Goal: Feedback & Contribution: Submit feedback/report problem

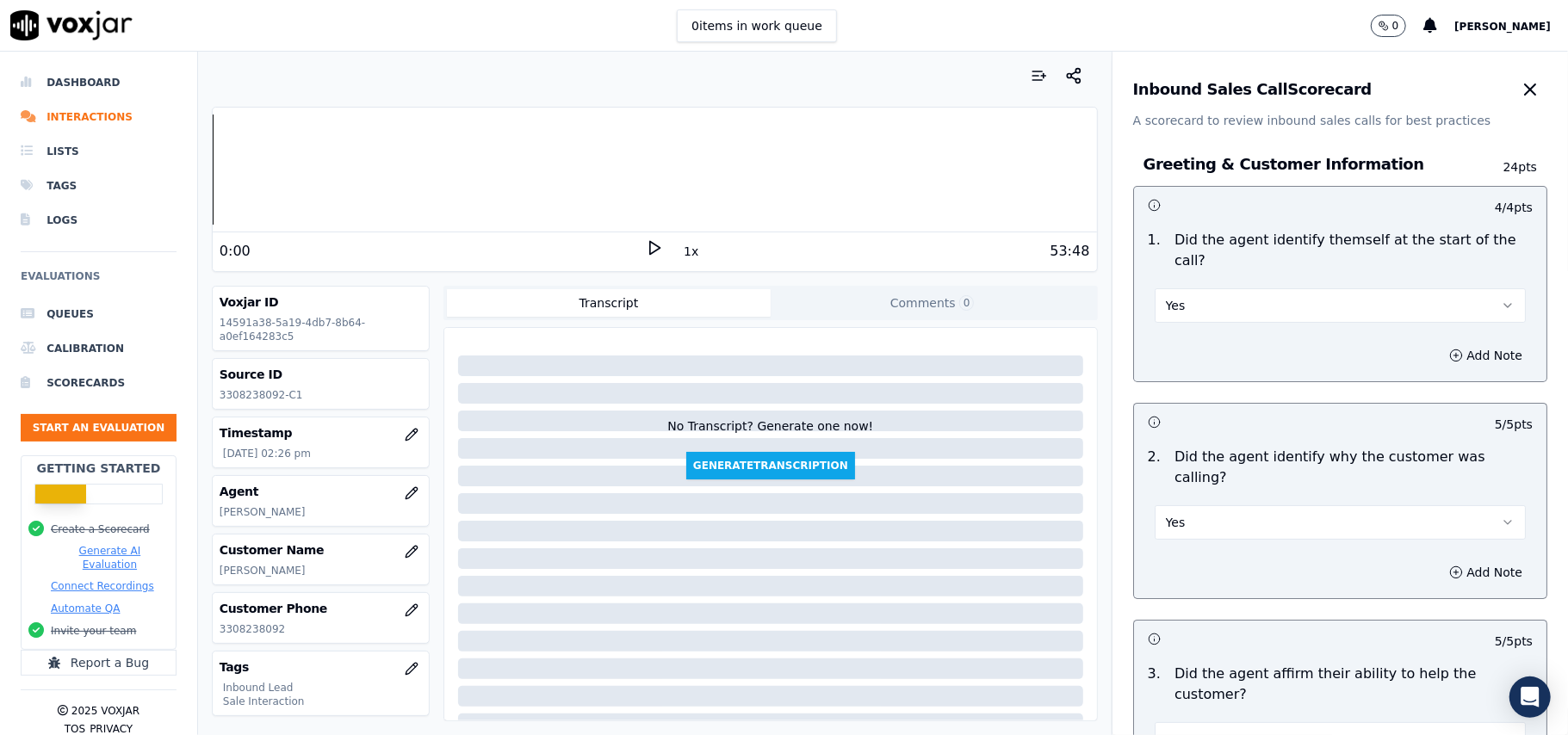
scroll to position [1034, 0]
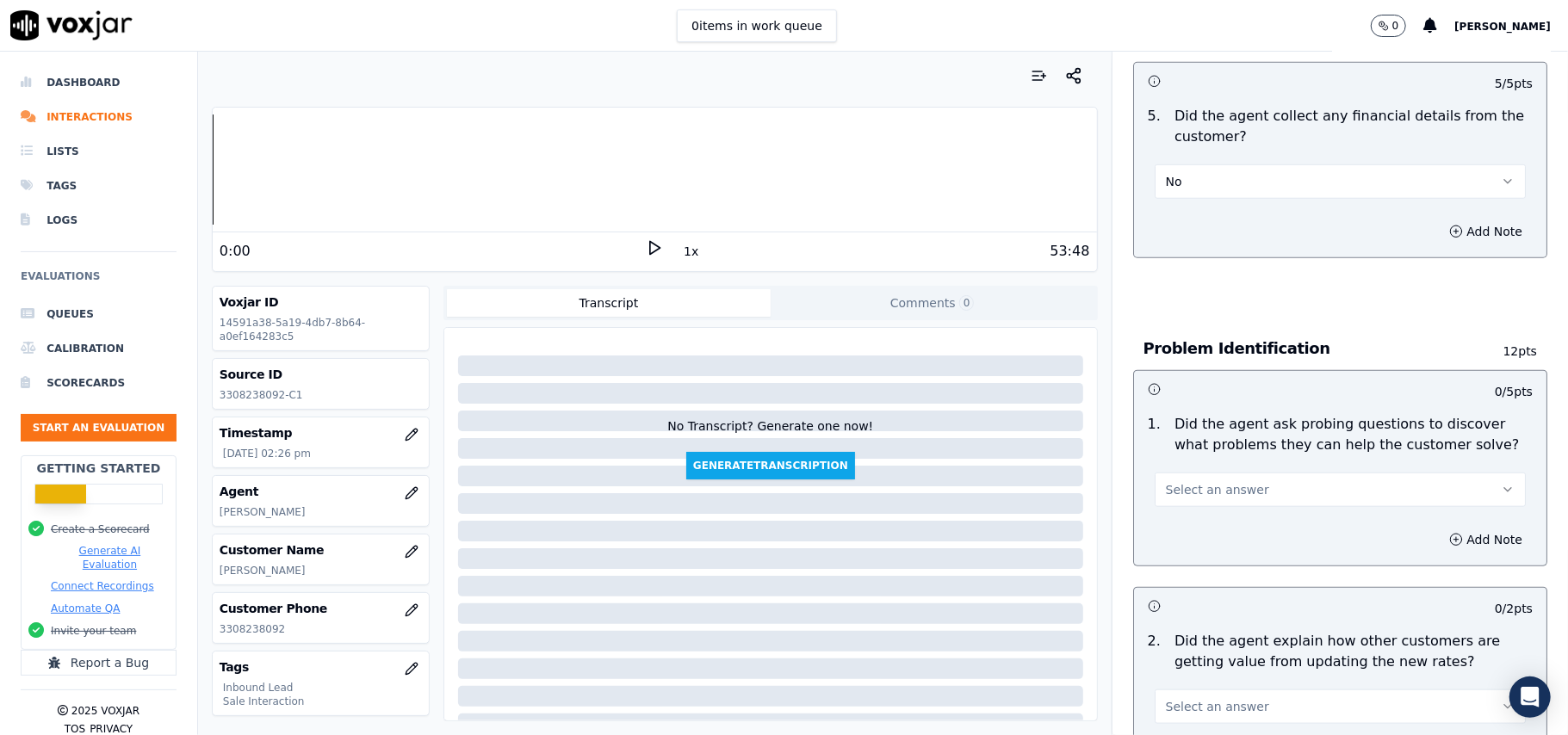
click at [1311, 469] on div "Select an answer" at bounding box center [1340, 488] width 371 height 38
click at [1299, 473] on button "Select an answer" at bounding box center [1340, 490] width 371 height 35
click at [1251, 461] on div "Yes" at bounding box center [1303, 449] width 333 height 28
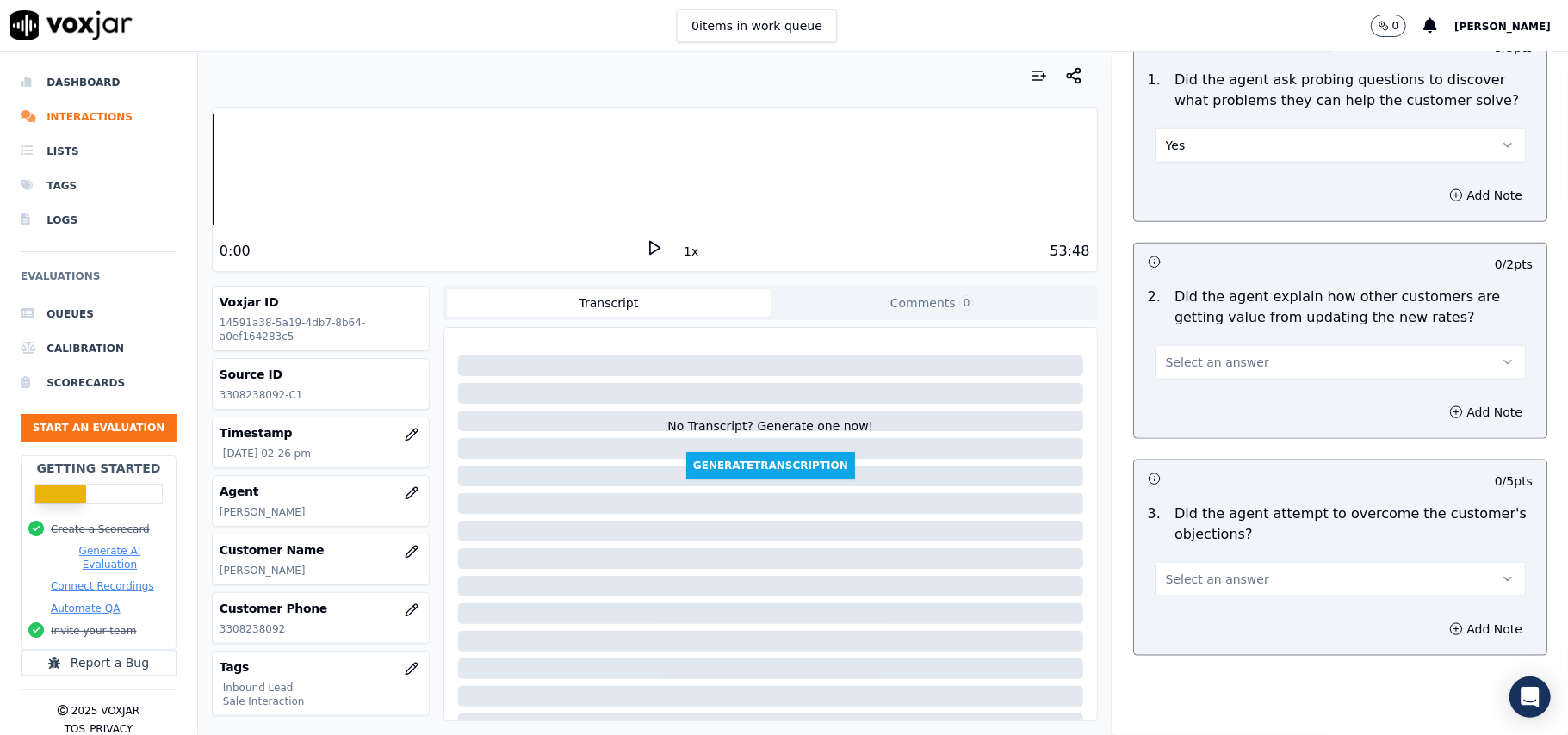
click at [1290, 345] on button "Select an answer" at bounding box center [1340, 363] width 371 height 35
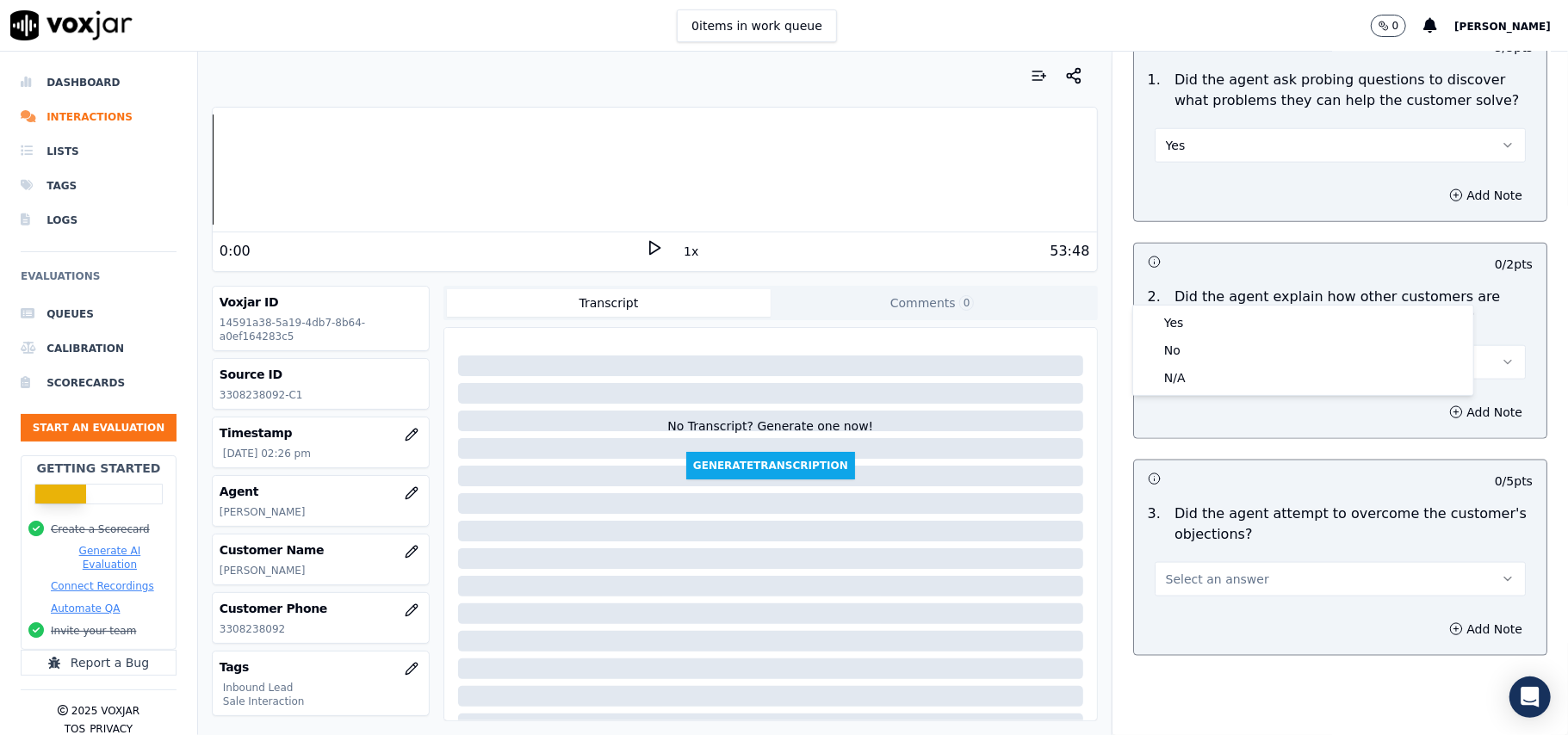
click at [1281, 307] on div "Yes No N/A" at bounding box center [1303, 350] width 340 height 89
click at [1274, 325] on div "Yes" at bounding box center [1303, 323] width 333 height 28
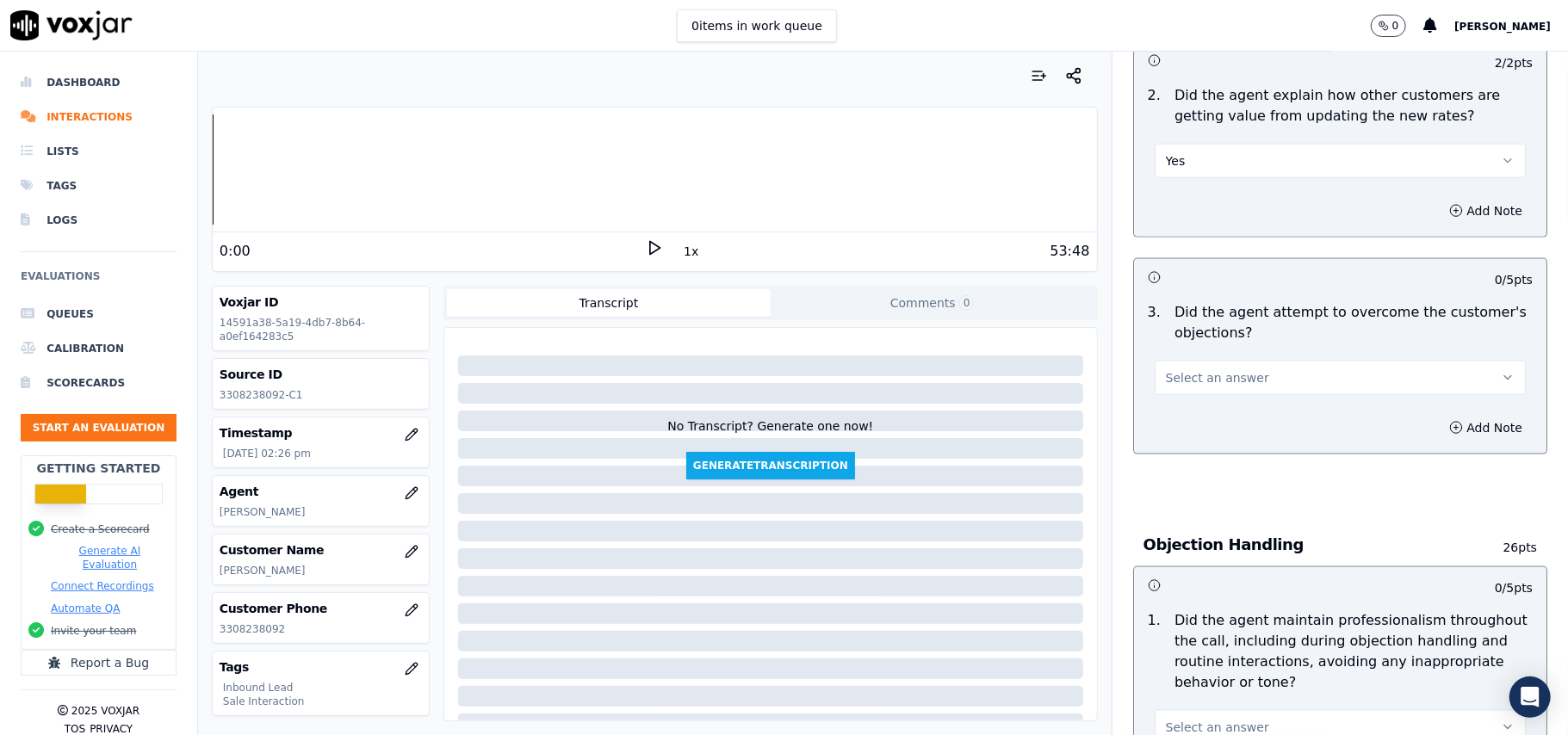
scroll to position [1607, 0]
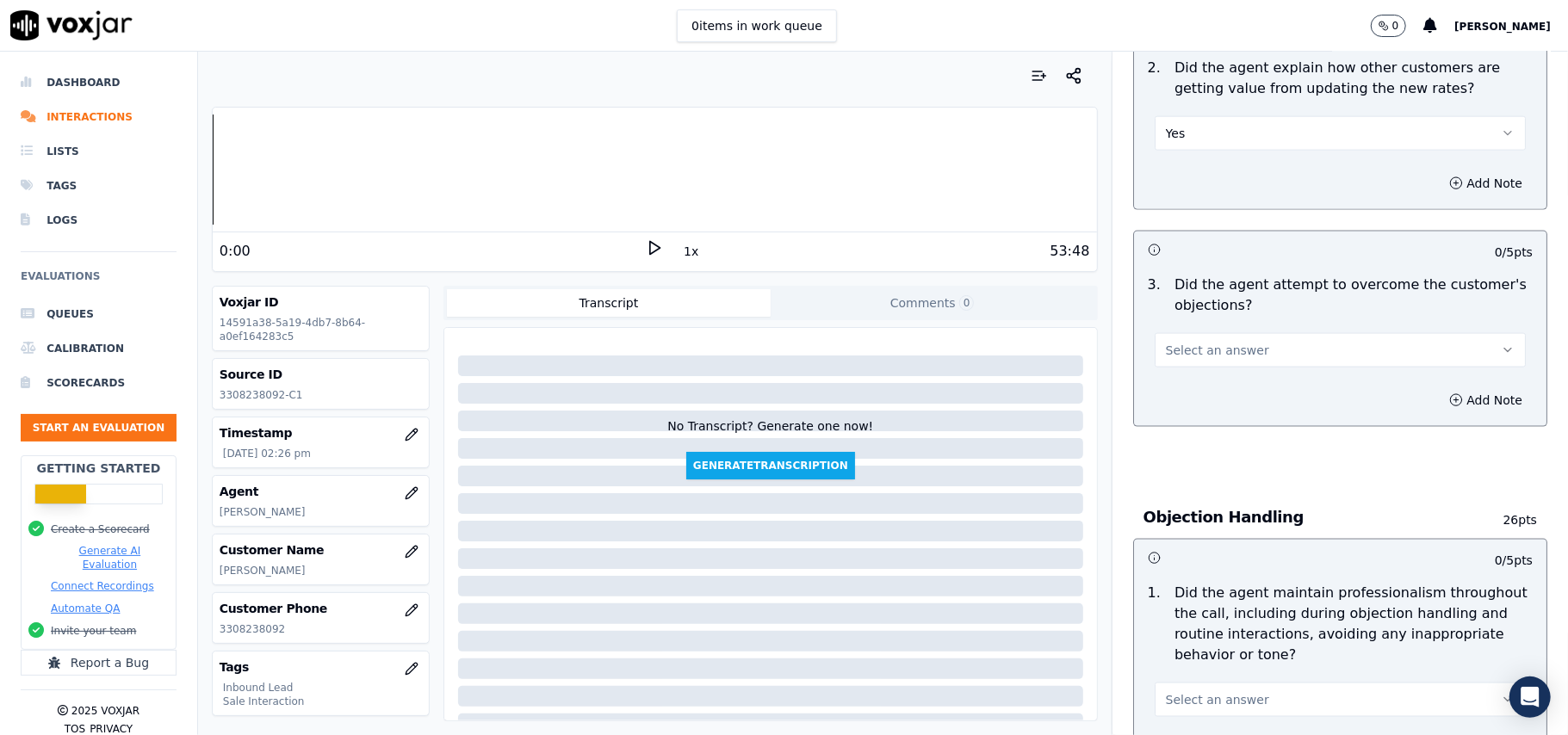
click at [1313, 333] on button "Select an answer" at bounding box center [1340, 351] width 371 height 35
click at [1310, 306] on div "Yes" at bounding box center [1303, 311] width 333 height 28
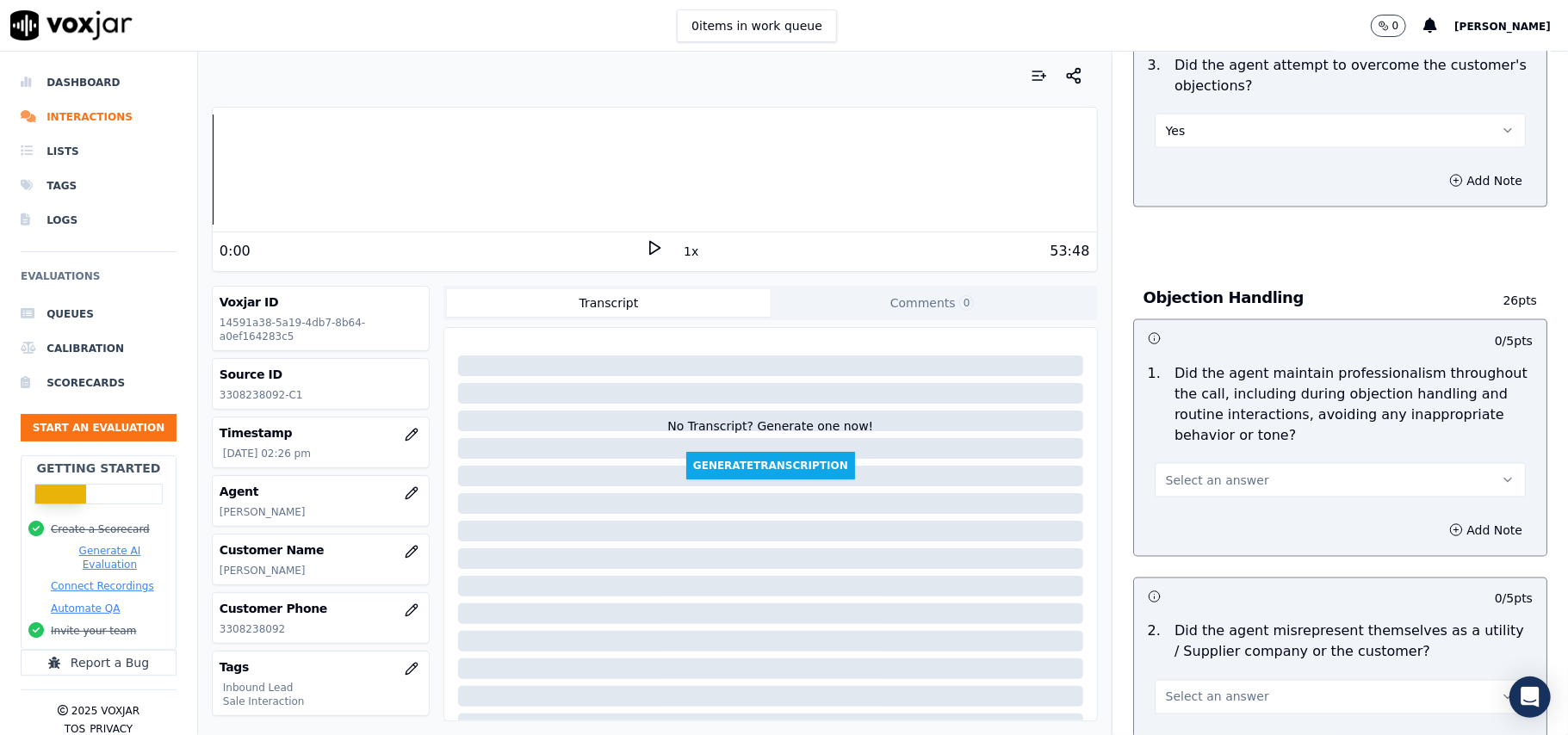
scroll to position [1951, 0]
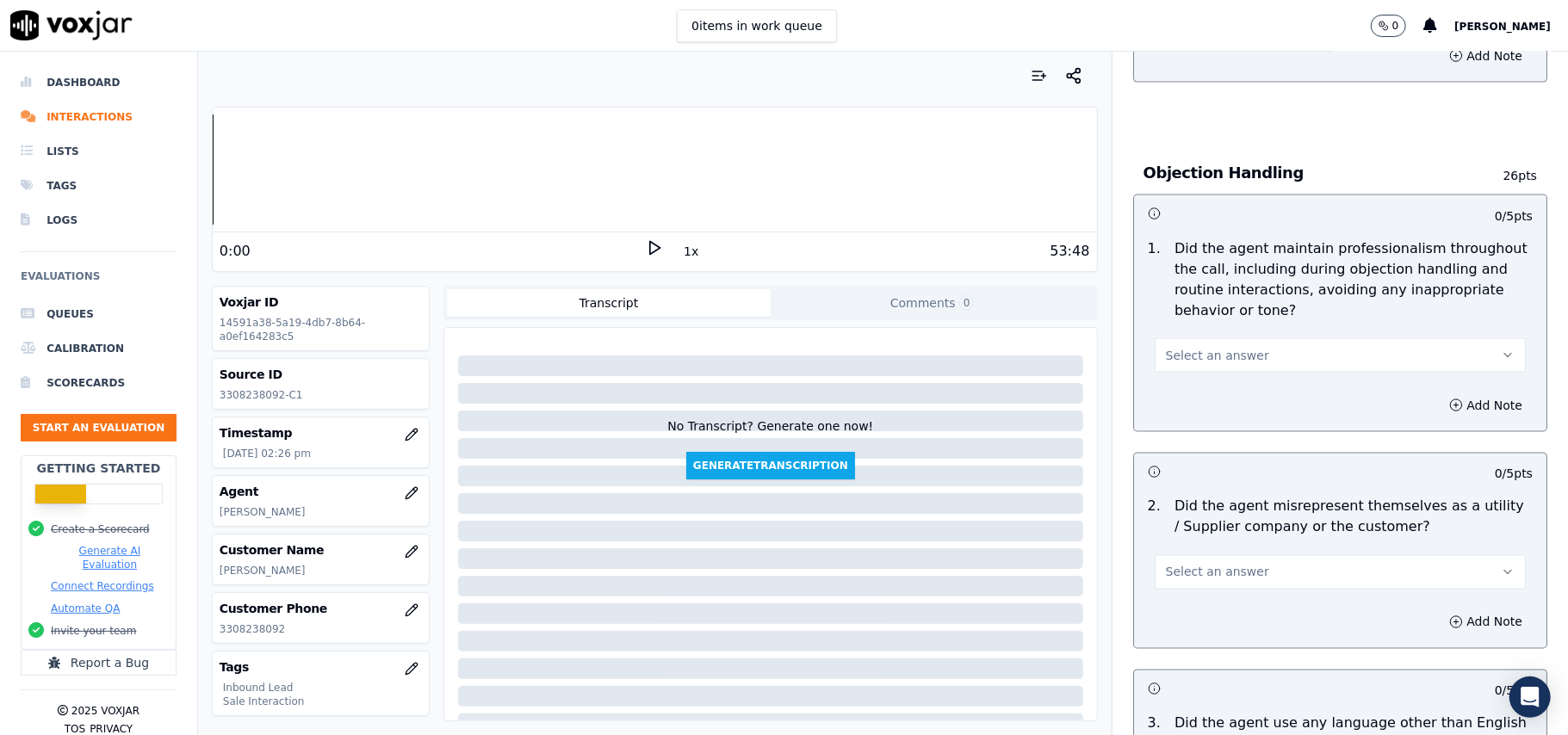
click at [1285, 338] on button "Select an answer" at bounding box center [1340, 356] width 371 height 35
click at [1278, 345] on div "No" at bounding box center [1303, 344] width 333 height 28
click at [1276, 338] on button "No" at bounding box center [1340, 356] width 371 height 35
click at [1251, 317] on div "Yes" at bounding box center [1303, 316] width 333 height 28
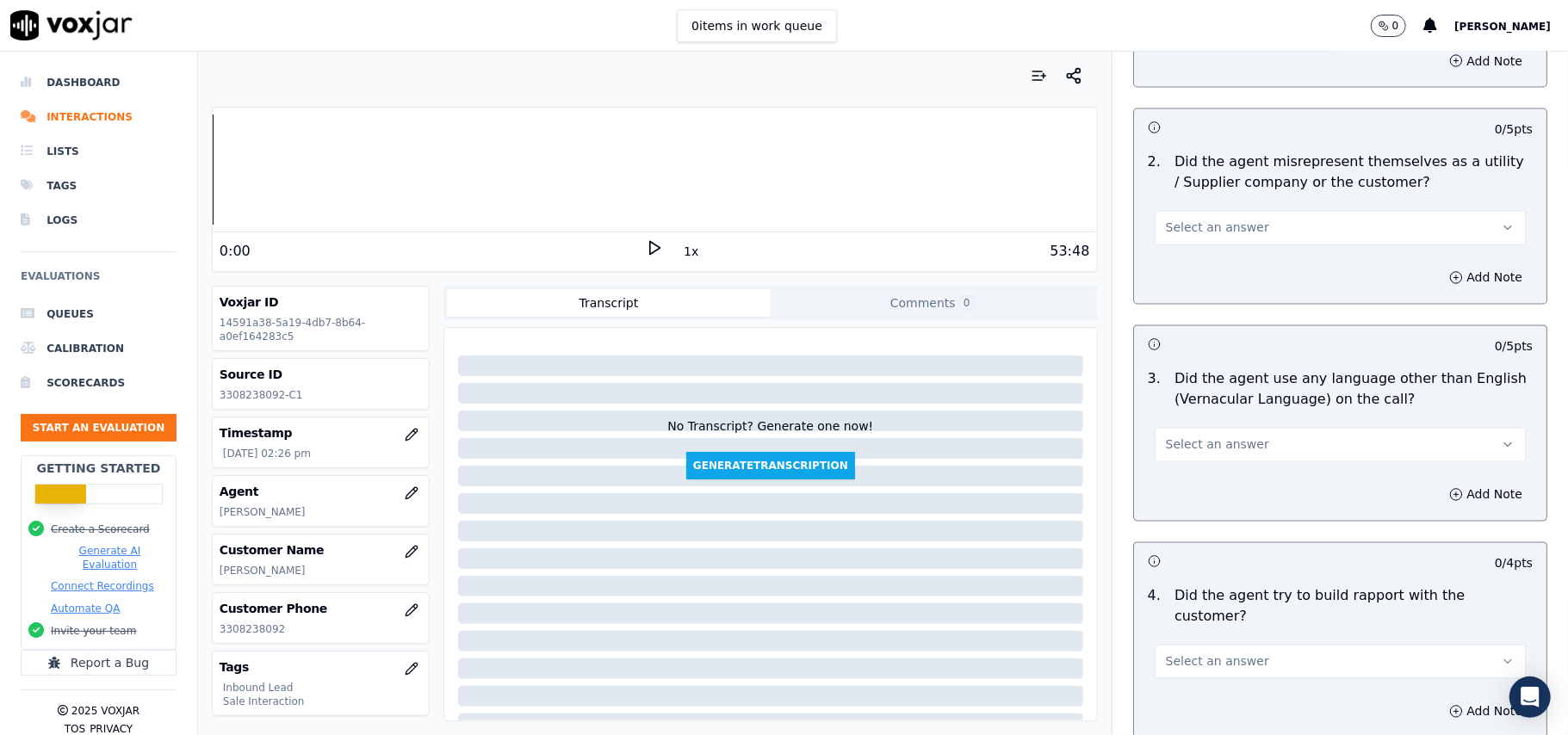
click at [1282, 211] on button "Select an answer" at bounding box center [1340, 229] width 371 height 35
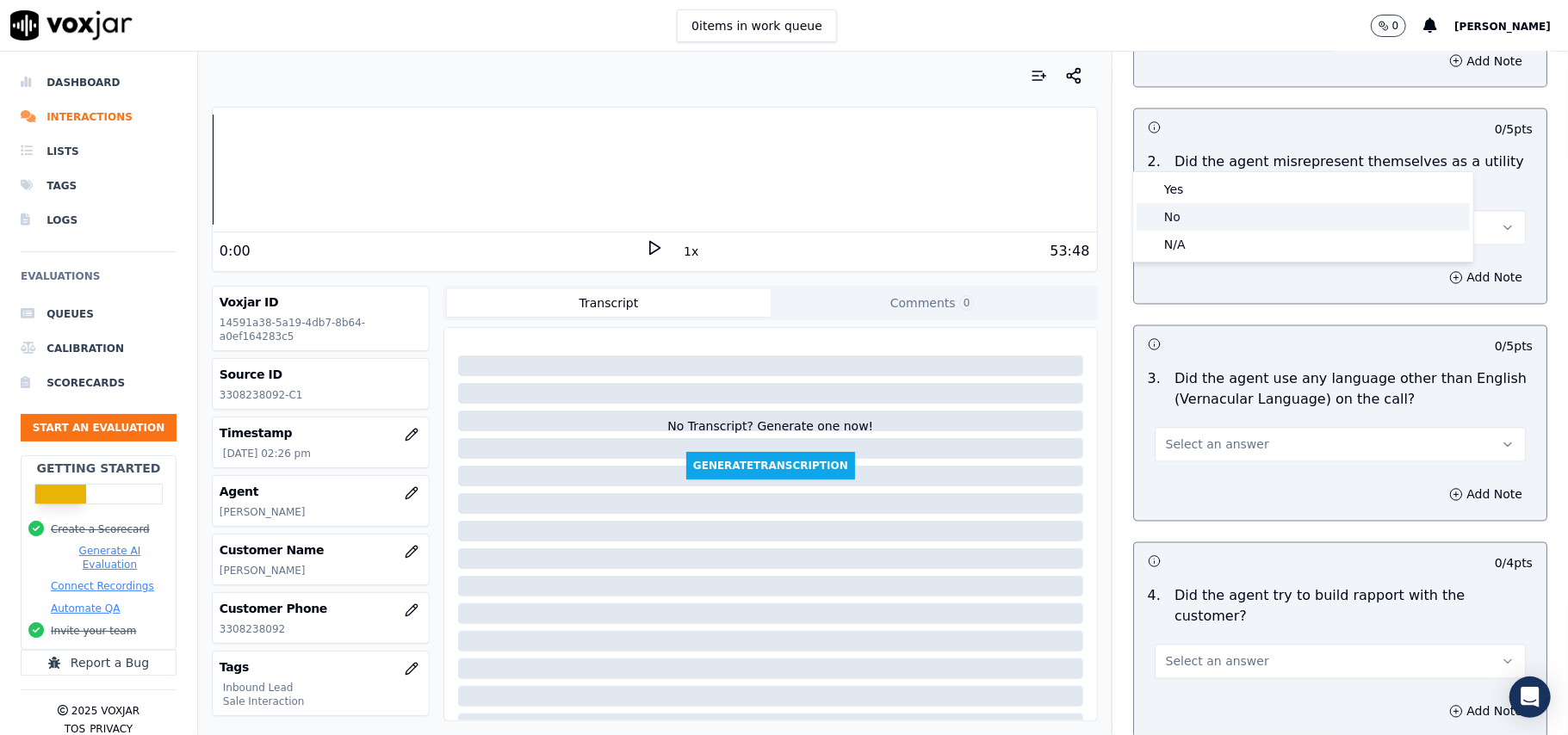
click at [1247, 211] on div "No" at bounding box center [1303, 217] width 333 height 28
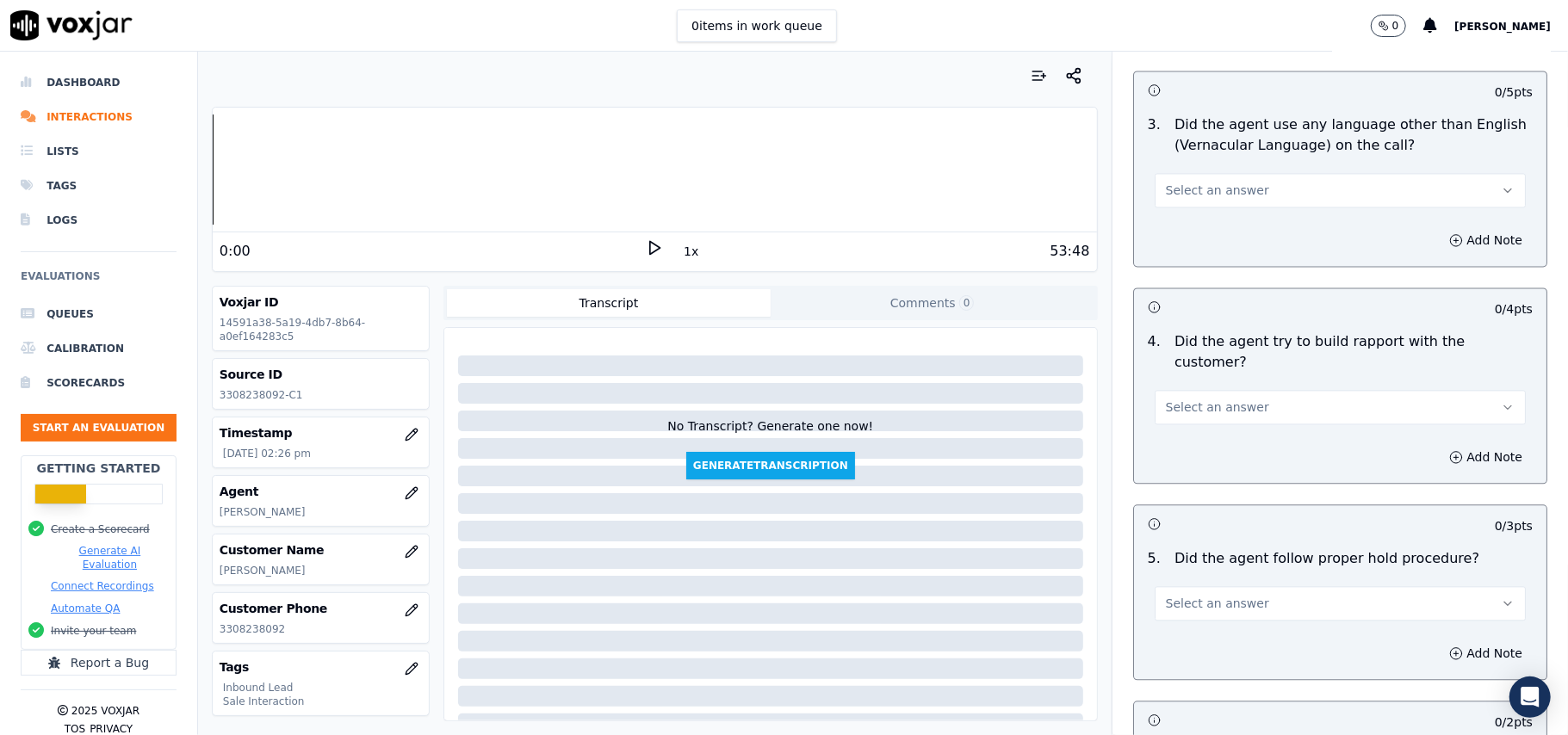
scroll to position [2411, 0]
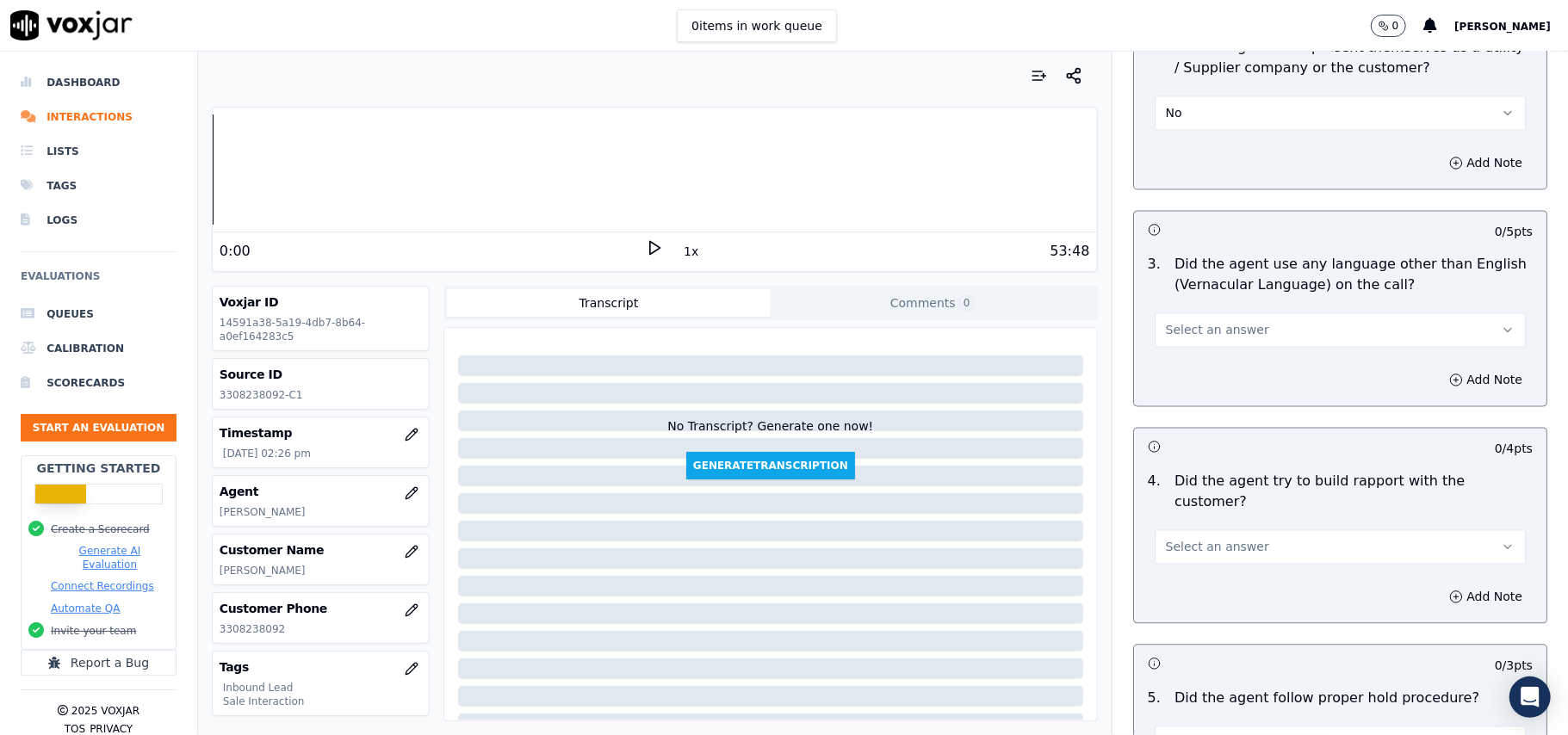
click at [1243, 313] on button "Select an answer" at bounding box center [1340, 330] width 371 height 35
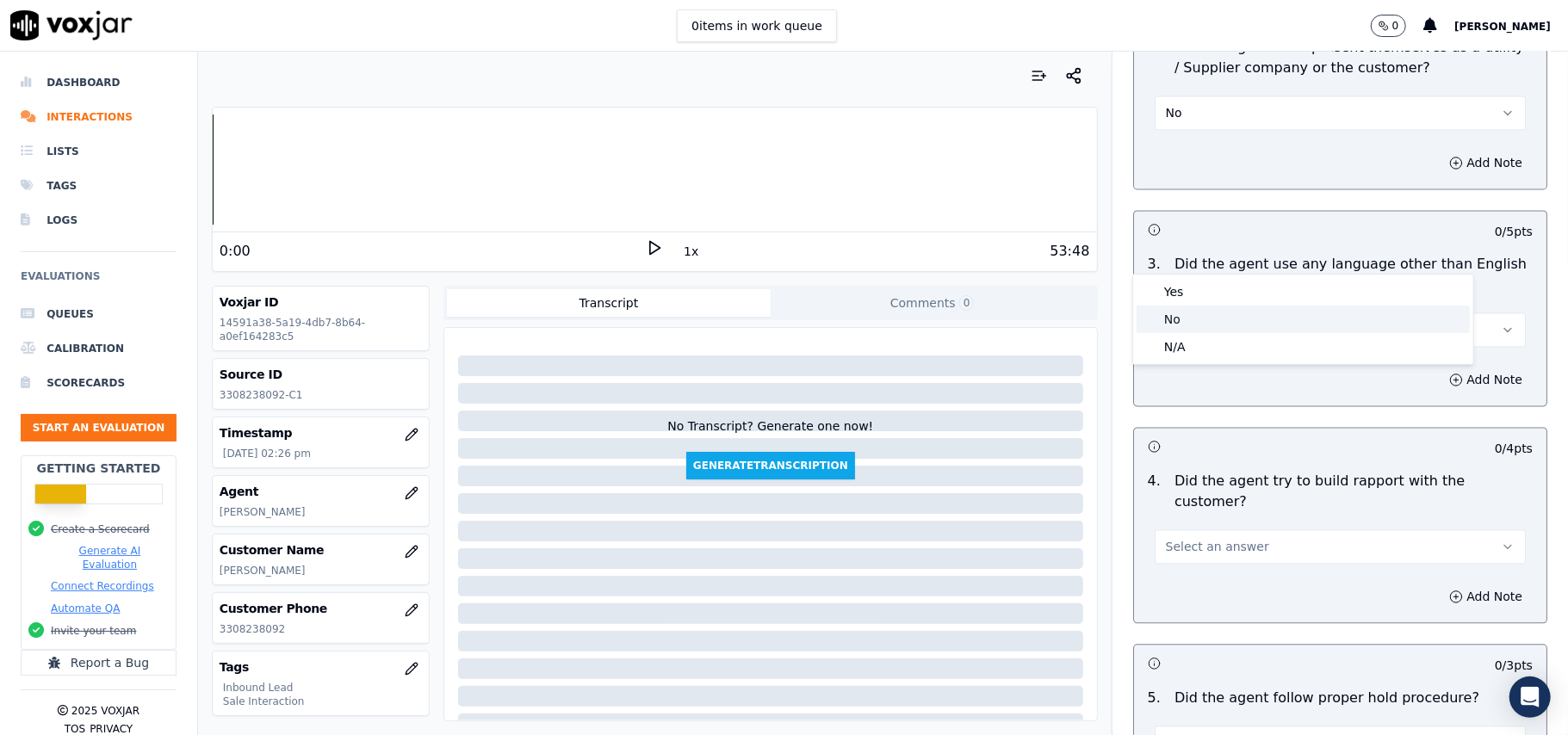
click at [1194, 329] on div "No" at bounding box center [1303, 319] width 333 height 28
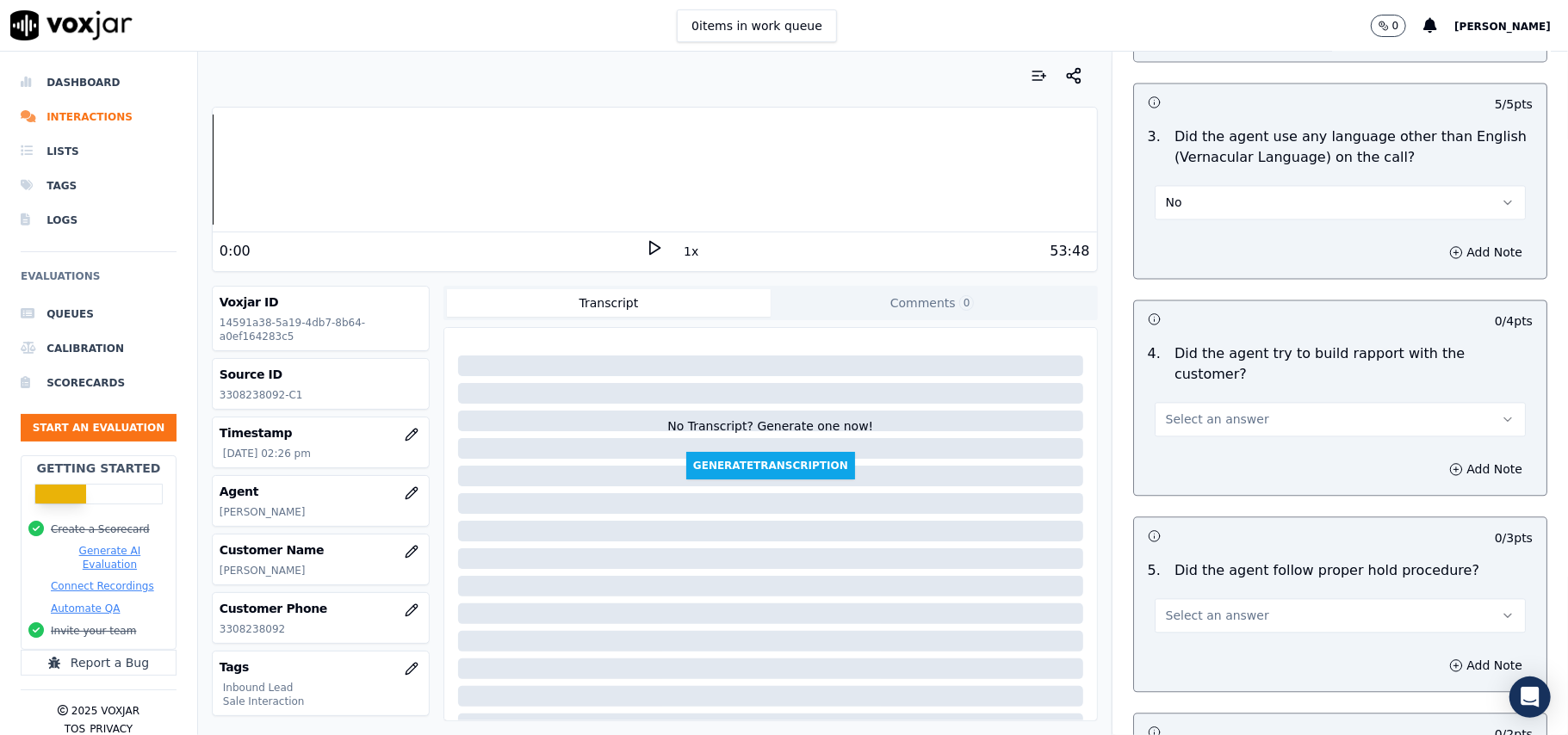
scroll to position [2640, 0]
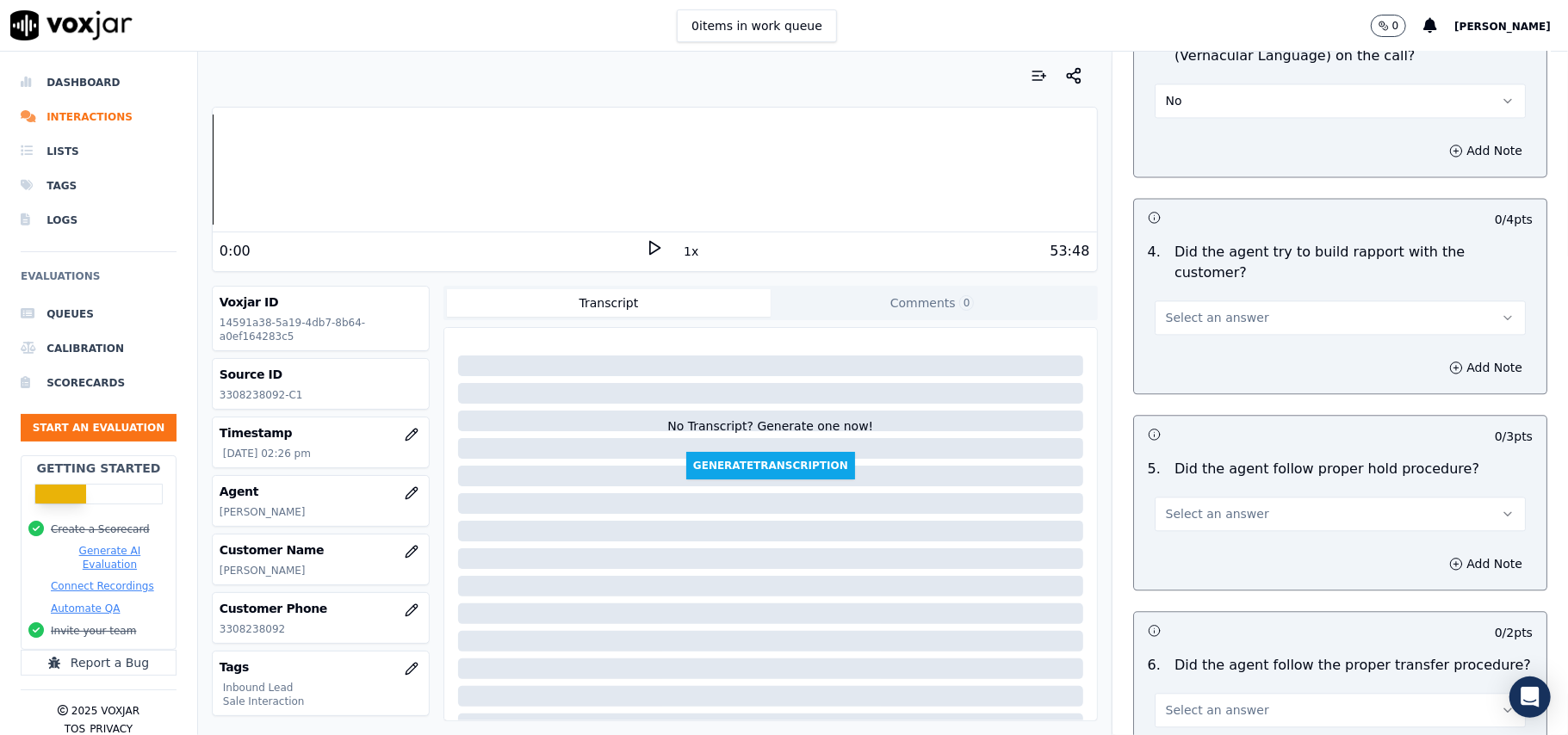
click at [1251, 283] on div "Select an answer" at bounding box center [1340, 309] width 399 height 52
click at [1234, 300] on button "Select an answer" at bounding box center [1340, 318] width 371 height 35
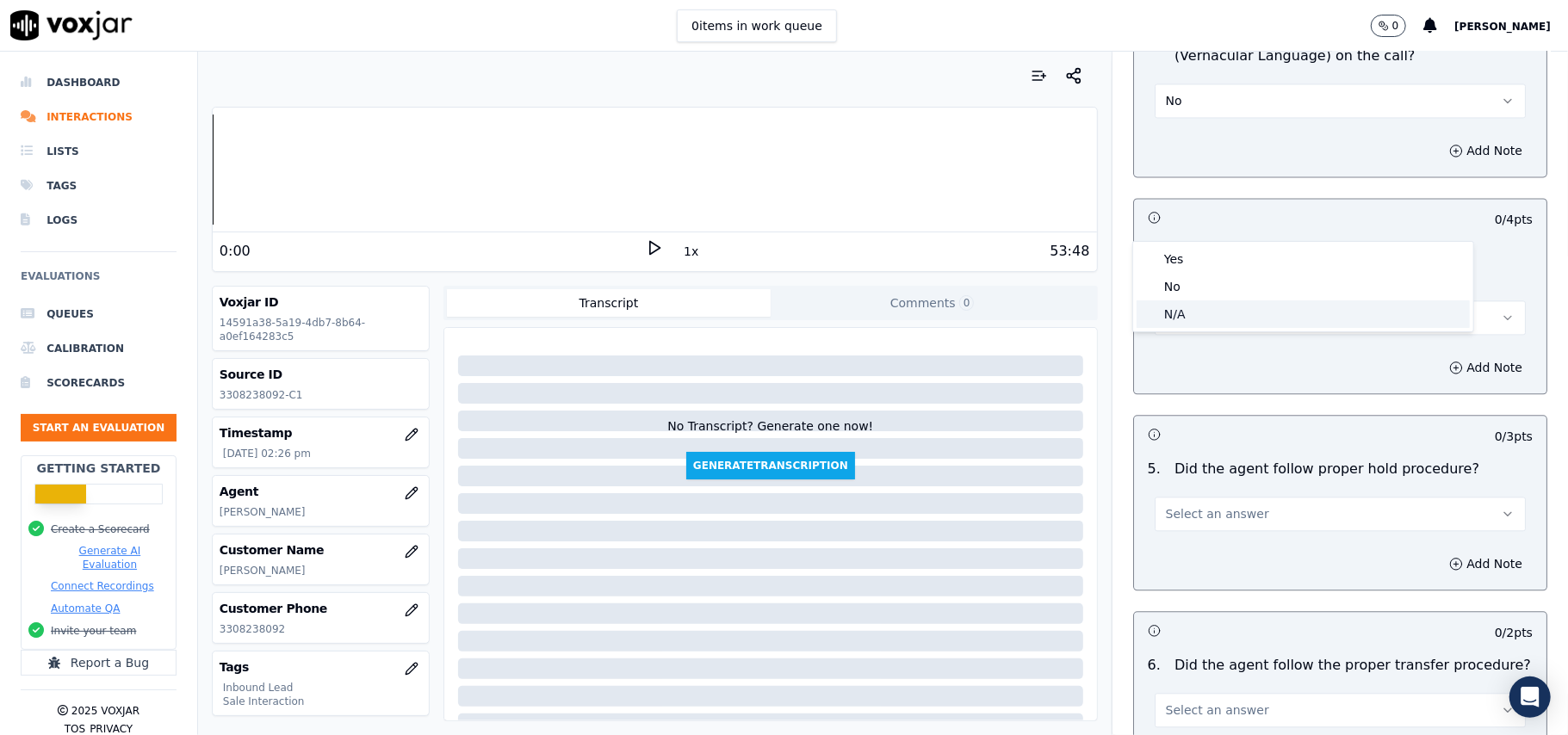
click at [1176, 322] on div "N/A" at bounding box center [1303, 314] width 333 height 28
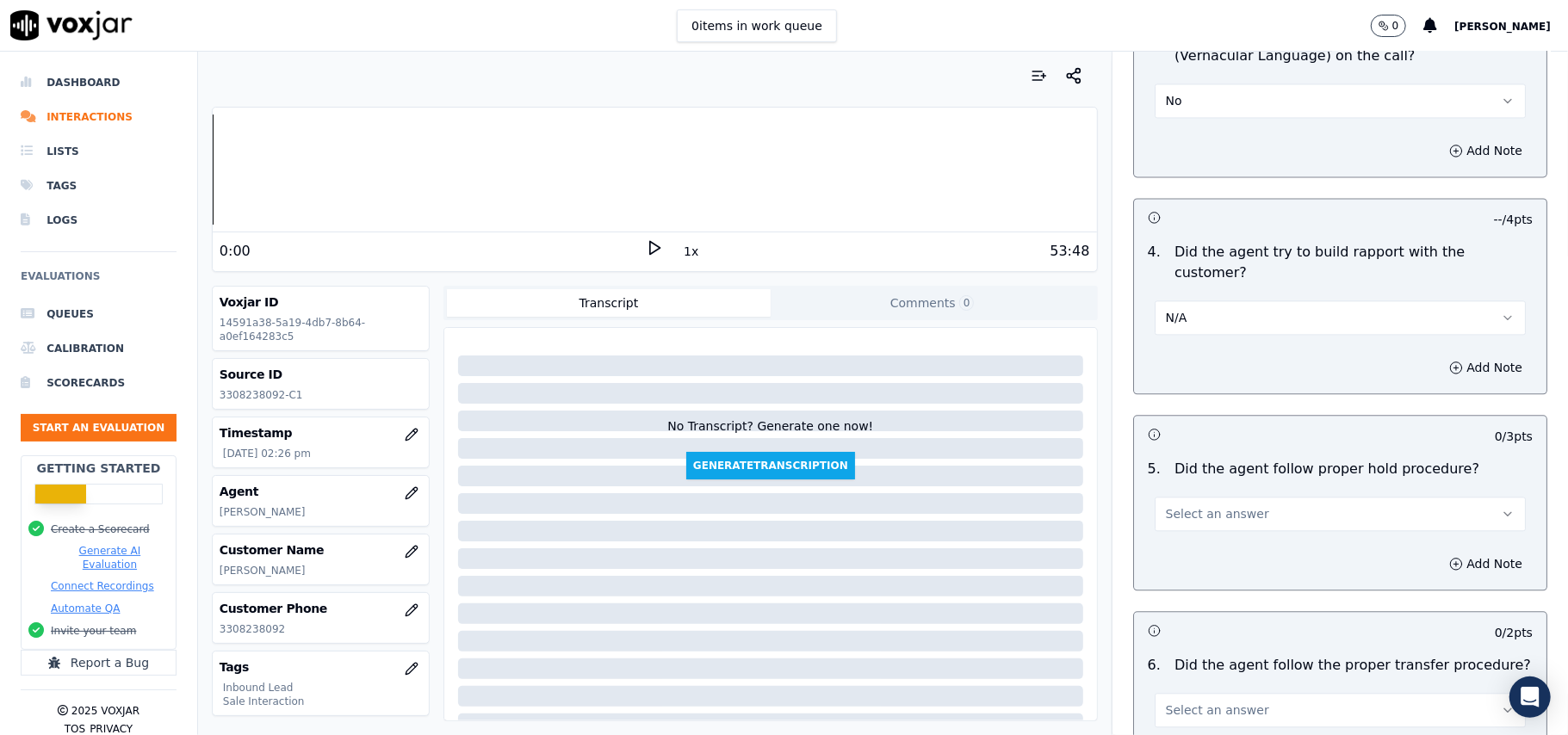
click at [1224, 506] on span "Select an answer" at bounding box center [1217, 514] width 103 height 17
click at [1197, 452] on div "Yes" at bounding box center [1303, 456] width 333 height 28
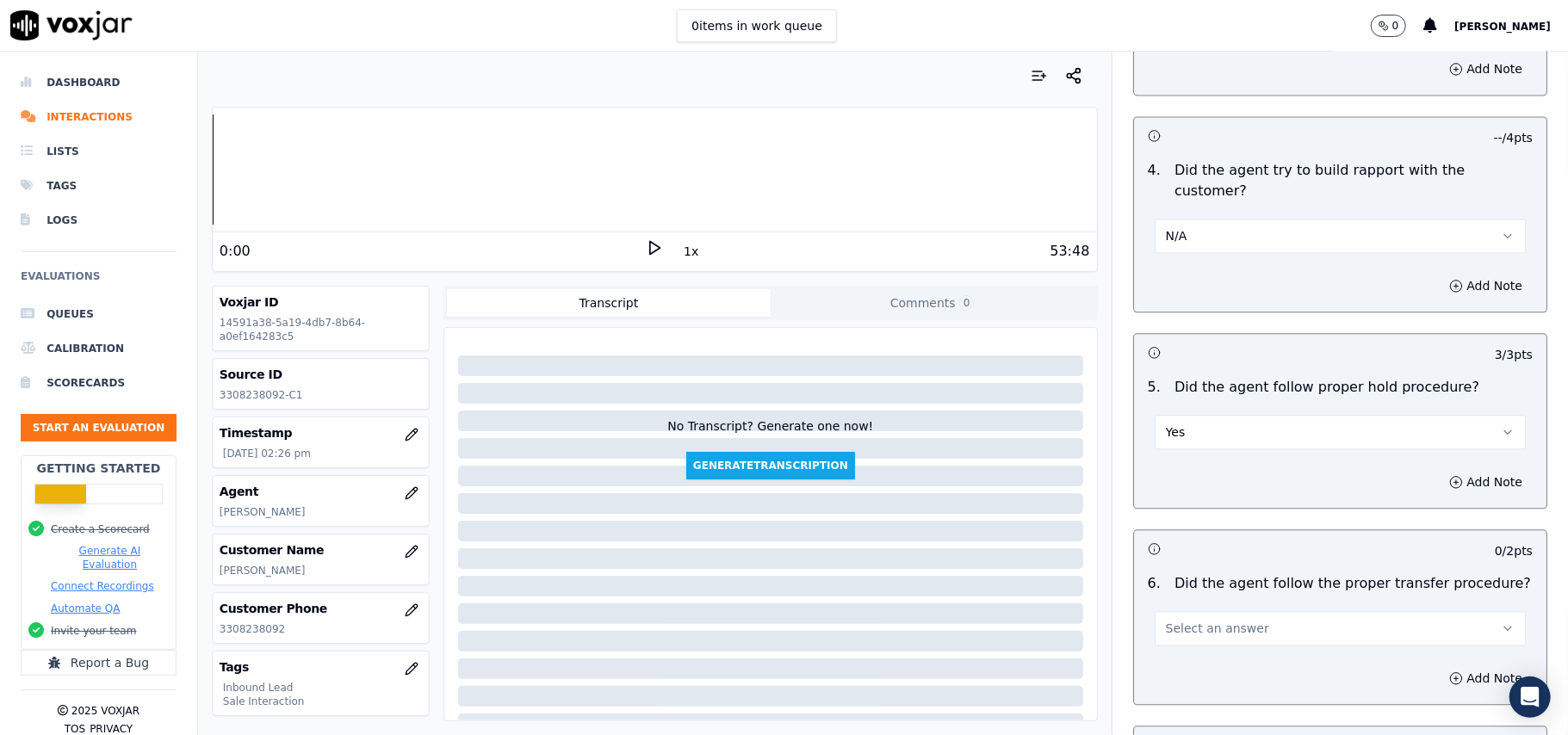
scroll to position [2870, 0]
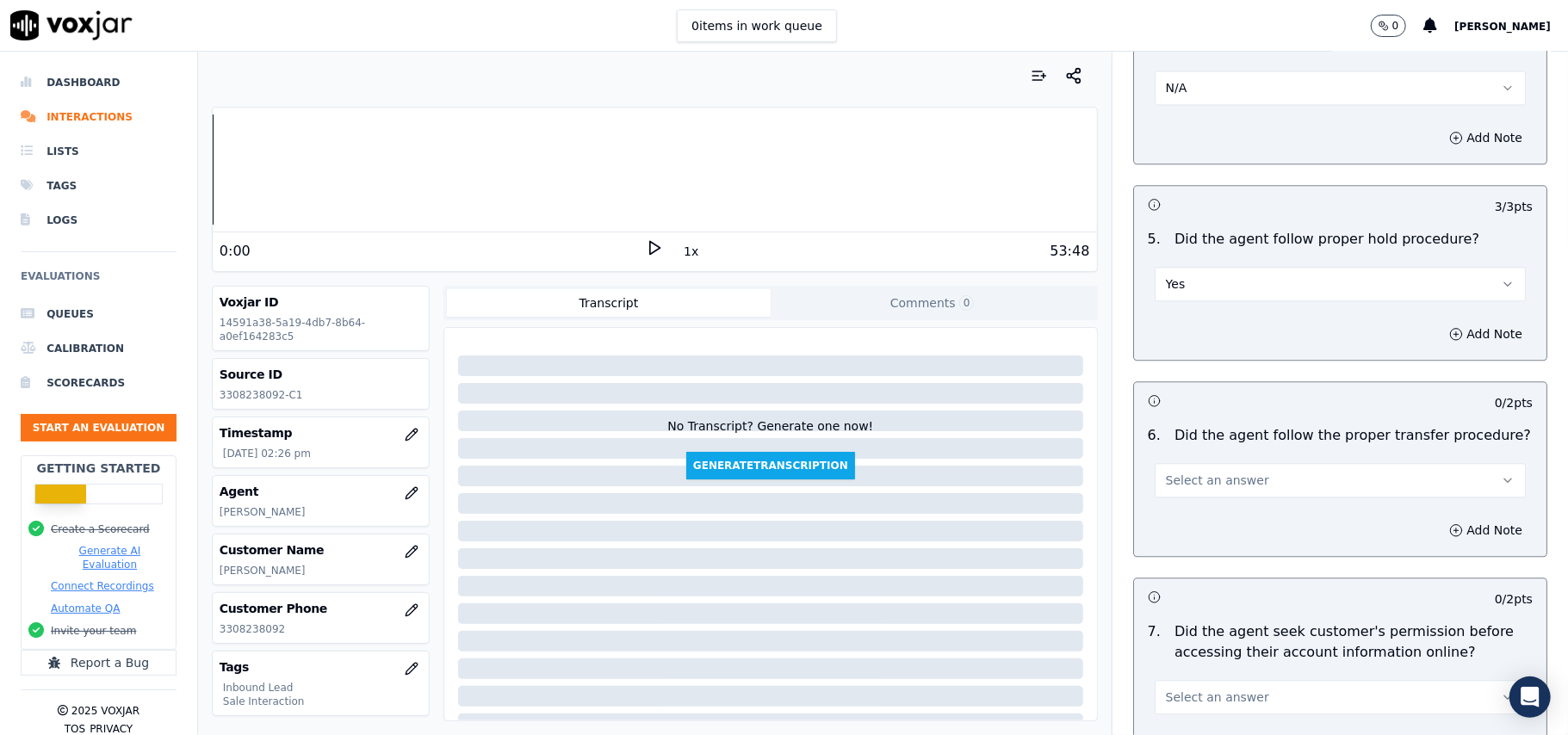
drag, startPoint x: 1230, startPoint y: 383, endPoint x: 1229, endPoint y: 403, distance: 20.0
click at [1230, 472] on span "Select an answer" at bounding box center [1217, 480] width 103 height 17
drag, startPoint x: 1229, startPoint y: 403, endPoint x: 1219, endPoint y: 422, distance: 21.5
click at [1219, 422] on div "Yes" at bounding box center [1303, 423] width 333 height 28
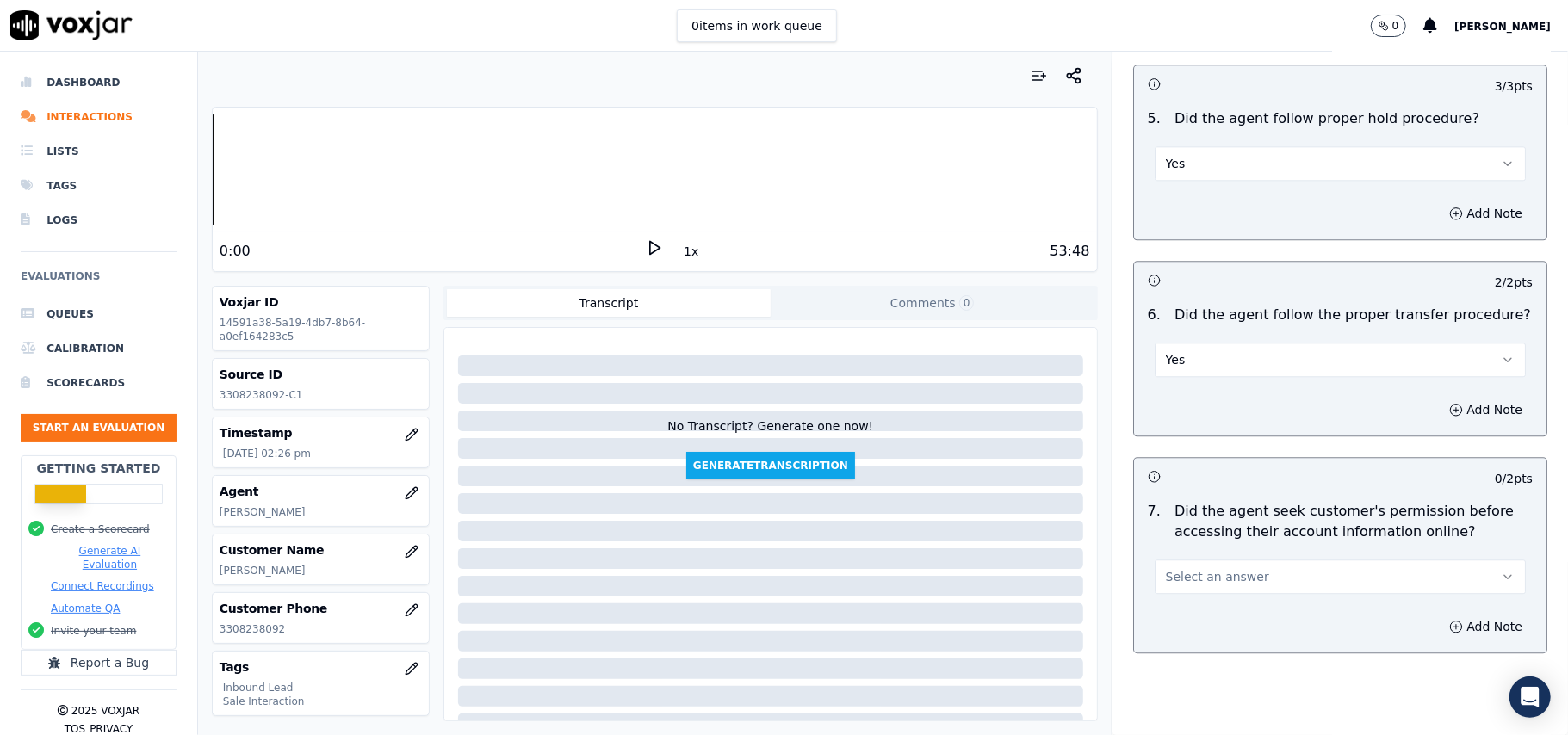
scroll to position [3214, 0]
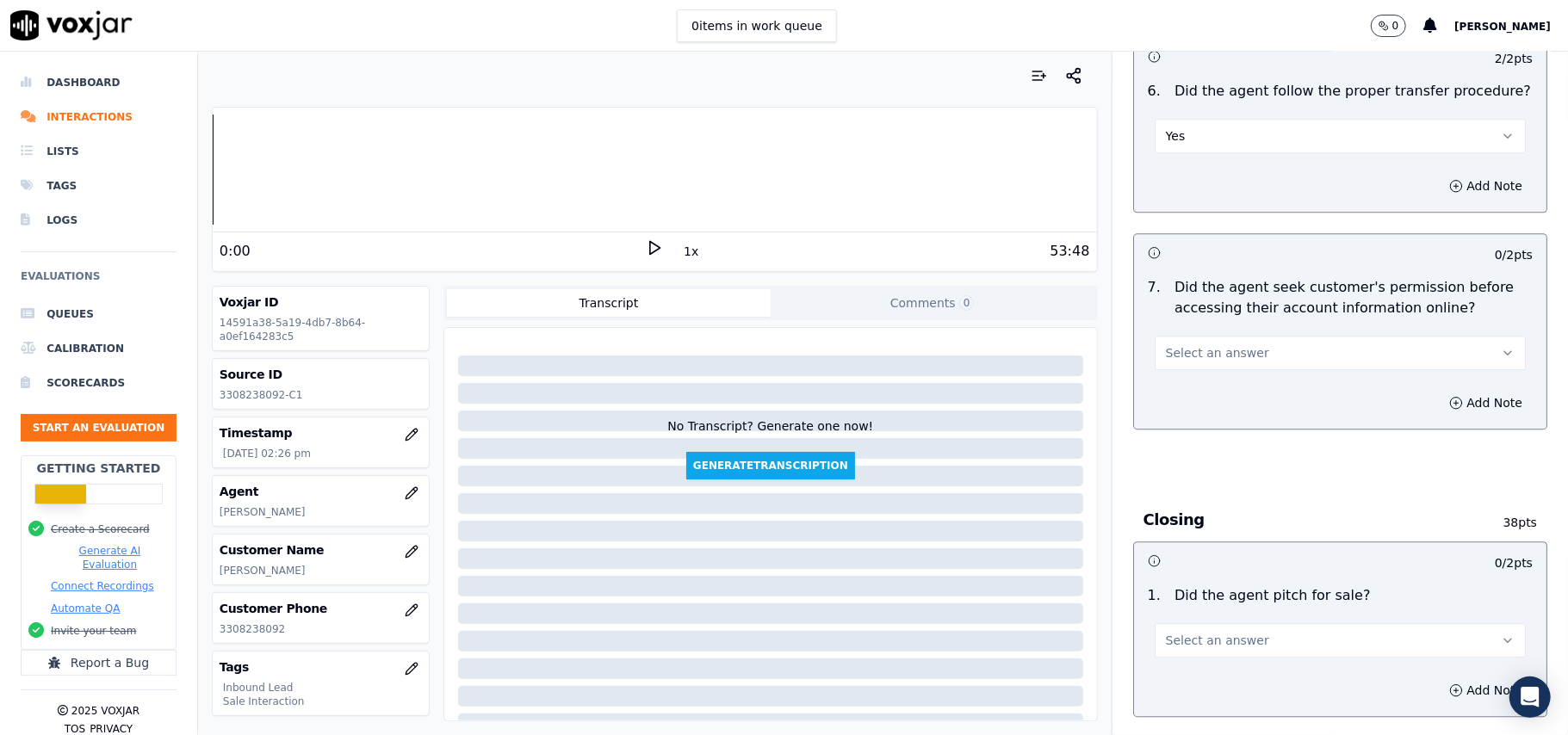
click at [1264, 336] on button "Select an answer" at bounding box center [1340, 353] width 371 height 35
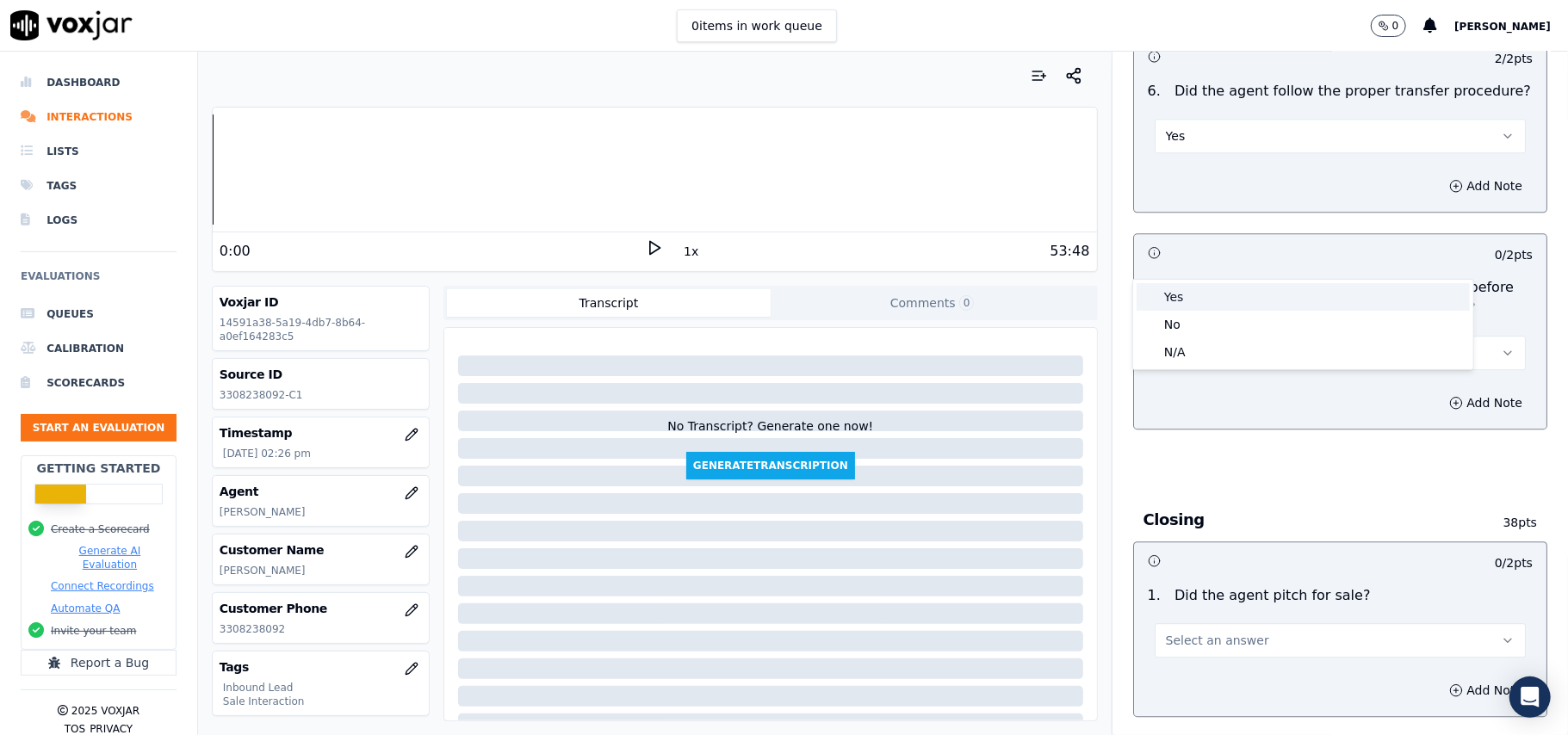
click at [1217, 296] on div "Yes" at bounding box center [1303, 297] width 333 height 28
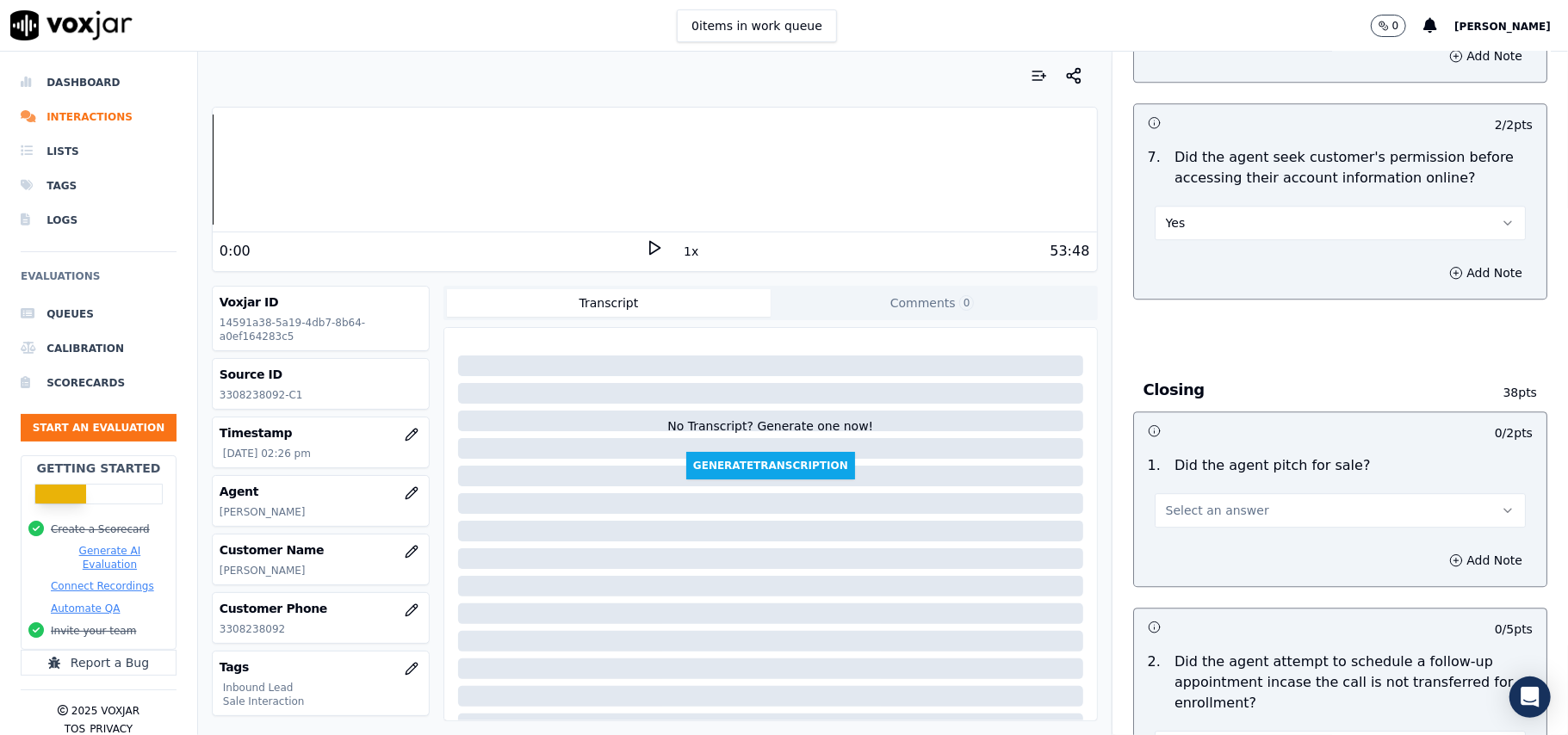
scroll to position [3559, 0]
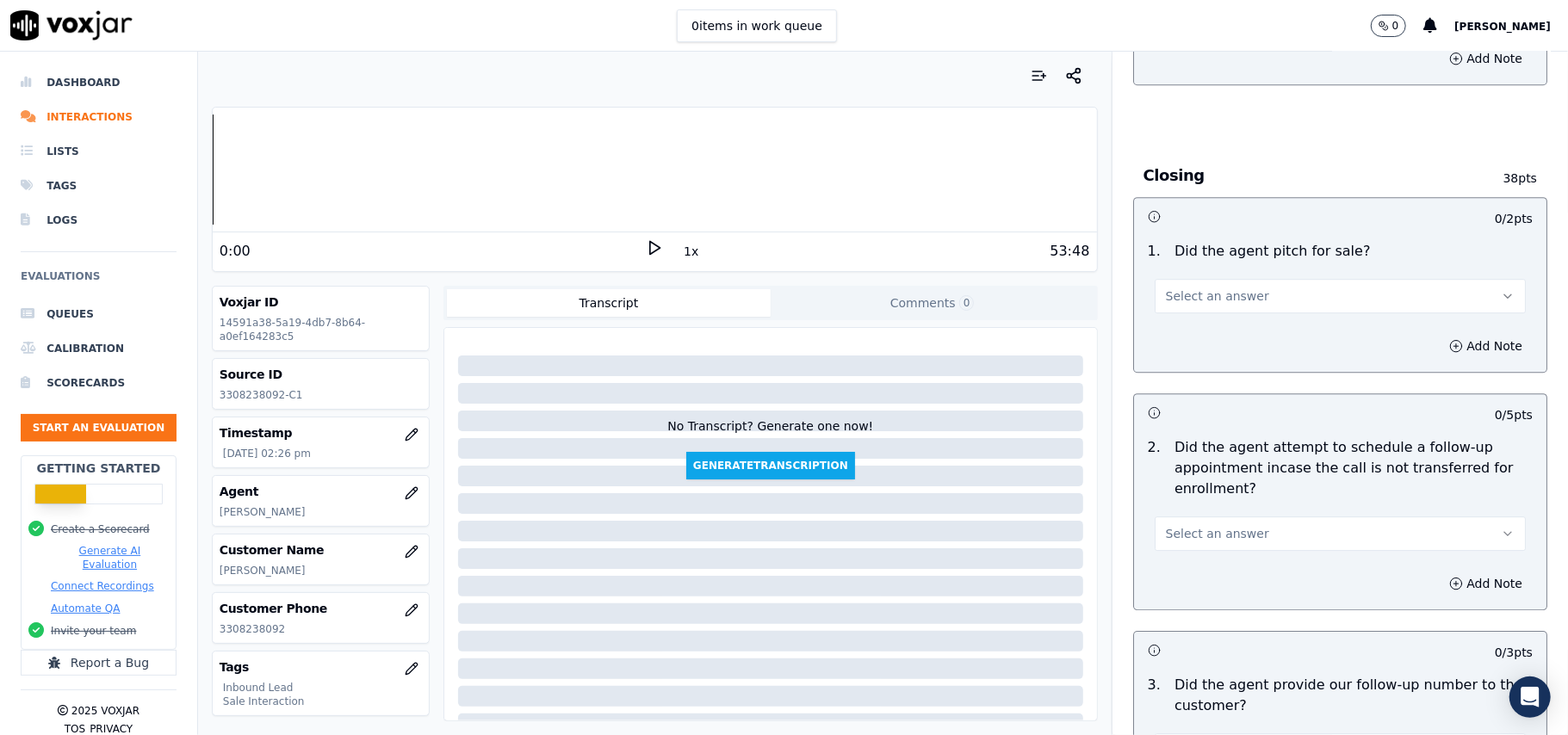
click at [1268, 279] on button "Select an answer" at bounding box center [1340, 296] width 371 height 35
click at [1243, 239] on div "Yes" at bounding box center [1303, 241] width 333 height 28
click at [1166, 525] on span "Select an answer" at bounding box center [1217, 534] width 103 height 17
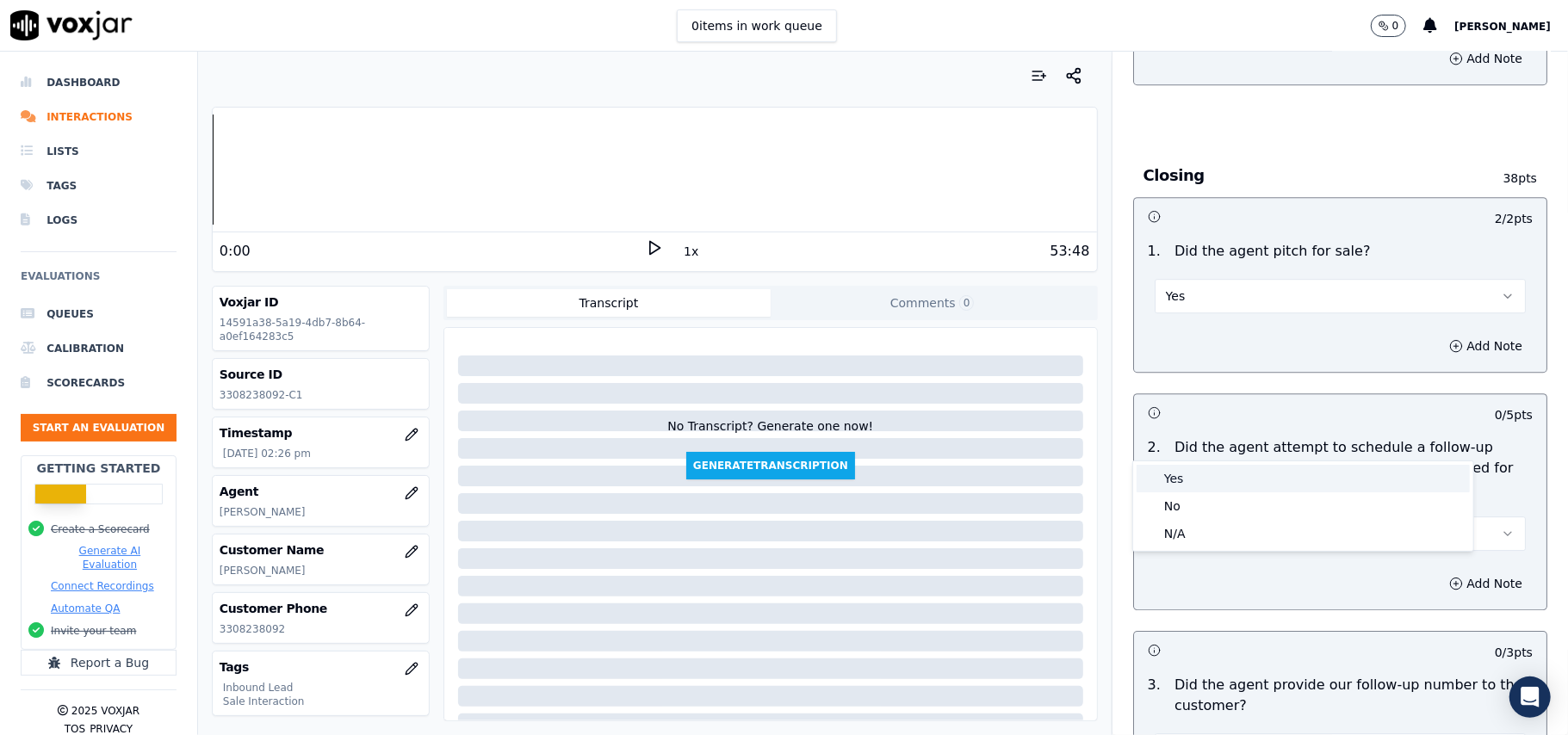
drag, startPoint x: 1202, startPoint y: 480, endPoint x: 1214, endPoint y: 463, distance: 20.8
click at [1203, 480] on div "Yes" at bounding box center [1303, 479] width 333 height 28
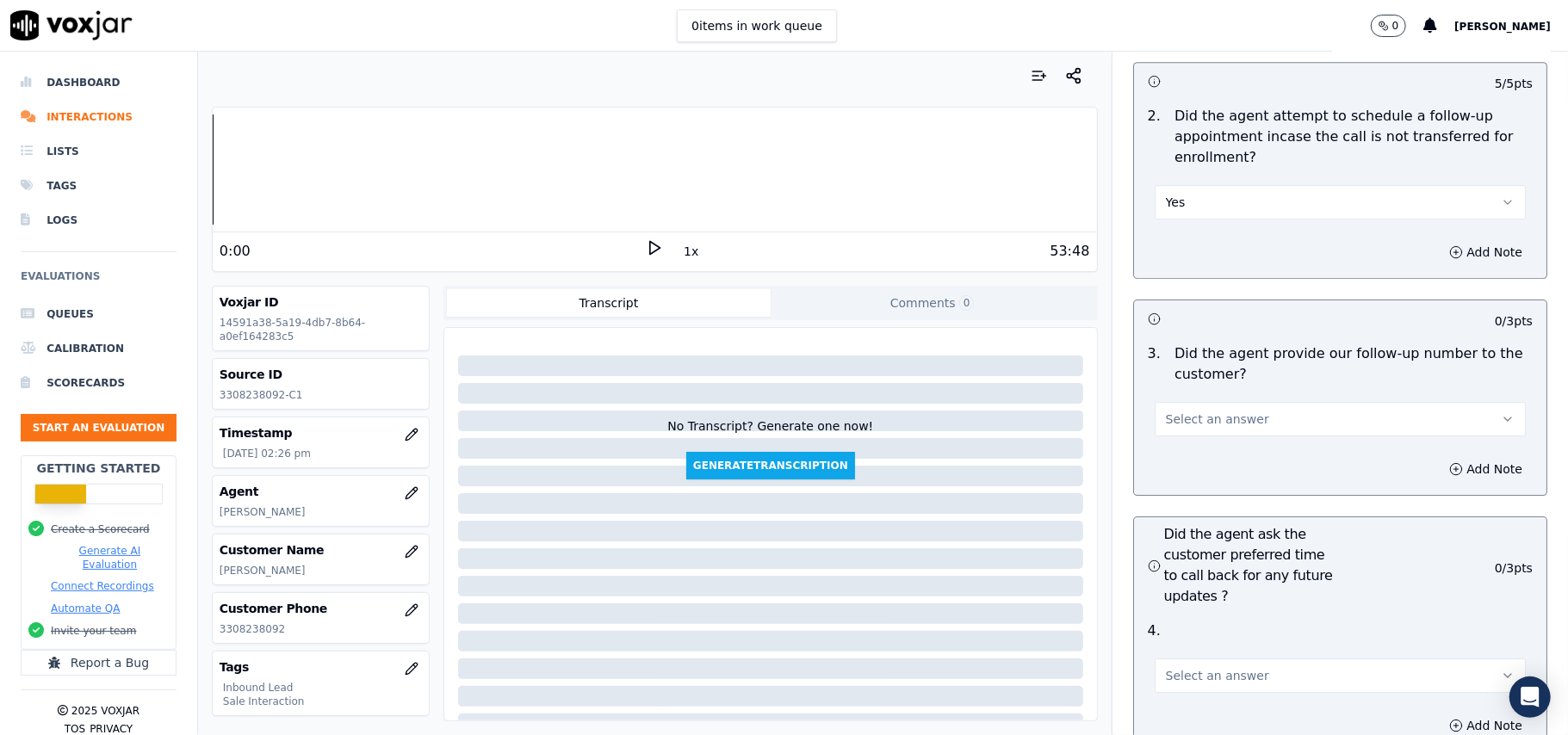
scroll to position [3904, 0]
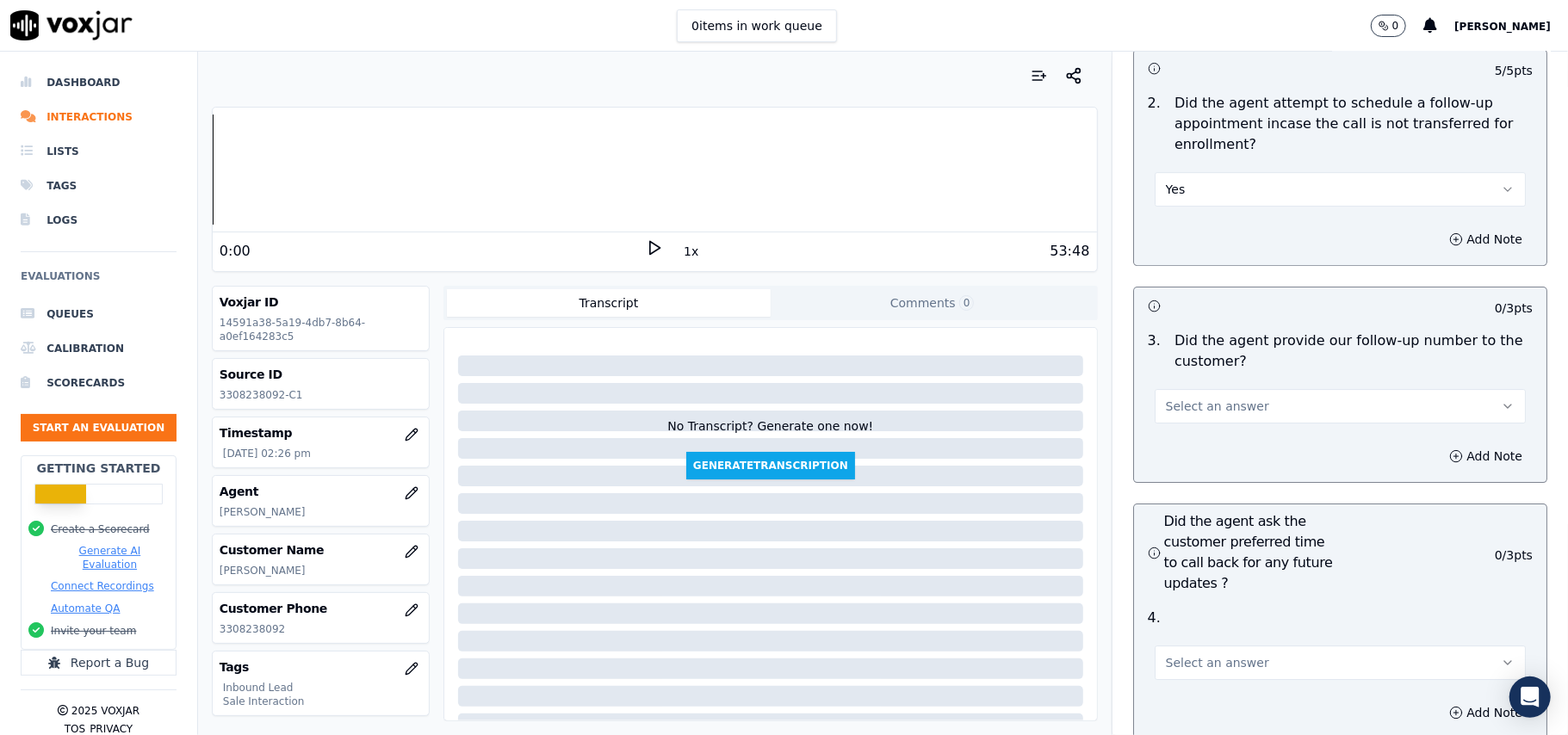
click at [1247, 390] on button "Select an answer" at bounding box center [1340, 407] width 371 height 35
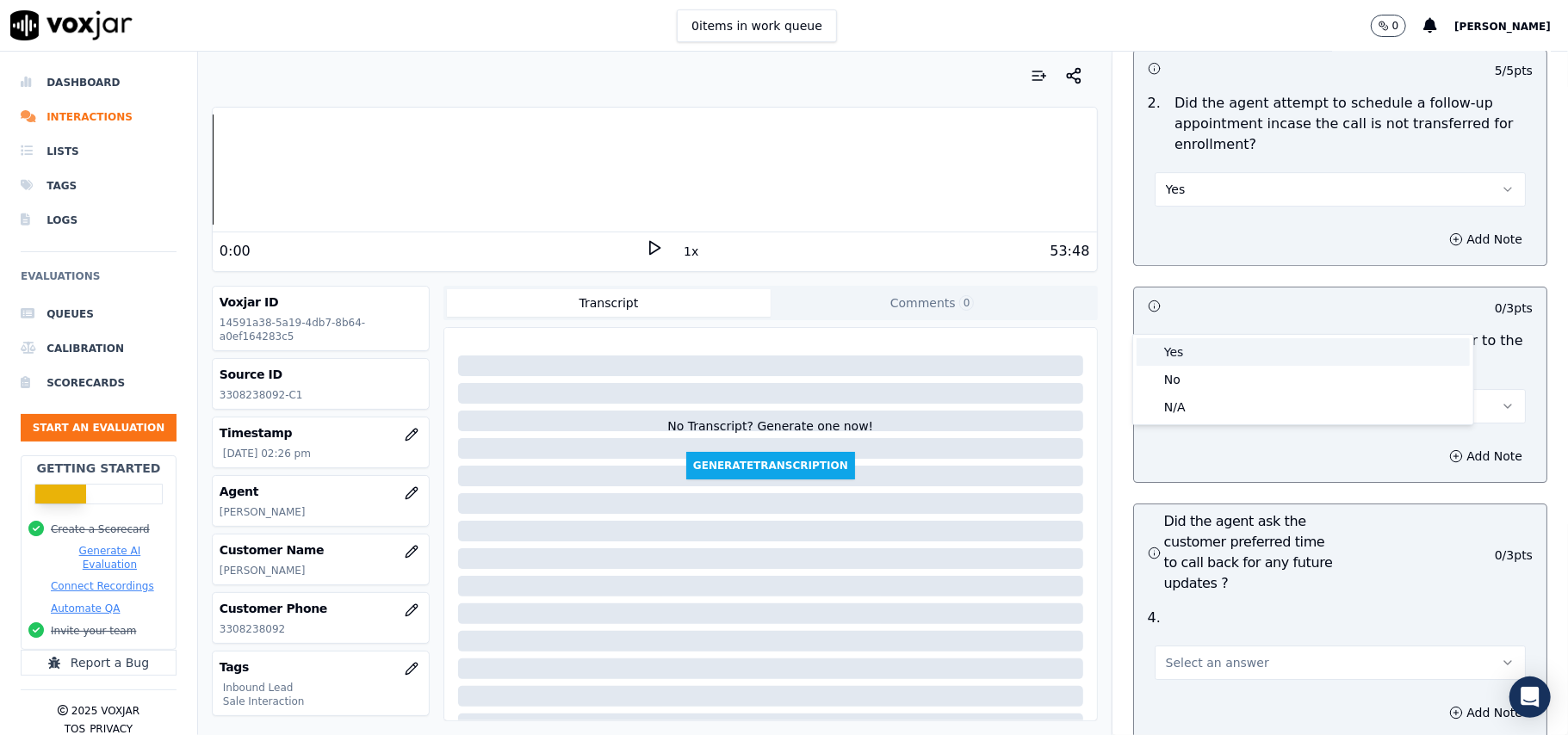
drag, startPoint x: 1252, startPoint y: 359, endPoint x: 1271, endPoint y: 346, distance: 23.0
click at [1254, 359] on div "Yes" at bounding box center [1303, 352] width 333 height 28
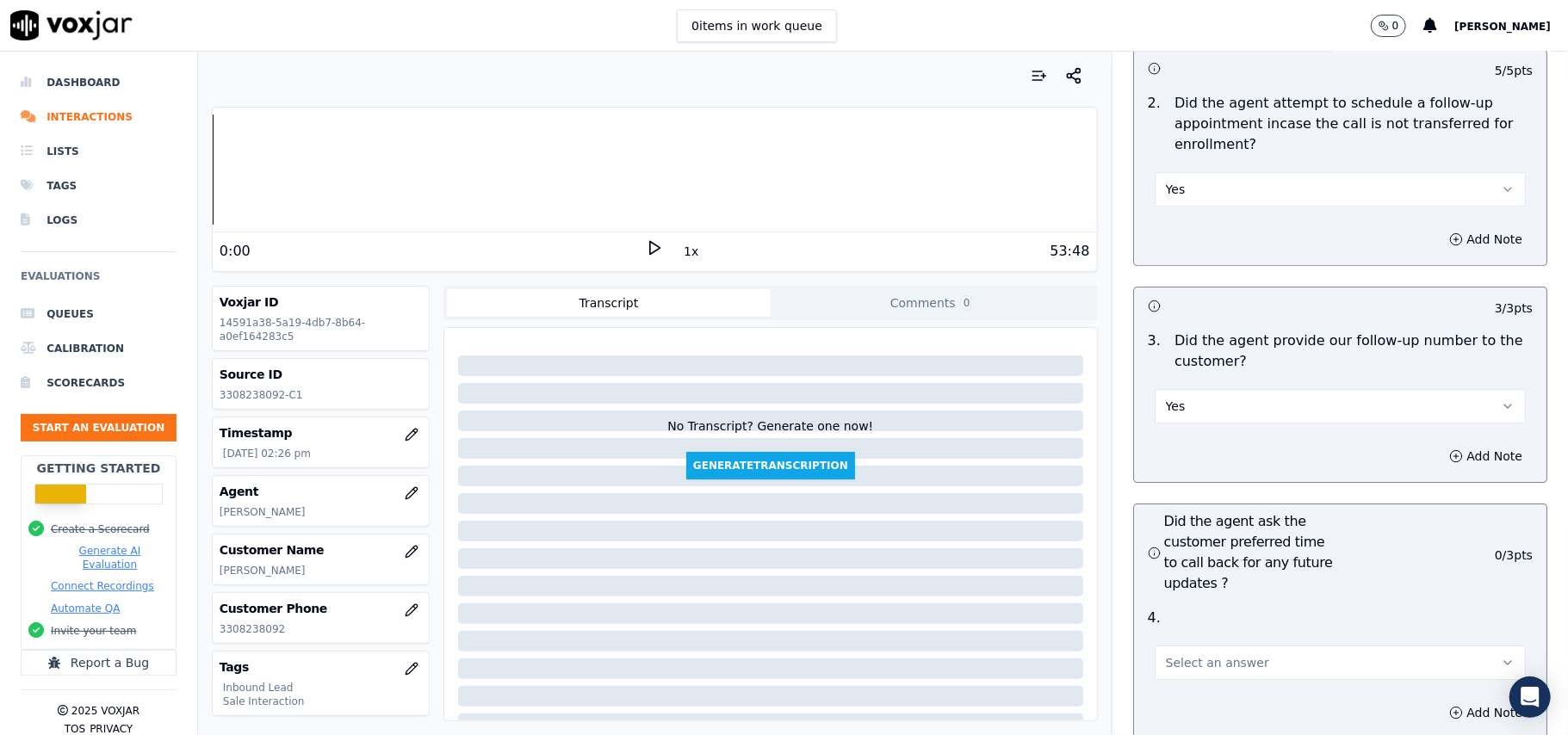
scroll to position [4133, 0]
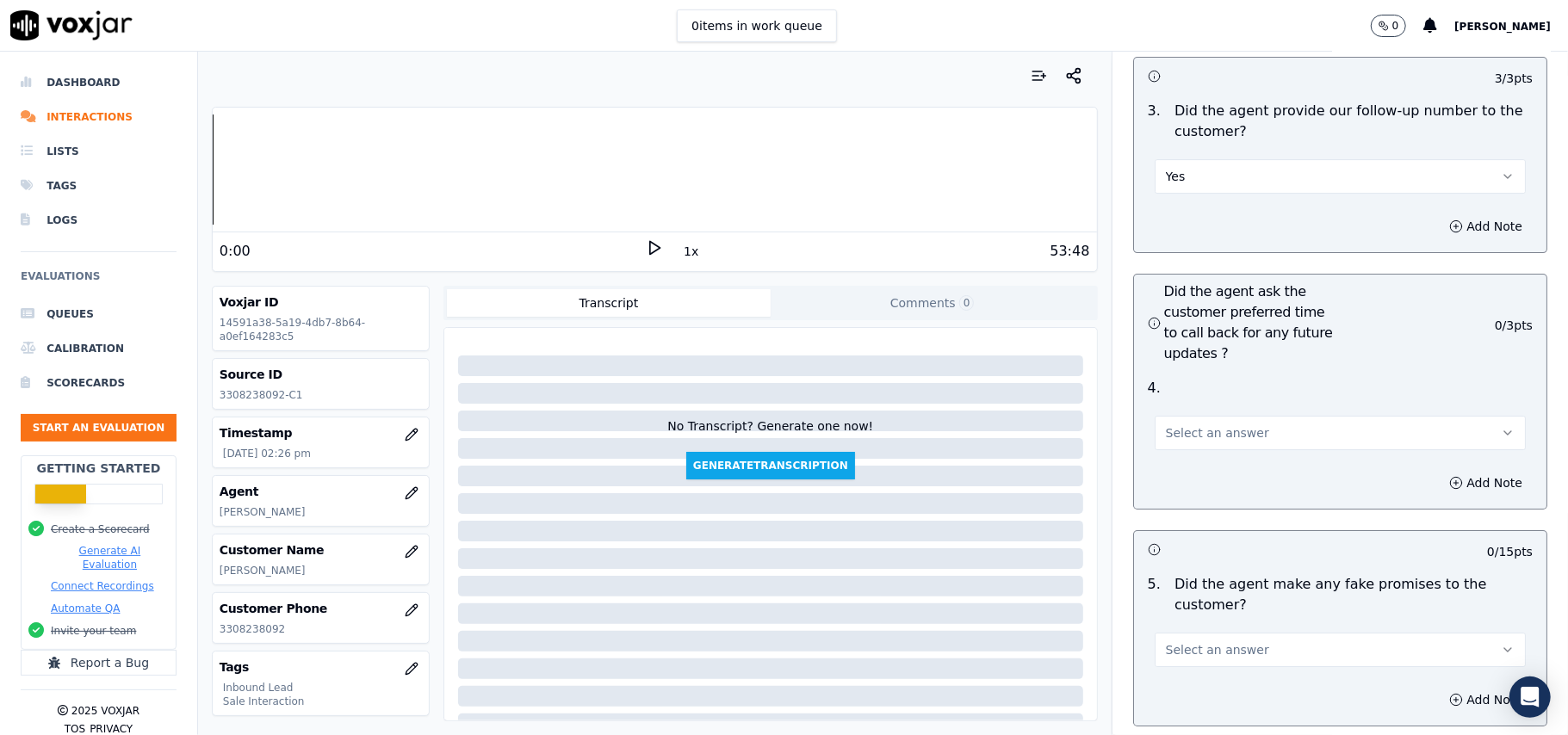
click at [1196, 424] on span "Select an answer" at bounding box center [1217, 433] width 103 height 17
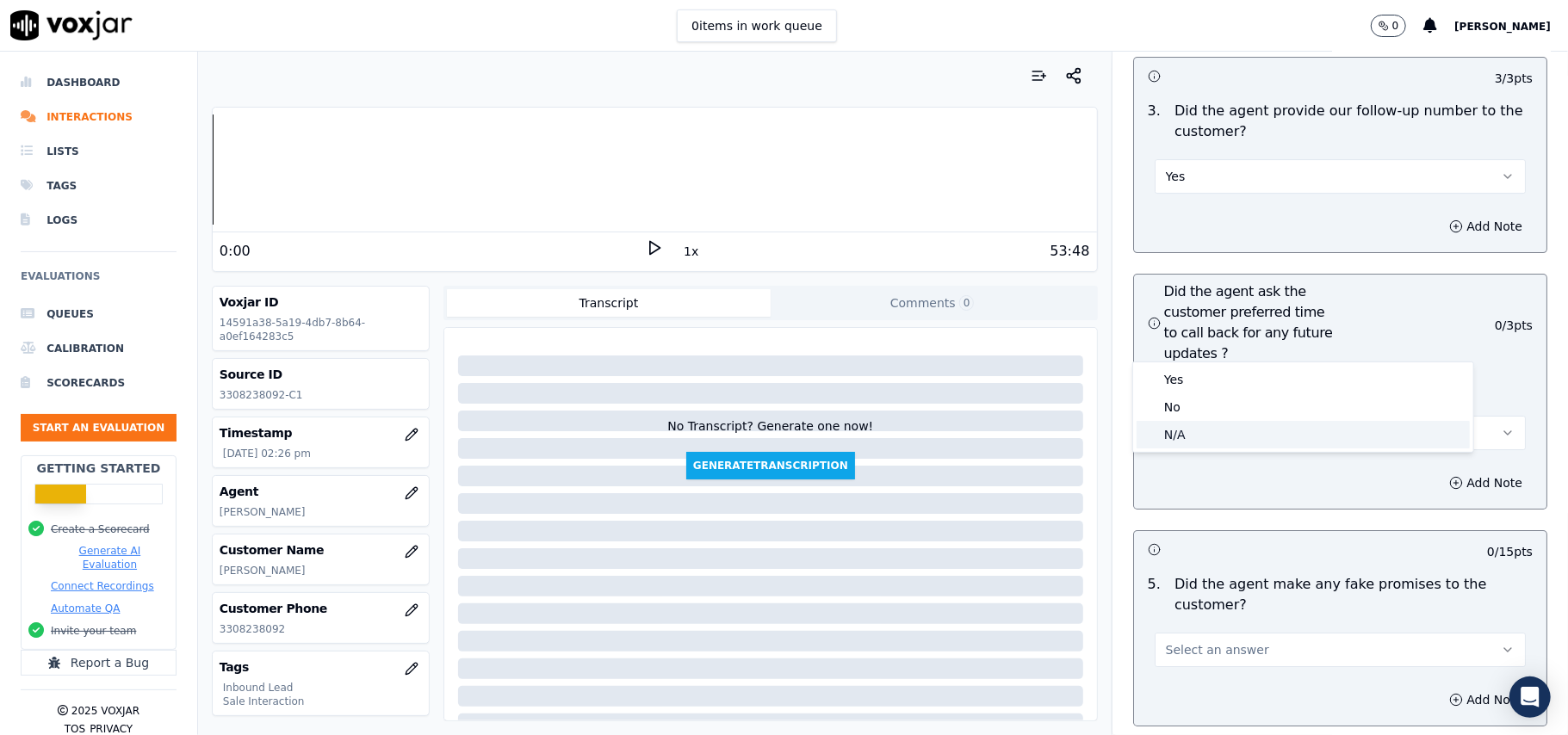
click at [1229, 422] on div "N/A" at bounding box center [1303, 435] width 333 height 28
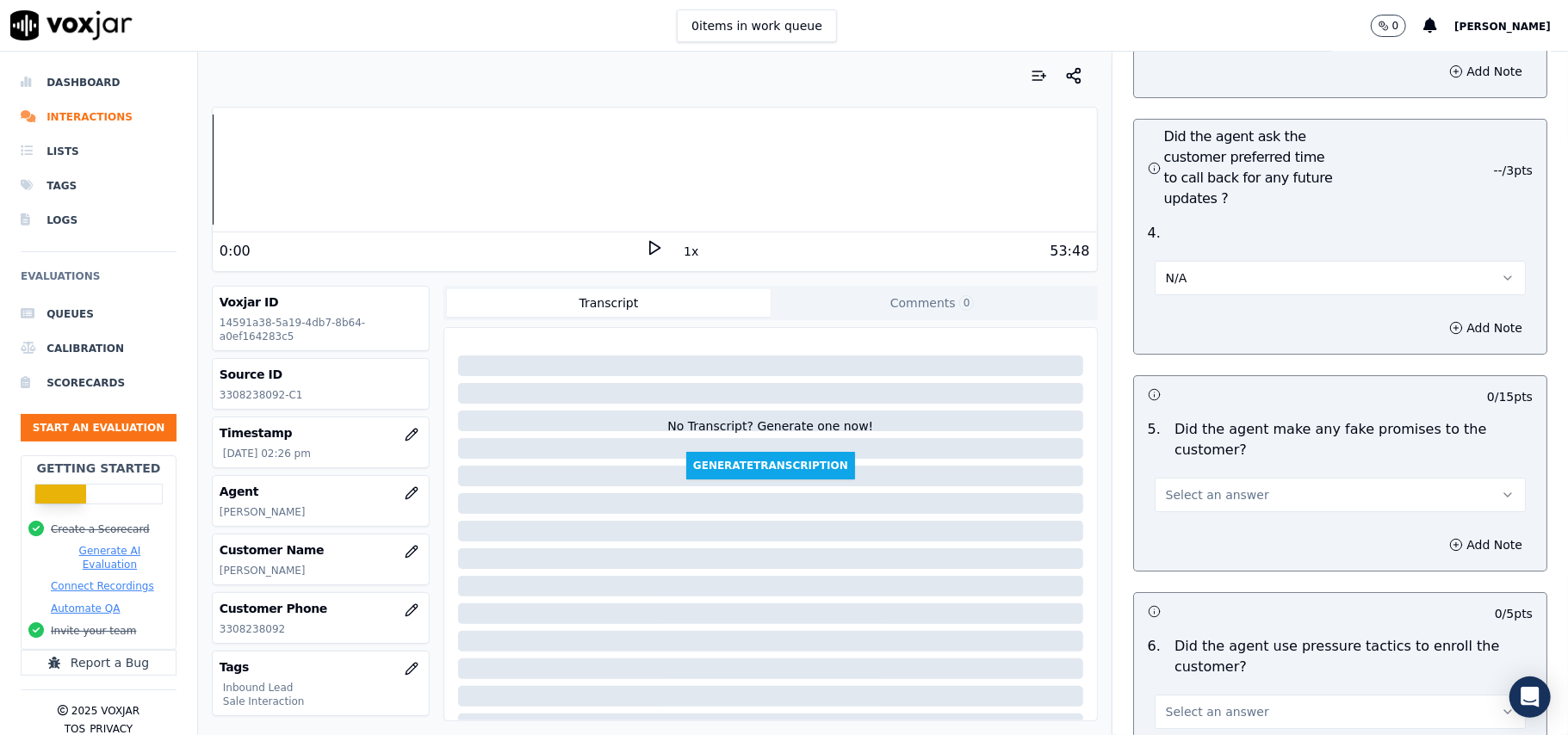
scroll to position [4247, 0]
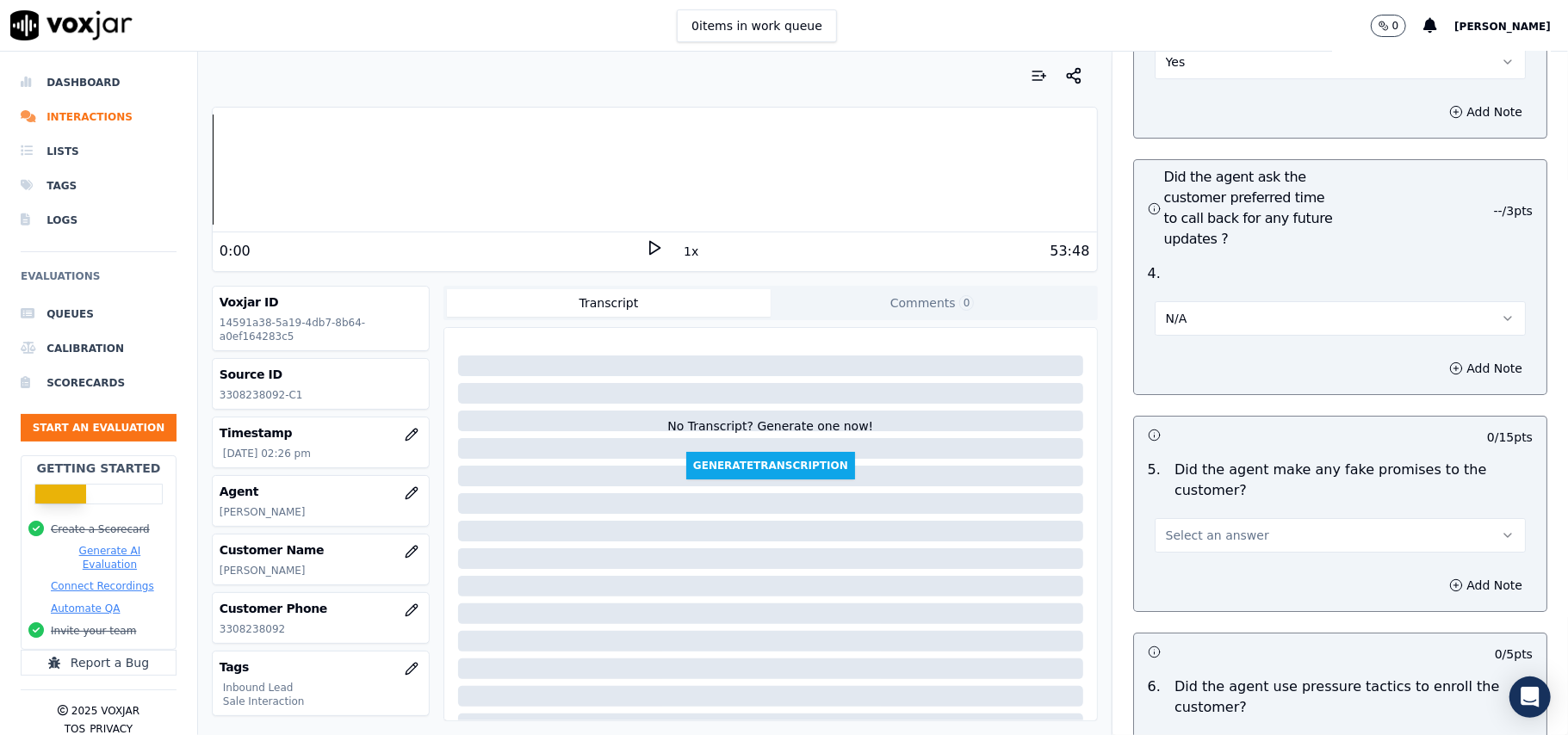
click at [1216, 301] on button "N/A" at bounding box center [1340, 319] width 371 height 35
click at [1187, 297] on div "No" at bounding box center [1303, 292] width 333 height 28
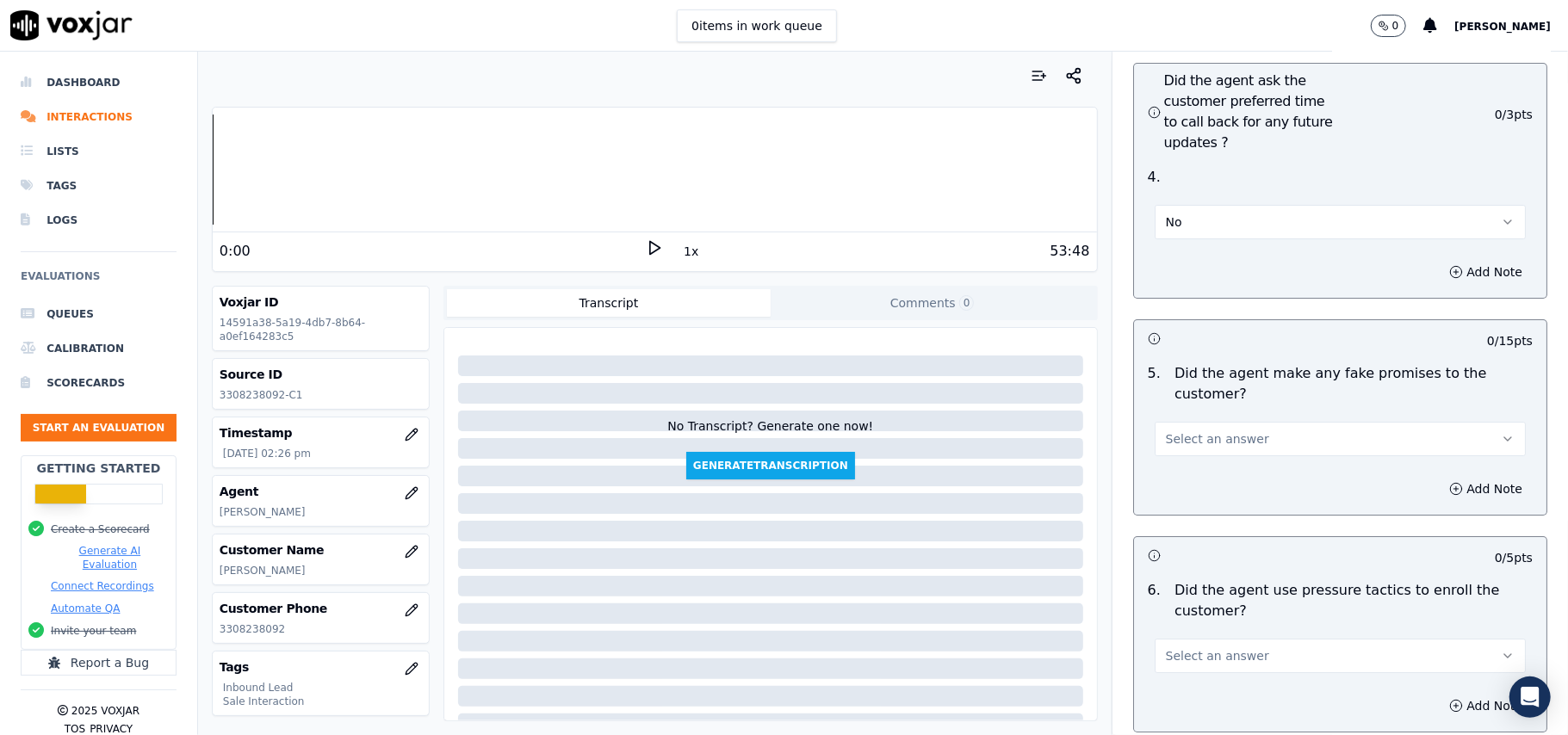
scroll to position [4362, 0]
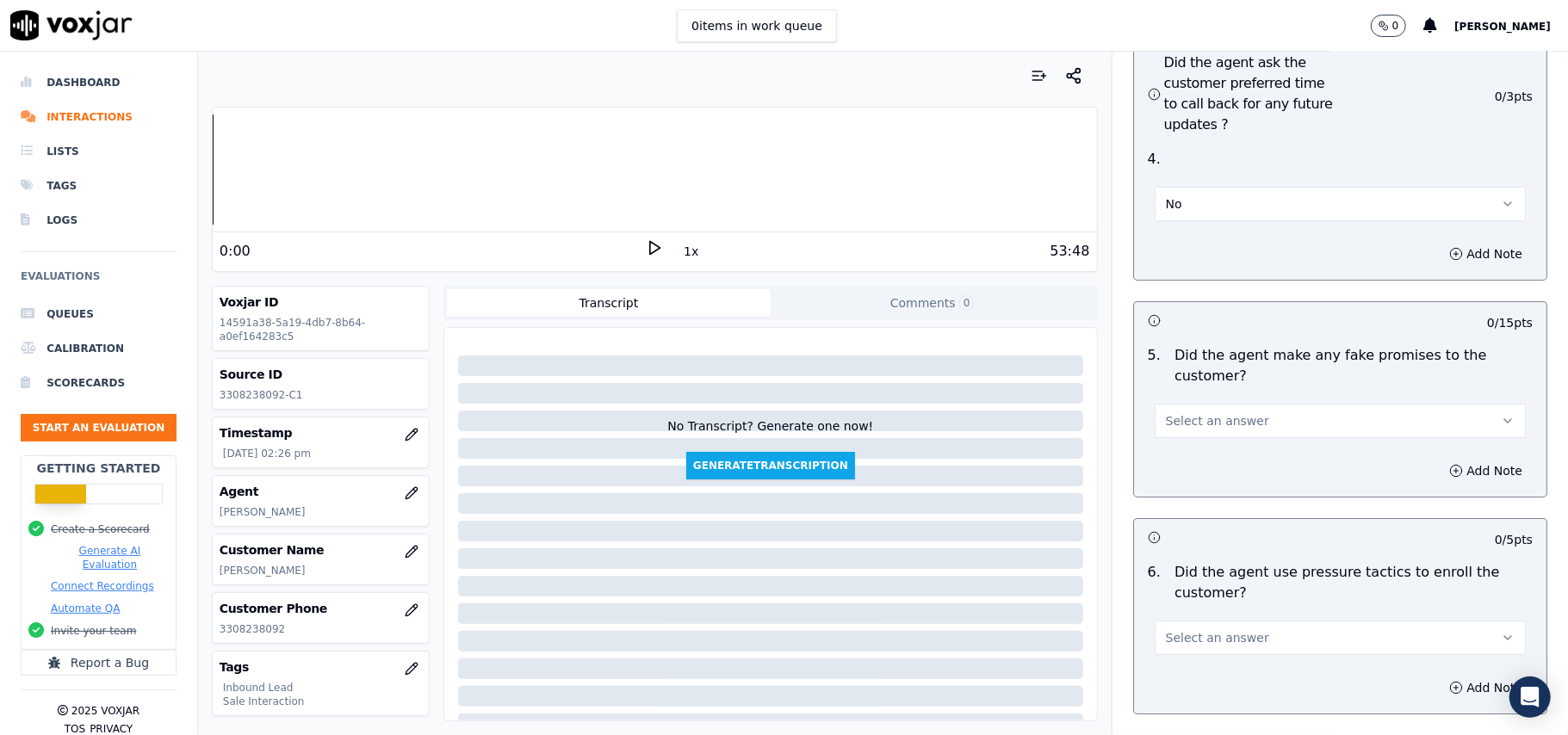
click at [1250, 187] on button "No" at bounding box center [1340, 204] width 371 height 35
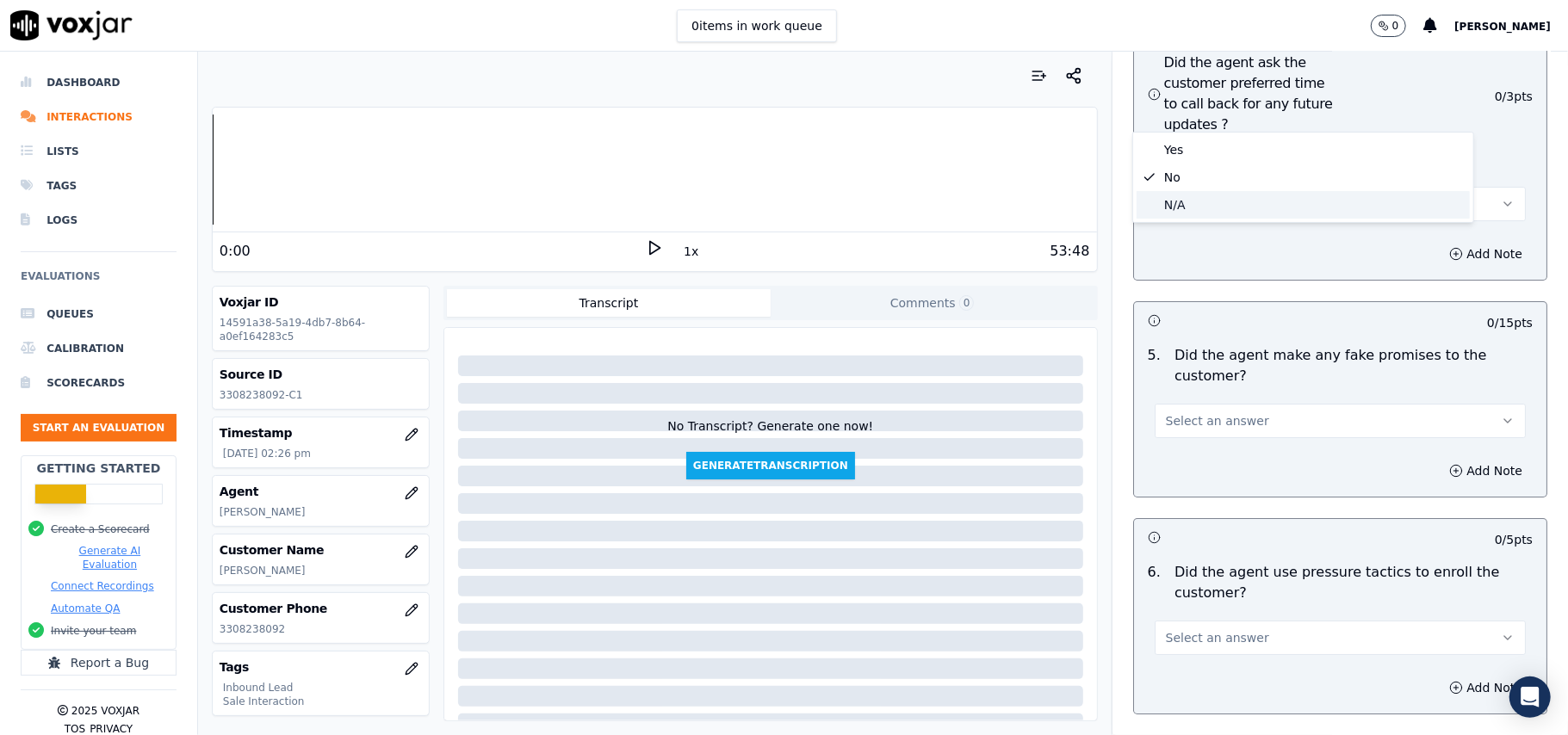
click at [1206, 216] on div "N/A" at bounding box center [1303, 205] width 333 height 28
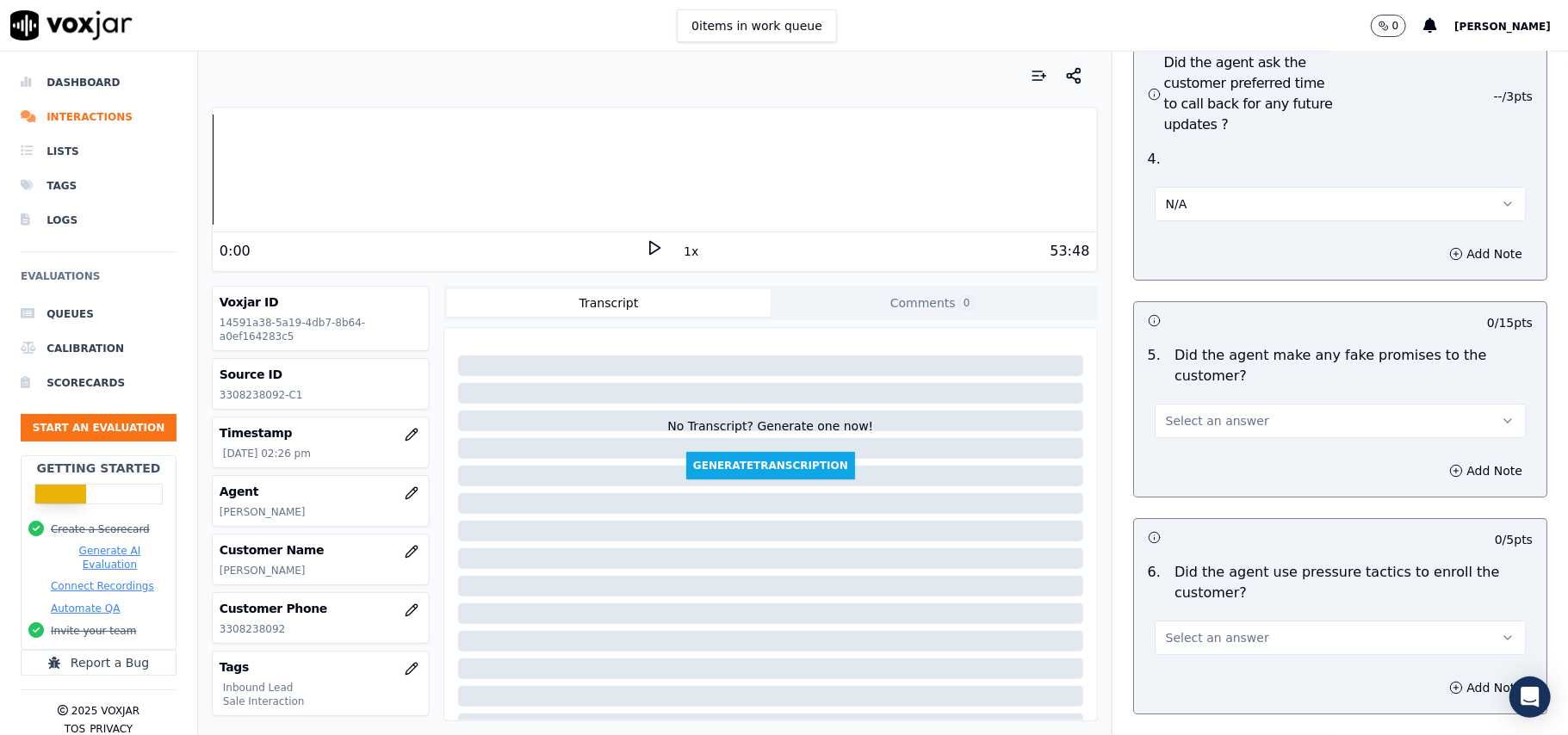
click at [1182, 403] on button "Select an answer" at bounding box center [1340, 421] width 371 height 35
click at [1176, 403] on div "No" at bounding box center [1303, 396] width 333 height 28
click at [1168, 629] on span "Select an answer" at bounding box center [1217, 638] width 103 height 17
click at [1168, 609] on div "No" at bounding box center [1303, 612] width 333 height 28
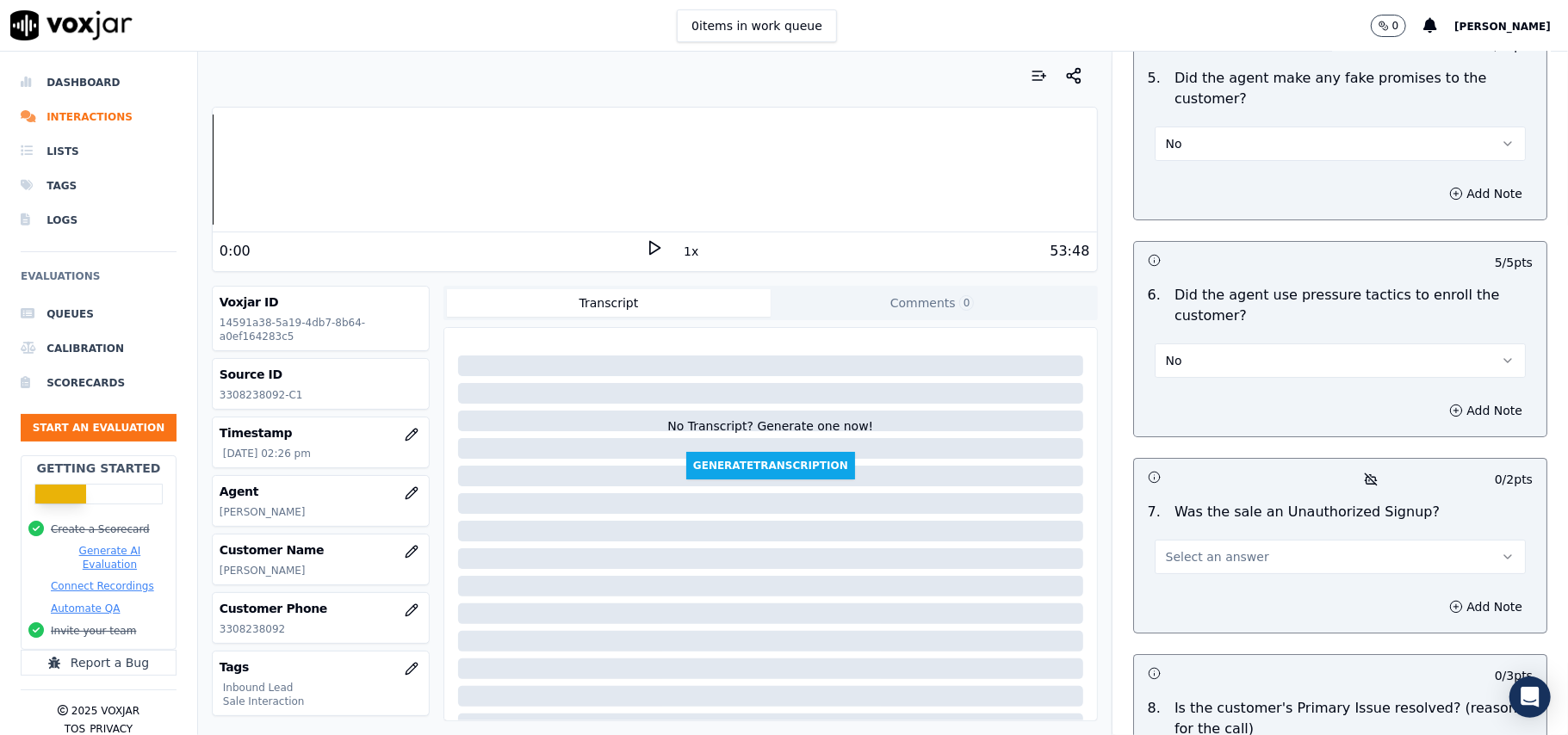
scroll to position [4819, 0]
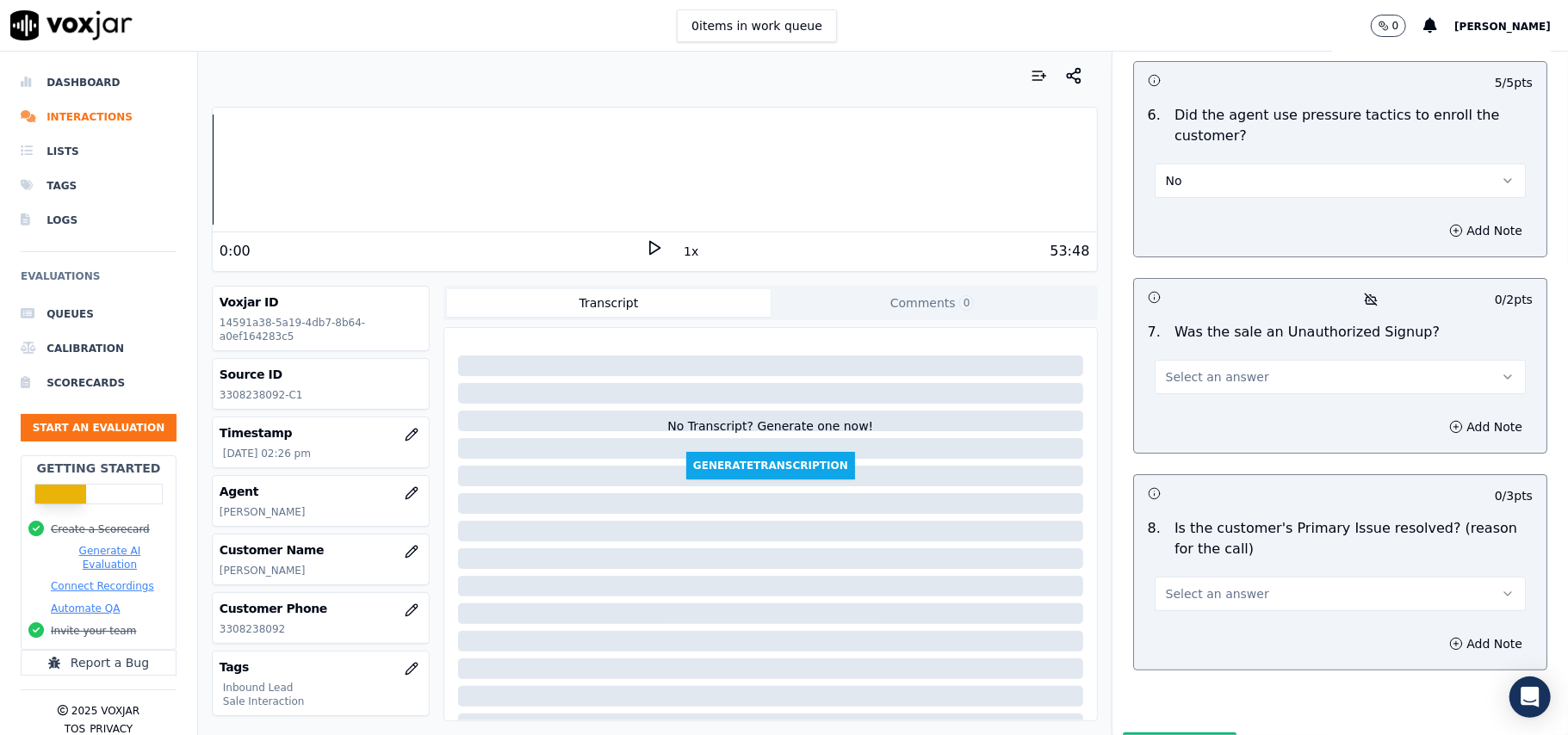
click at [1236, 360] on button "Select an answer" at bounding box center [1340, 377] width 371 height 35
click at [1214, 349] on div "No" at bounding box center [1303, 352] width 333 height 28
click at [1206, 585] on span "Select an answer" at bounding box center [1217, 594] width 103 height 17
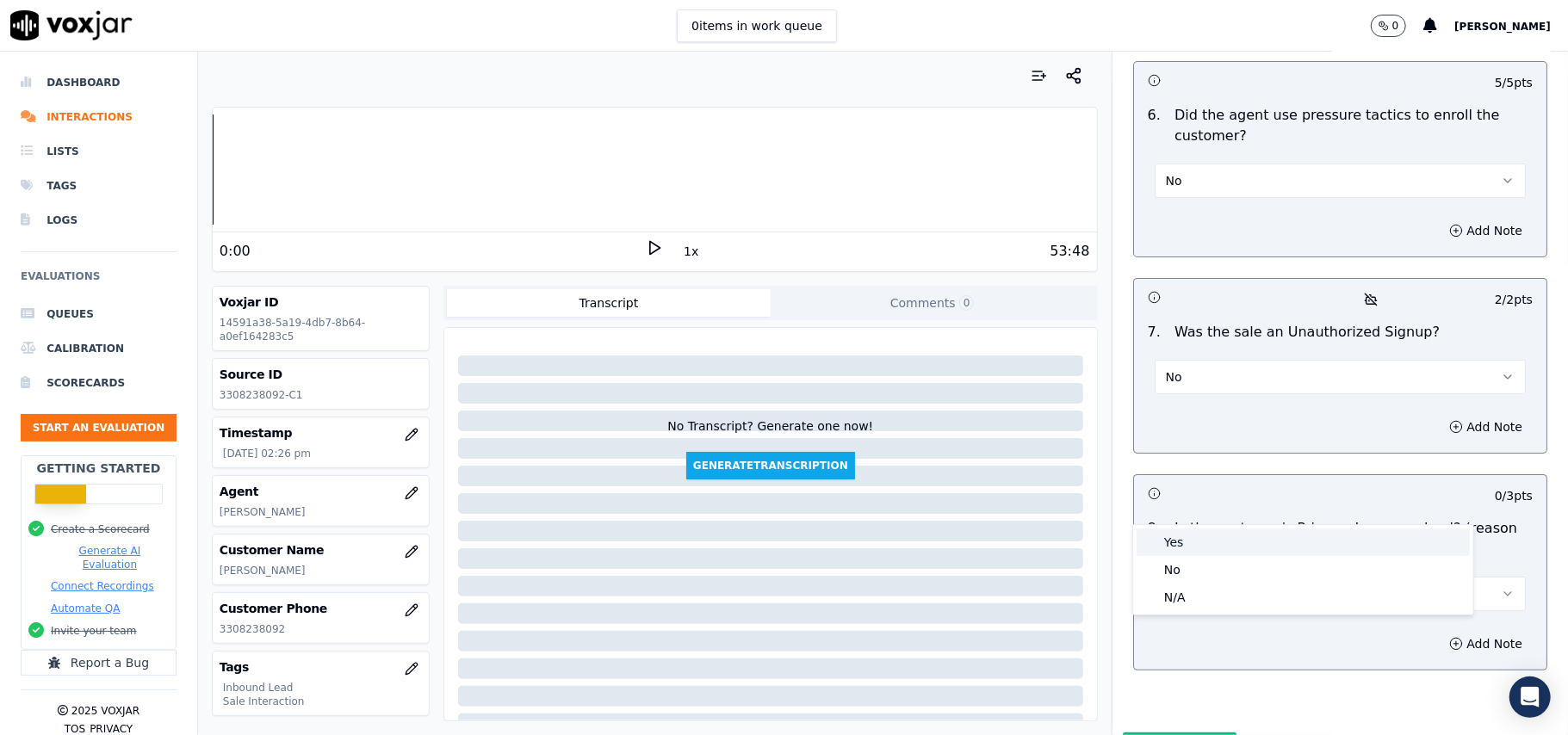
click at [1190, 551] on div "Yes" at bounding box center [1303, 543] width 333 height 28
click at [1144, 732] on button "Submit Scores" at bounding box center [1180, 748] width 114 height 31
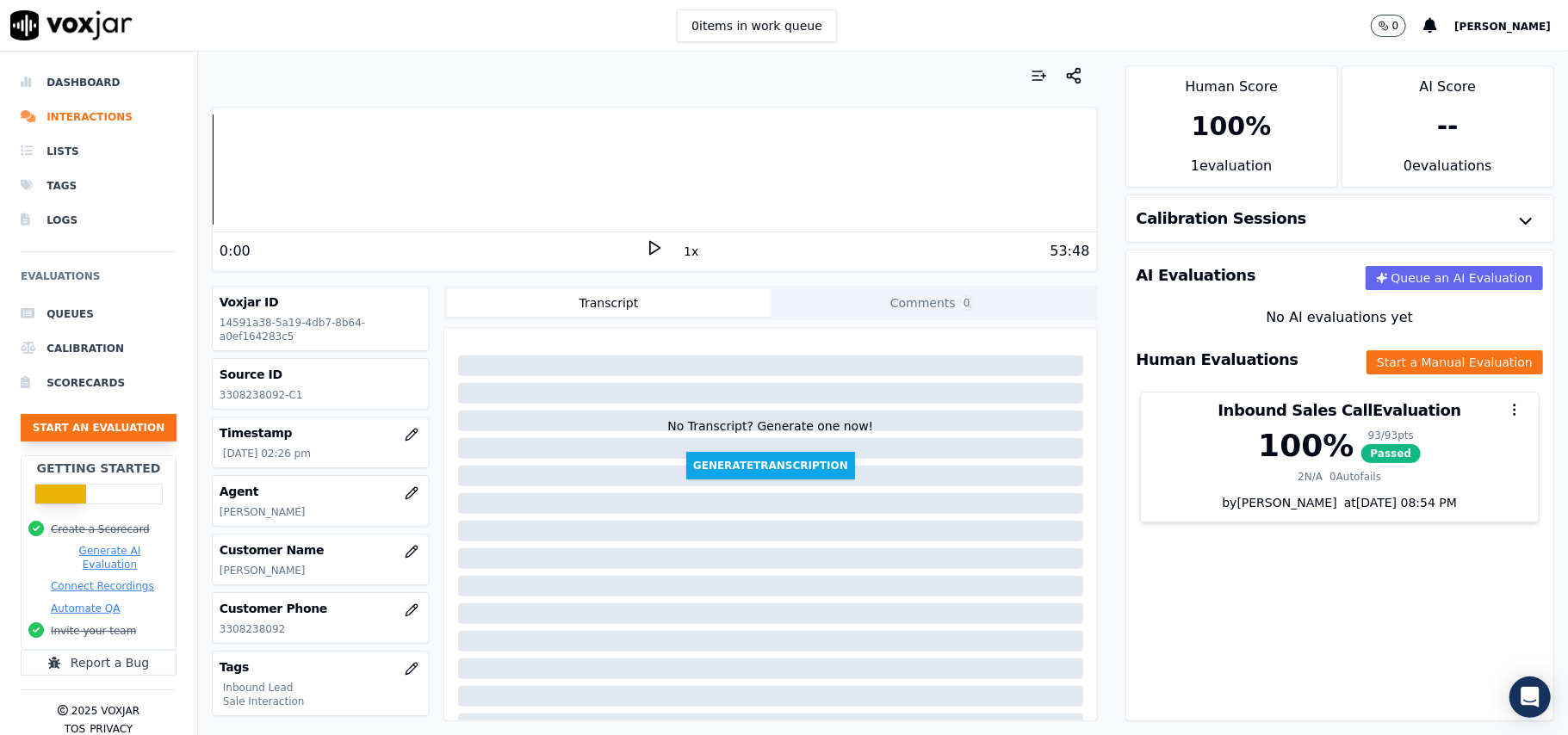
click at [132, 418] on button "Start an Evaluation" at bounding box center [99, 428] width 156 height 28
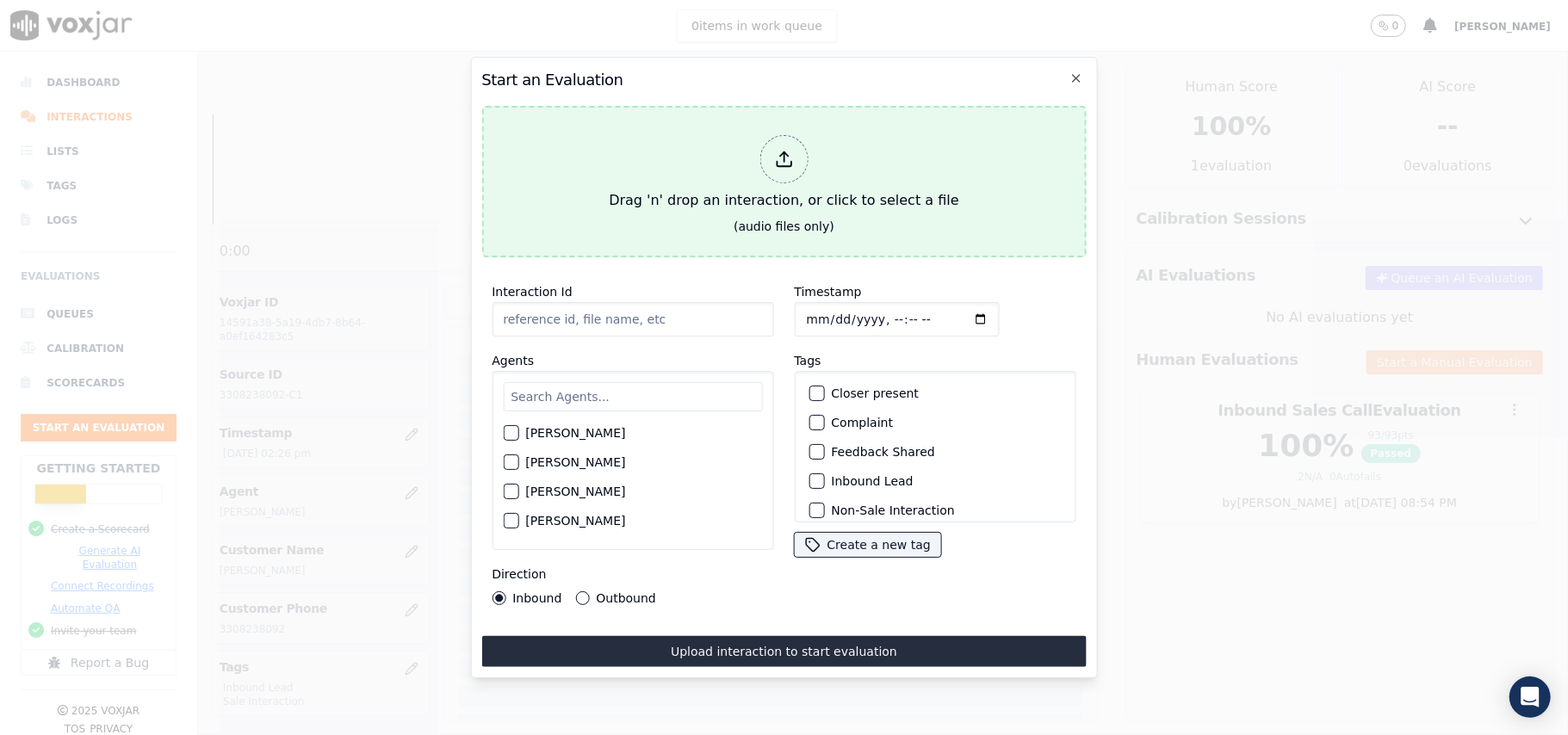
click at [780, 152] on polyline at bounding box center [784, 154] width 8 height 4
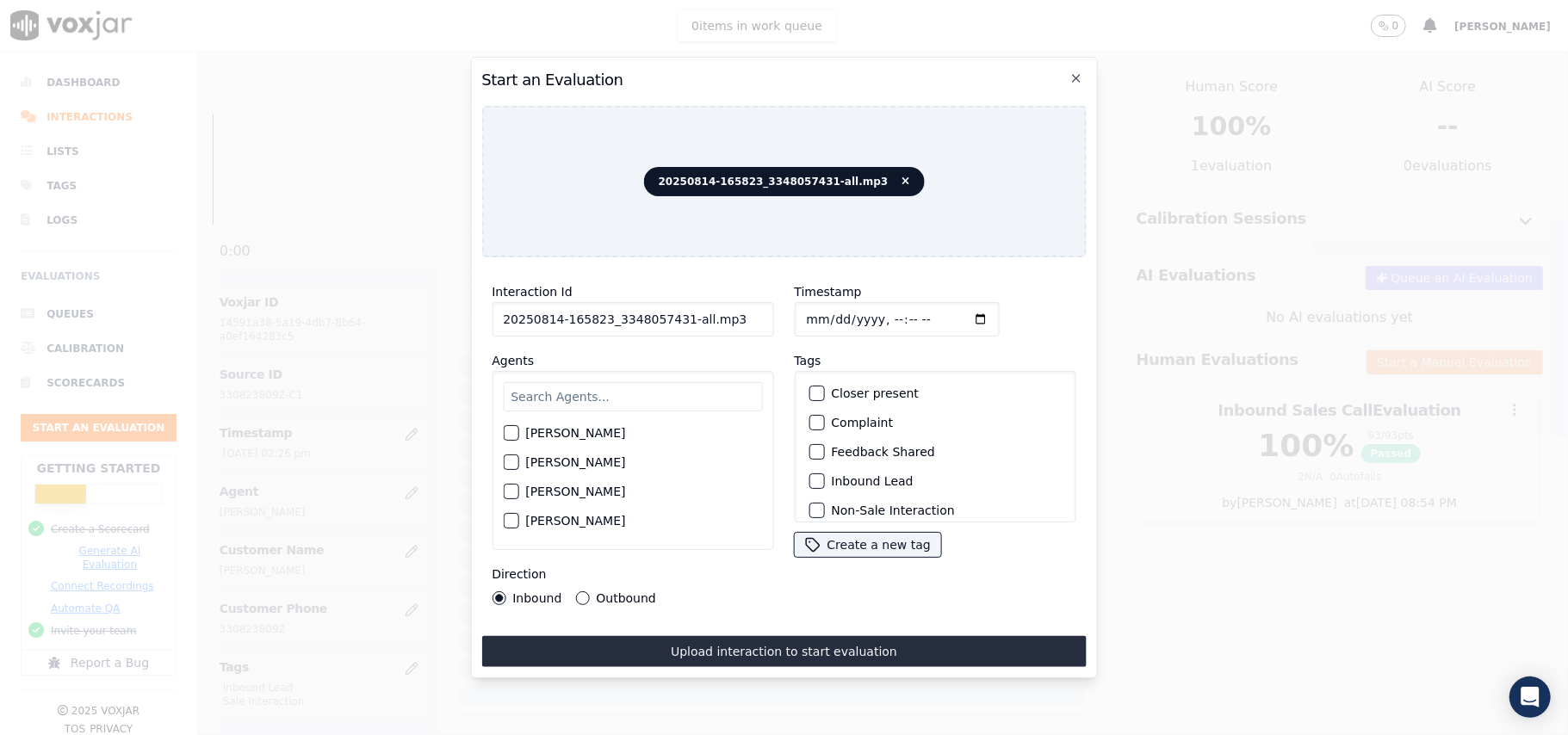
drag, startPoint x: 698, startPoint y: 313, endPoint x: 676, endPoint y: 315, distance: 22.1
click at [676, 315] on input "20250814-165823_3348057431-all.mp3" at bounding box center [632, 319] width 281 height 35
type input "20250814-165823_3348057431-C1"
click at [827, 312] on input "Timestamp" at bounding box center [896, 319] width 205 height 35
type input "[DATE]T15:24"
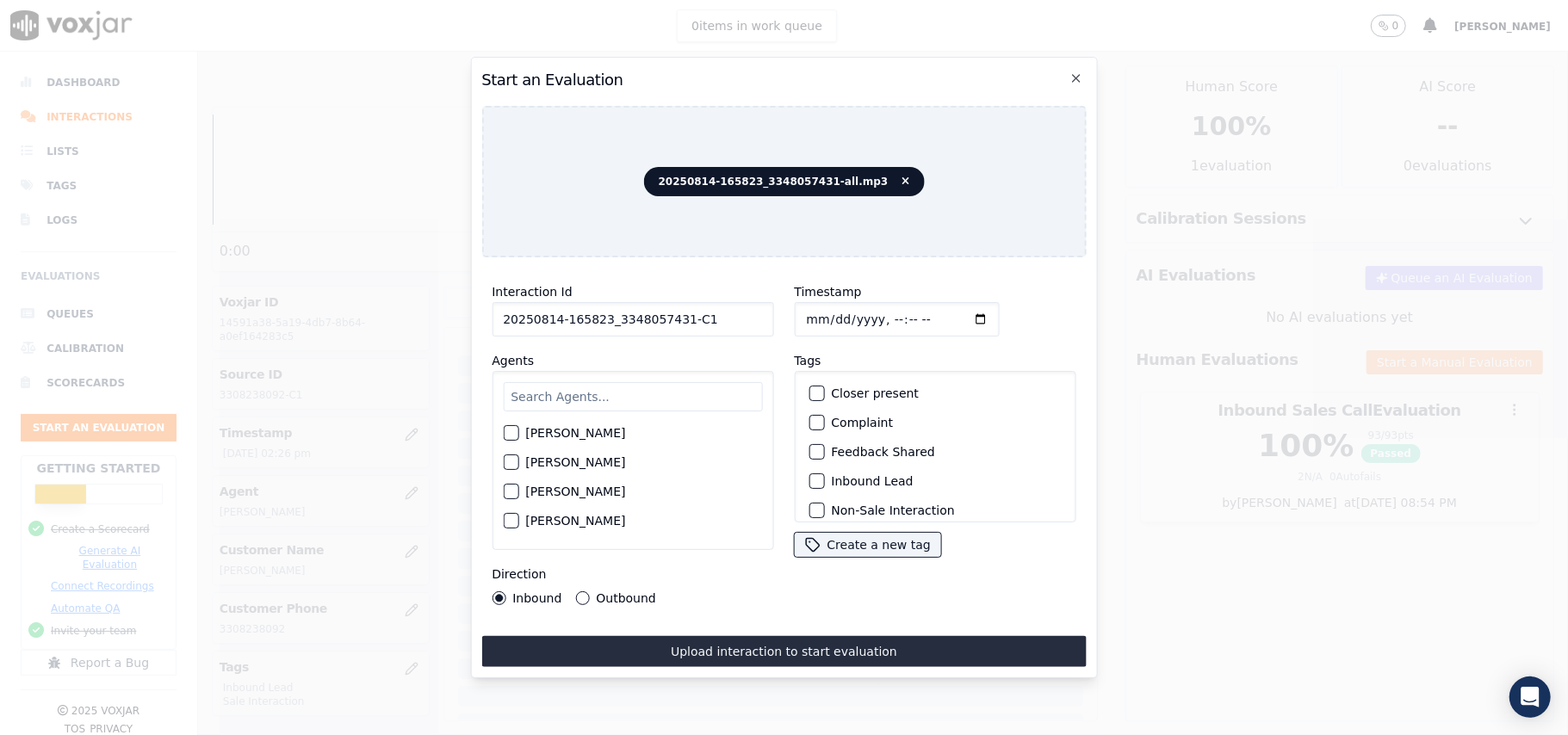
click at [610, 383] on input "text" at bounding box center [632, 397] width 259 height 29
type input "[PERSON_NAME]"
click at [514, 432] on div "button" at bounding box center [510, 438] width 12 height 12
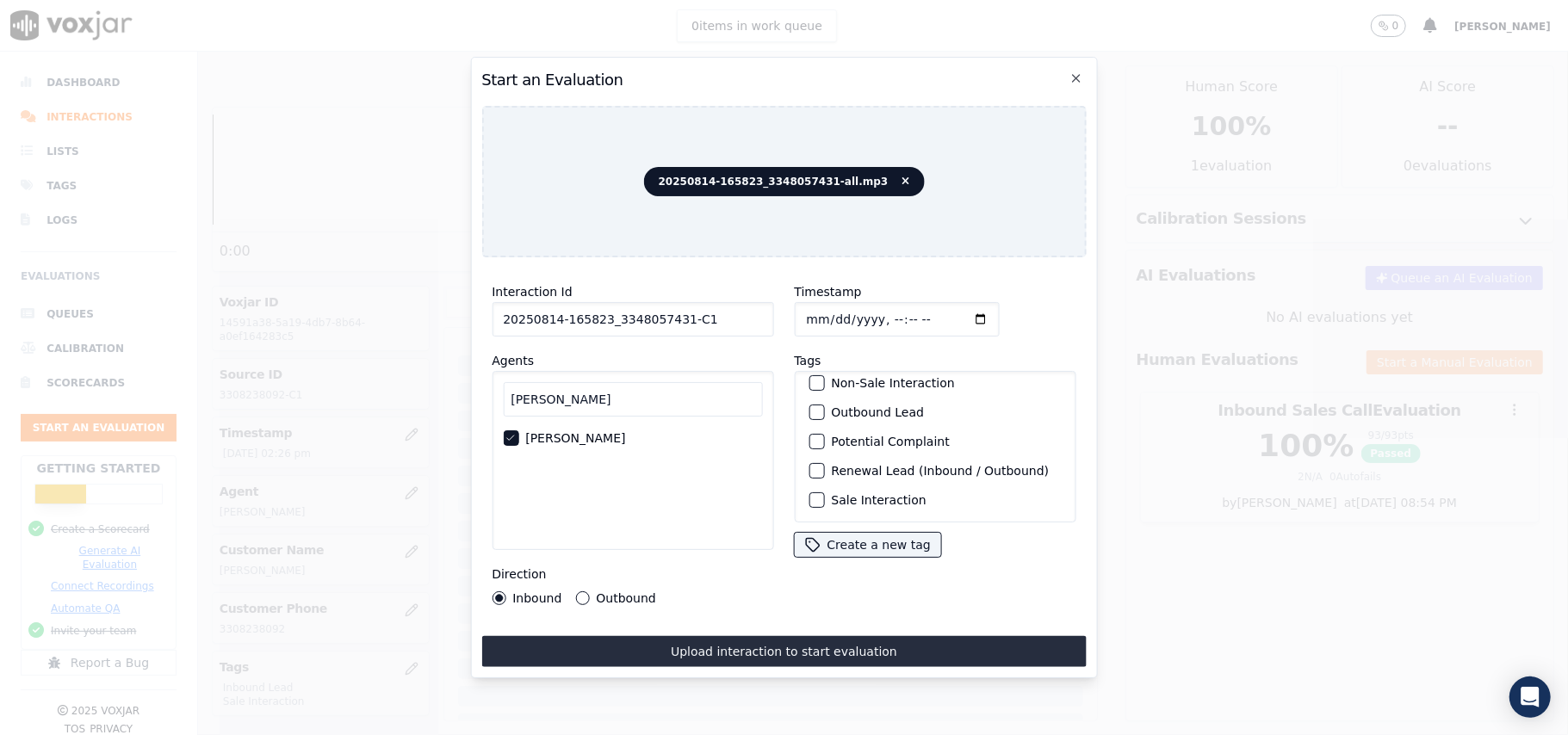
click at [810, 494] on div "button" at bounding box center [816, 500] width 12 height 12
click at [810, 406] on div "button" at bounding box center [816, 412] width 12 height 12
click at [694, 638] on button "Upload interaction to start evaluation" at bounding box center [784, 652] width 604 height 31
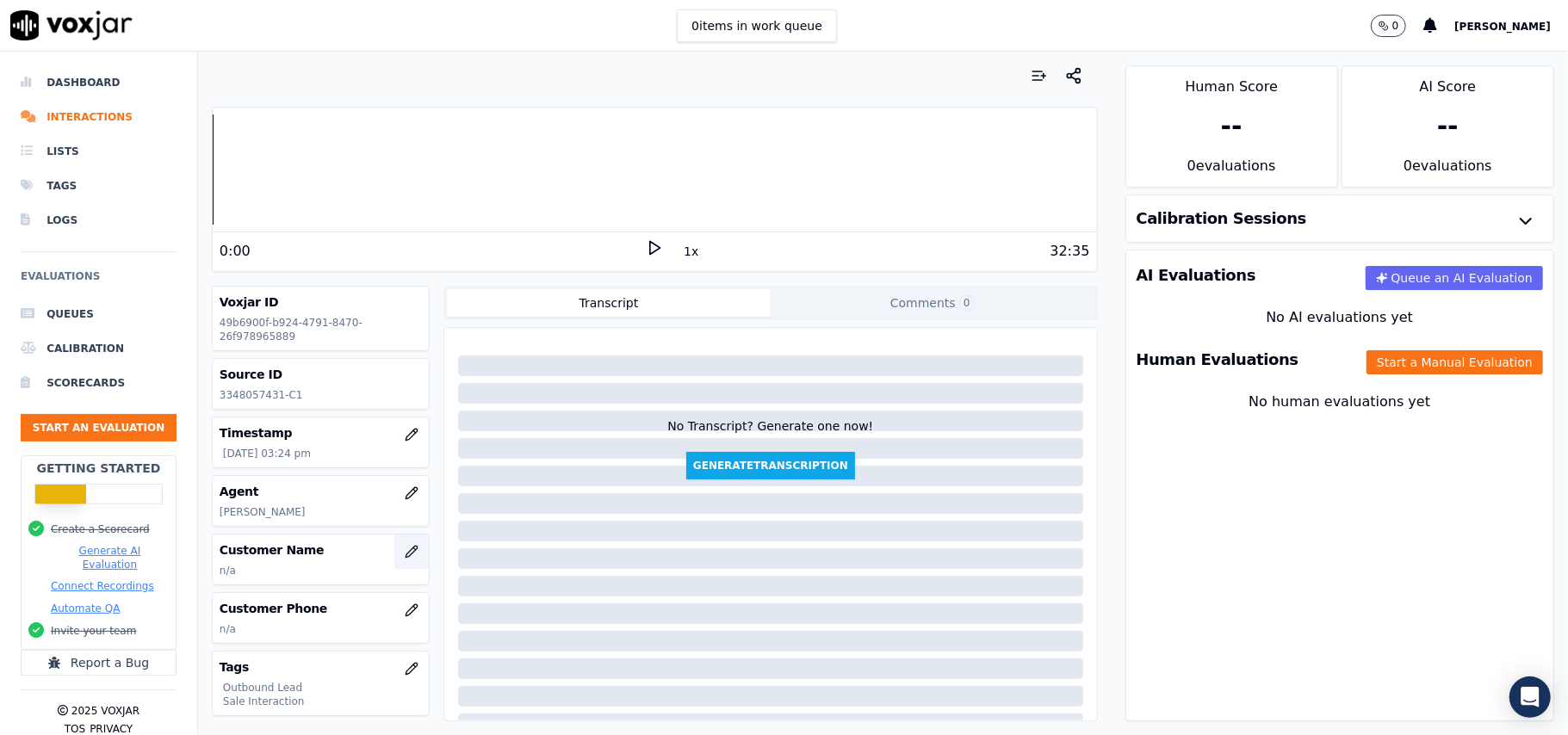
click at [404, 556] on icon "button" at bounding box center [411, 552] width 14 height 14
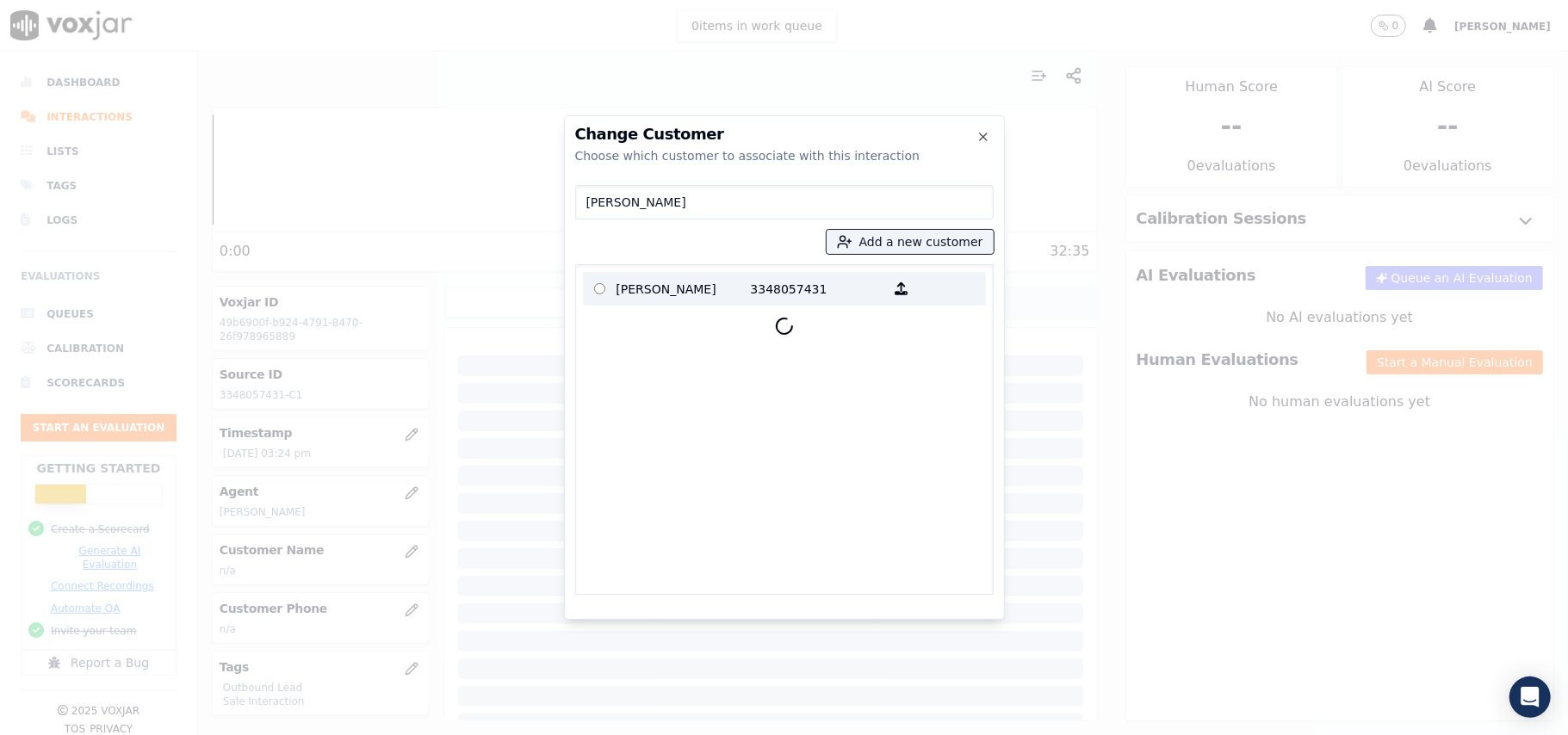
type input "[PERSON_NAME]"
click at [712, 277] on p "[PERSON_NAME]" at bounding box center [683, 288] width 134 height 27
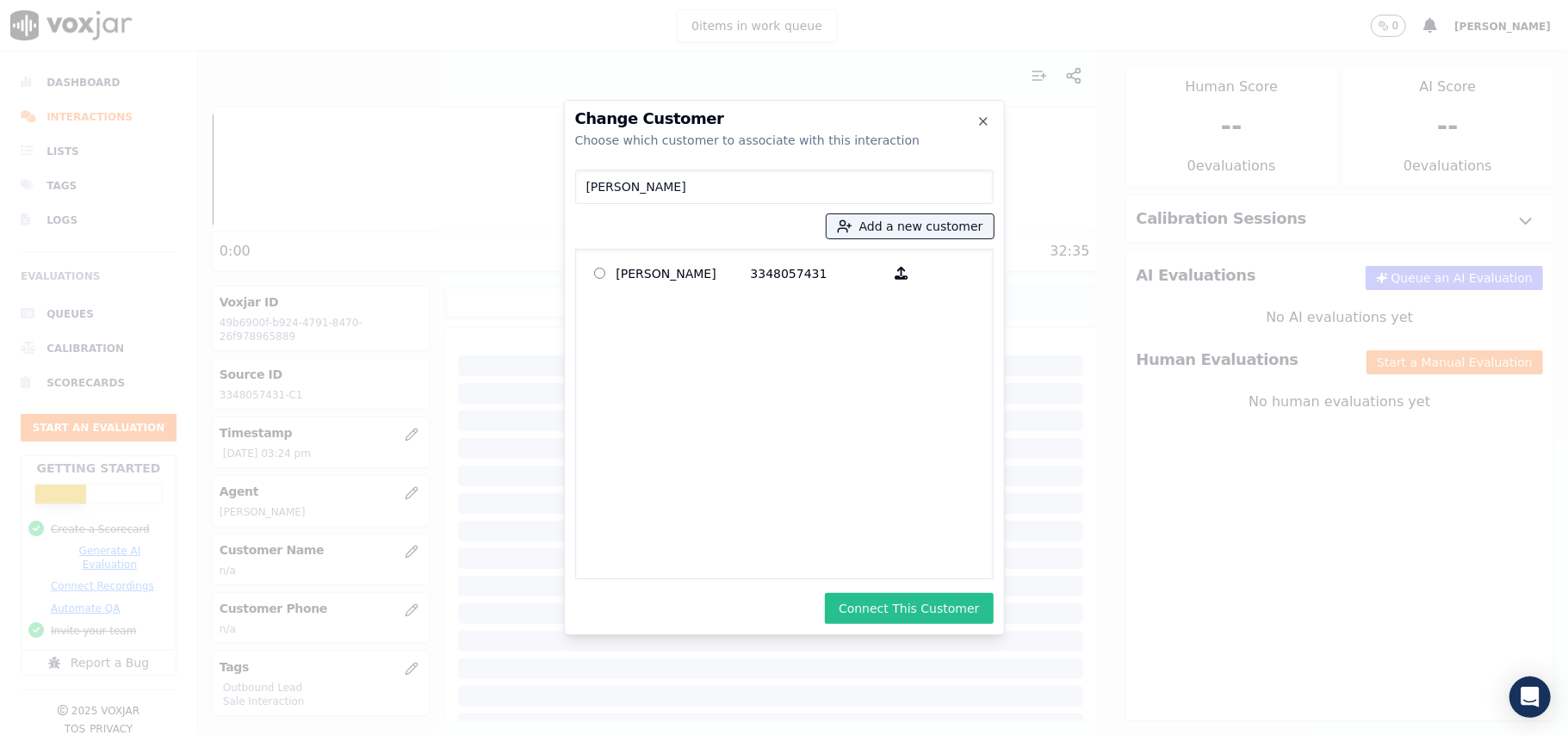
click at [872, 609] on button "Connect This Customer" at bounding box center [909, 609] width 168 height 31
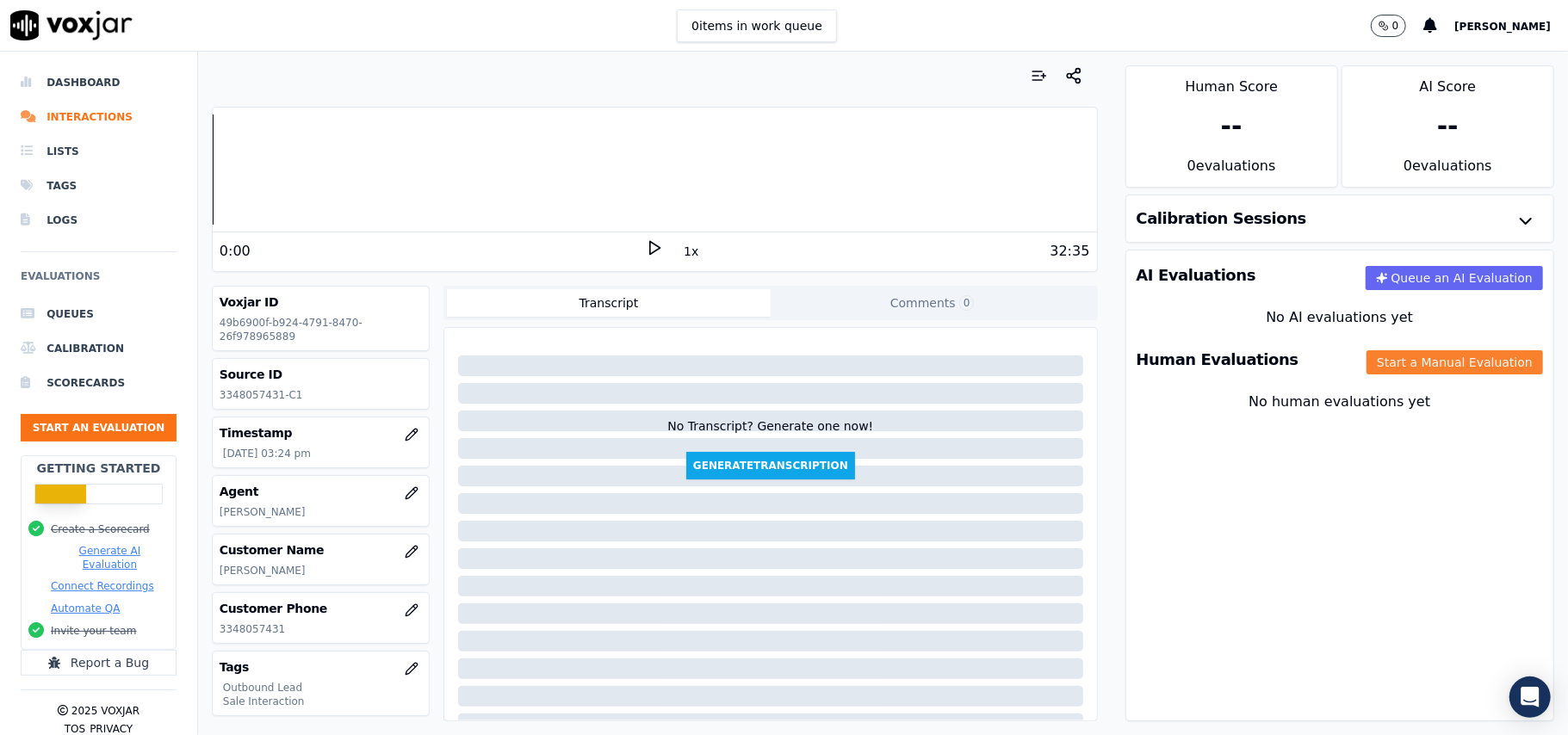
click at [1366, 367] on button "Start a Manual Evaluation" at bounding box center [1455, 363] width 177 height 24
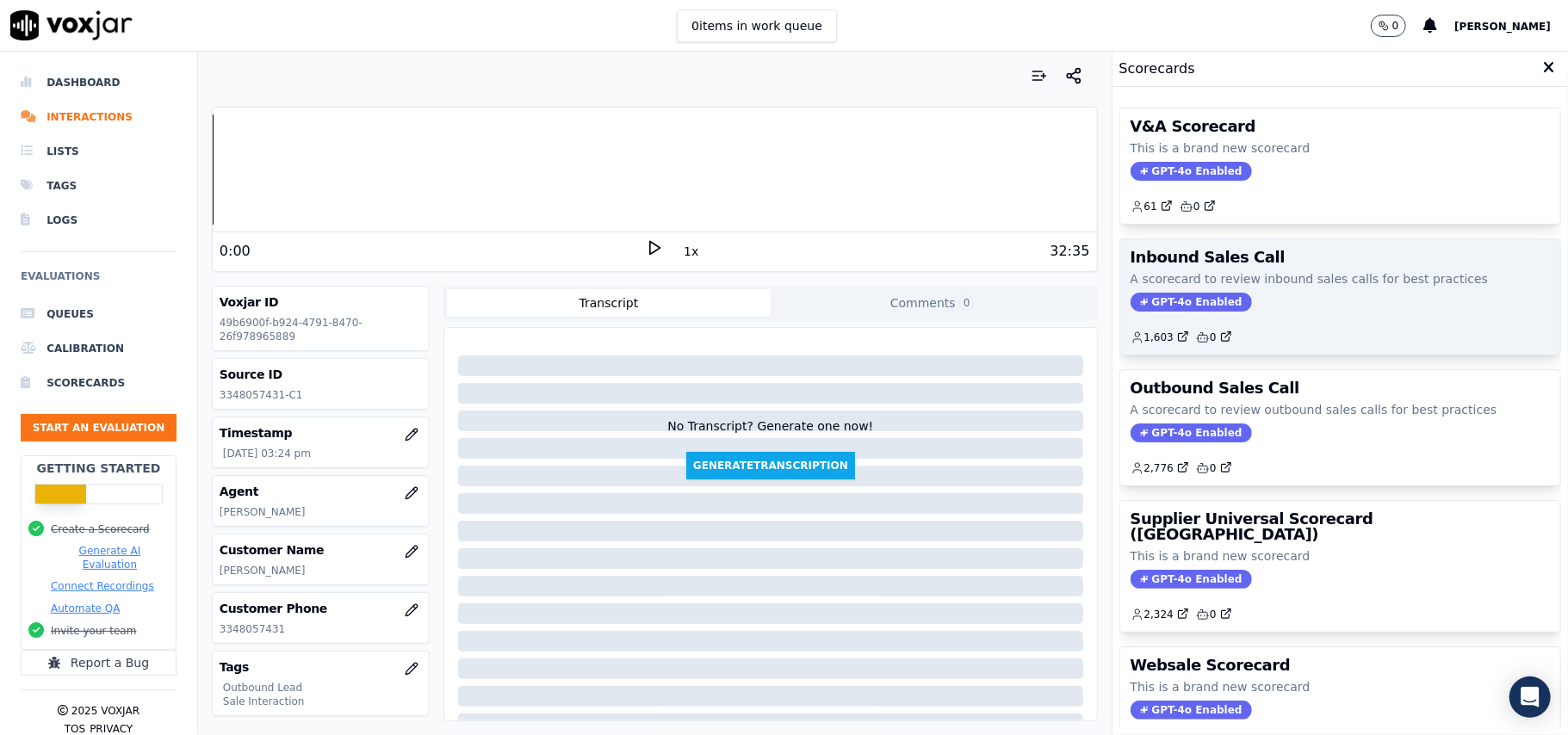
click at [1176, 303] on span "GPT-4o Enabled" at bounding box center [1191, 302] width 121 height 19
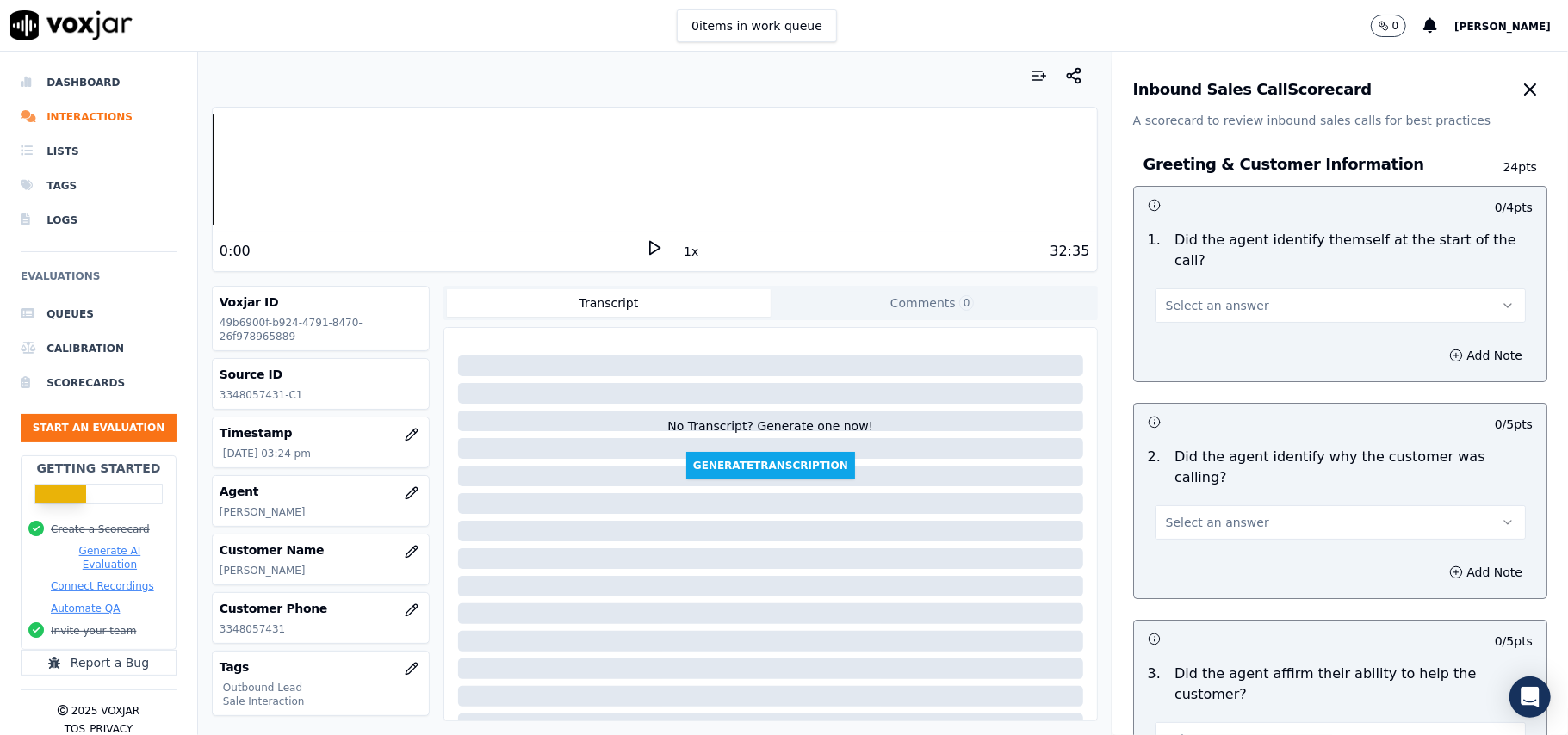
click at [1212, 297] on span "Select an answer" at bounding box center [1217, 306] width 103 height 17
click at [1199, 326] on div "Yes" at bounding box center [1303, 325] width 333 height 28
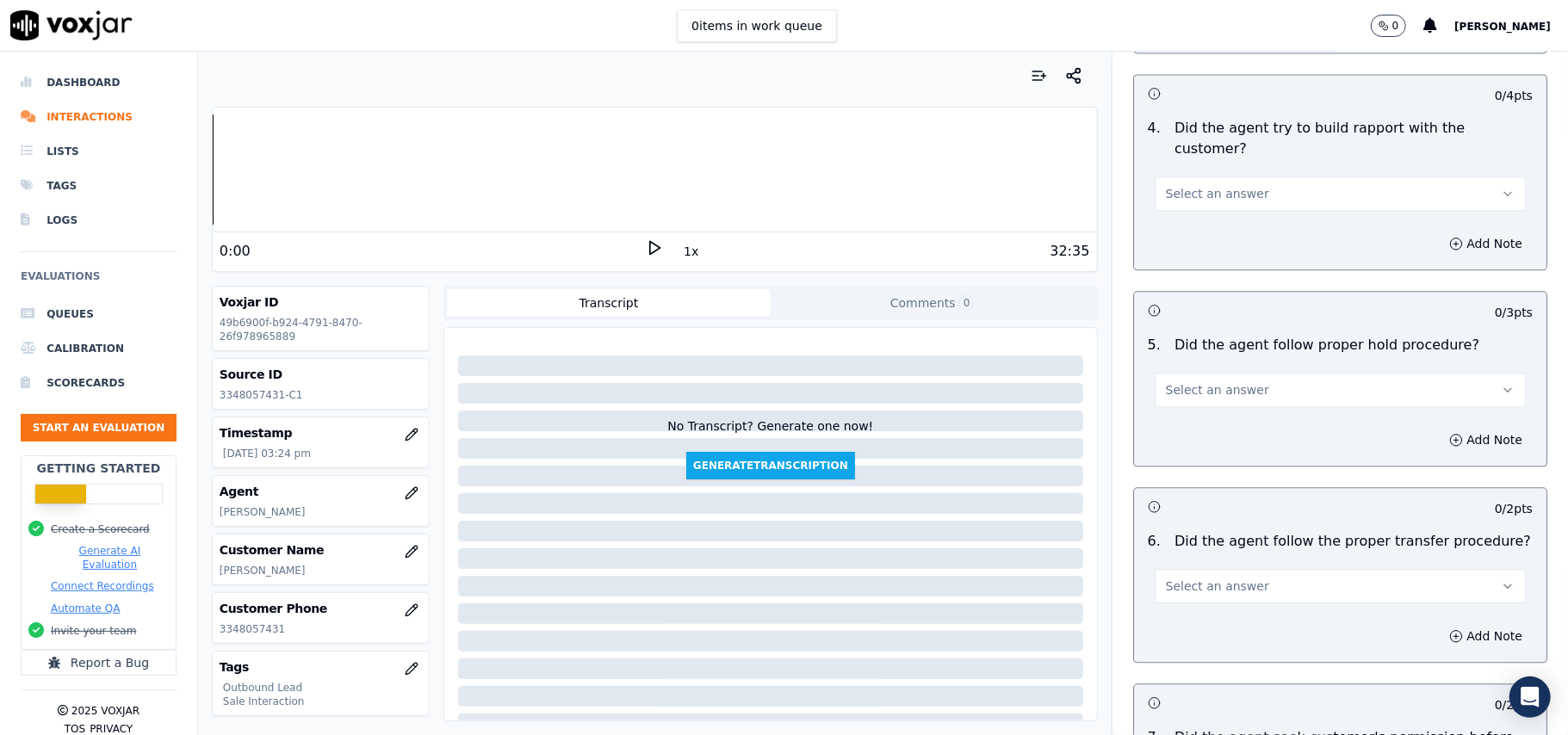
scroll to position [4819, 0]
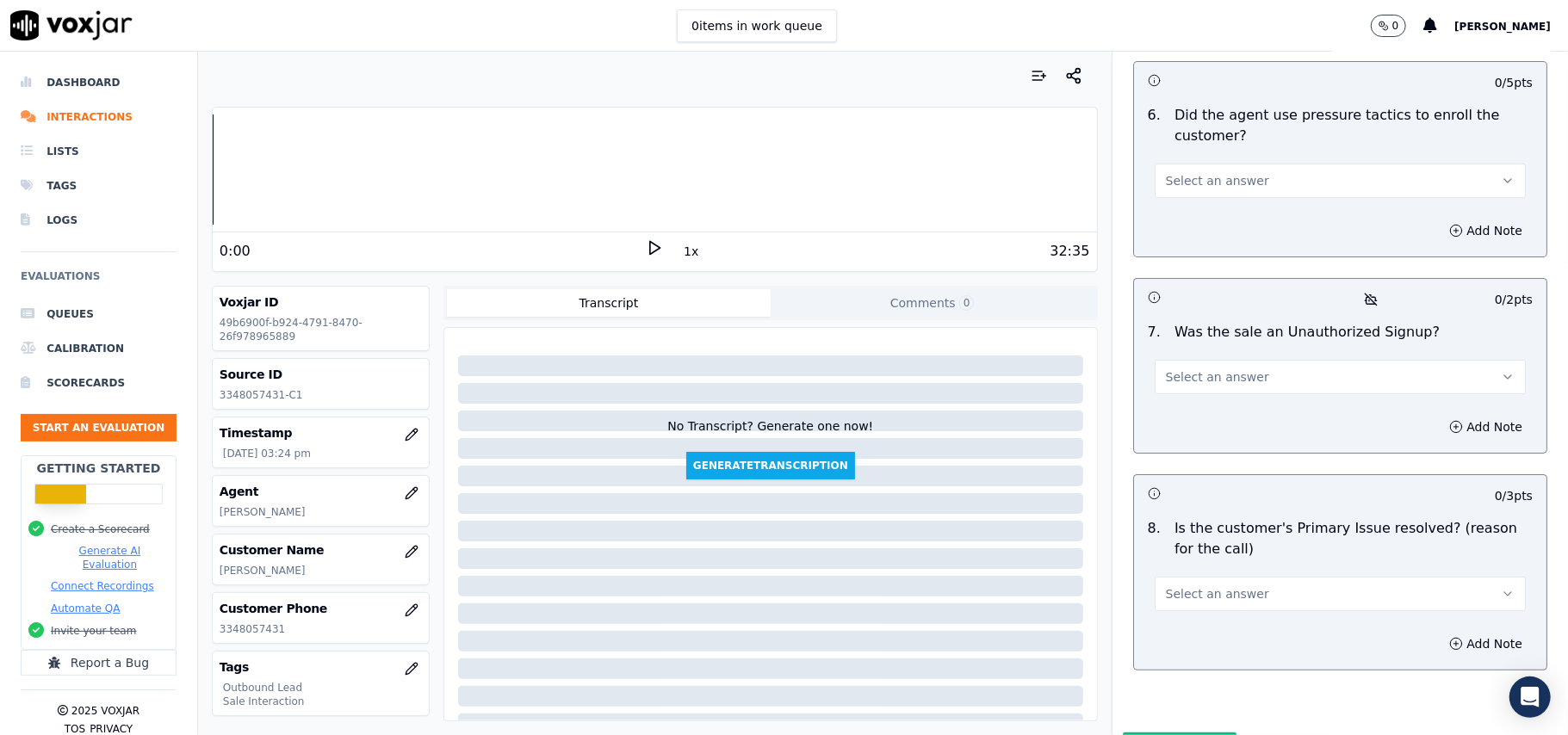
click at [1254, 577] on button "Select an answer" at bounding box center [1340, 594] width 371 height 35
click at [1221, 534] on div "Yes" at bounding box center [1303, 543] width 333 height 28
click at [1199, 369] on span "Select an answer" at bounding box center [1217, 377] width 103 height 17
click at [1177, 348] on div "No" at bounding box center [1303, 352] width 333 height 28
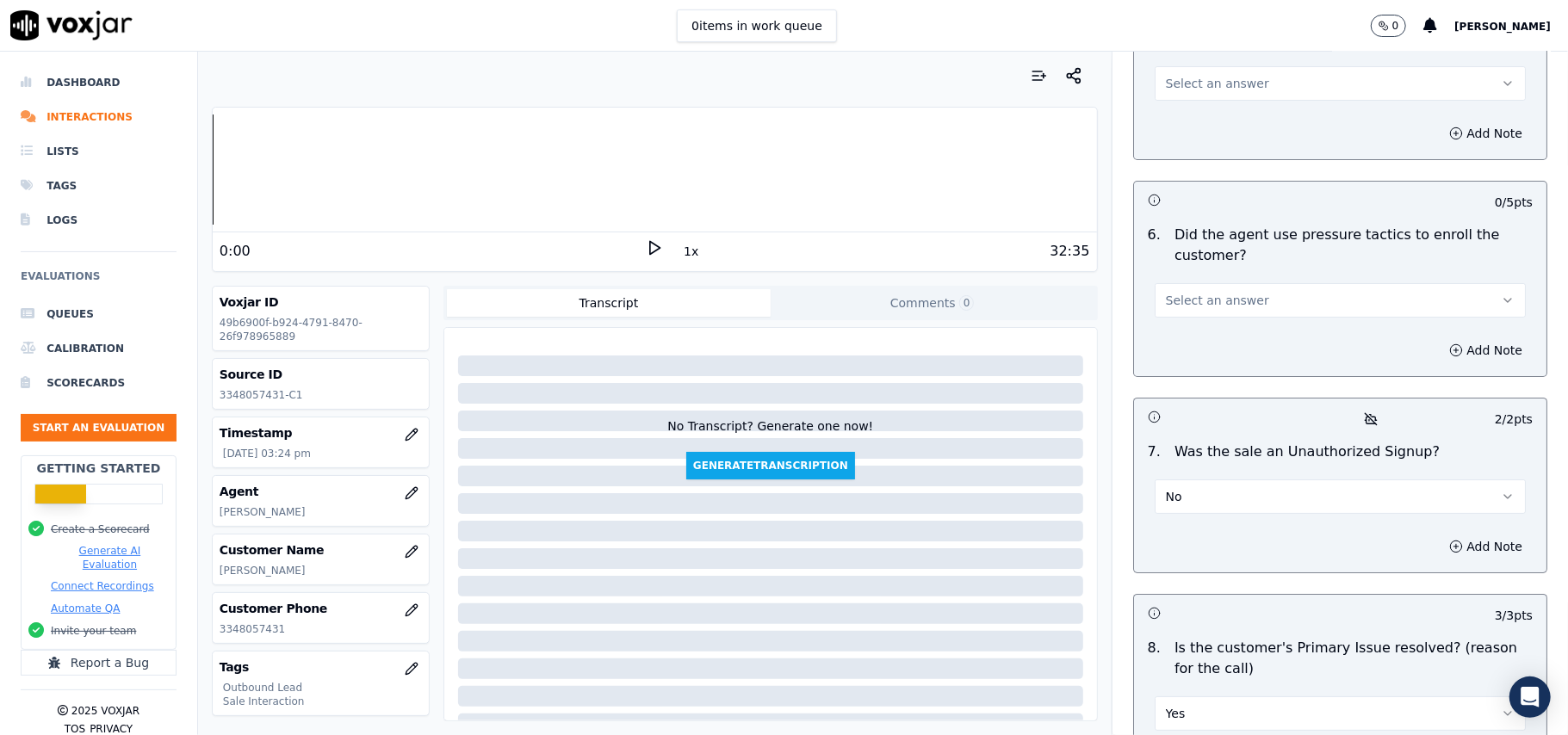
scroll to position [4589, 0]
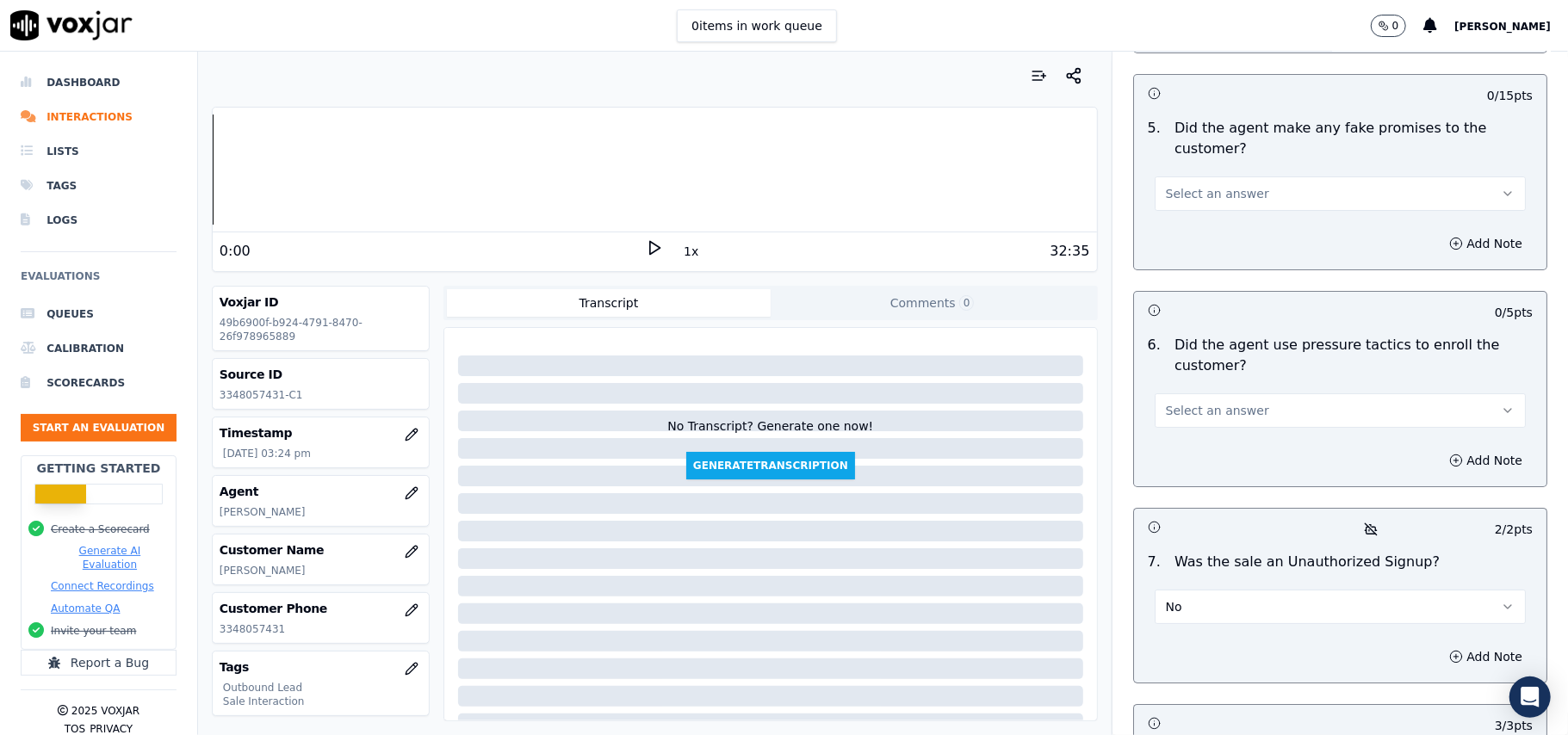
click at [1202, 390] on div "Select an answer" at bounding box center [1340, 409] width 371 height 38
click at [1213, 402] on span "Select an answer" at bounding box center [1217, 410] width 103 height 17
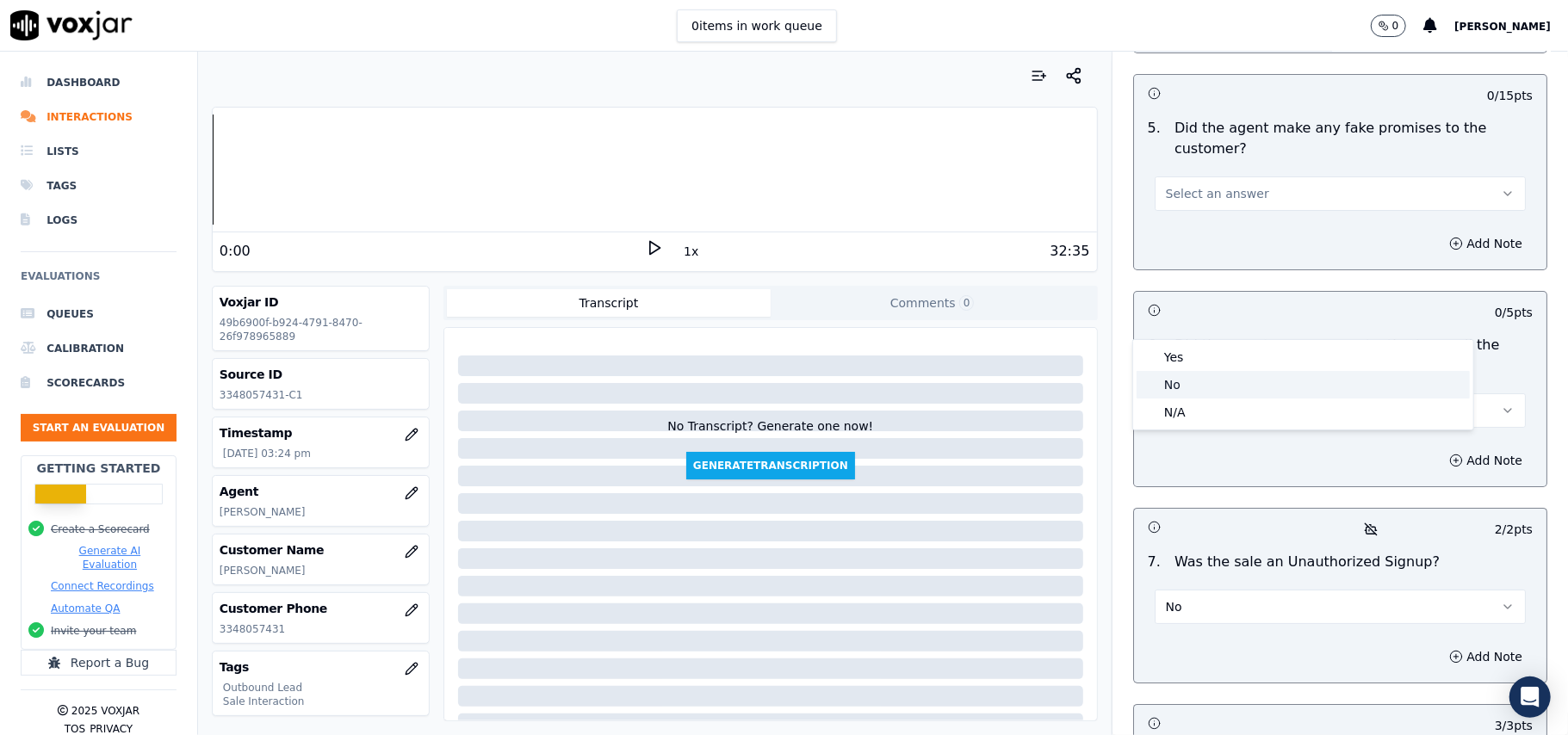
click at [1200, 379] on div "No" at bounding box center [1303, 385] width 333 height 28
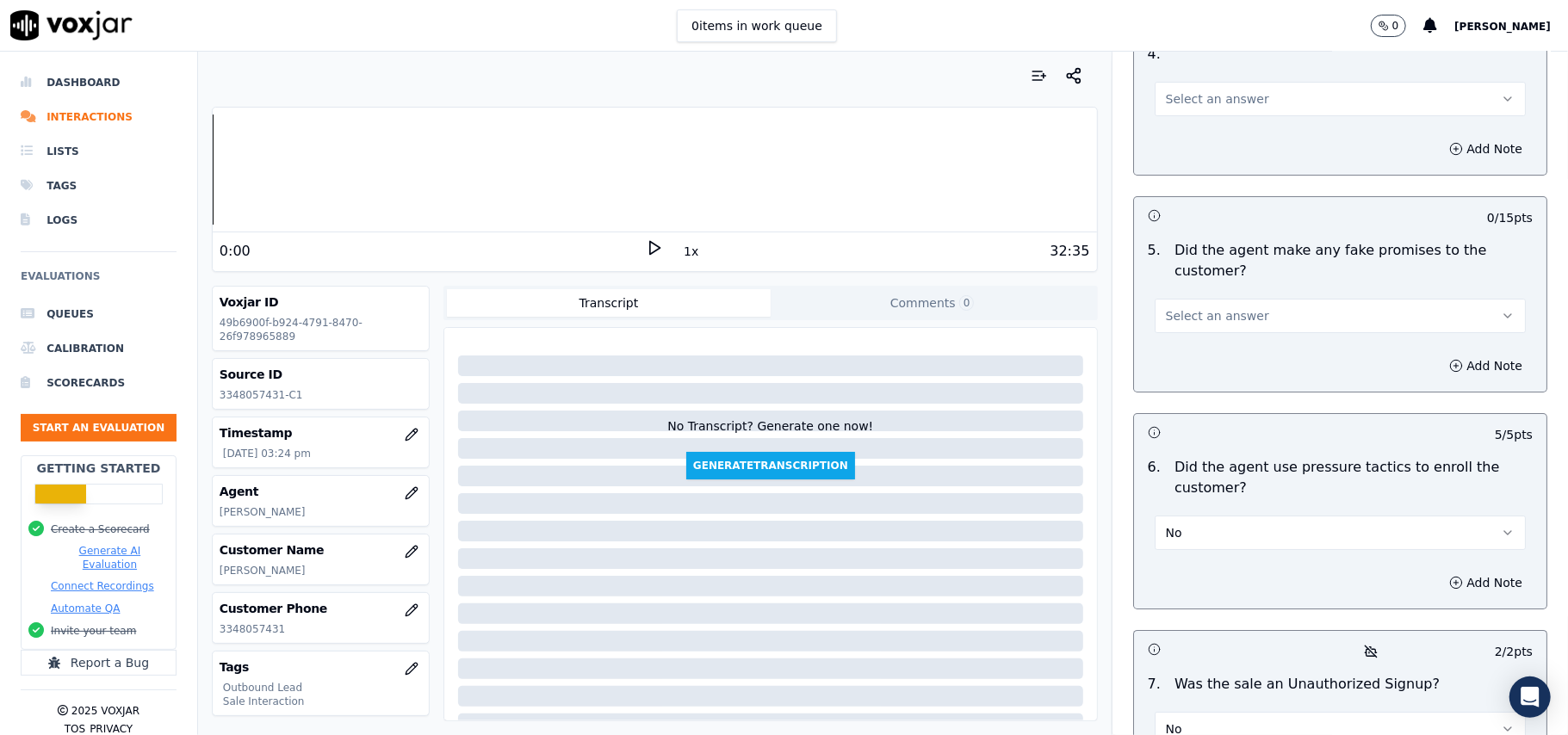
scroll to position [4245, 0]
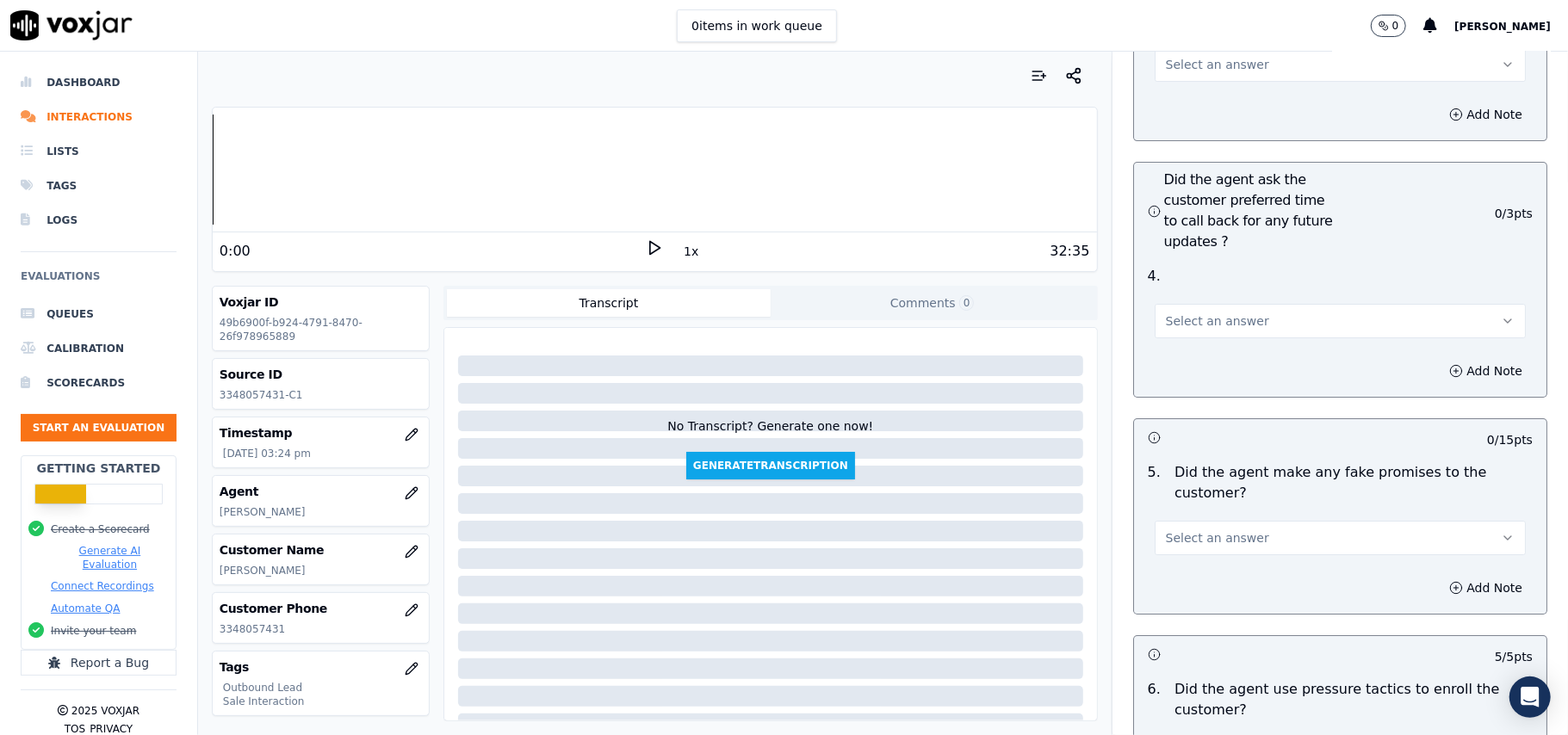
click at [1166, 530] on span "Select an answer" at bounding box center [1217, 538] width 103 height 17
click at [1155, 513] on span at bounding box center [1150, 513] width 12 height 12
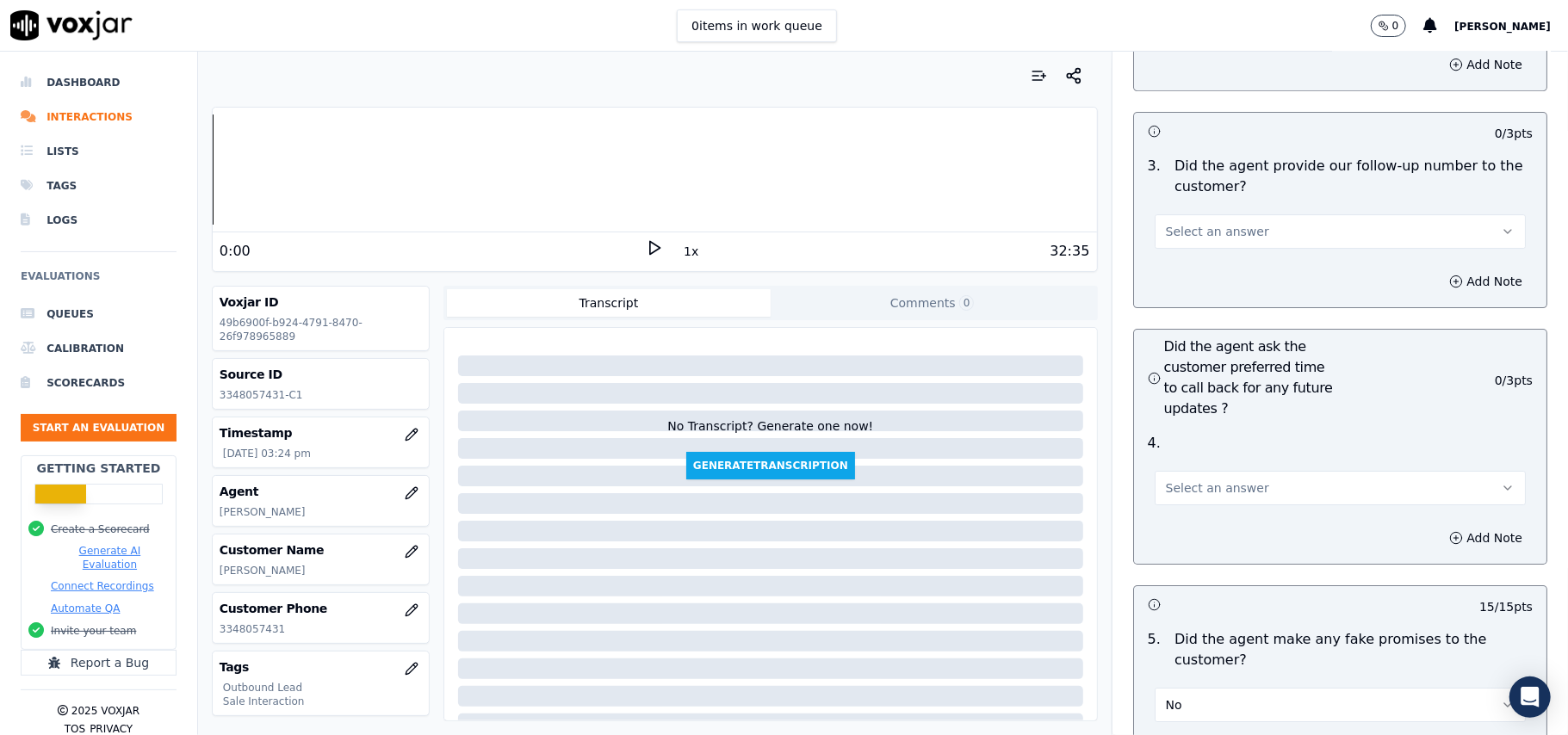
scroll to position [3901, 0]
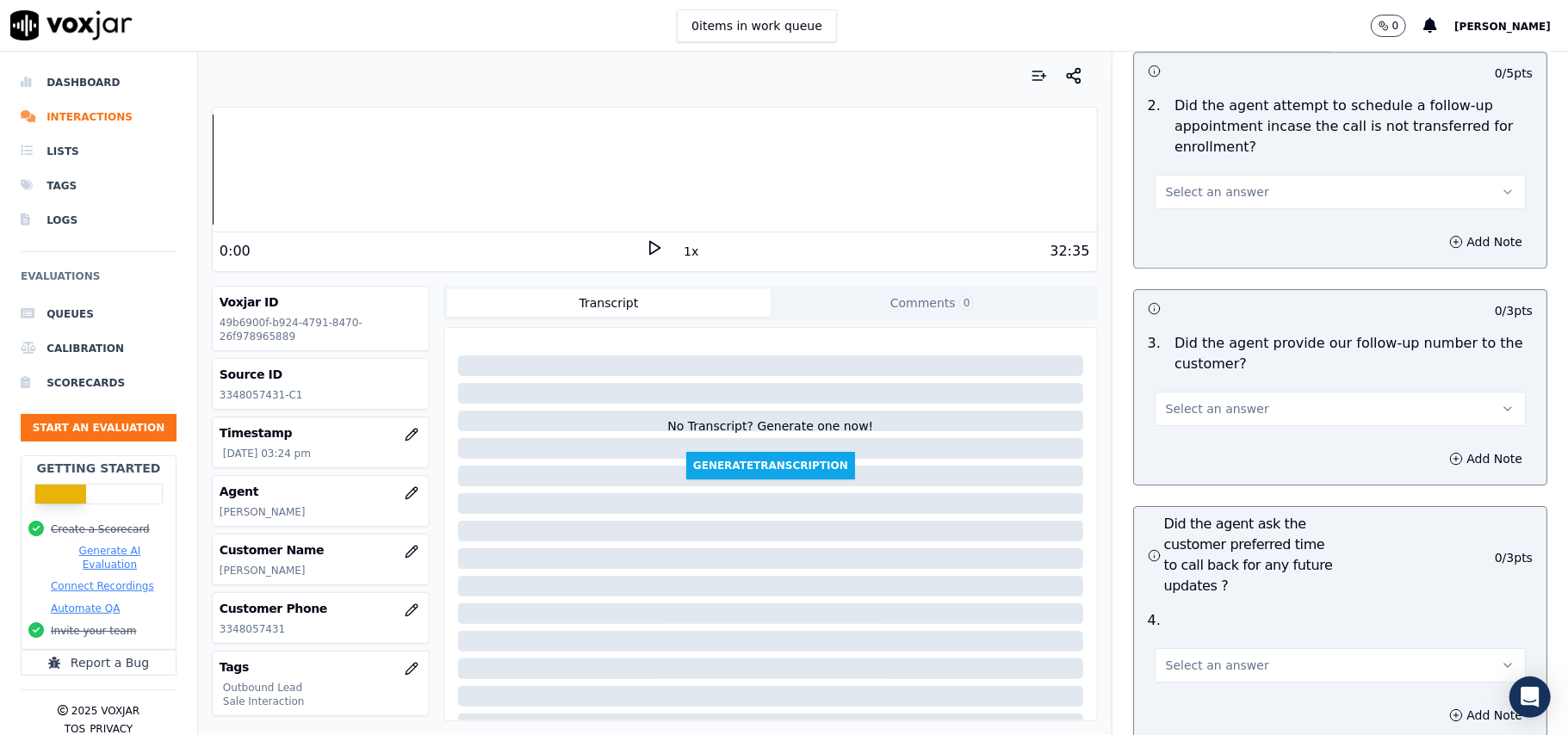
click at [1175, 657] on span "Select an answer" at bounding box center [1217, 666] width 103 height 17
drag, startPoint x: 1187, startPoint y: 597, endPoint x: 1203, endPoint y: 599, distance: 16.1
click at [1189, 597] on div "Yes" at bounding box center [1303, 611] width 333 height 28
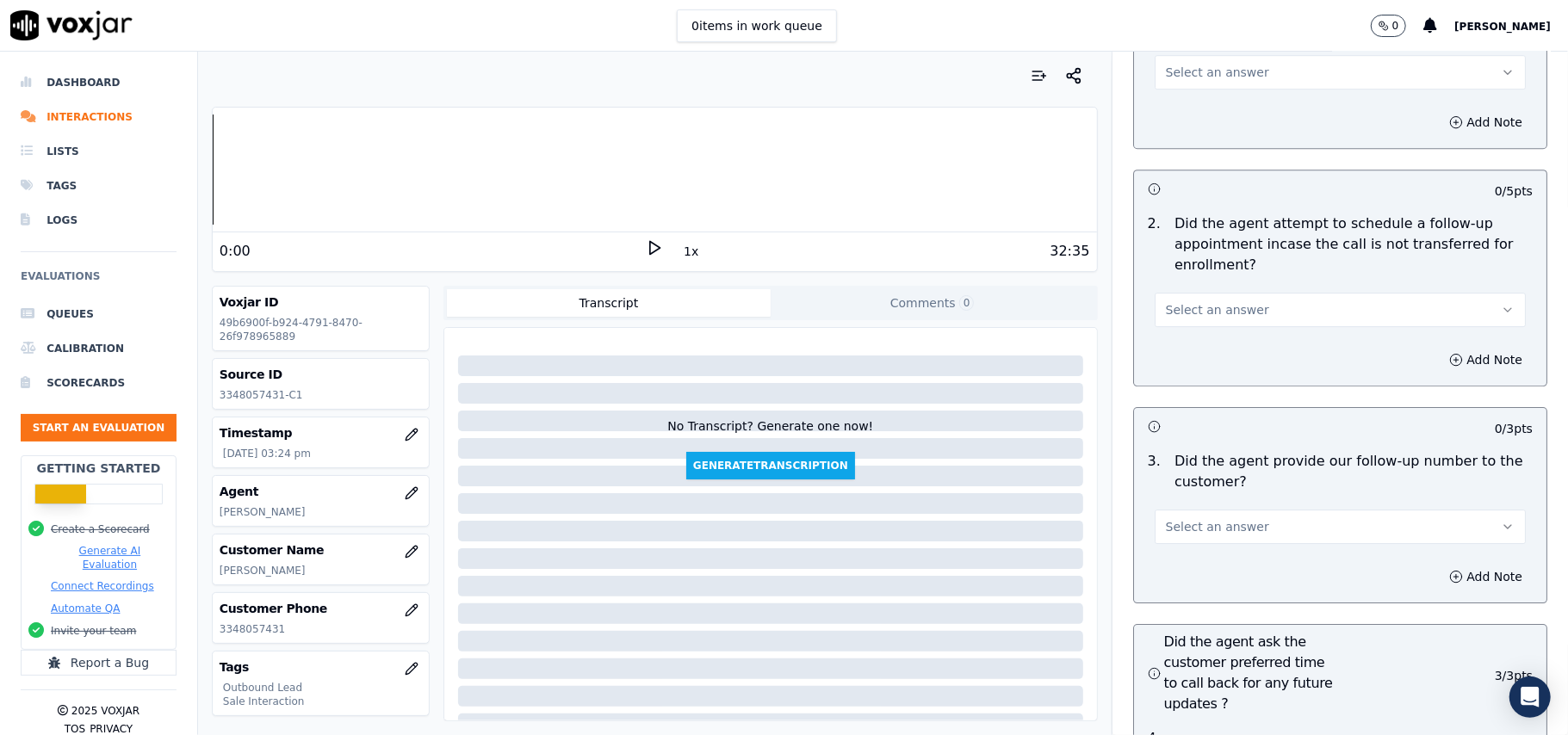
scroll to position [3672, 0]
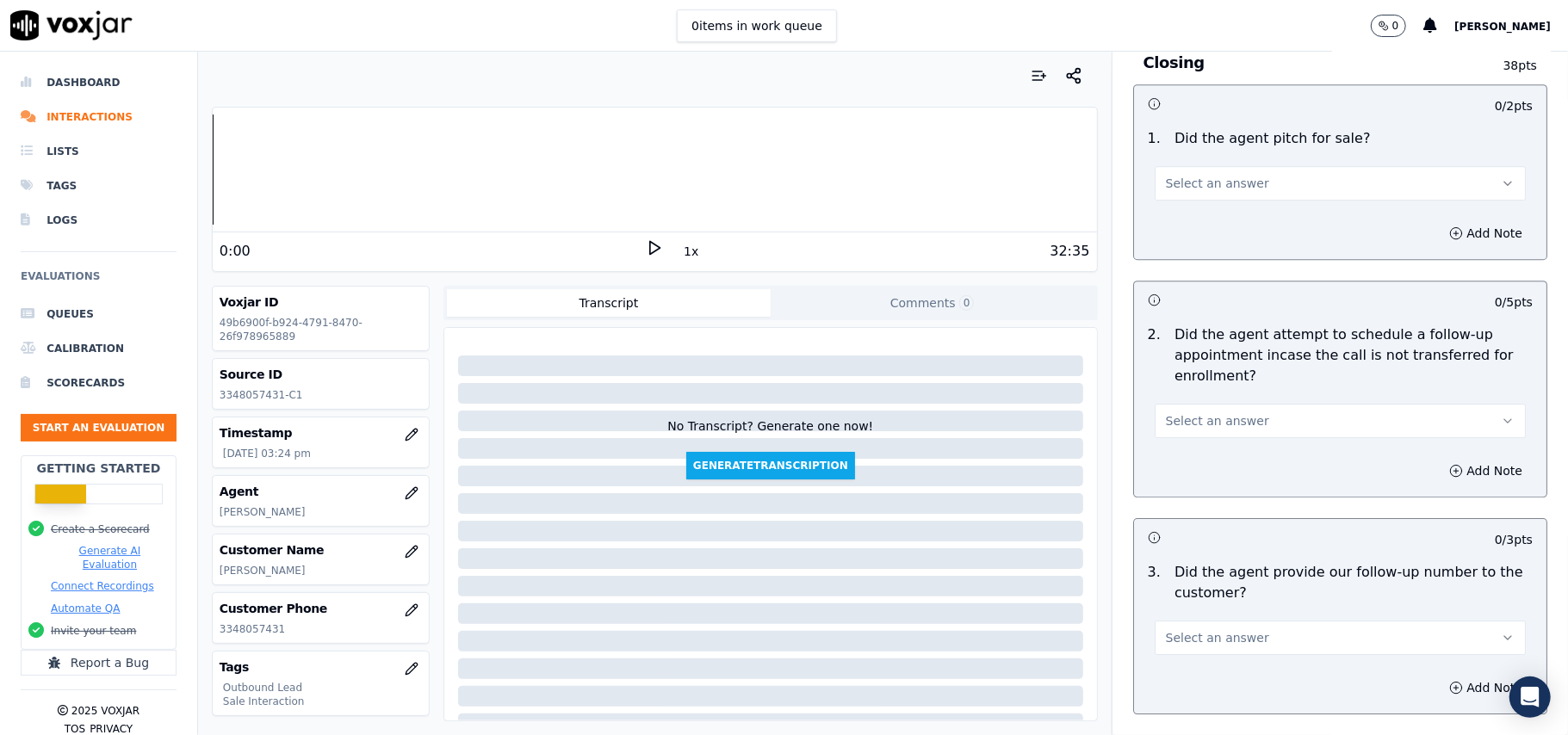
click at [1210, 629] on span "Select an answer" at bounding box center [1217, 638] width 103 height 17
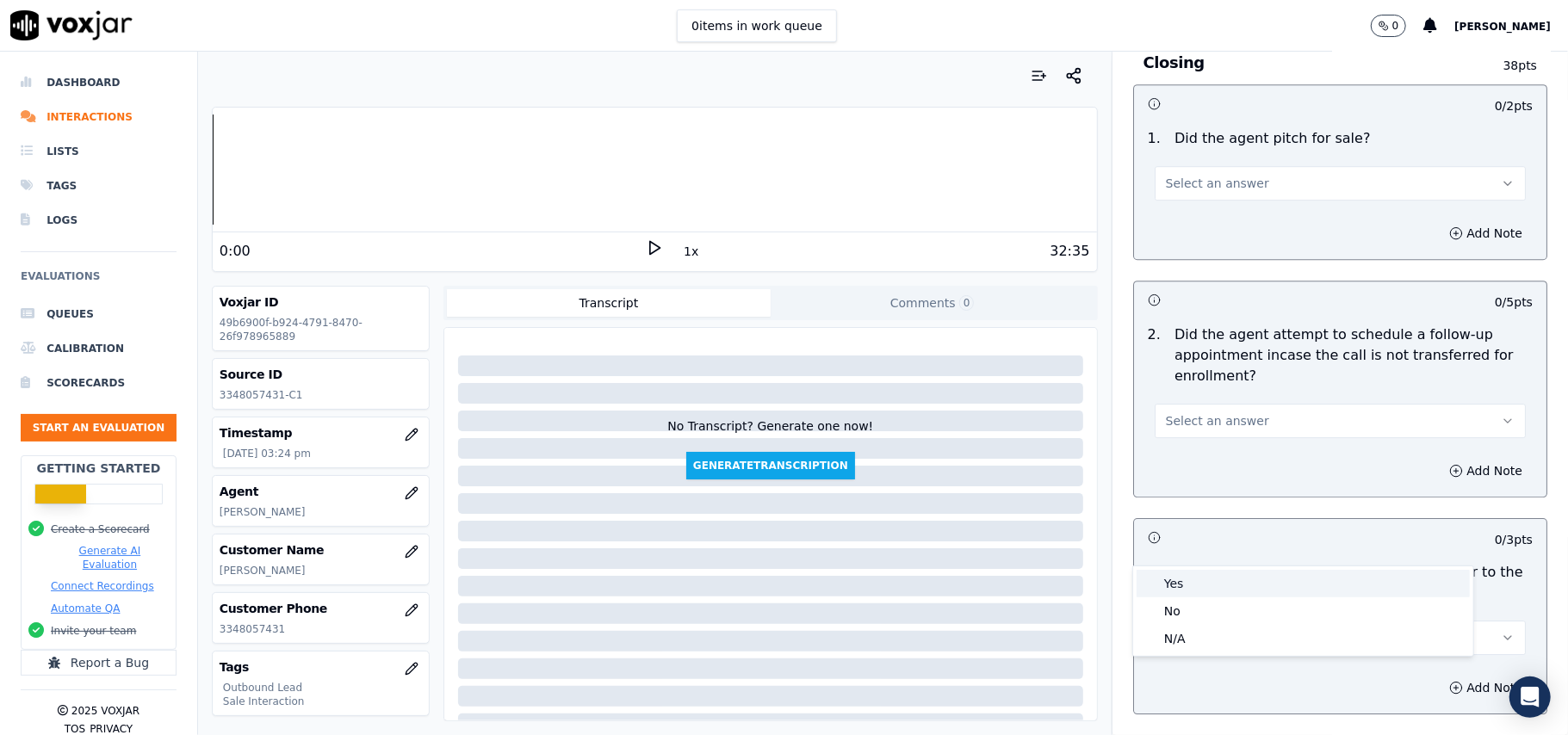
click at [1205, 590] on div "Yes" at bounding box center [1303, 583] width 333 height 28
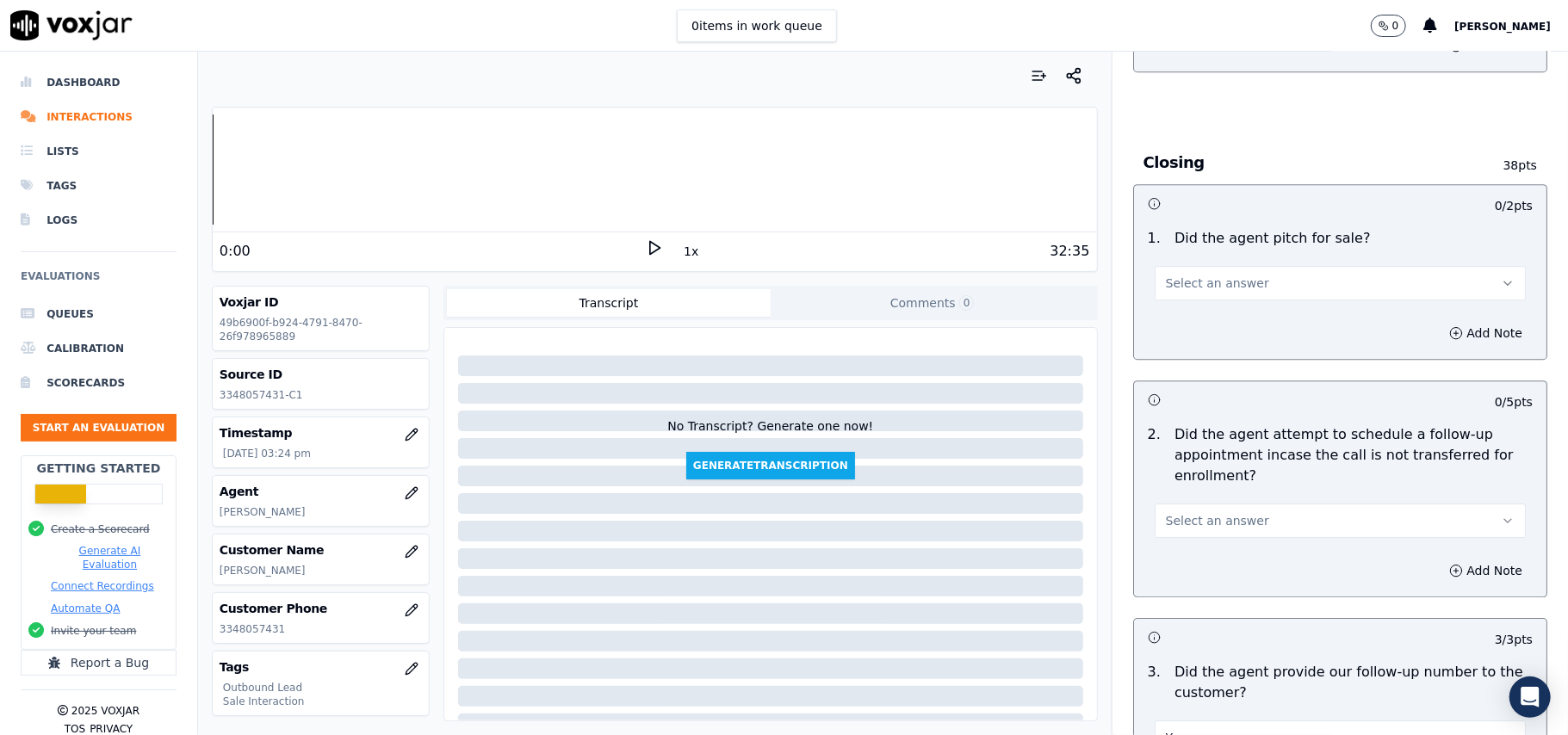
scroll to position [3441, 0]
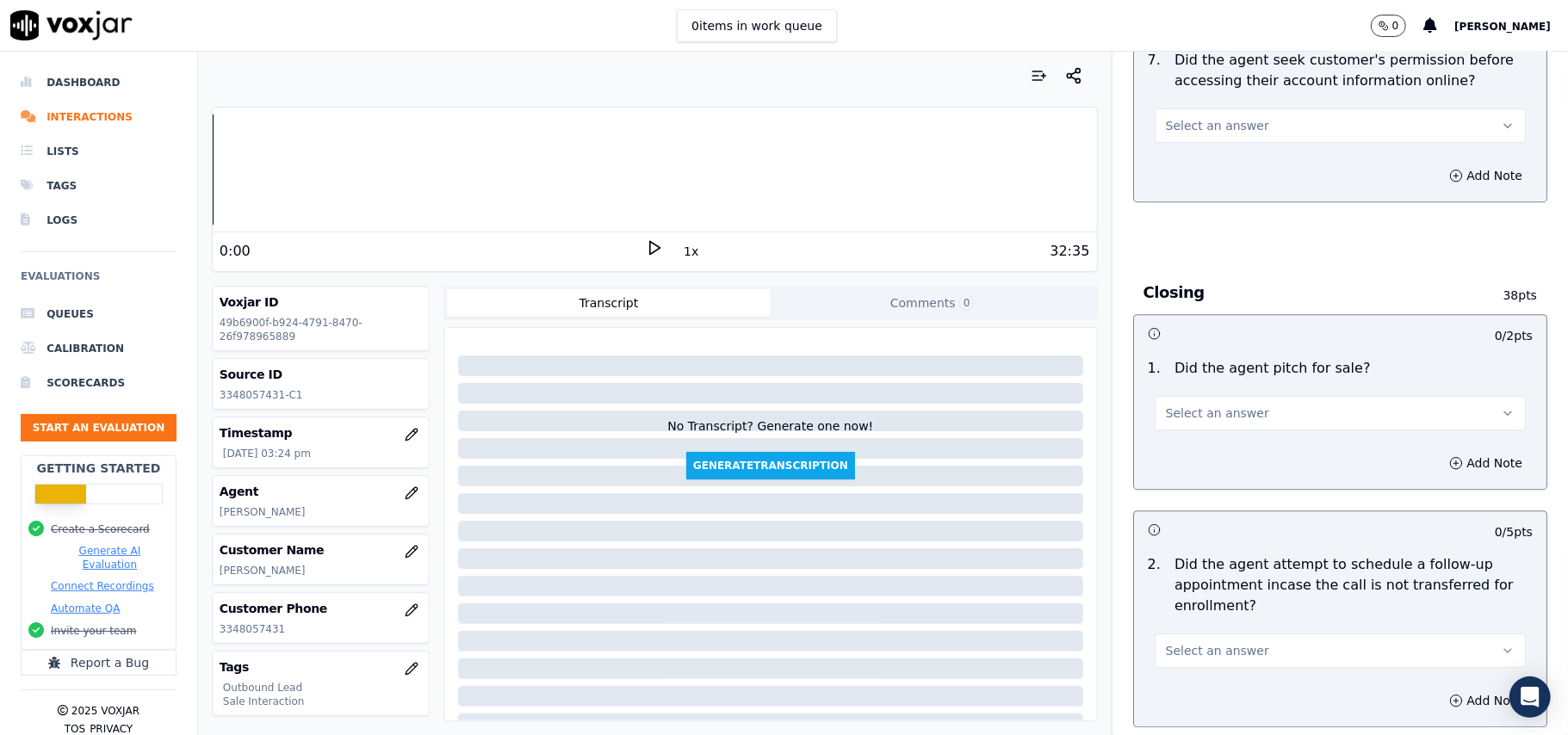
click at [1229, 642] on span "Select an answer" at bounding box center [1217, 651] width 103 height 17
click at [1213, 616] on div "No" at bounding box center [1303, 623] width 333 height 28
click at [1229, 634] on button "No" at bounding box center [1340, 651] width 371 height 35
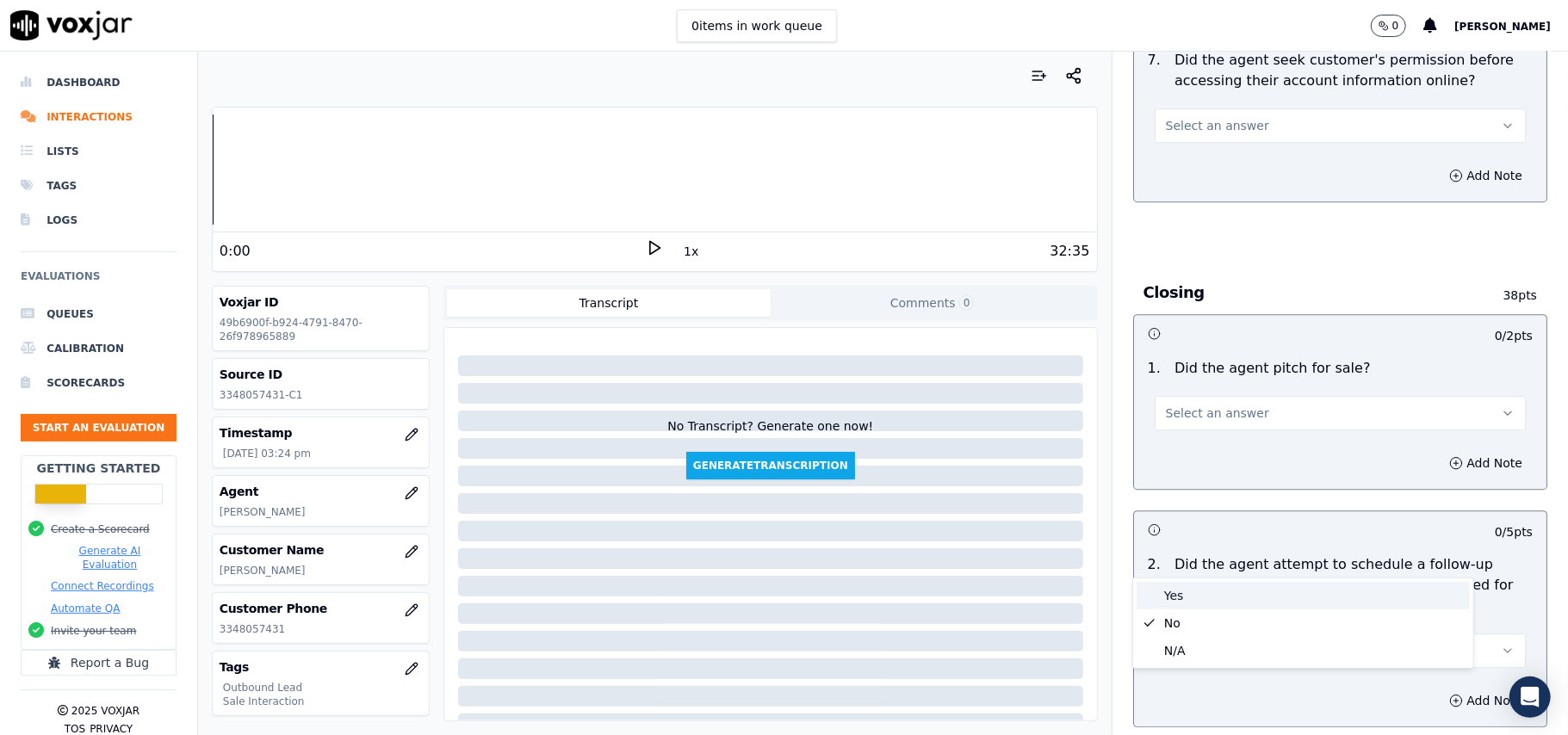
click at [1228, 594] on div "Yes" at bounding box center [1303, 596] width 333 height 28
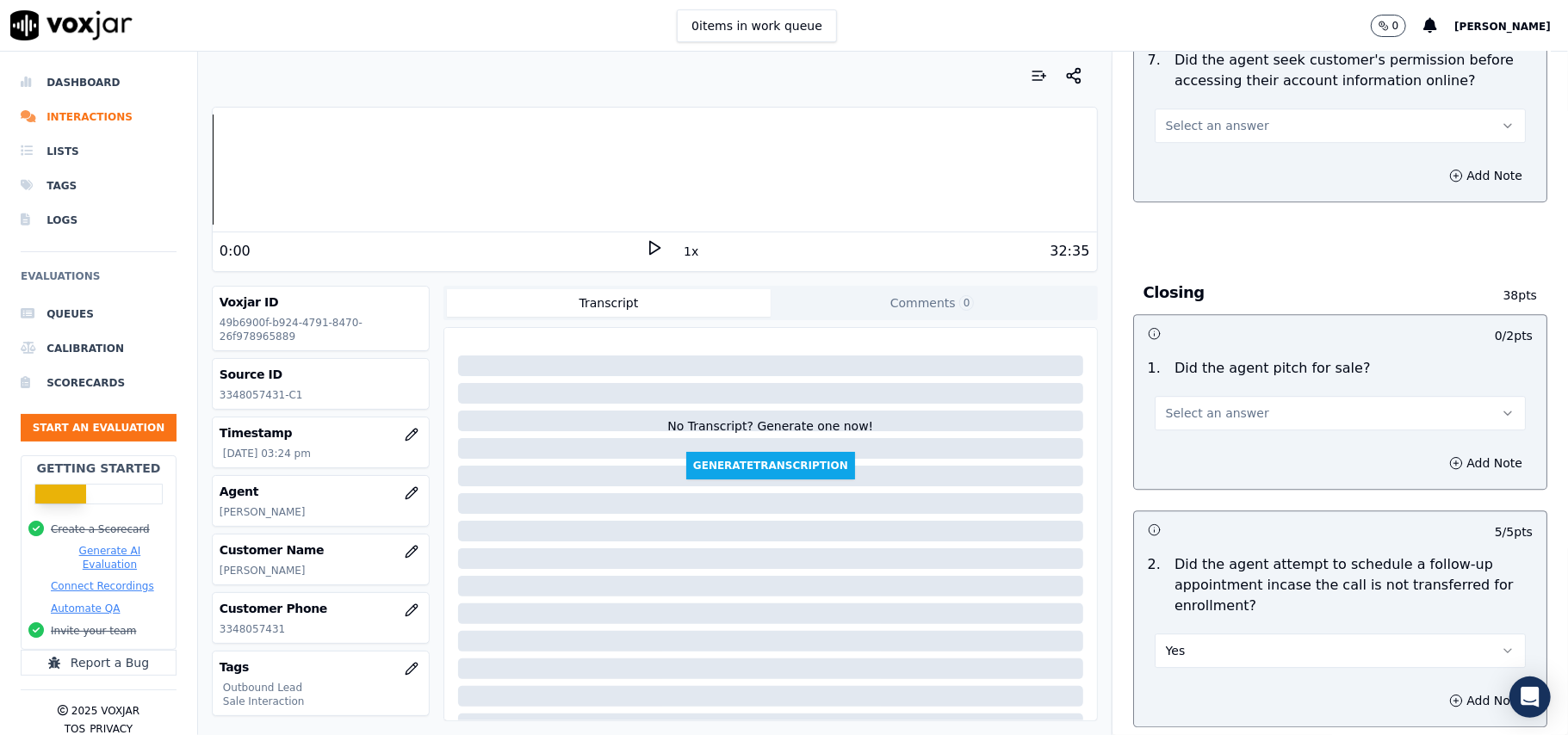
click at [1199, 404] on span "Select an answer" at bounding box center [1217, 413] width 103 height 17
click at [1198, 351] on div "Yes" at bounding box center [1303, 358] width 333 height 28
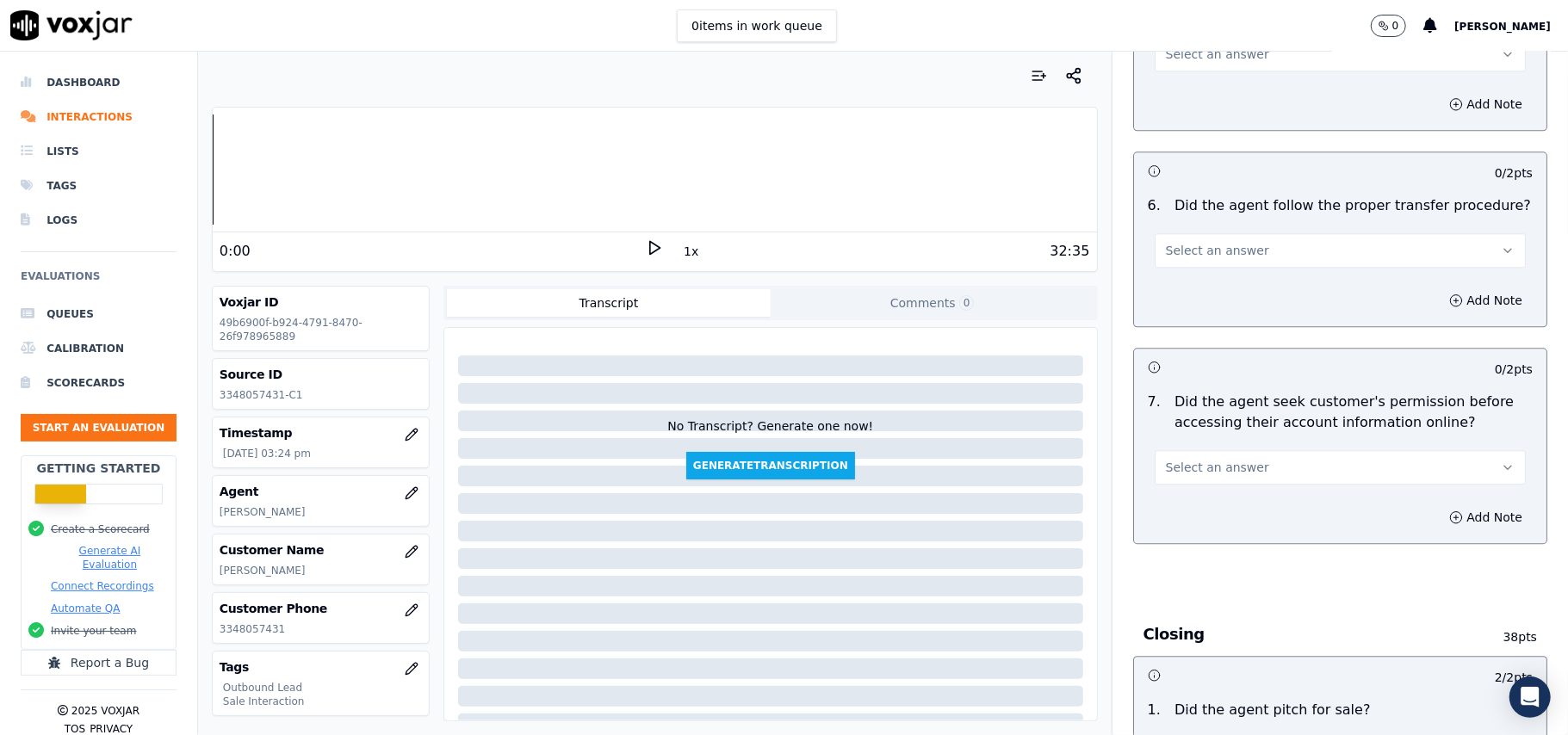
scroll to position [3098, 0]
click at [1197, 461] on span "Select an answer" at bounding box center [1217, 470] width 103 height 17
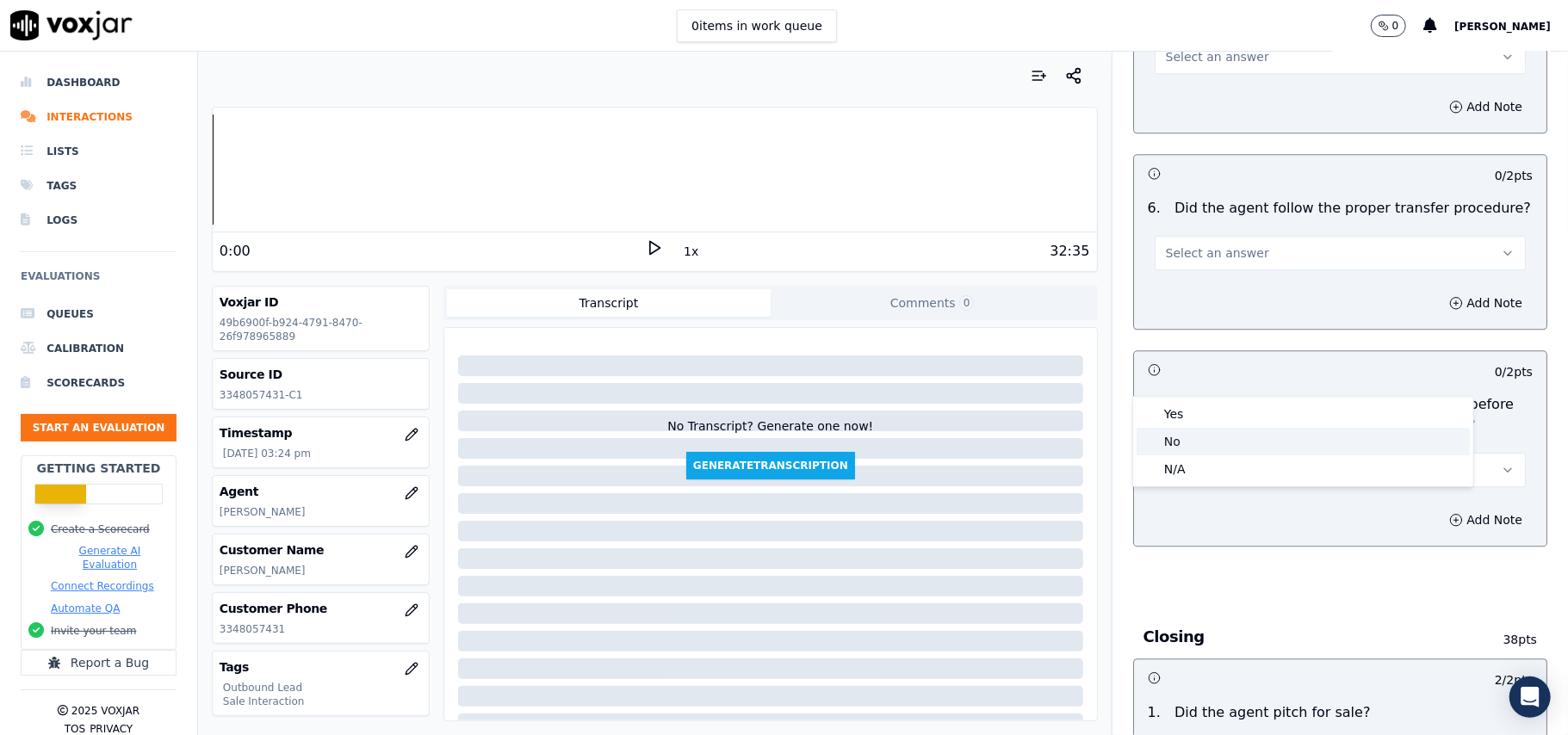
click at [1203, 435] on div "No" at bounding box center [1303, 442] width 333 height 28
click at [1449, 513] on icon "button" at bounding box center [1456, 520] width 14 height 14
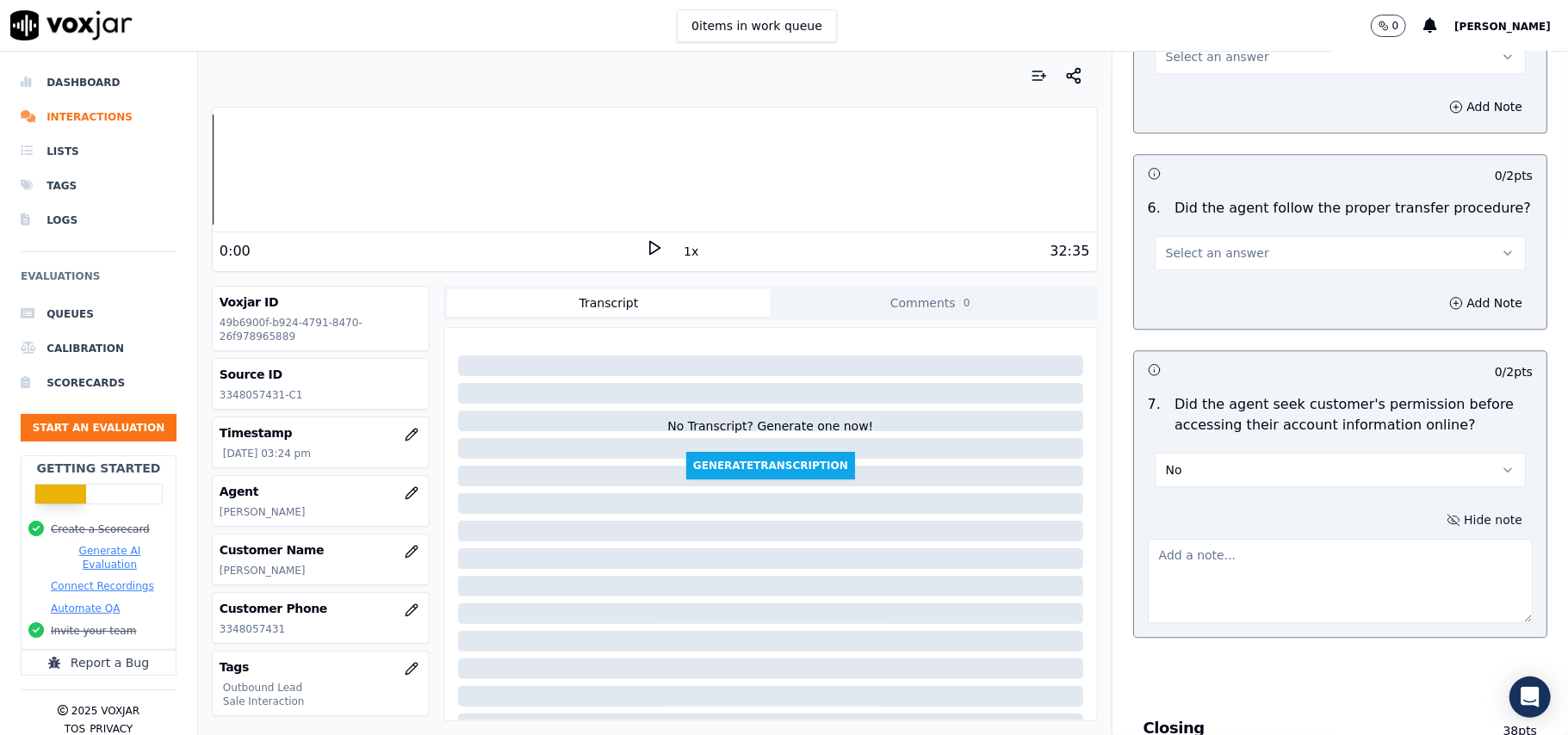
click at [916, 334] on div "No Transcript? Generate one now! Generate Transcription" at bounding box center [771, 525] width 653 height 393
click at [1162, 539] on textarea at bounding box center [1340, 581] width 385 height 84
paste textarea "@10:22 – Did not took the permission before accessing the customer’s account."
click at [1148, 539] on textarea "@10:22 – Did not took the permission before accessing the customer’s account." at bounding box center [1340, 581] width 385 height 84
click at [846, 438] on div "No Transcript? Generate one now! Generate Transcription" at bounding box center [771, 407] width 639 height 145
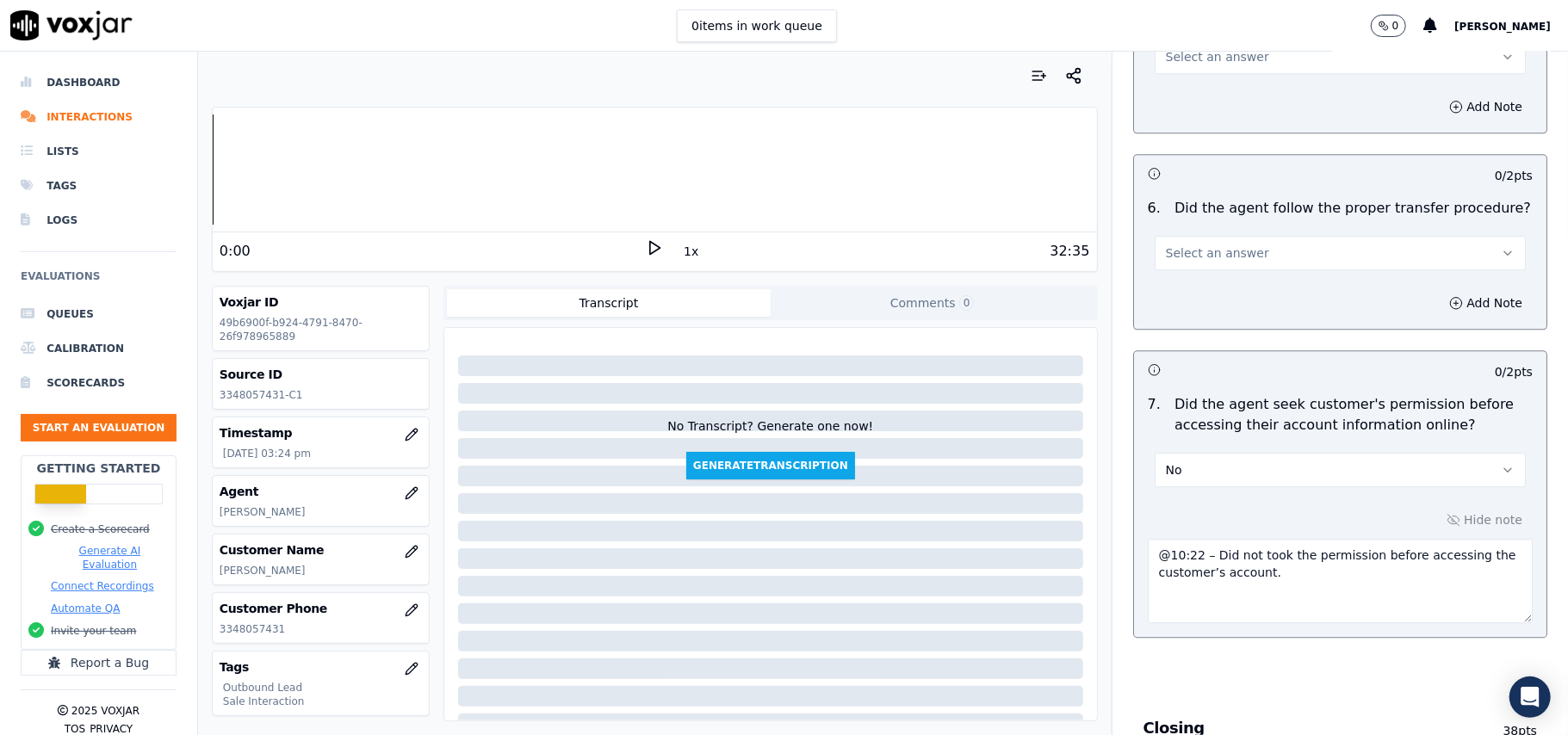
click at [1169, 539] on textarea "@10:22 – Did not took the permission before accessing the customer’s account." at bounding box center [1340, 581] width 385 height 84
paste textarea "Call ID: 165823"
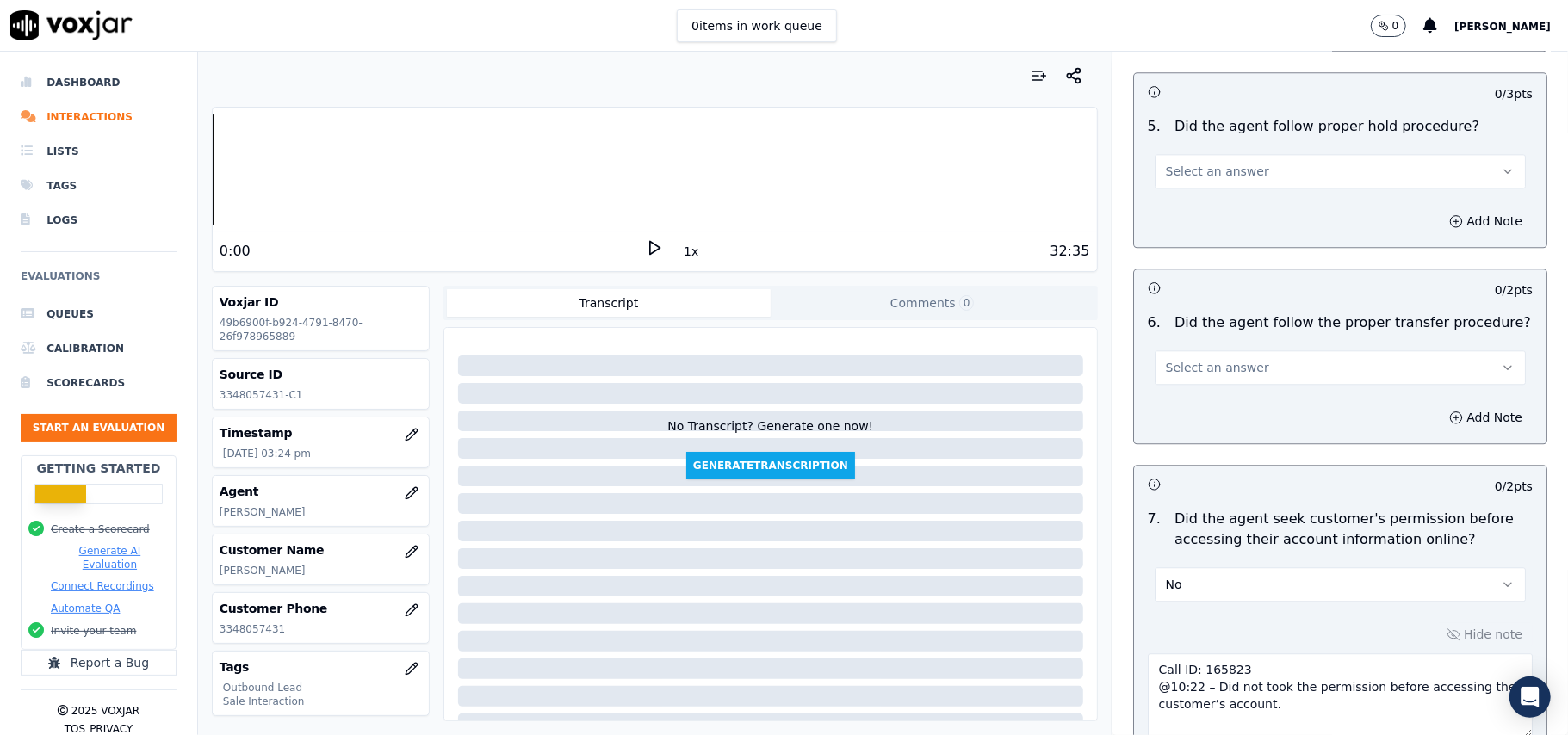
type textarea "Call ID: 165823 @10:22 – Did not took the permission before accessing the custo…"
click at [1216, 359] on span "Select an answer" at bounding box center [1217, 368] width 103 height 17
click at [1213, 307] on div "Yes" at bounding box center [1303, 311] width 333 height 28
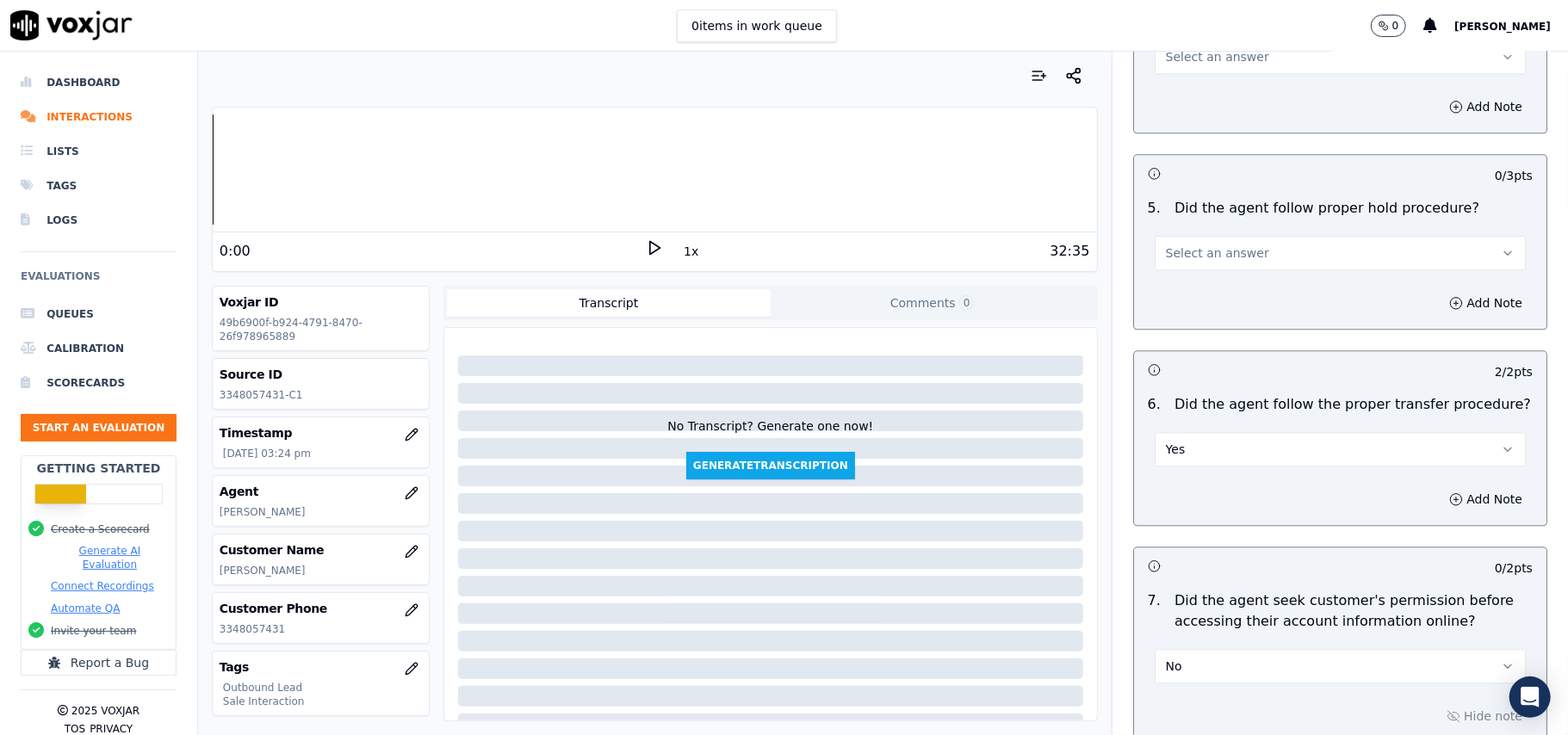
scroll to position [2753, 0]
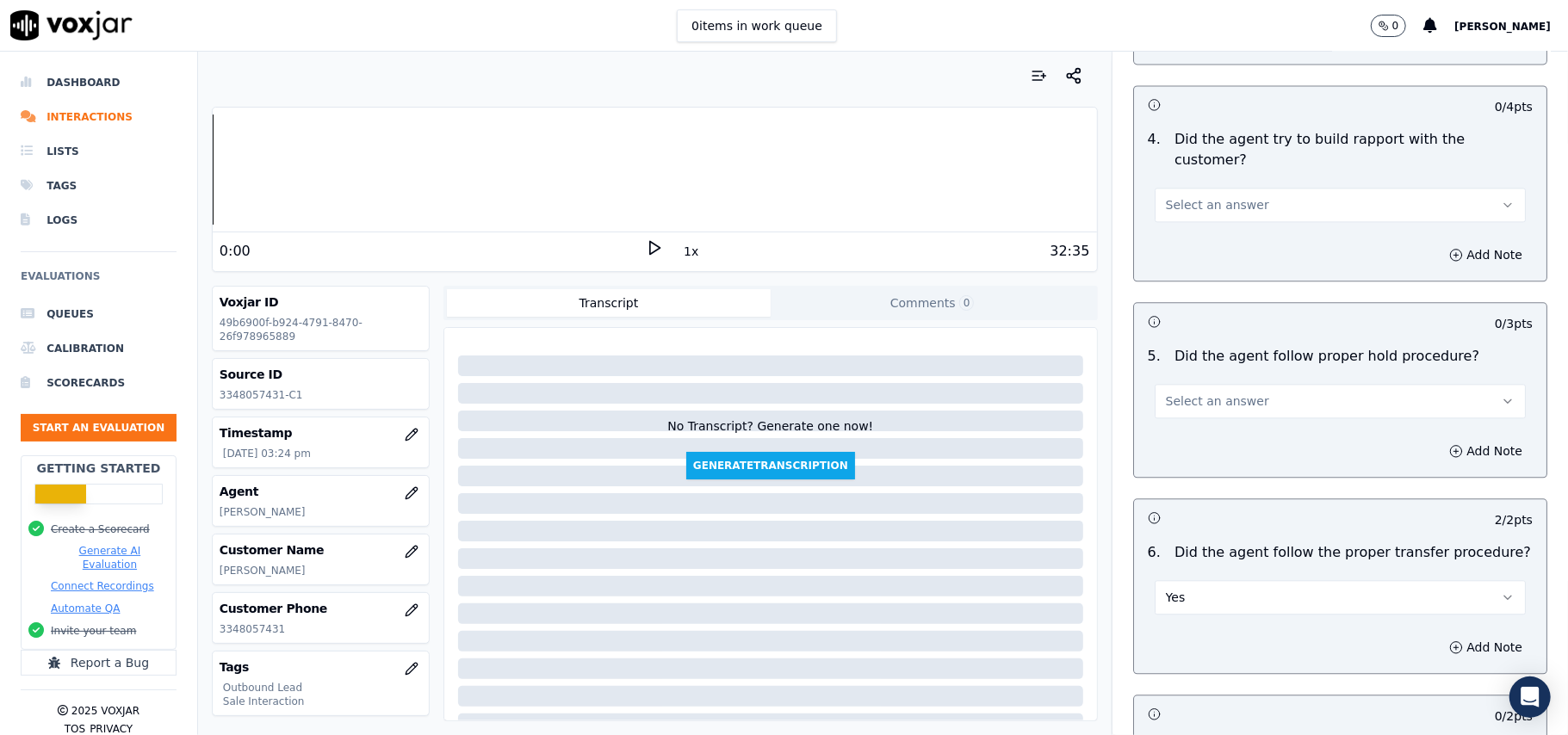
click at [1223, 393] on span "Select an answer" at bounding box center [1217, 402] width 103 height 17
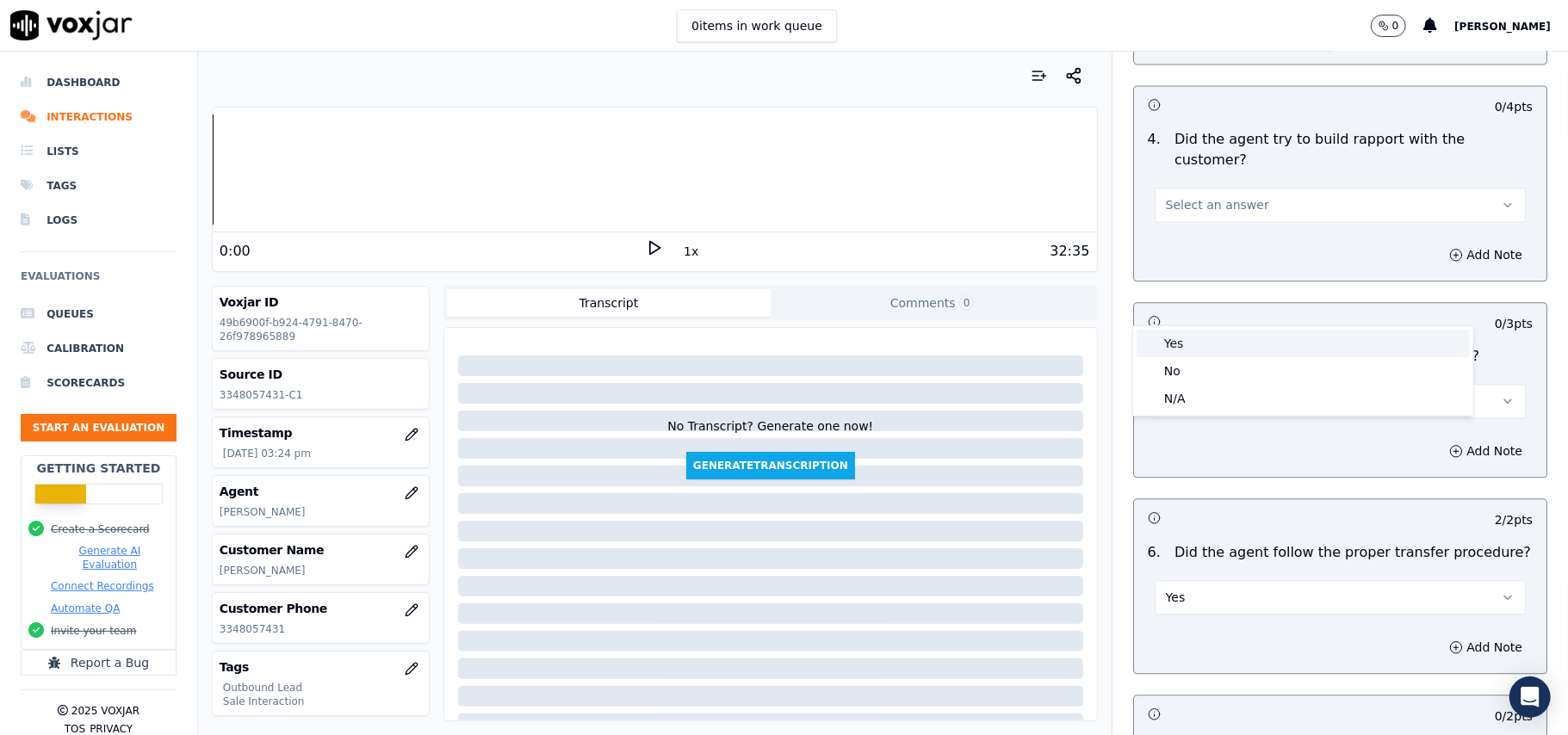
click at [1207, 355] on div "Yes" at bounding box center [1303, 344] width 333 height 28
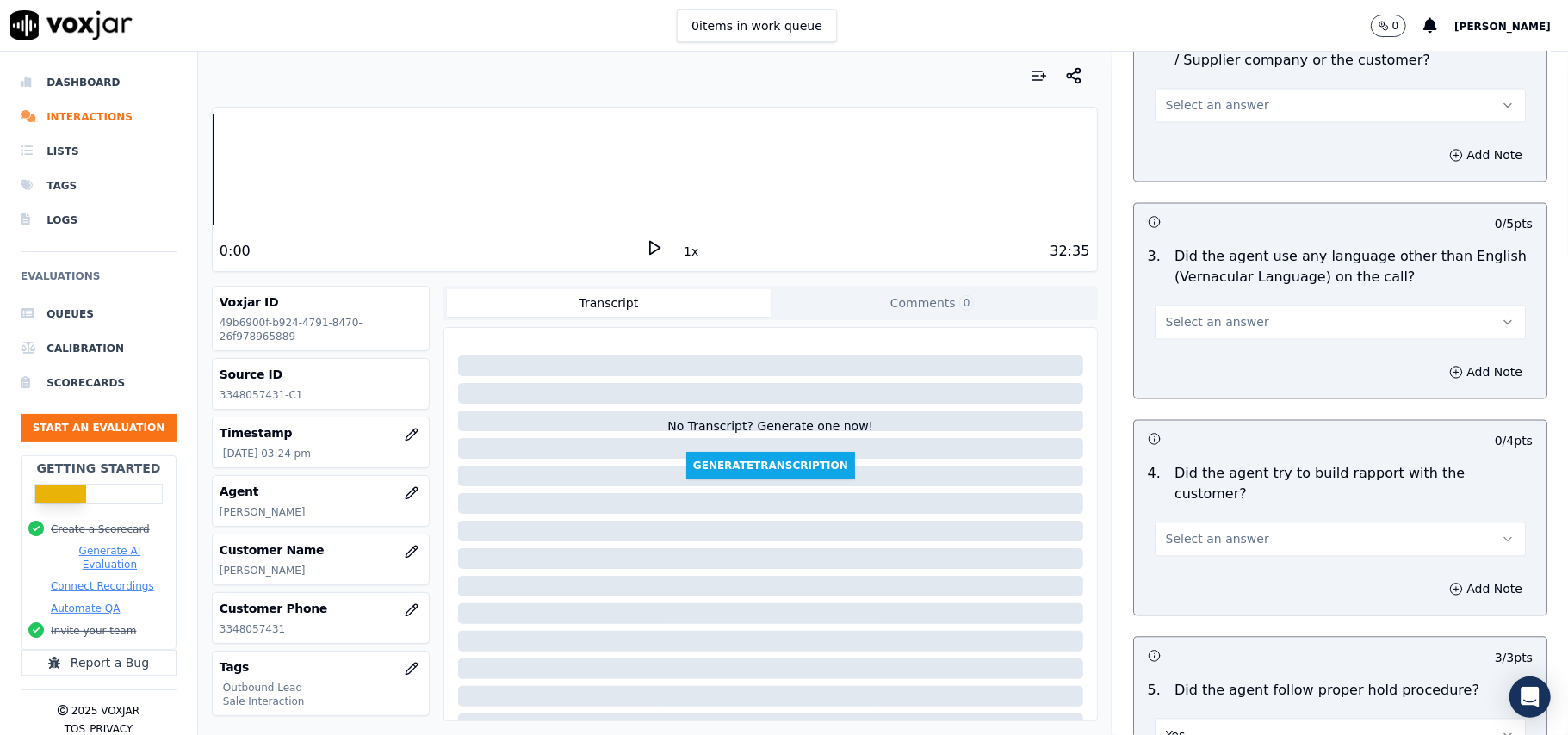
scroll to position [2408, 0]
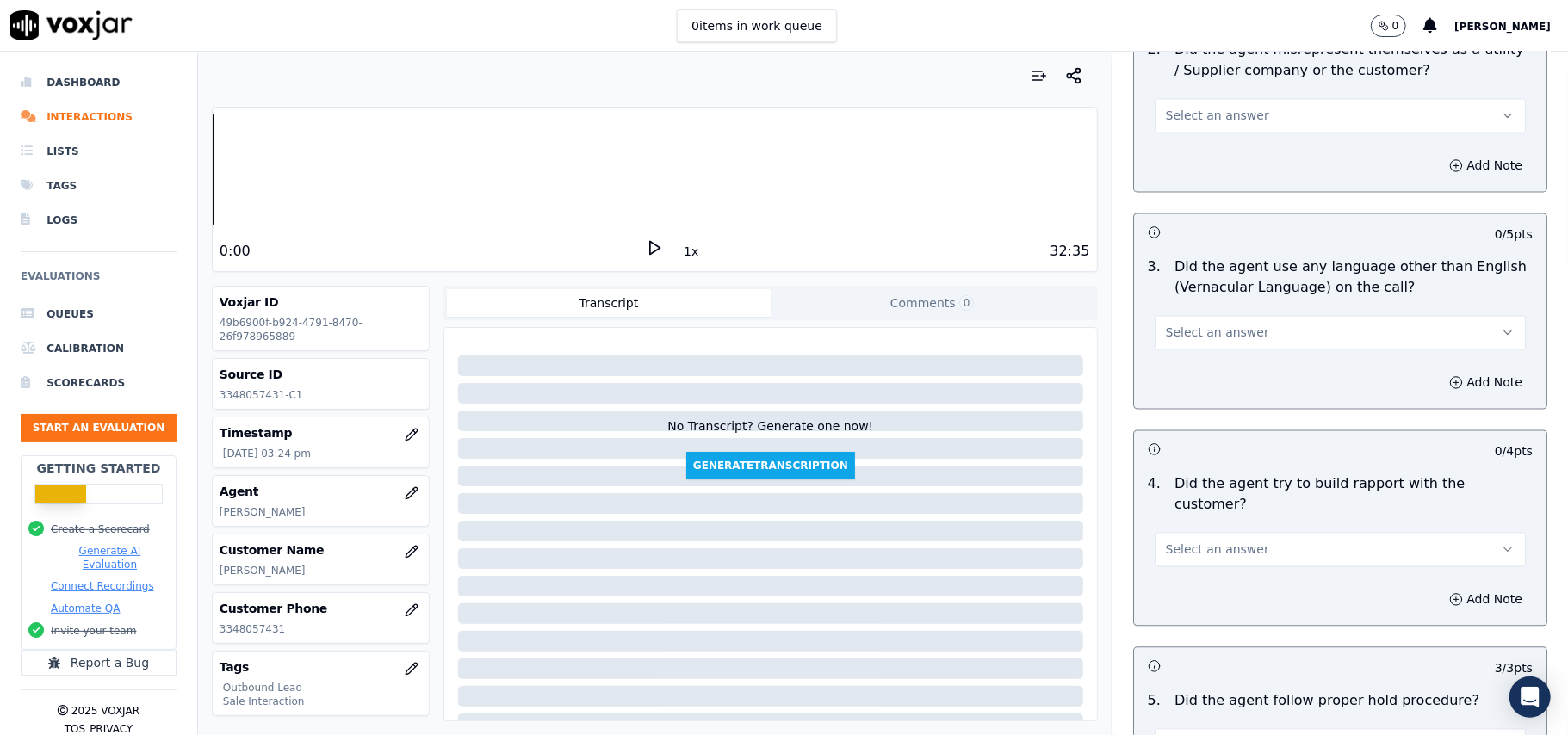
click at [1202, 532] on button "Select an answer" at bounding box center [1340, 550] width 371 height 35
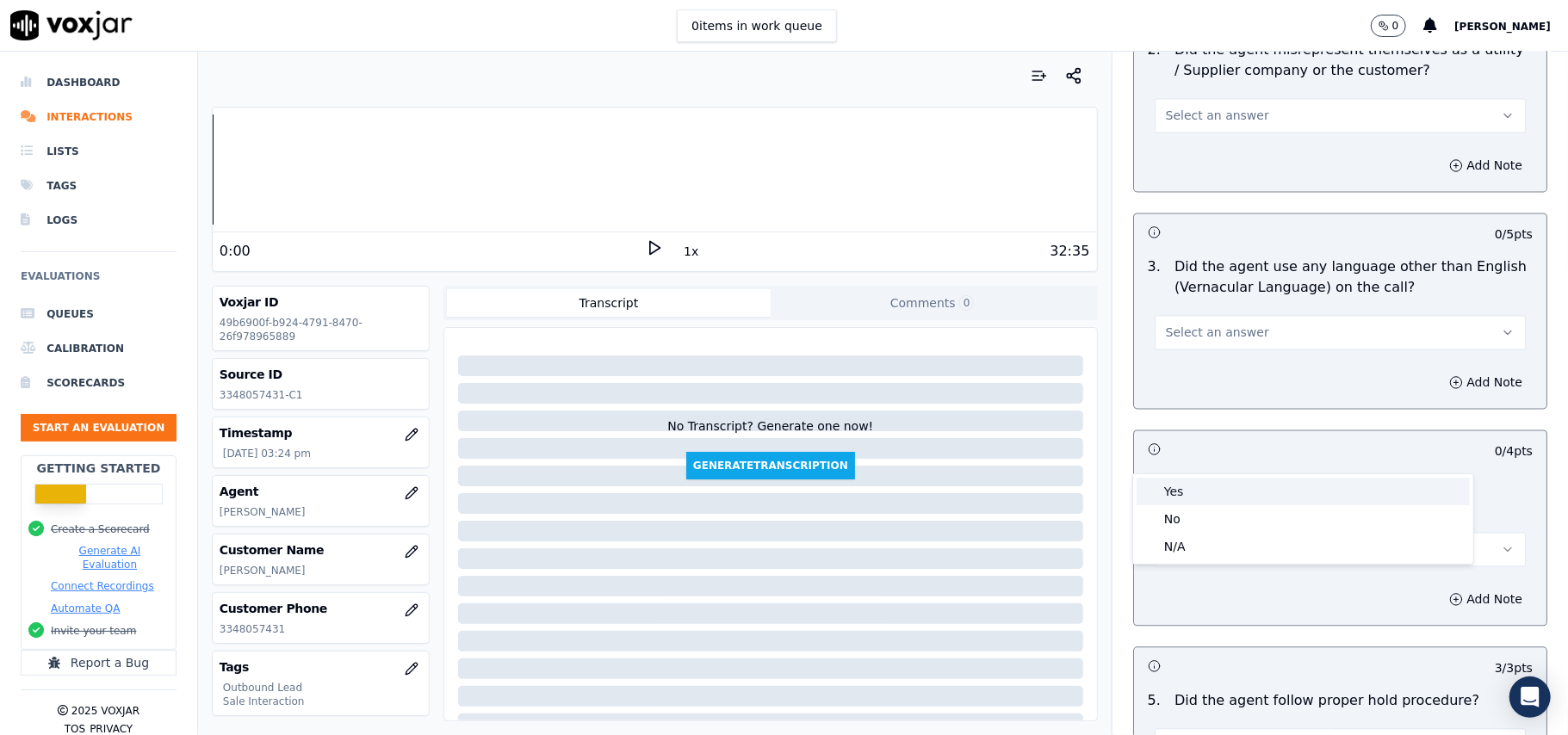
click at [1196, 494] on div "Yes" at bounding box center [1303, 492] width 333 height 28
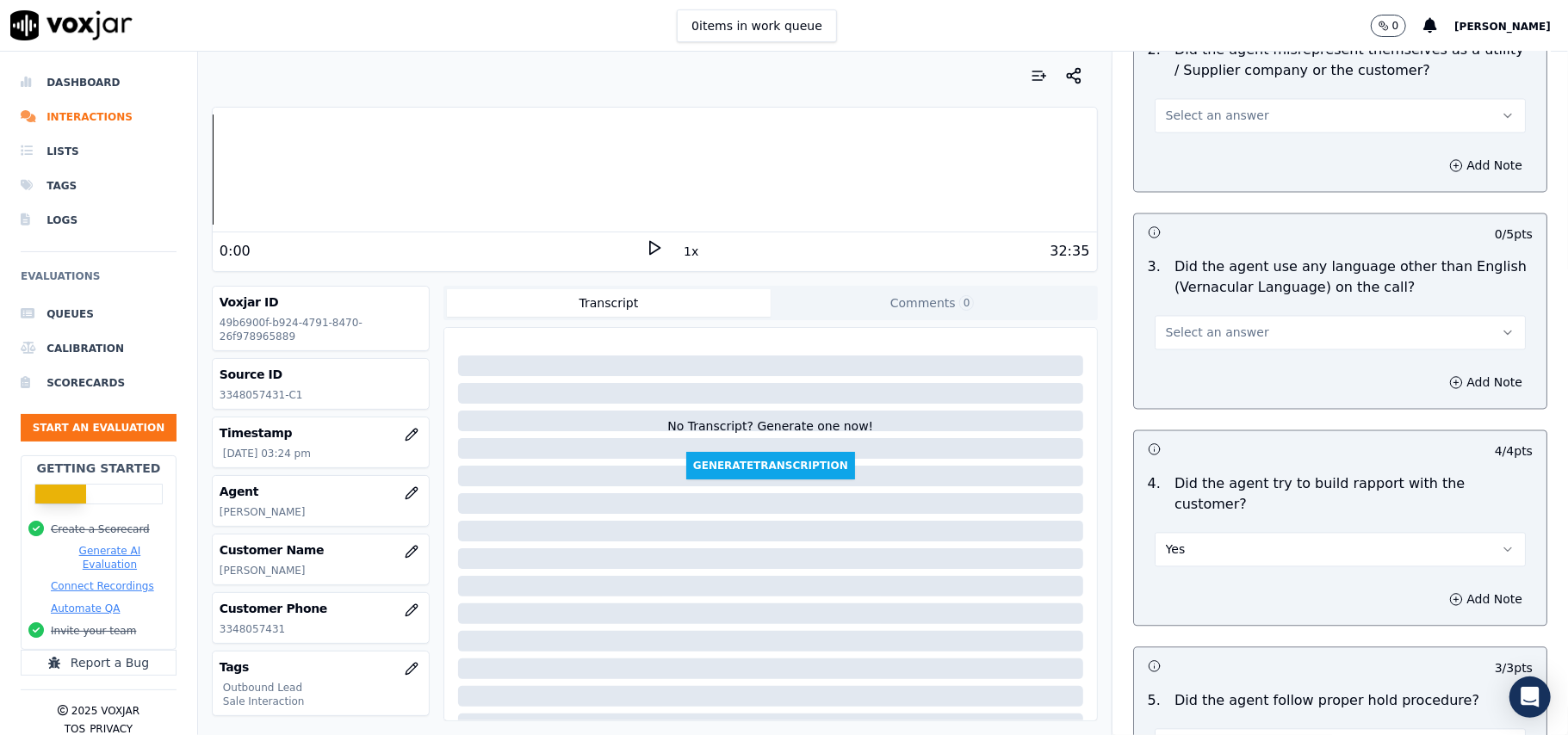
scroll to position [2294, 0]
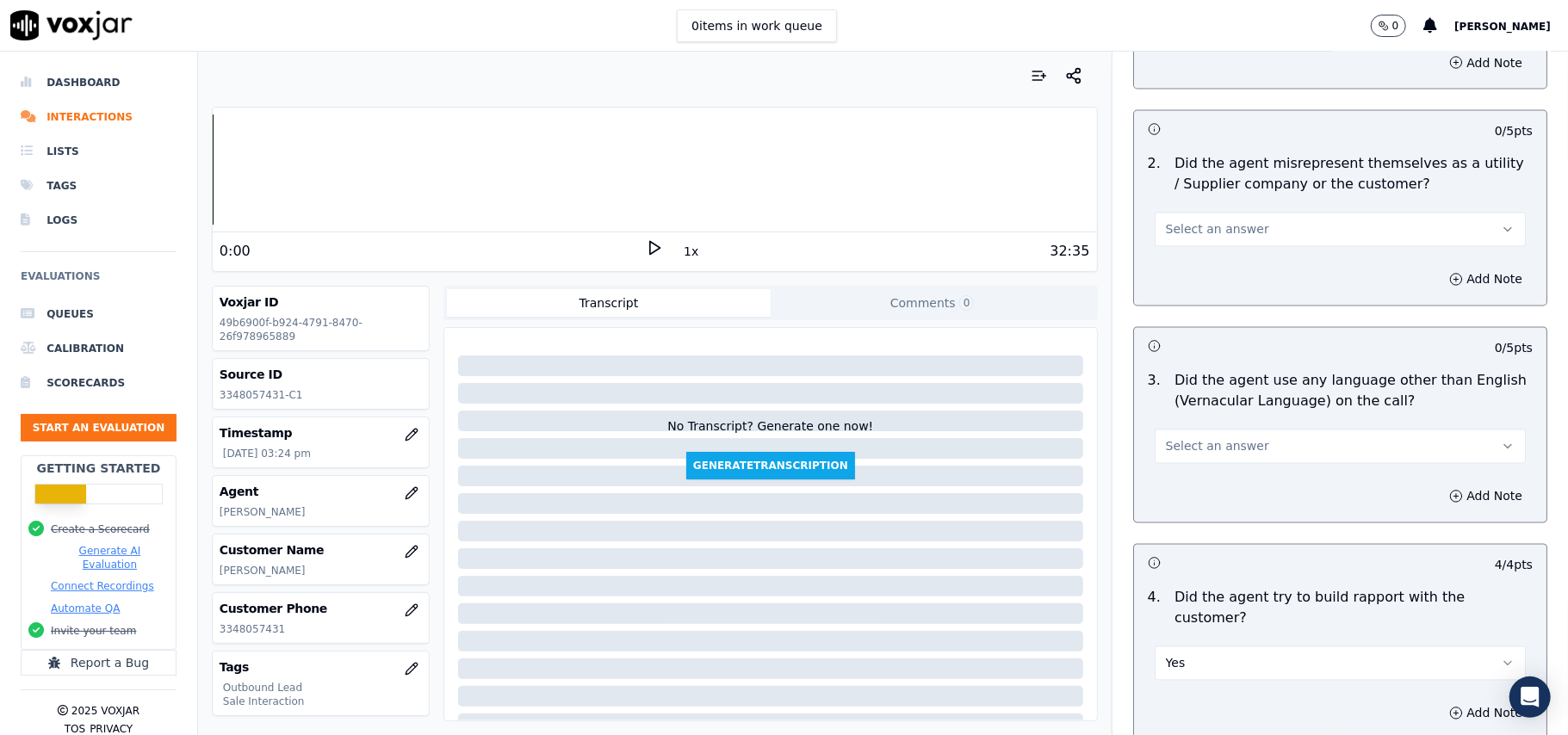
drag, startPoint x: 1216, startPoint y: 363, endPoint x: 1216, endPoint y: 383, distance: 20.0
click at [1216, 438] on span "Select an answer" at bounding box center [1217, 447] width 103 height 17
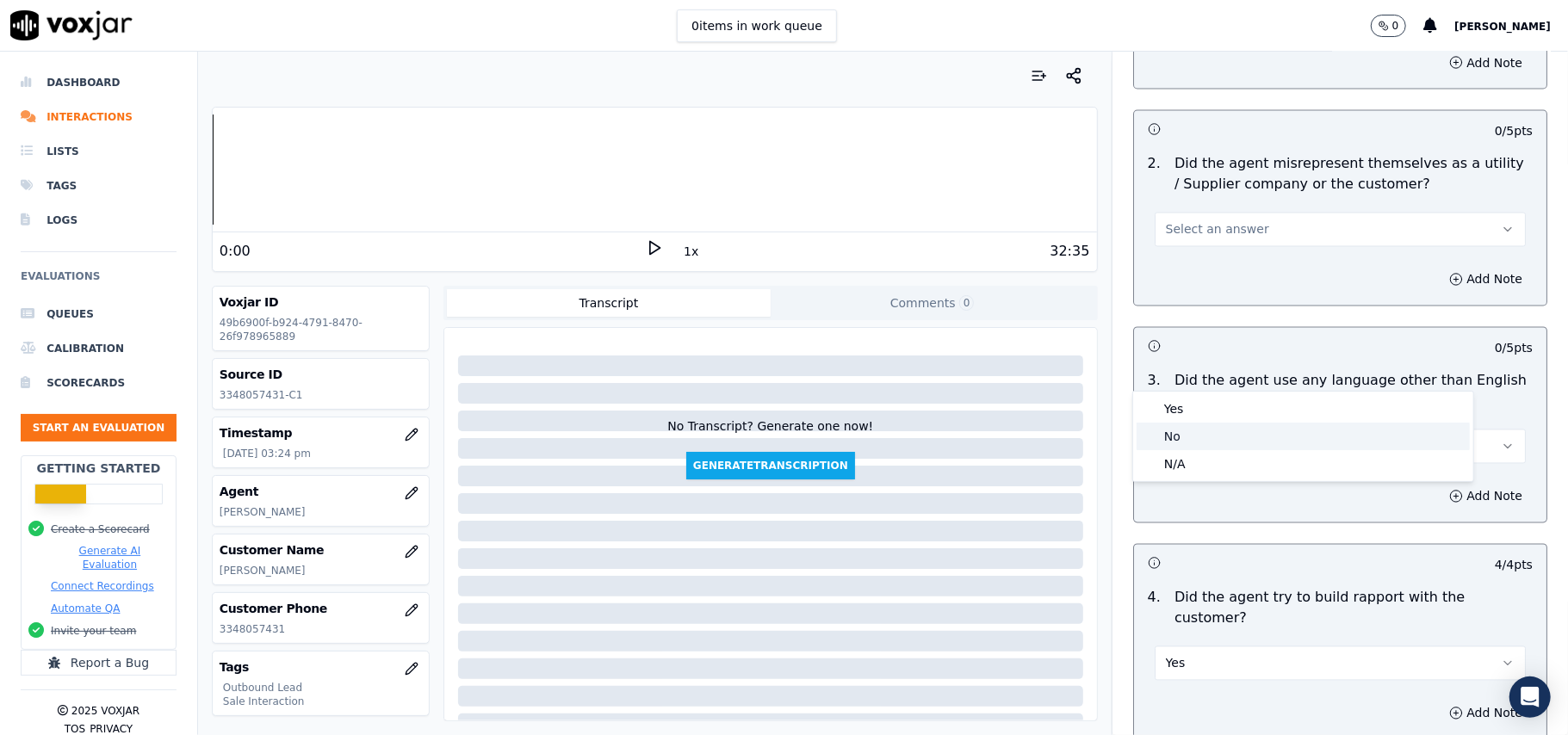
click at [1192, 435] on div "No" at bounding box center [1303, 436] width 333 height 28
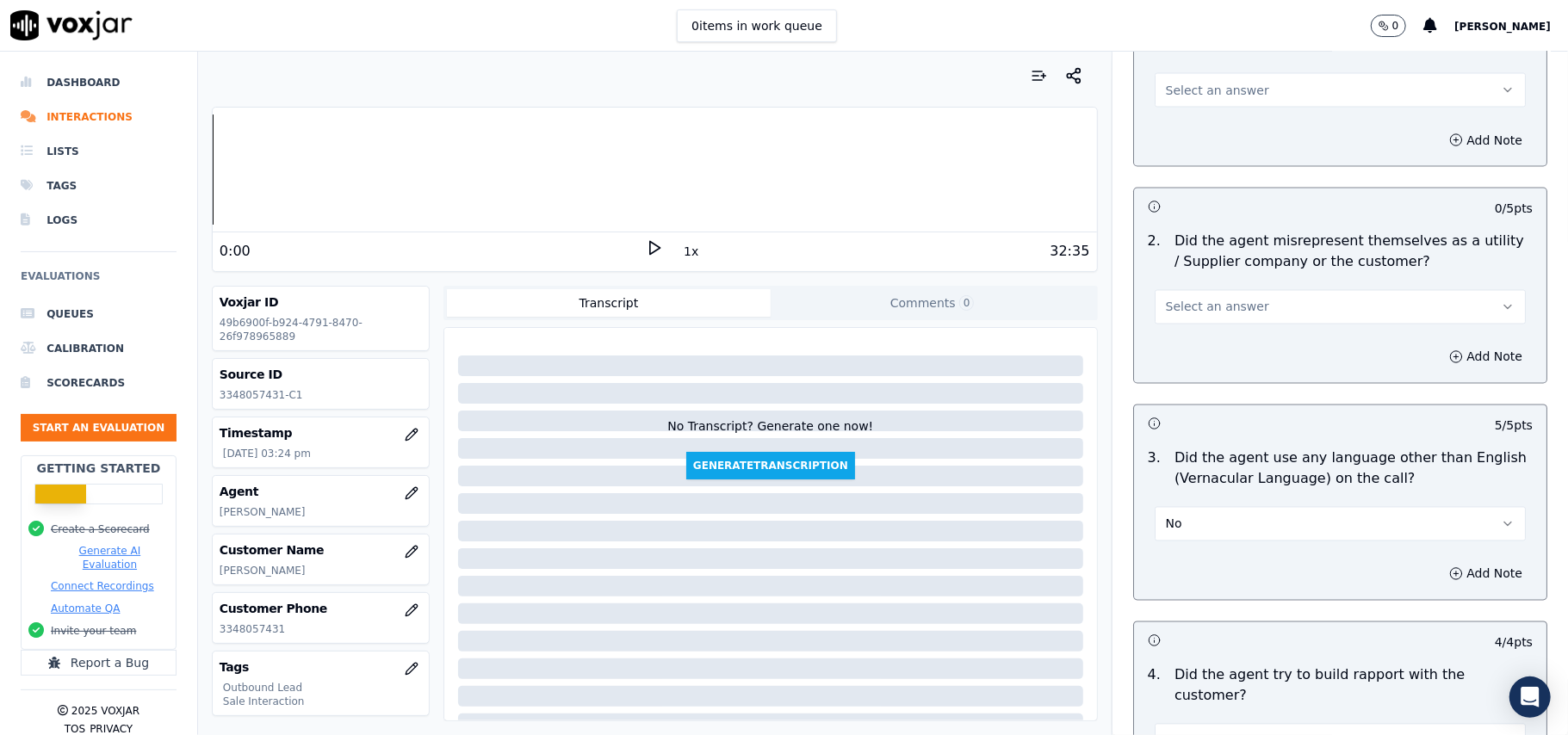
scroll to position [1950, 0]
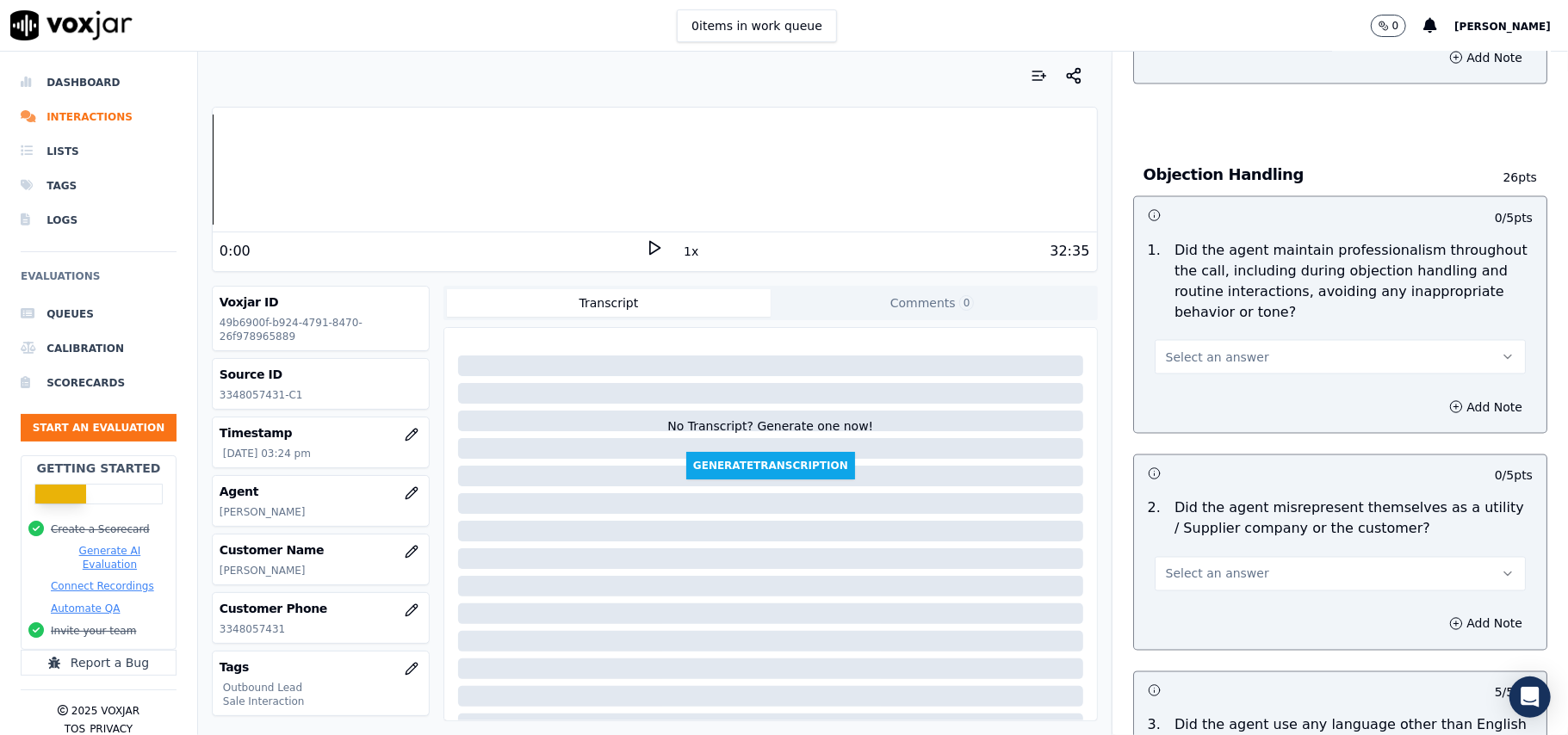
click at [1193, 558] on button "Select an answer" at bounding box center [1340, 575] width 371 height 35
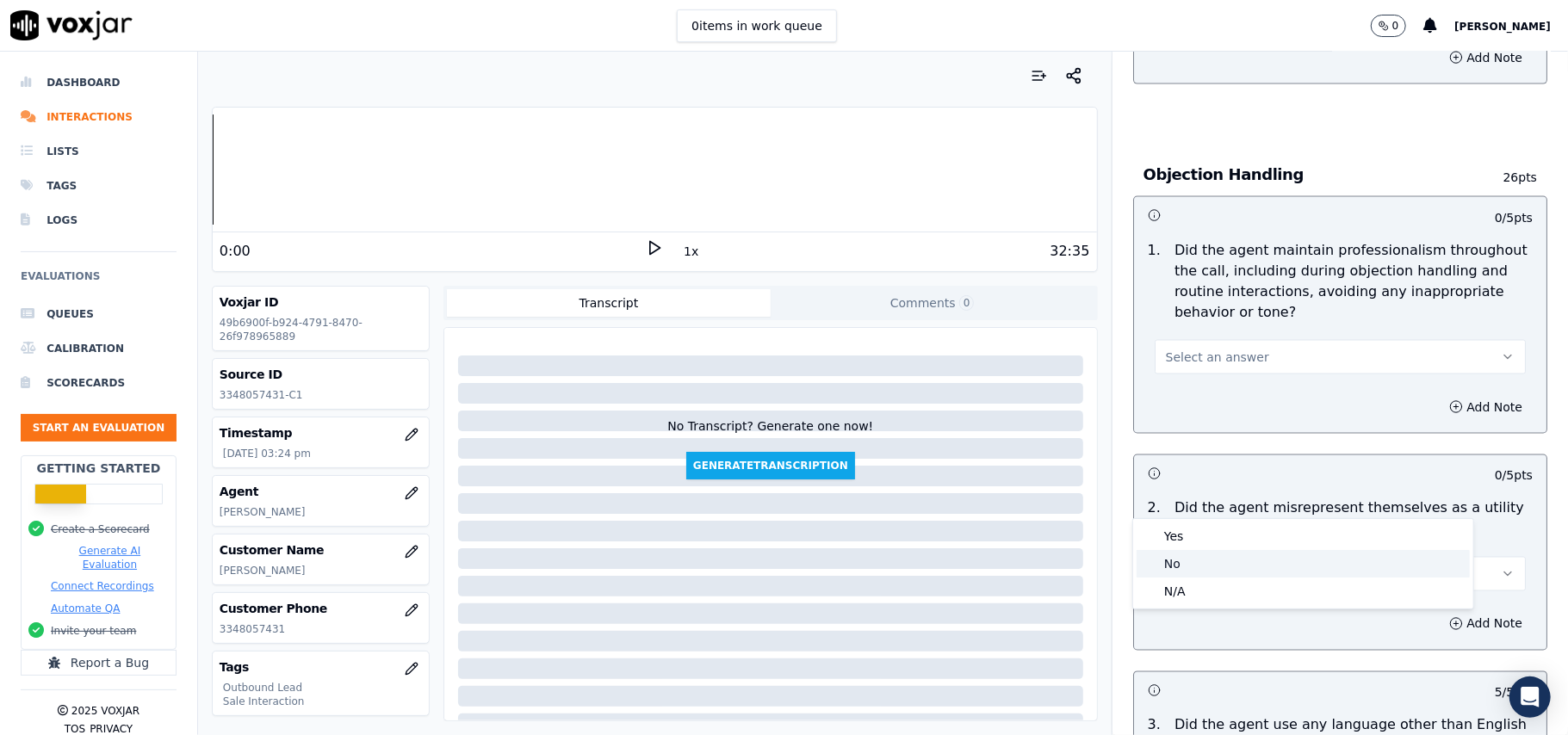
click at [1191, 558] on div "No" at bounding box center [1303, 564] width 333 height 28
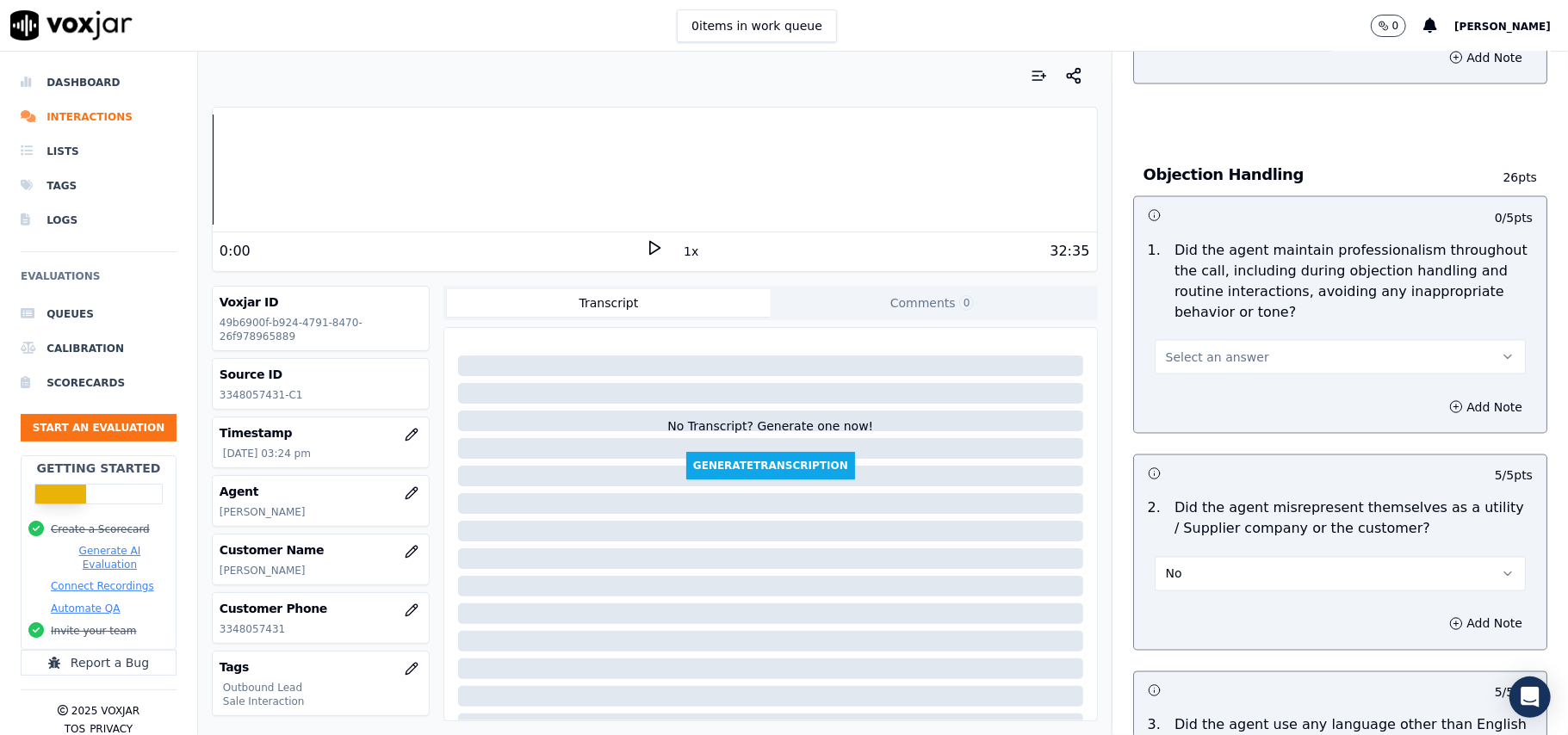
click at [1187, 349] on span "Select an answer" at bounding box center [1217, 358] width 103 height 17
click at [1173, 318] on div "Yes" at bounding box center [1303, 319] width 333 height 28
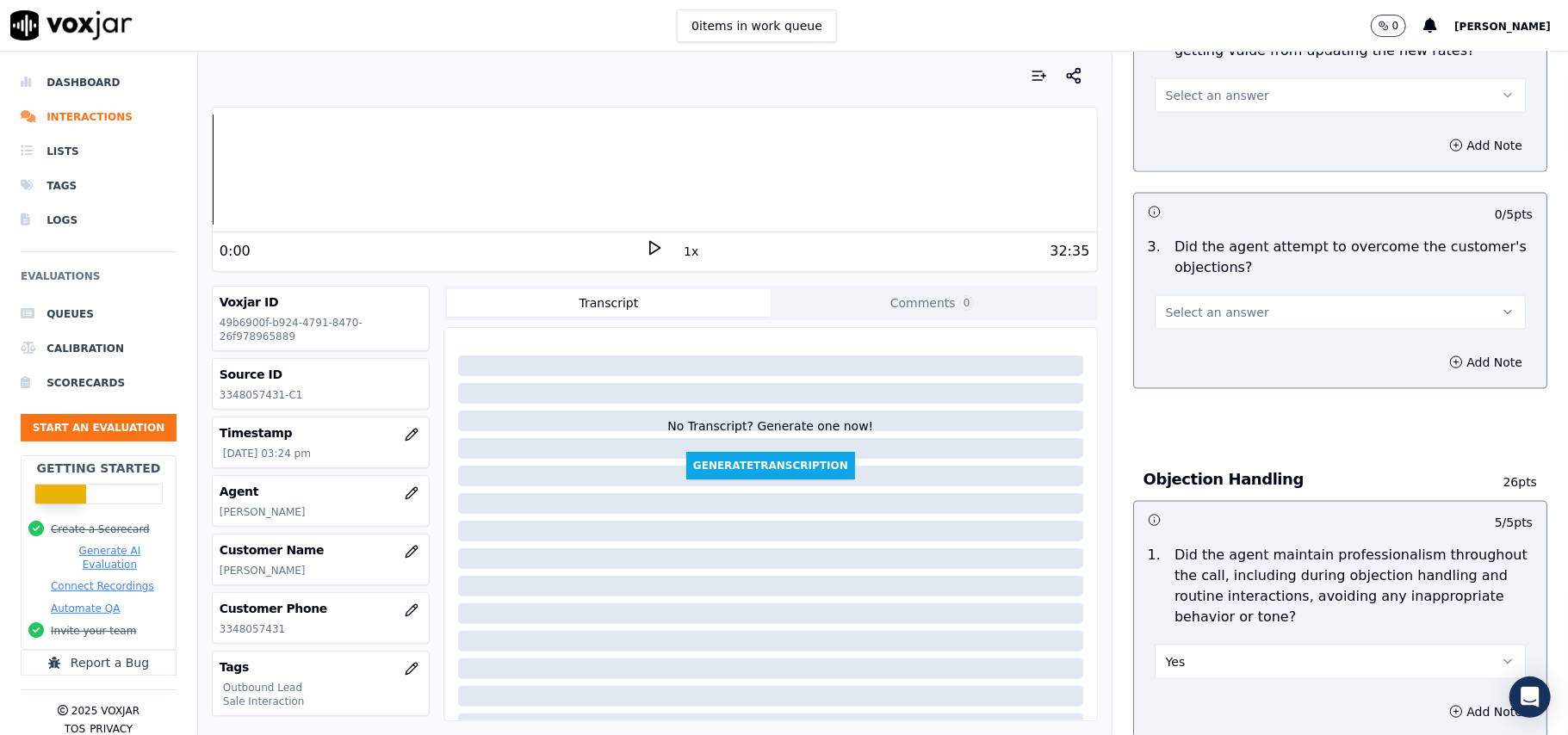
scroll to position [1605, 0]
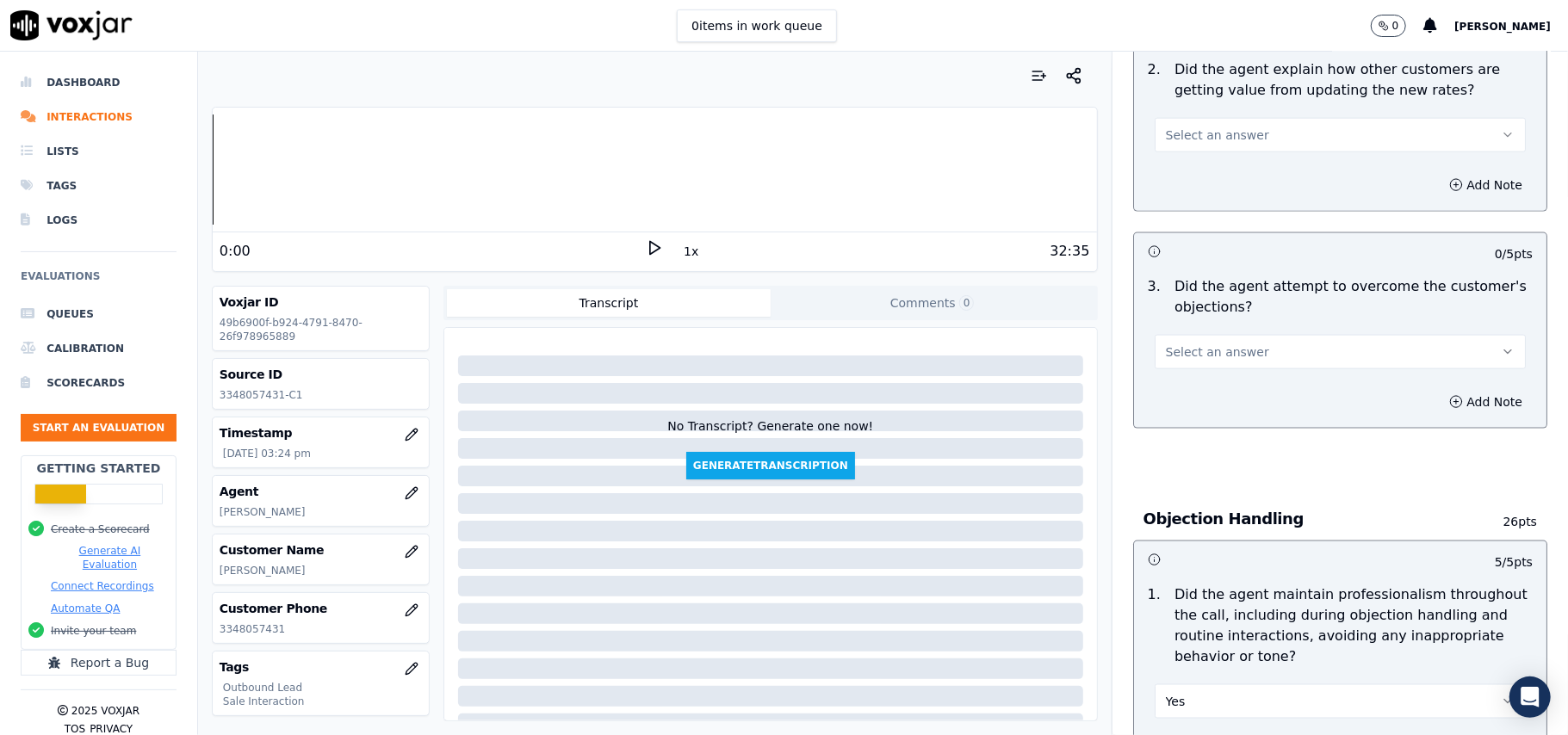
click at [1212, 344] on span "Select an answer" at bounding box center [1217, 352] width 103 height 17
click at [1203, 315] on div "Yes" at bounding box center [1303, 313] width 333 height 28
click at [1163, 685] on button "Yes" at bounding box center [1340, 702] width 371 height 35
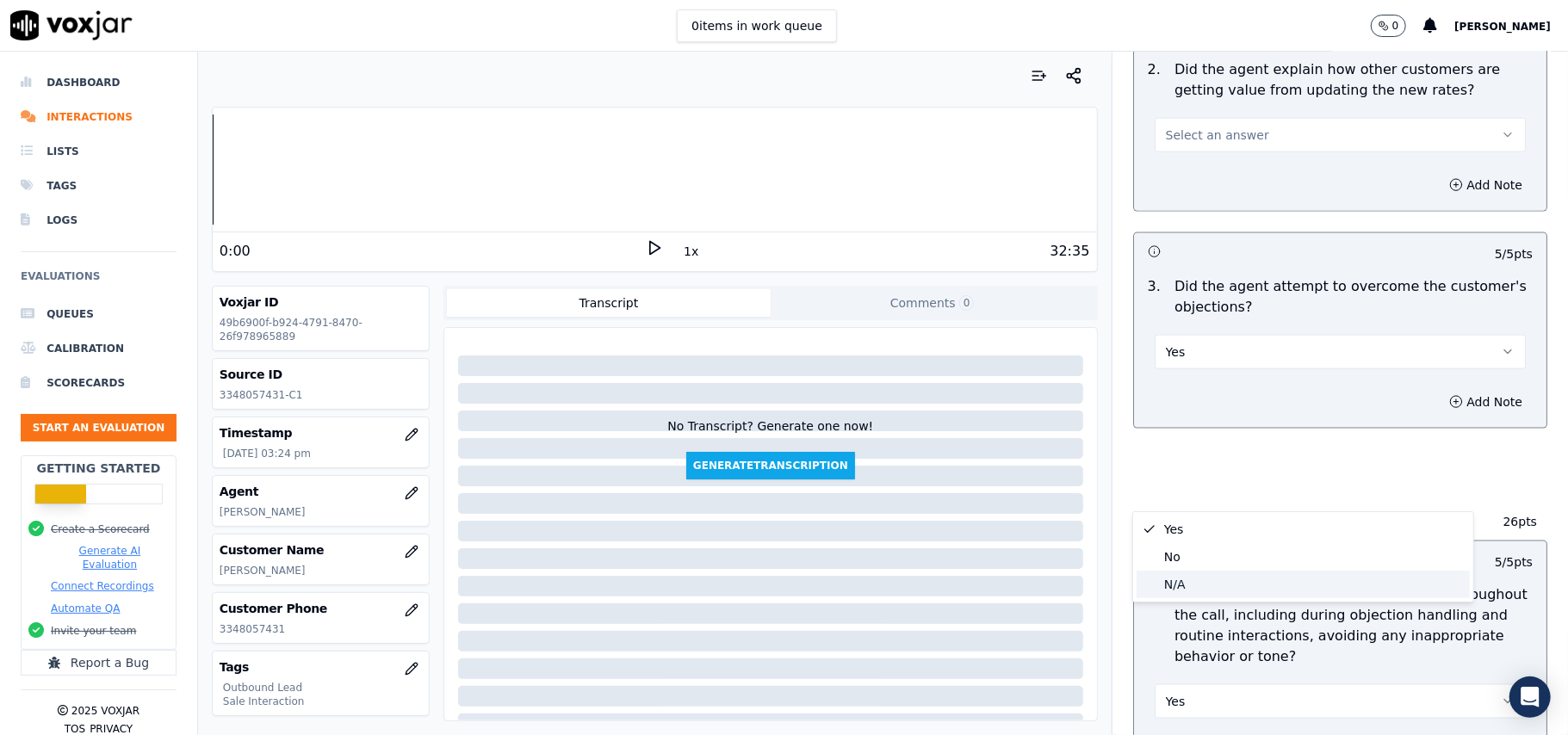
click at [1190, 582] on div "N/A" at bounding box center [1303, 584] width 333 height 28
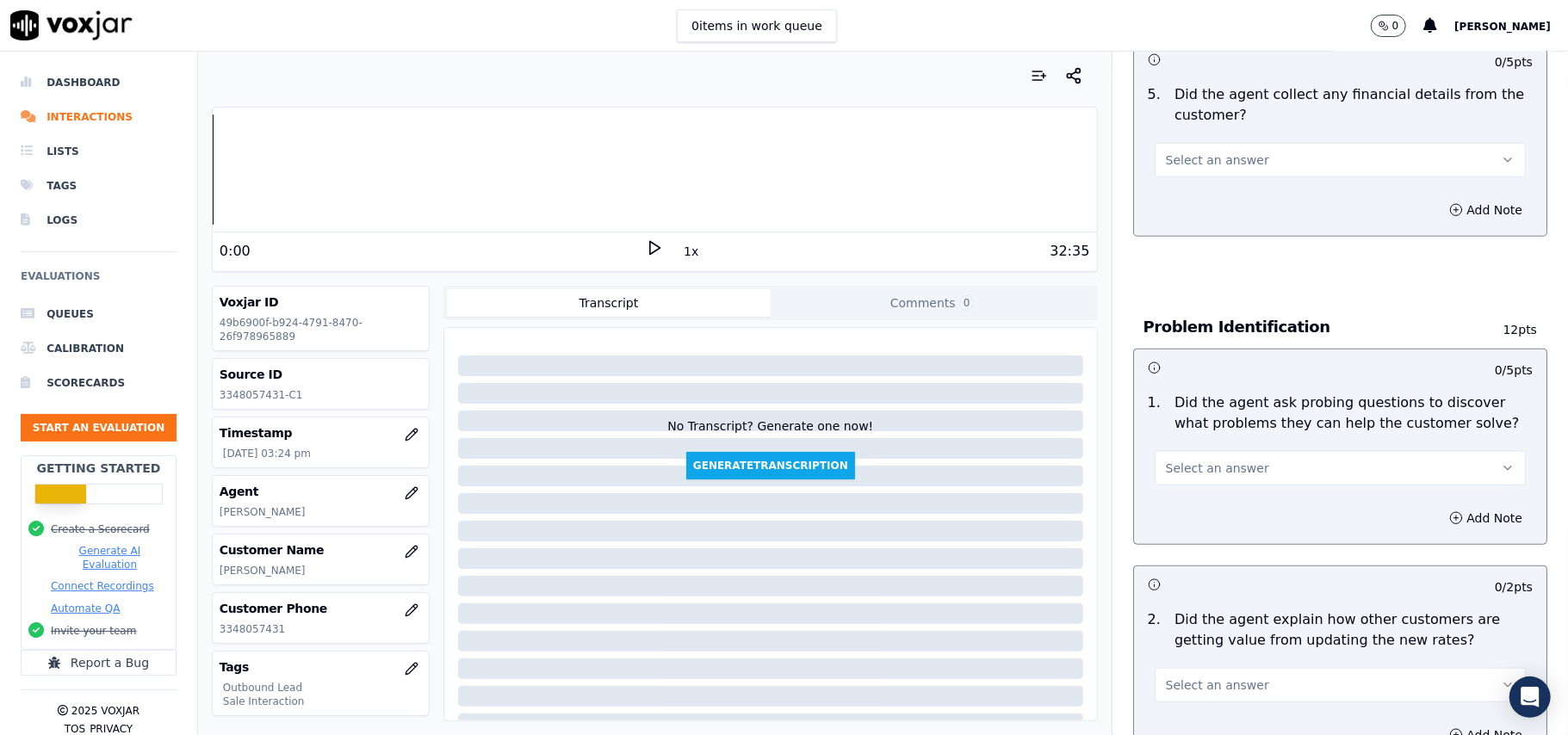
scroll to position [1031, 0]
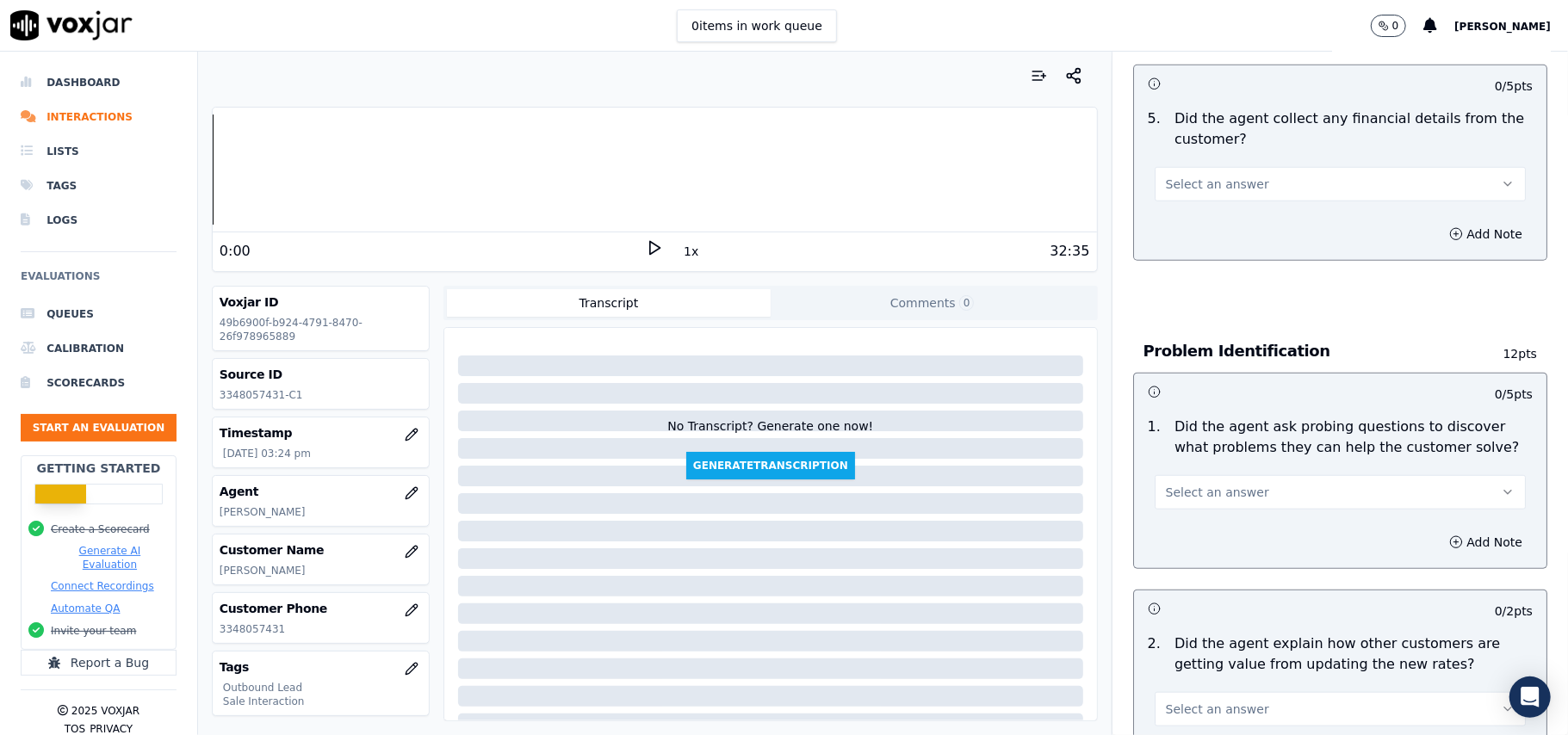
click at [1212, 701] on span "Select an answer" at bounding box center [1217, 710] width 103 height 17
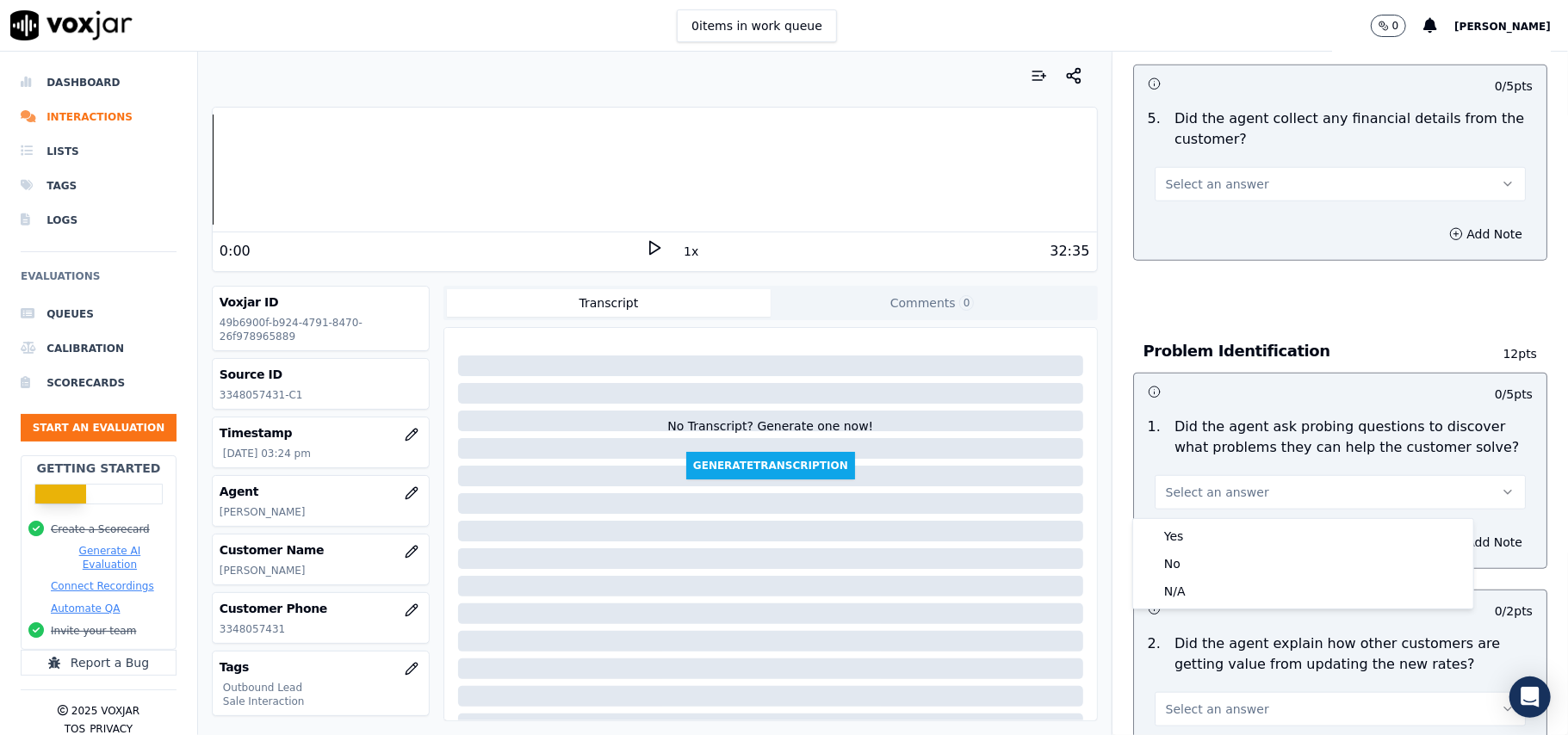
click at [1209, 653] on div "2 . Did the agent explain how other customers are getting value from updating t…" at bounding box center [1340, 680] width 412 height 106
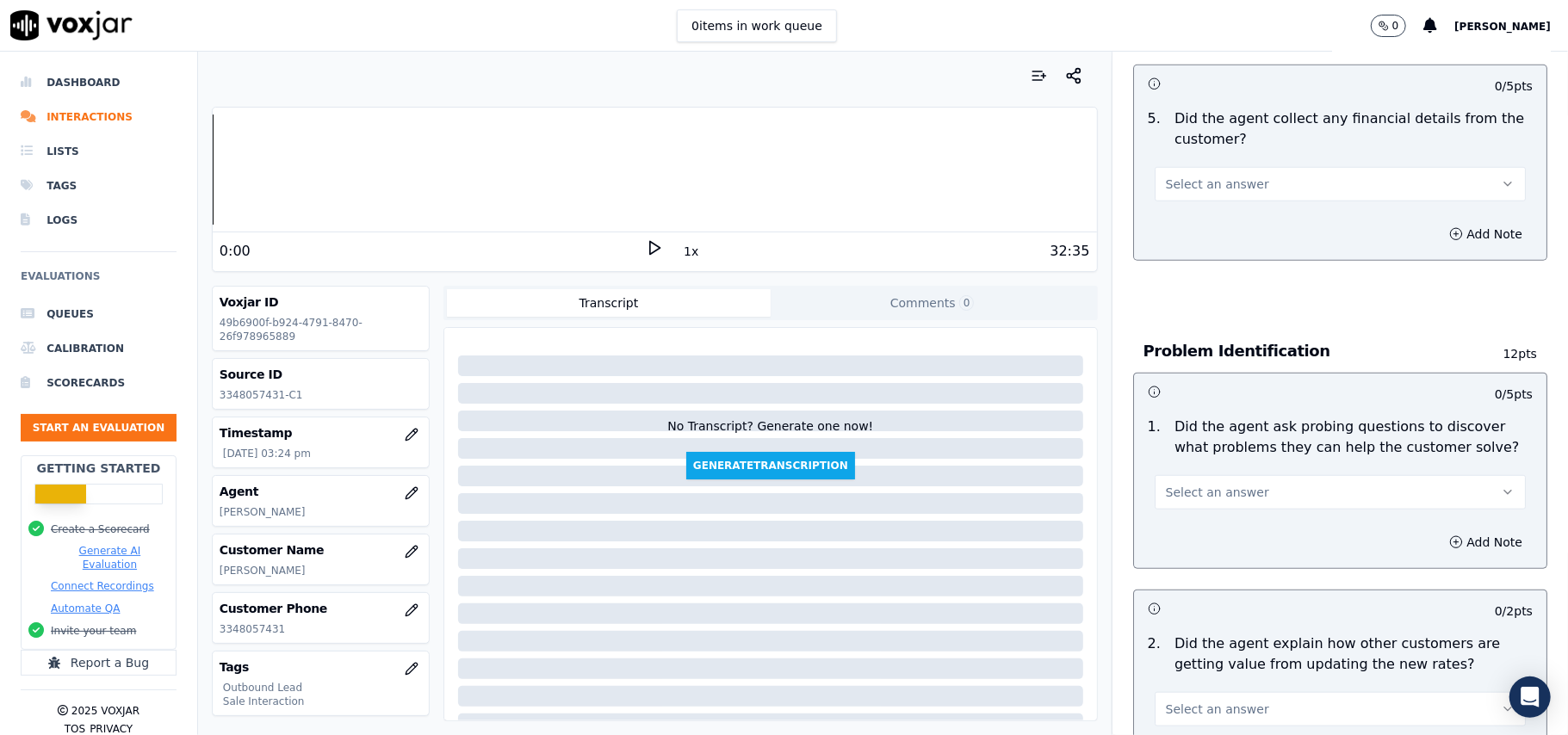
click at [1200, 701] on span "Select an answer" at bounding box center [1217, 710] width 103 height 17
click at [1203, 548] on div "Yes" at bounding box center [1303, 537] width 333 height 28
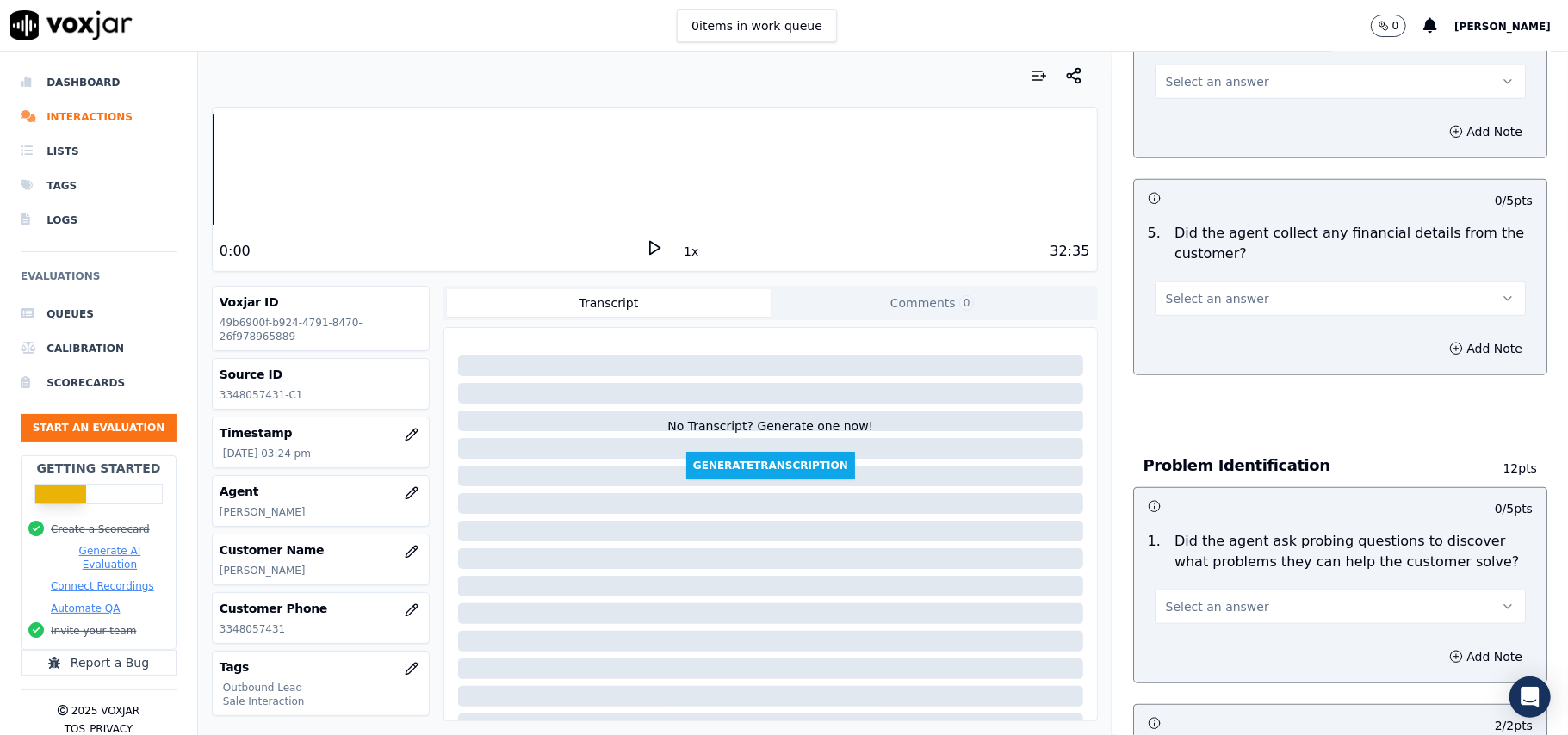
click at [1205, 546] on div "1 . Did the agent ask probing questions to discover what problems they can help…" at bounding box center [1340, 577] width 412 height 106
click at [1205, 598] on span "Select an answer" at bounding box center [1217, 607] width 103 height 17
click at [1203, 557] on div "Yes" at bounding box center [1303, 567] width 333 height 28
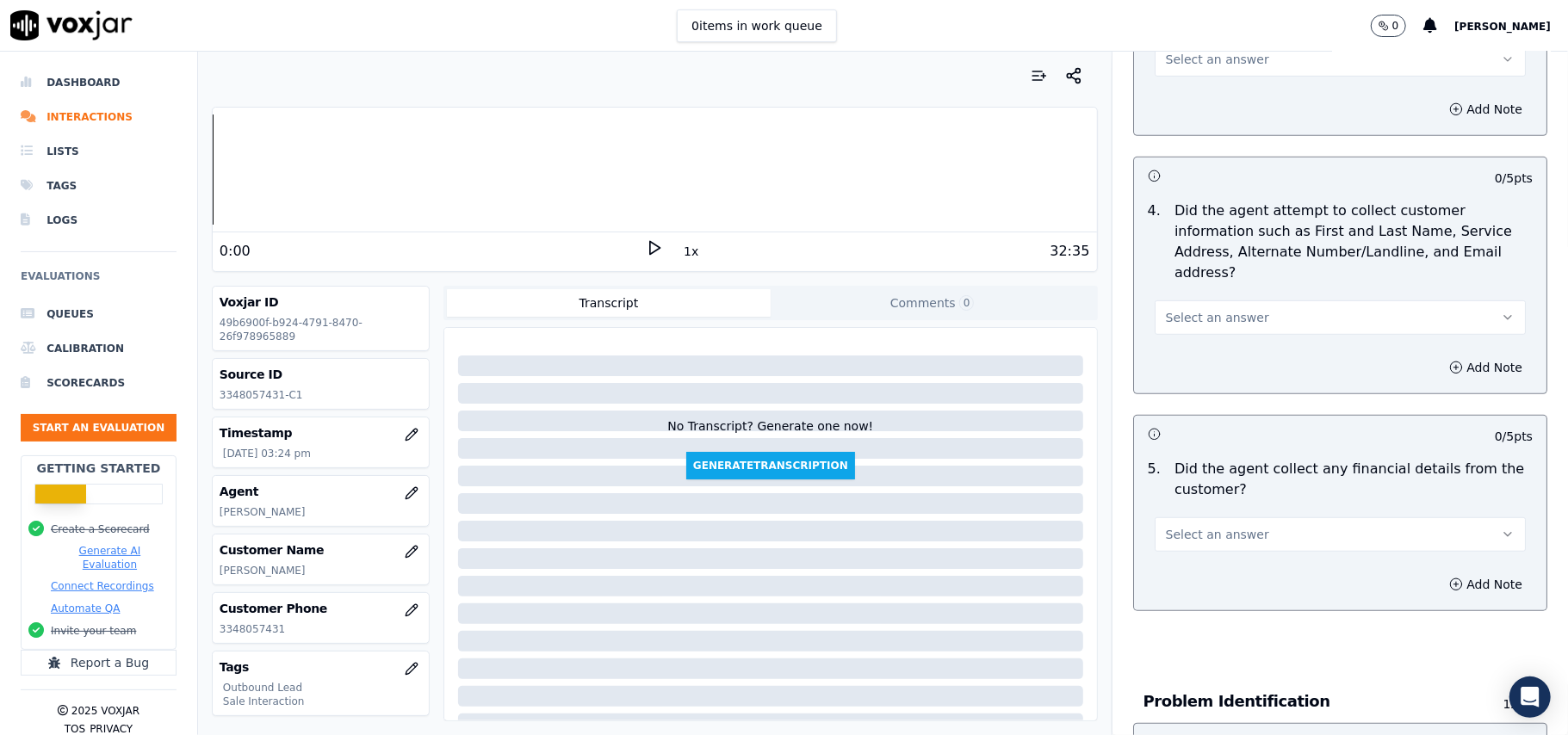
scroll to position [687, 0]
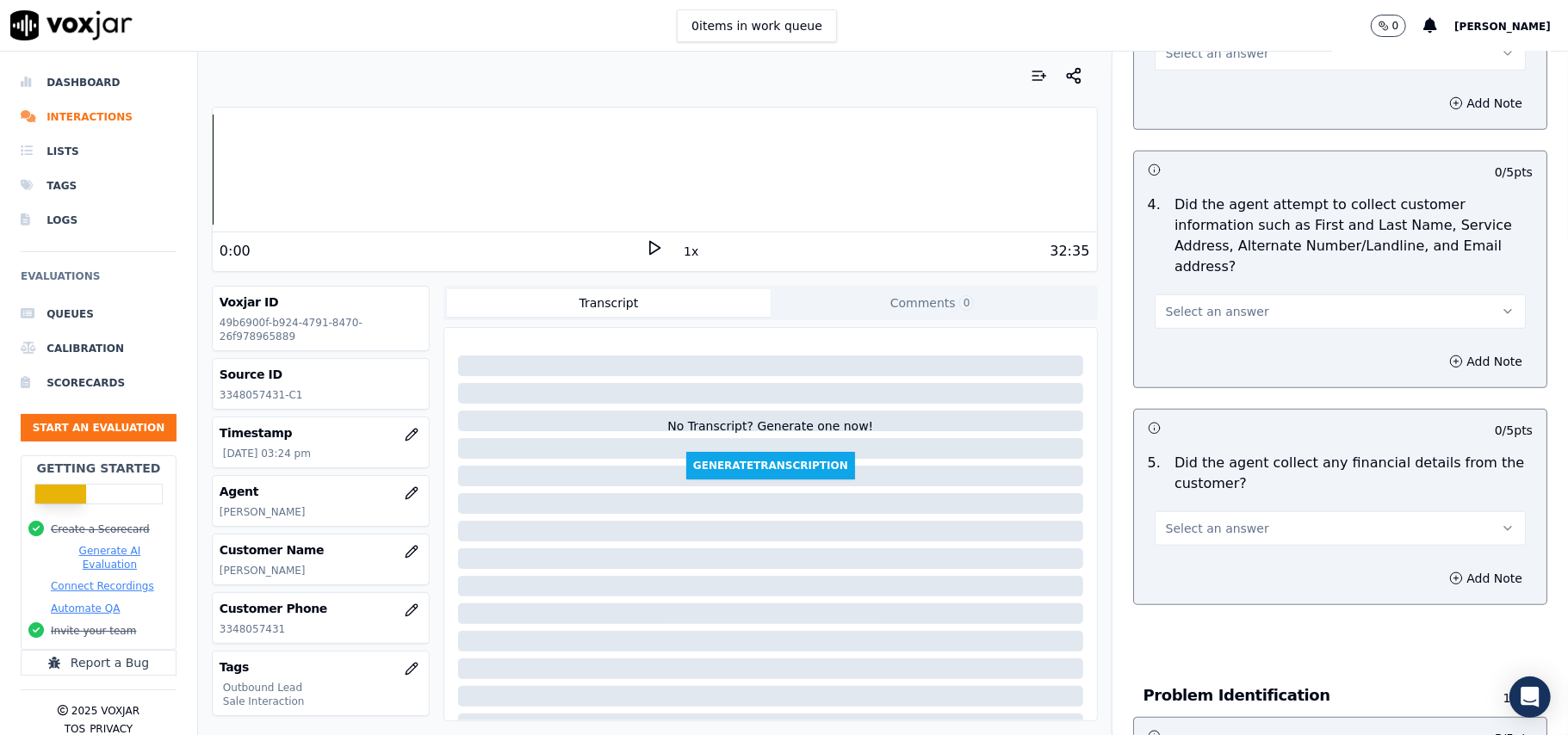
click at [1212, 470] on div "5 . Did the agent collect any financial details from the customer? Select an an…" at bounding box center [1340, 499] width 412 height 106
click at [1196, 512] on button "Select an answer" at bounding box center [1340, 529] width 371 height 35
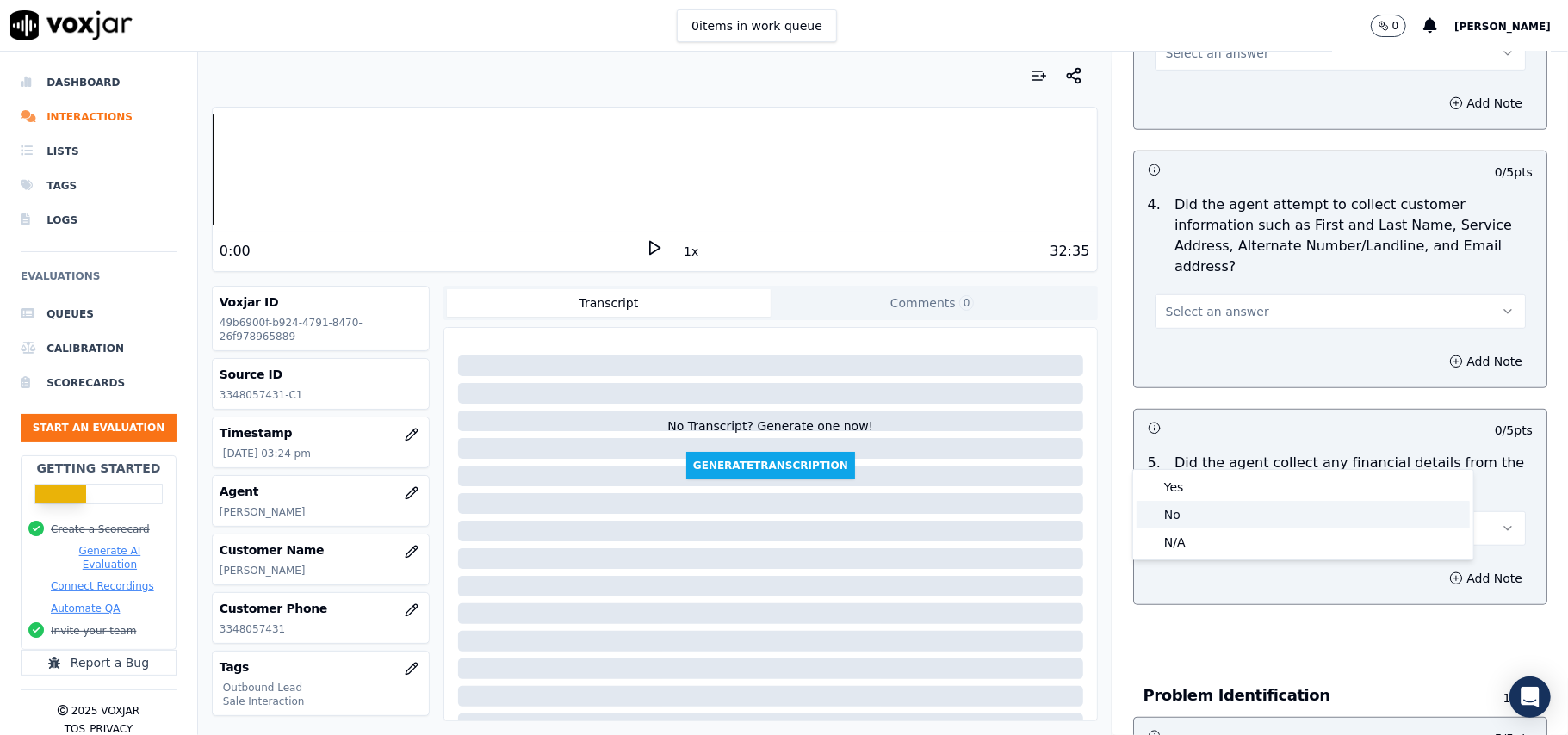
click at [1186, 515] on div "No" at bounding box center [1303, 515] width 333 height 28
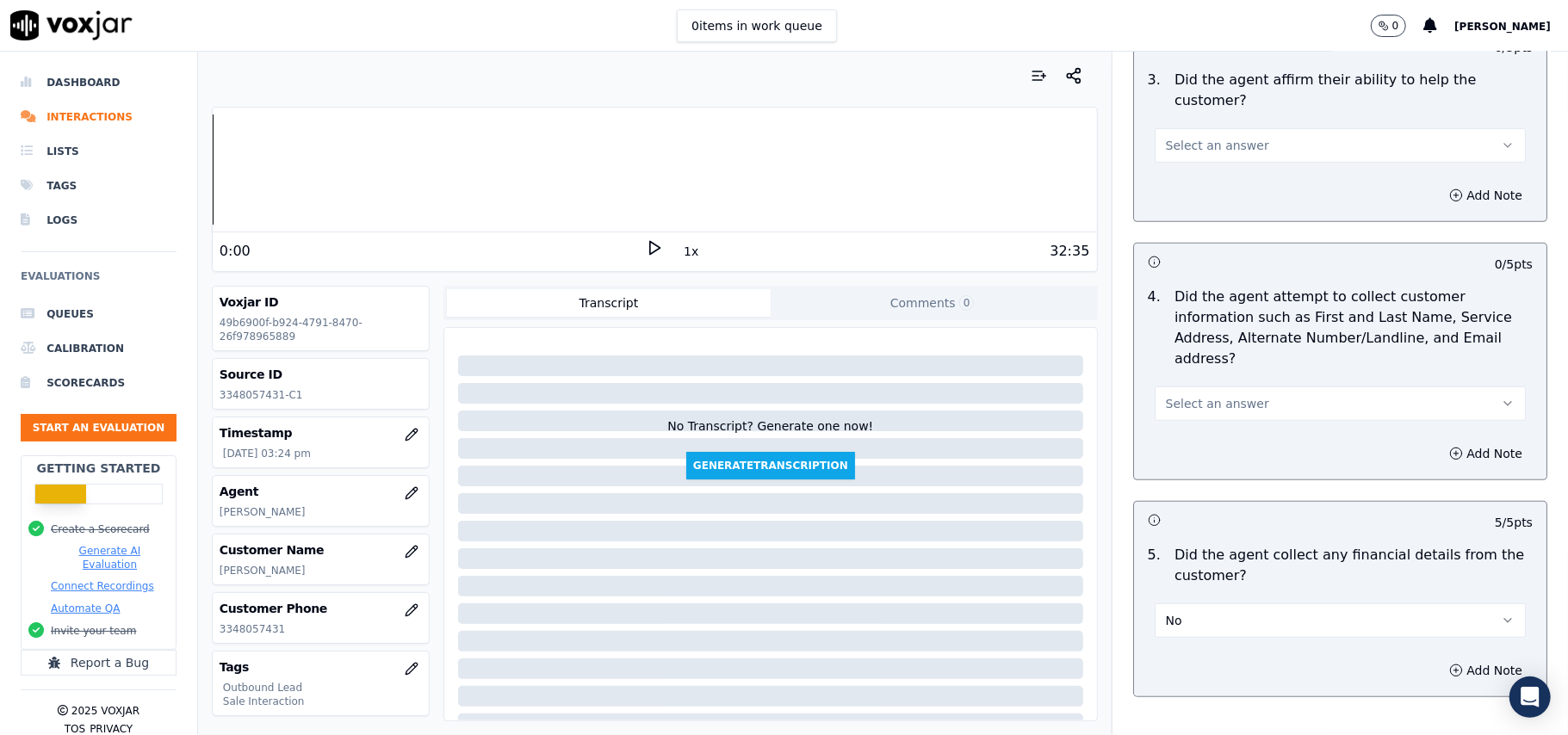
scroll to position [456, 0]
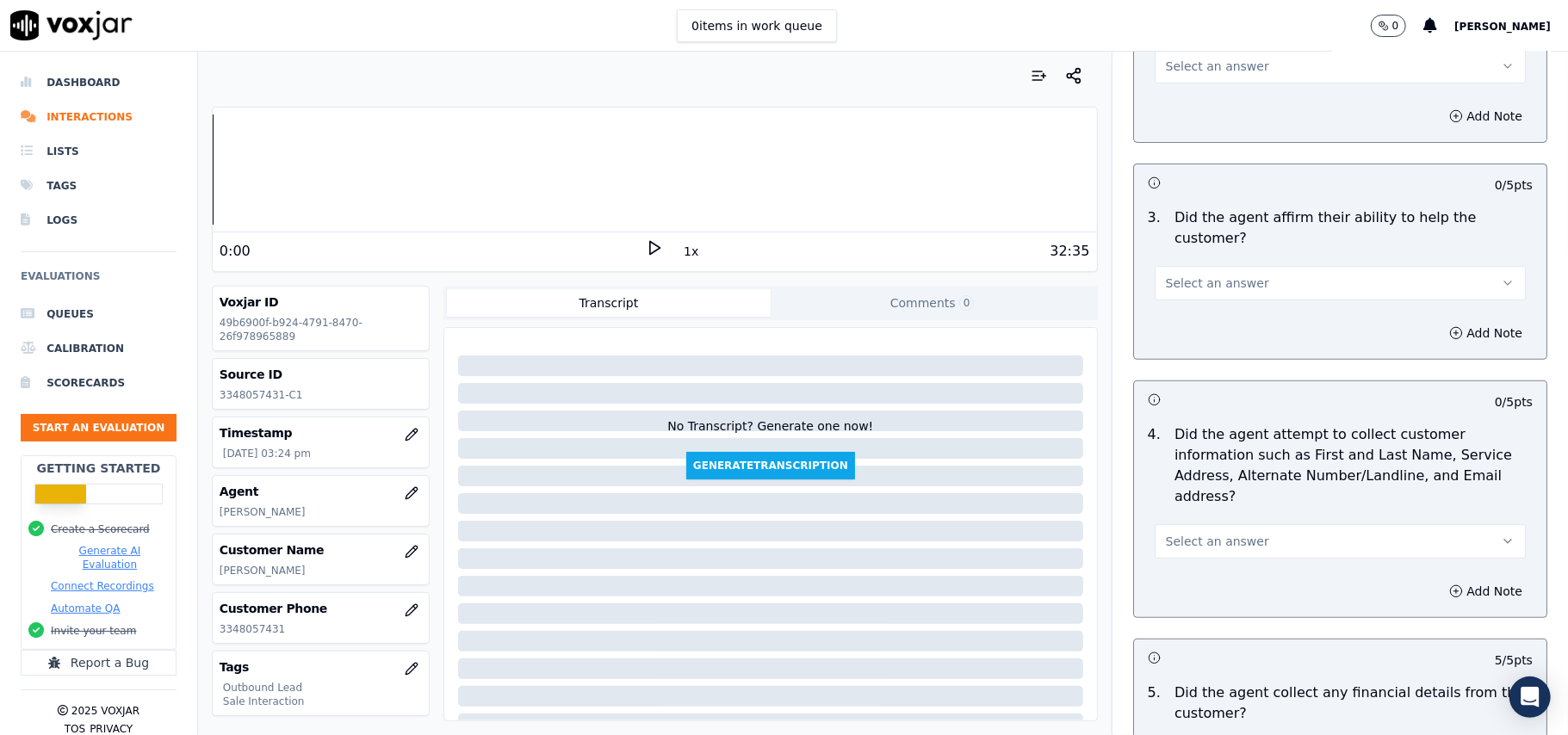
click at [1207, 533] on span "Select an answer" at bounding box center [1217, 542] width 103 height 17
click at [1197, 500] on div "Yes" at bounding box center [1303, 500] width 333 height 28
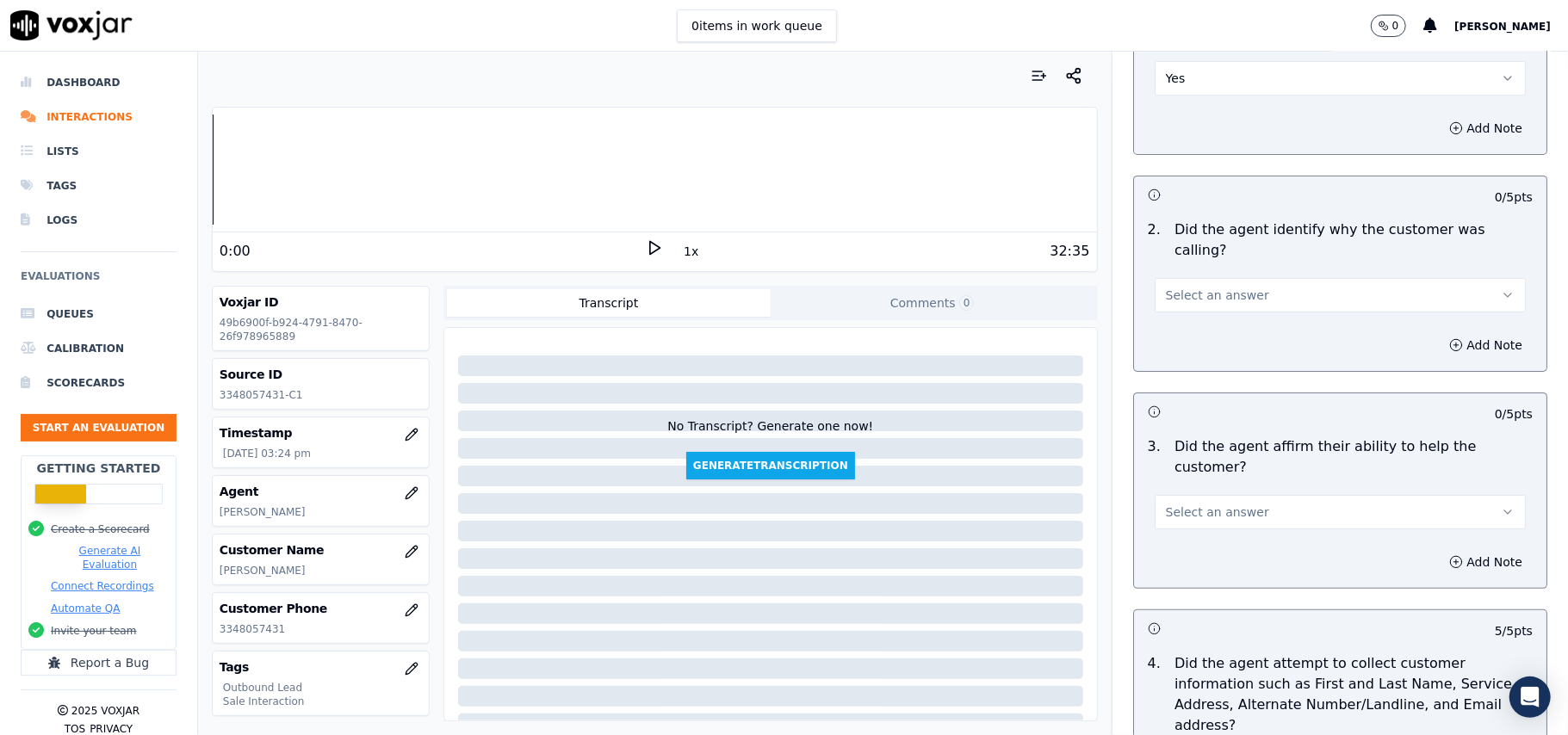
click at [1193, 504] on span "Select an answer" at bounding box center [1217, 513] width 103 height 17
click at [1193, 498] on div "Yes" at bounding box center [1303, 491] width 333 height 28
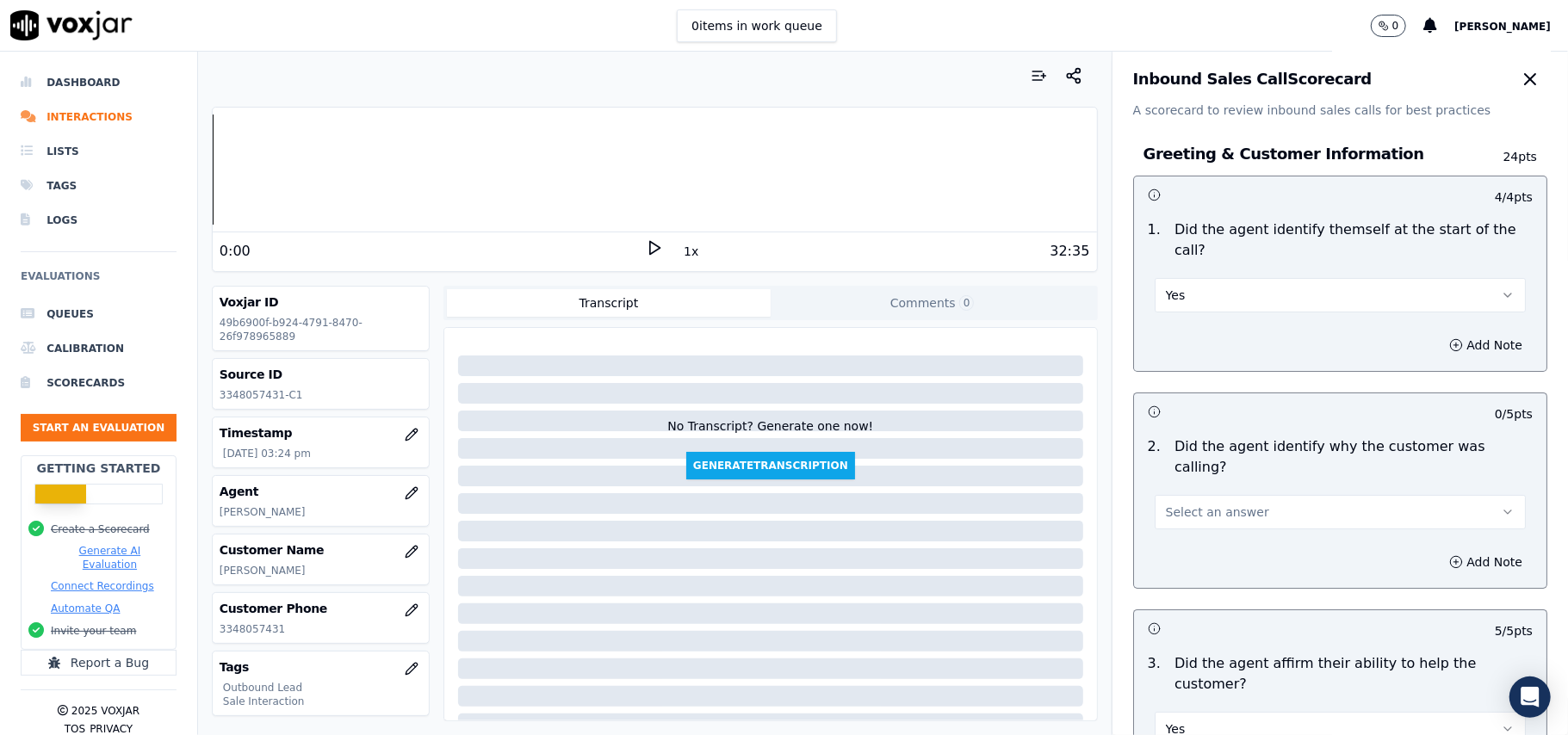
scroll to position [0, 0]
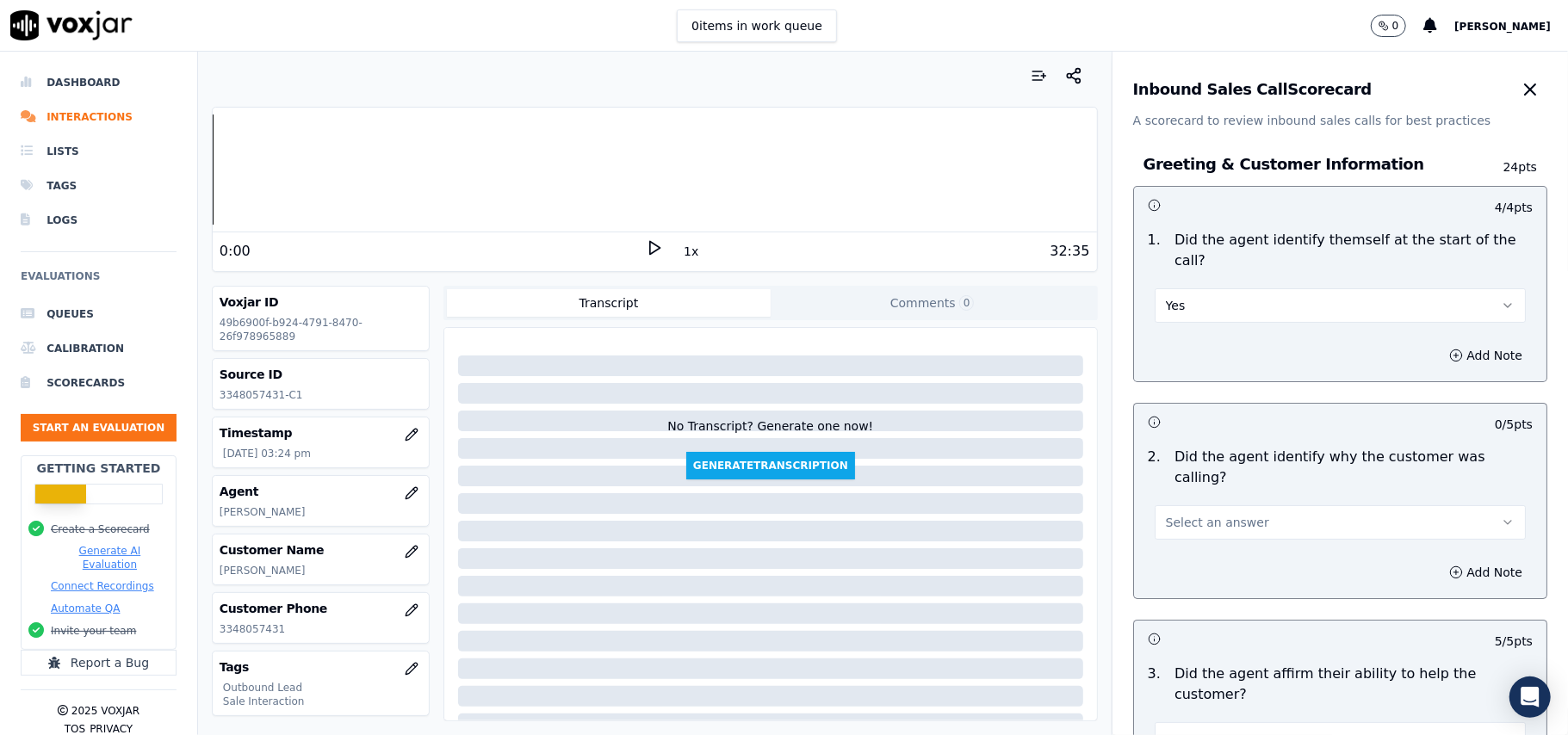
click at [1197, 514] on span "Select an answer" at bounding box center [1217, 523] width 103 height 17
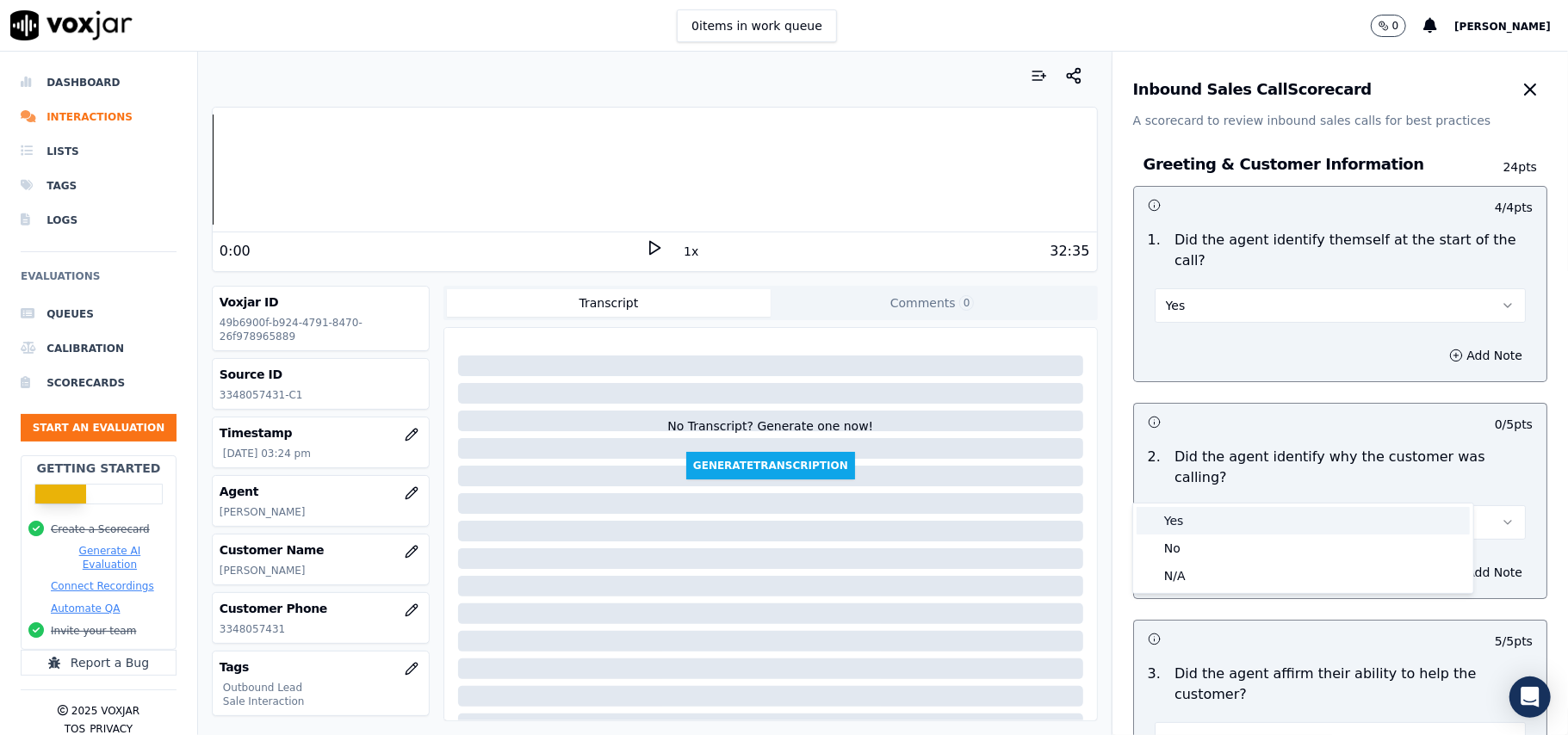
click at [1197, 511] on div "Yes" at bounding box center [1303, 521] width 333 height 28
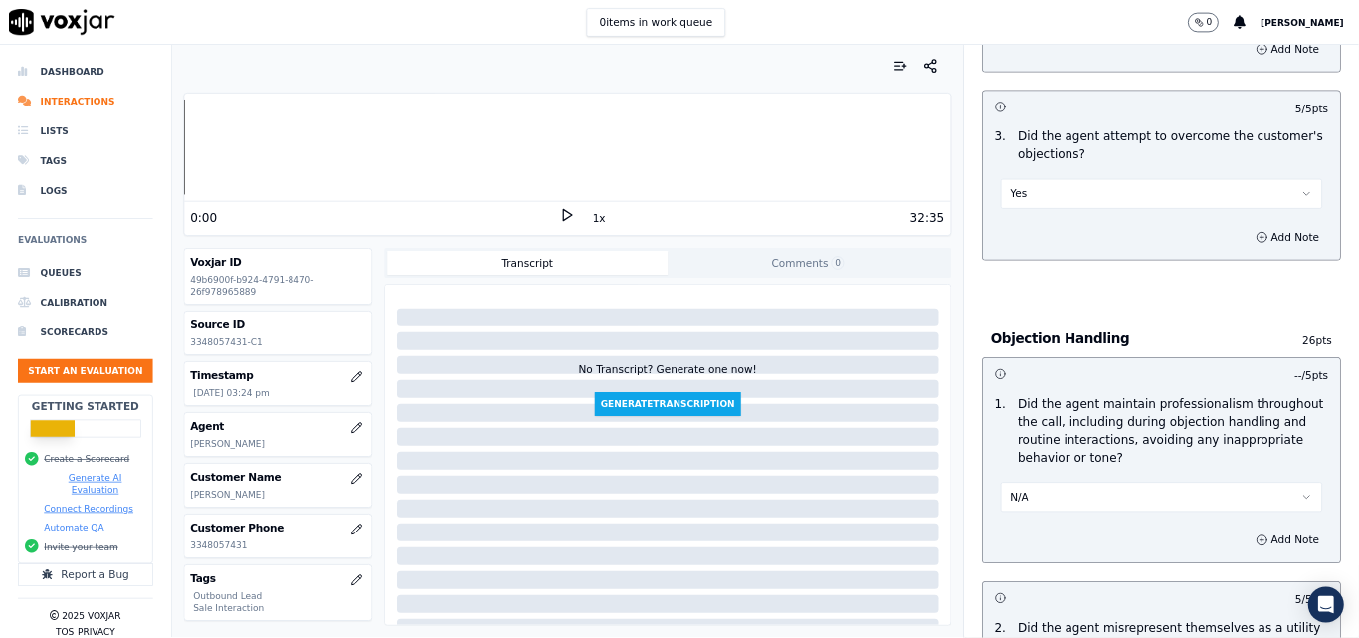
scroll to position [5673, 0]
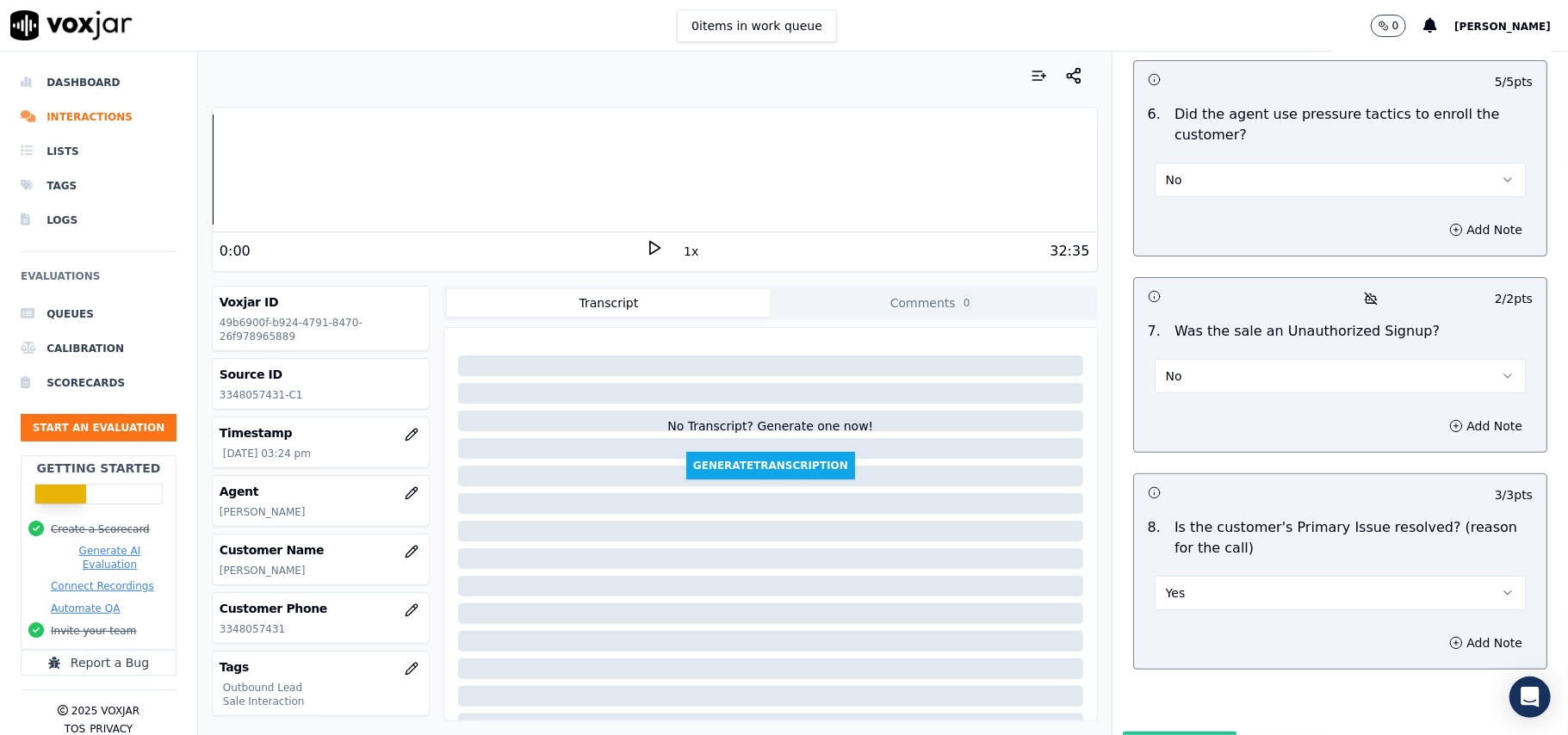
click at [1145, 732] on button "Submit Scores" at bounding box center [1180, 747] width 114 height 31
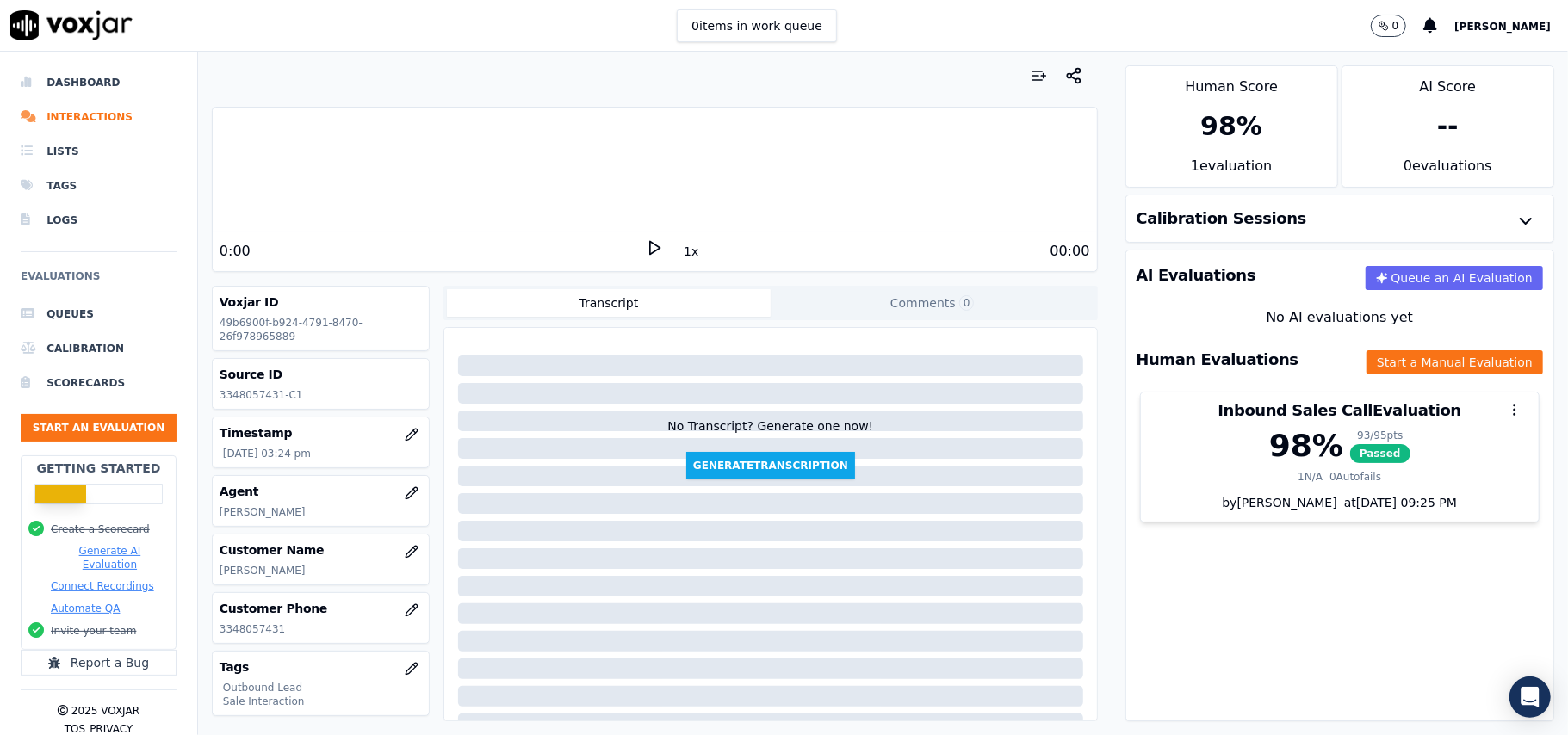
click at [1200, 601] on div "AI Evaluations Queue an AI Evaluation No AI evaluations yet Human Evaluations S…" at bounding box center [1339, 485] width 429 height 472
click at [118, 428] on button "Start an Evaluation" at bounding box center [99, 428] width 156 height 28
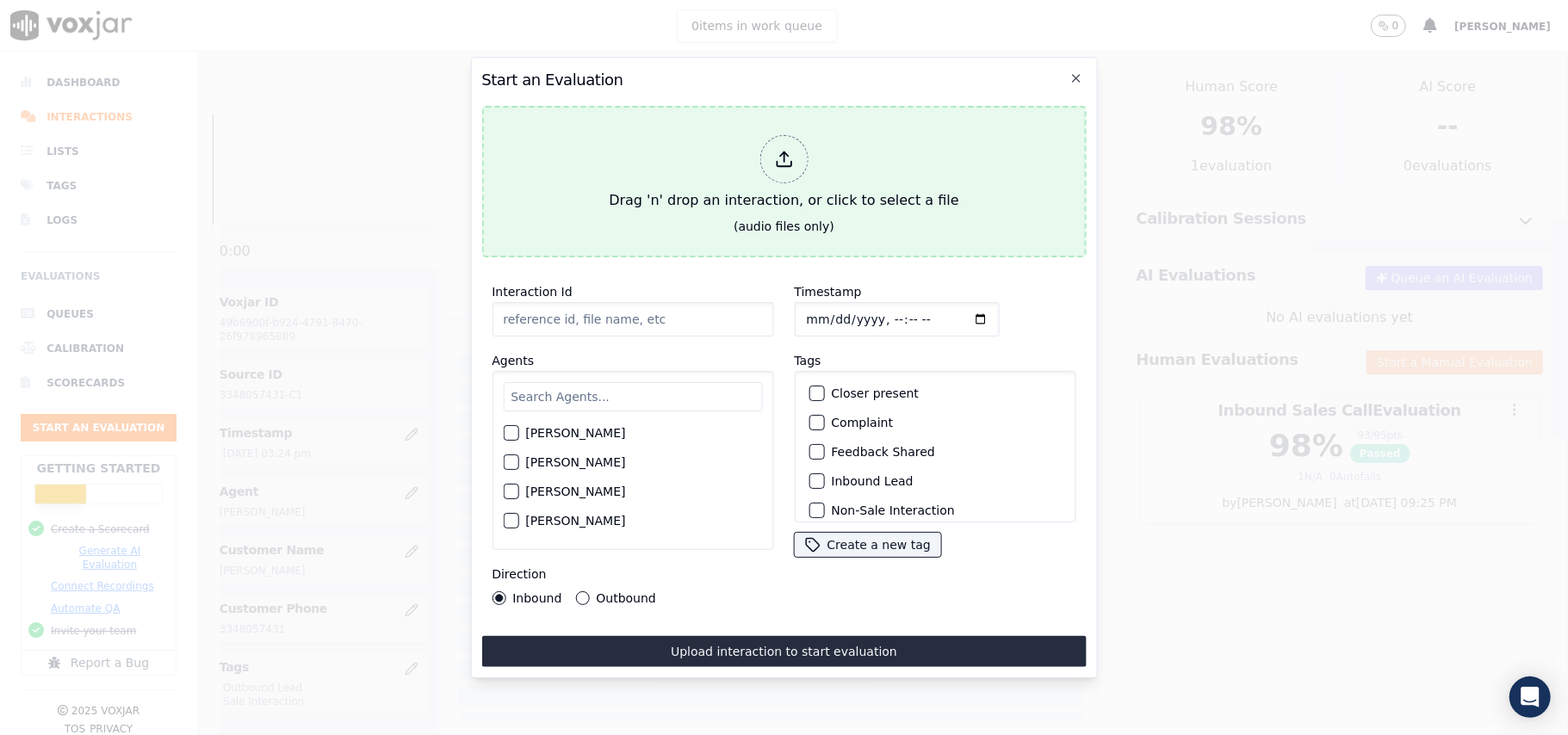
click at [783, 150] on icon at bounding box center [784, 159] width 19 height 19
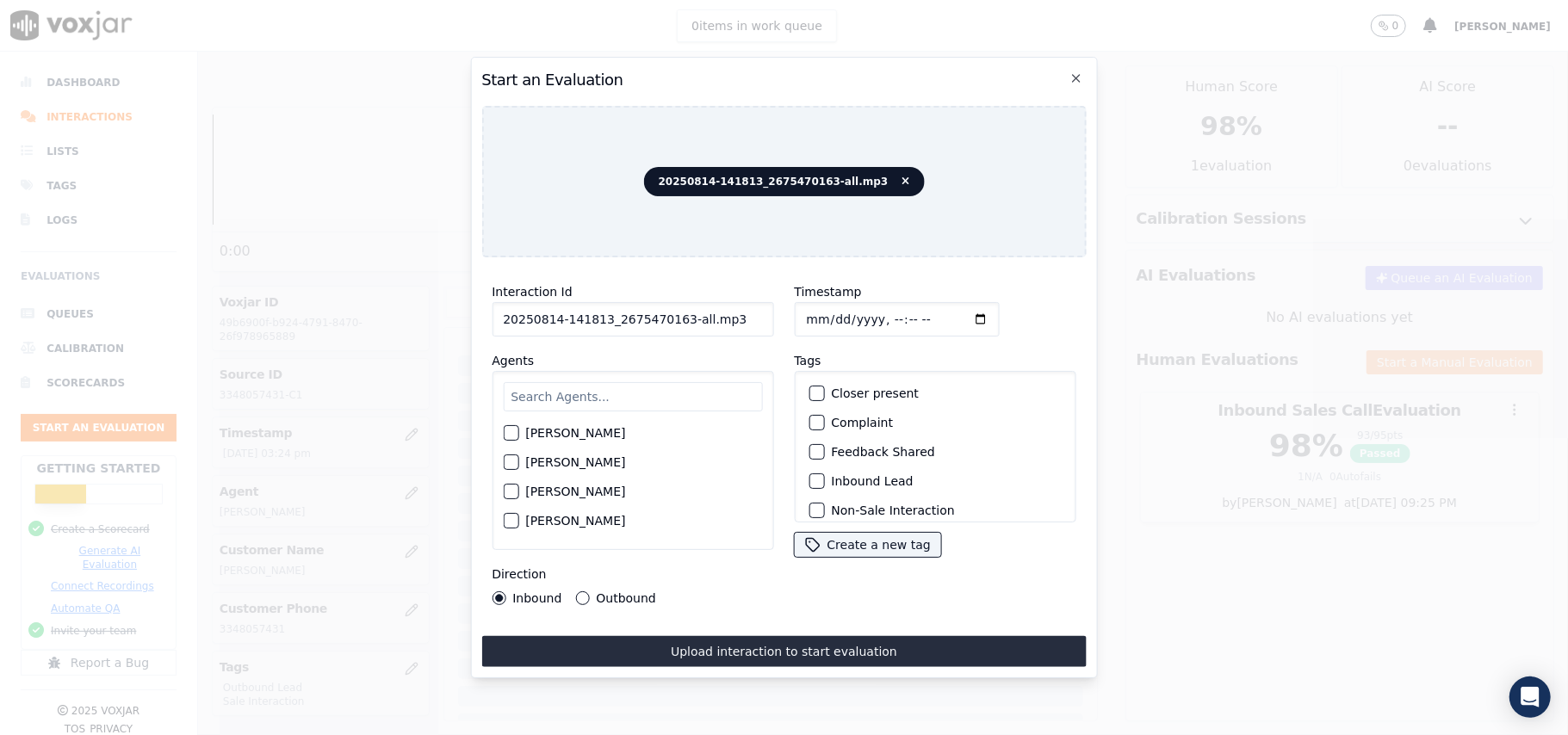
drag, startPoint x: 724, startPoint y: 300, endPoint x: 677, endPoint y: 308, distance: 47.7
click at [677, 308] on input "20250814-141813_2675470163-all.mp3" at bounding box center [632, 319] width 281 height 35
type input "20250814-141813_2675470163-C1"
click at [829, 306] on input "Timestamp" at bounding box center [896, 319] width 205 height 35
type input "2025-08-14T16:55"
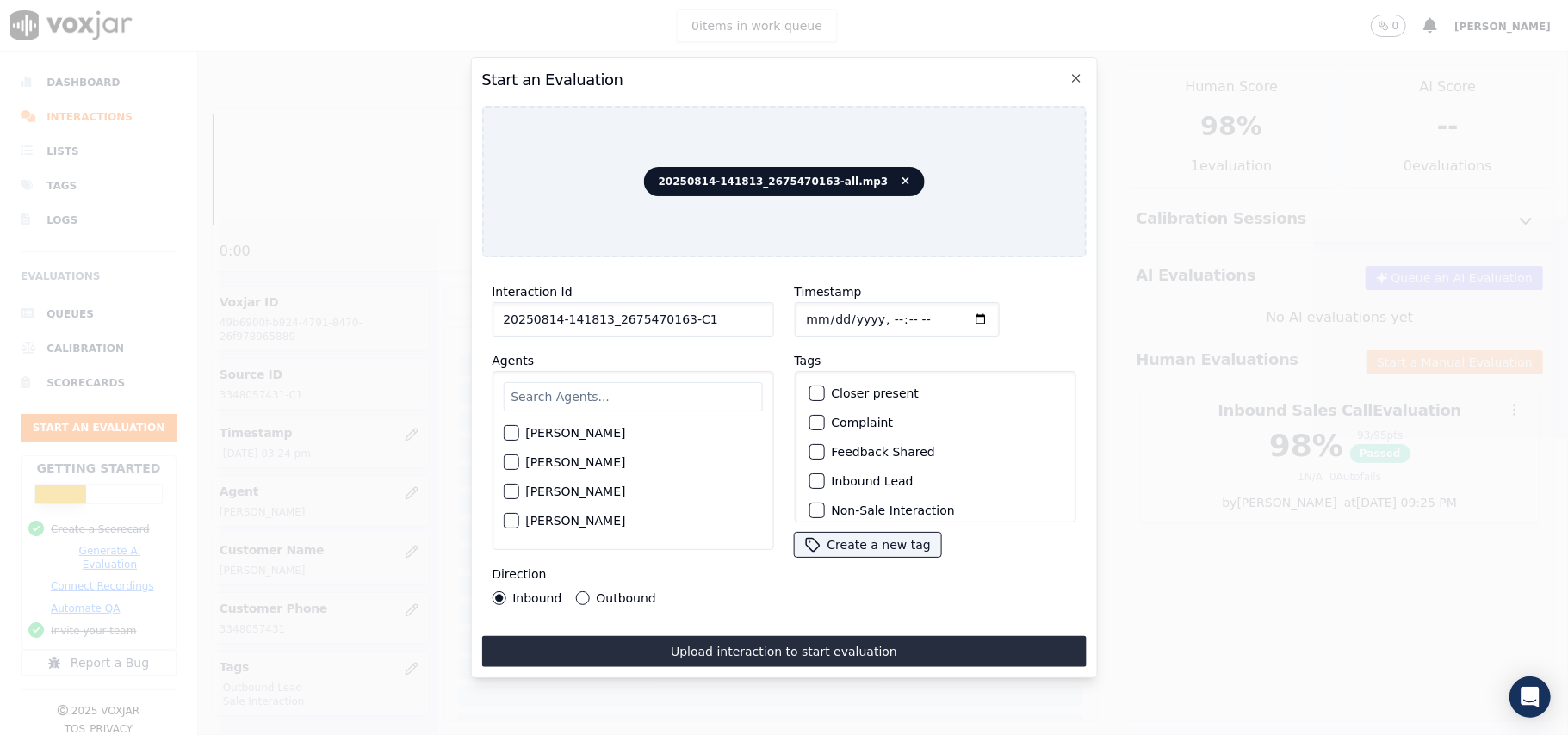
click at [694, 383] on input "text" at bounding box center [632, 397] width 259 height 29
paste input "Richard"
type input "Richard"
click at [505, 432] on div "button" at bounding box center [510, 438] width 12 height 12
click at [813, 477] on div "button" at bounding box center [816, 481] width 12 height 12
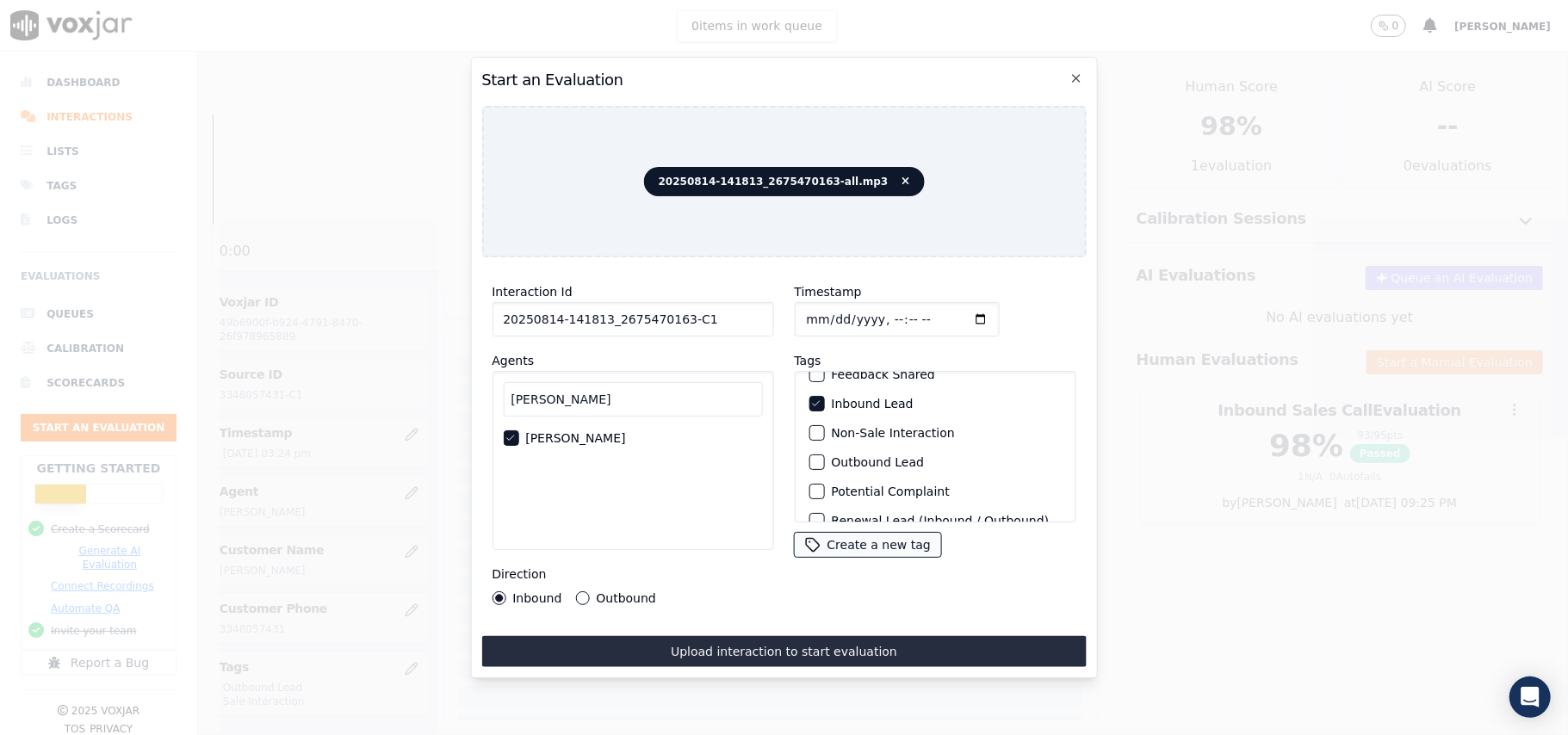
scroll to position [150, 0]
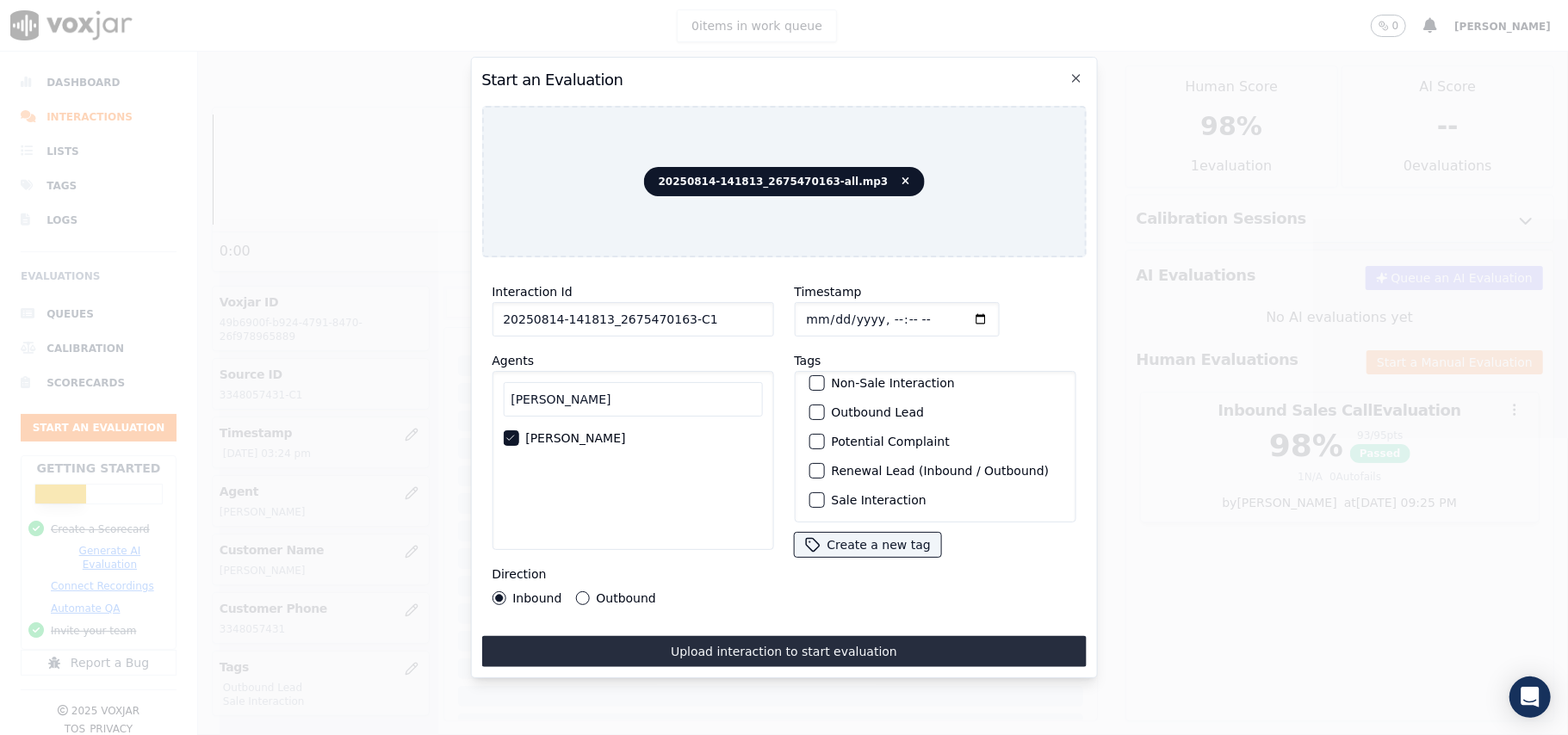
click at [810, 494] on div "button" at bounding box center [816, 500] width 12 height 12
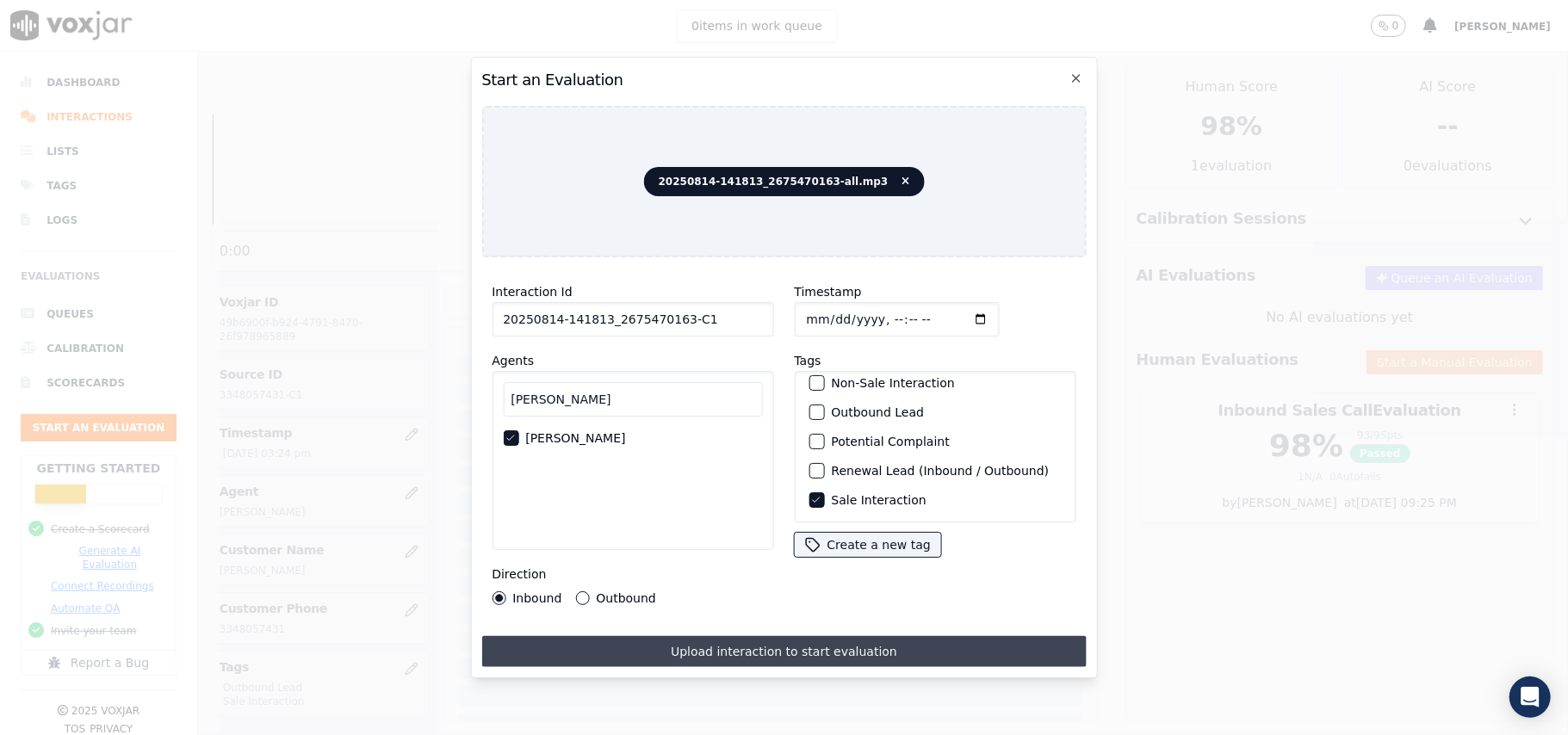
click at [713, 651] on button "Upload interaction to start evaluation" at bounding box center [784, 652] width 604 height 31
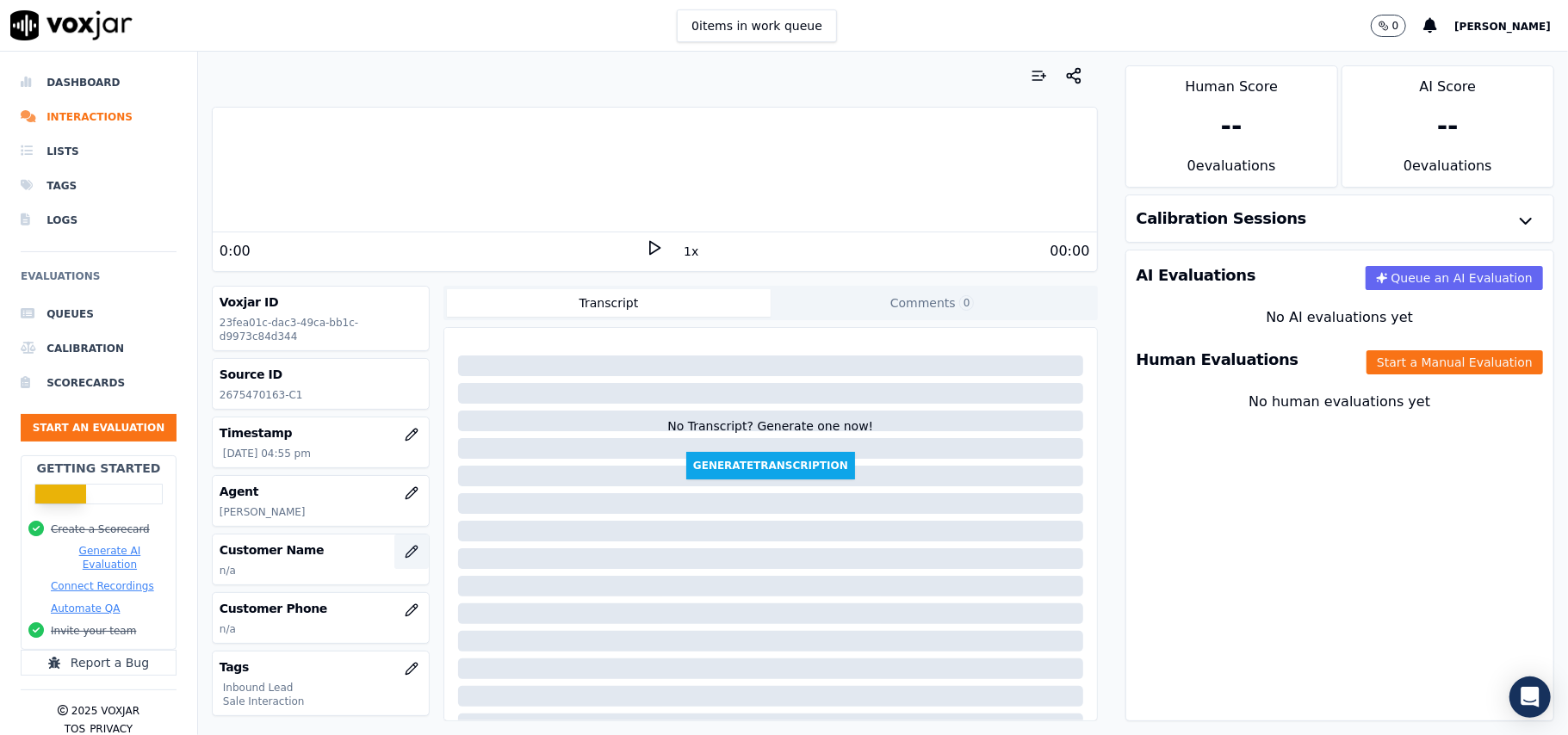
click at [404, 552] on icon "button" at bounding box center [411, 552] width 14 height 14
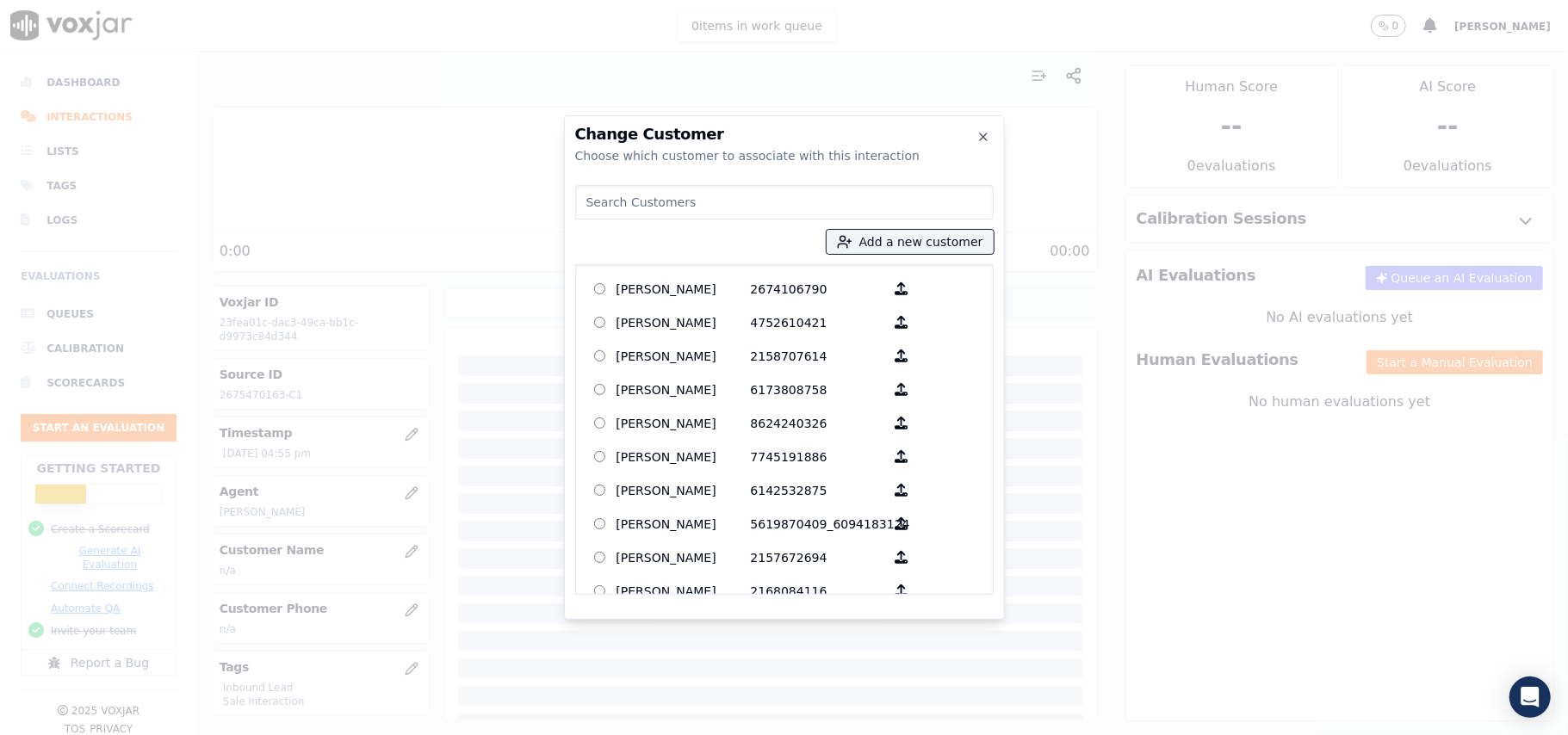
paste input "MANA ELMULEITI"
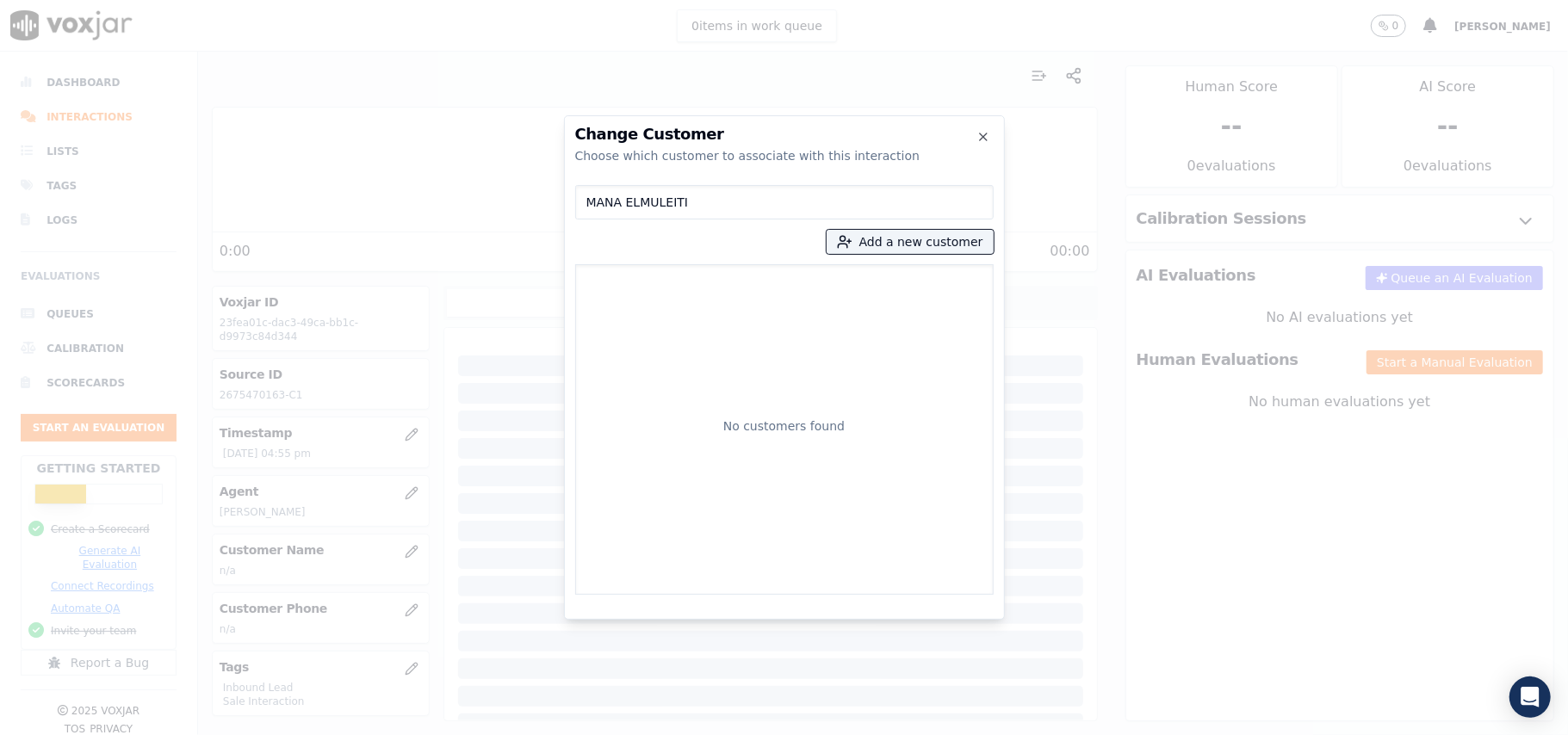
click at [590, 203] on input "MANA ELMULEITI" at bounding box center [784, 203] width 418 height 35
type input "MANA ELMULEITI"
click at [755, 296] on p "2675470163" at bounding box center [817, 288] width 134 height 27
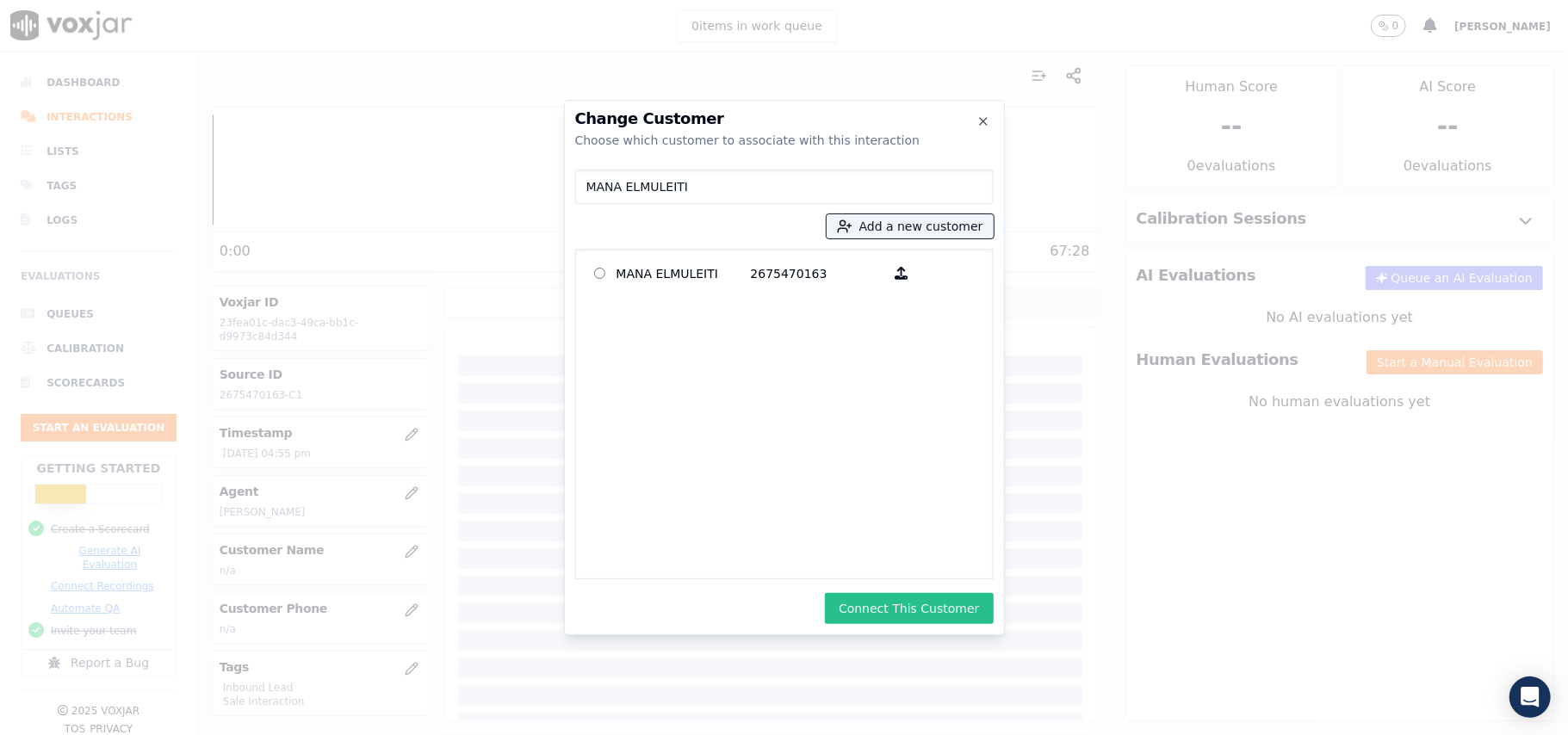
click at [920, 610] on button "Connect This Customer" at bounding box center [909, 609] width 168 height 31
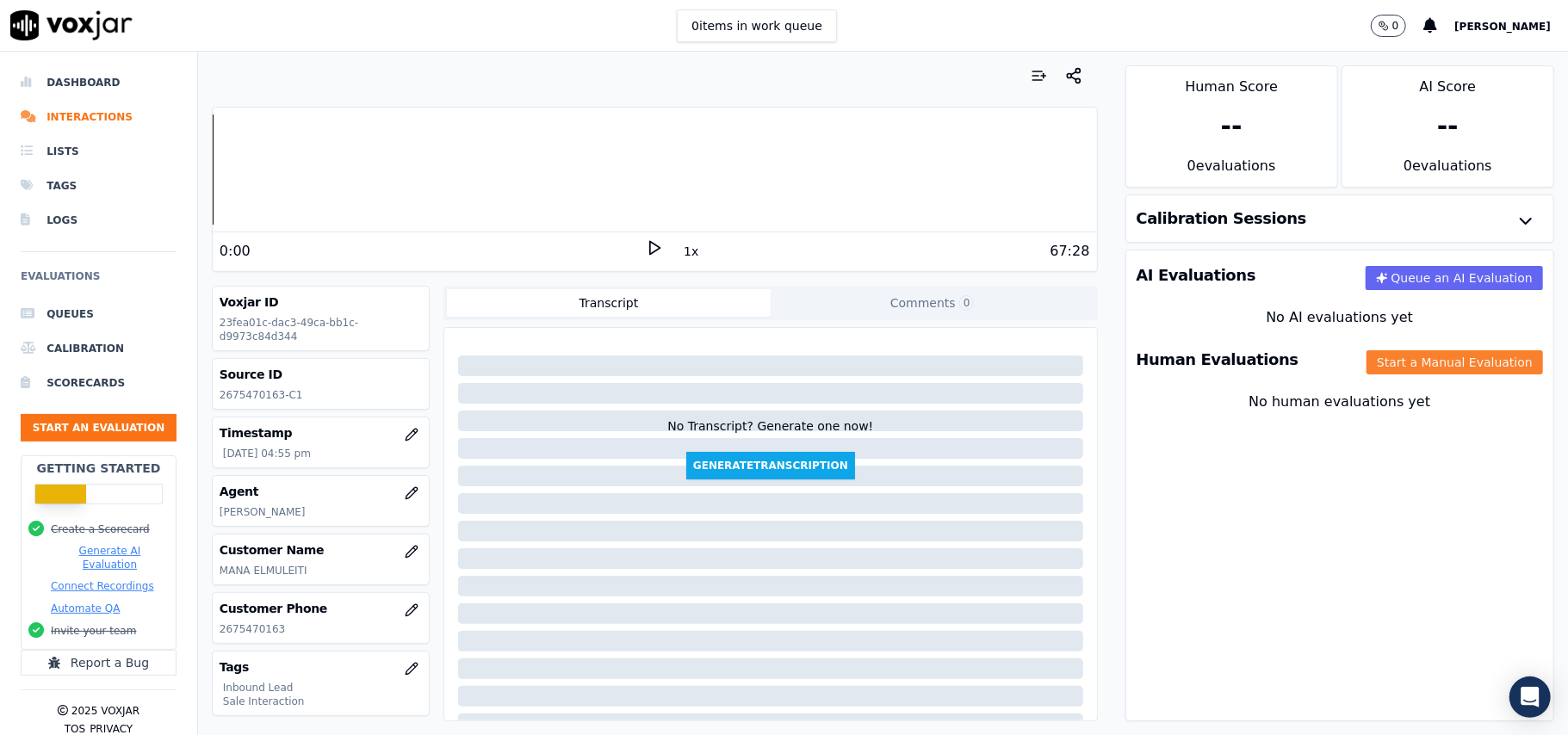
click at [1366, 358] on button "Start a Manual Evaluation" at bounding box center [1455, 363] width 177 height 24
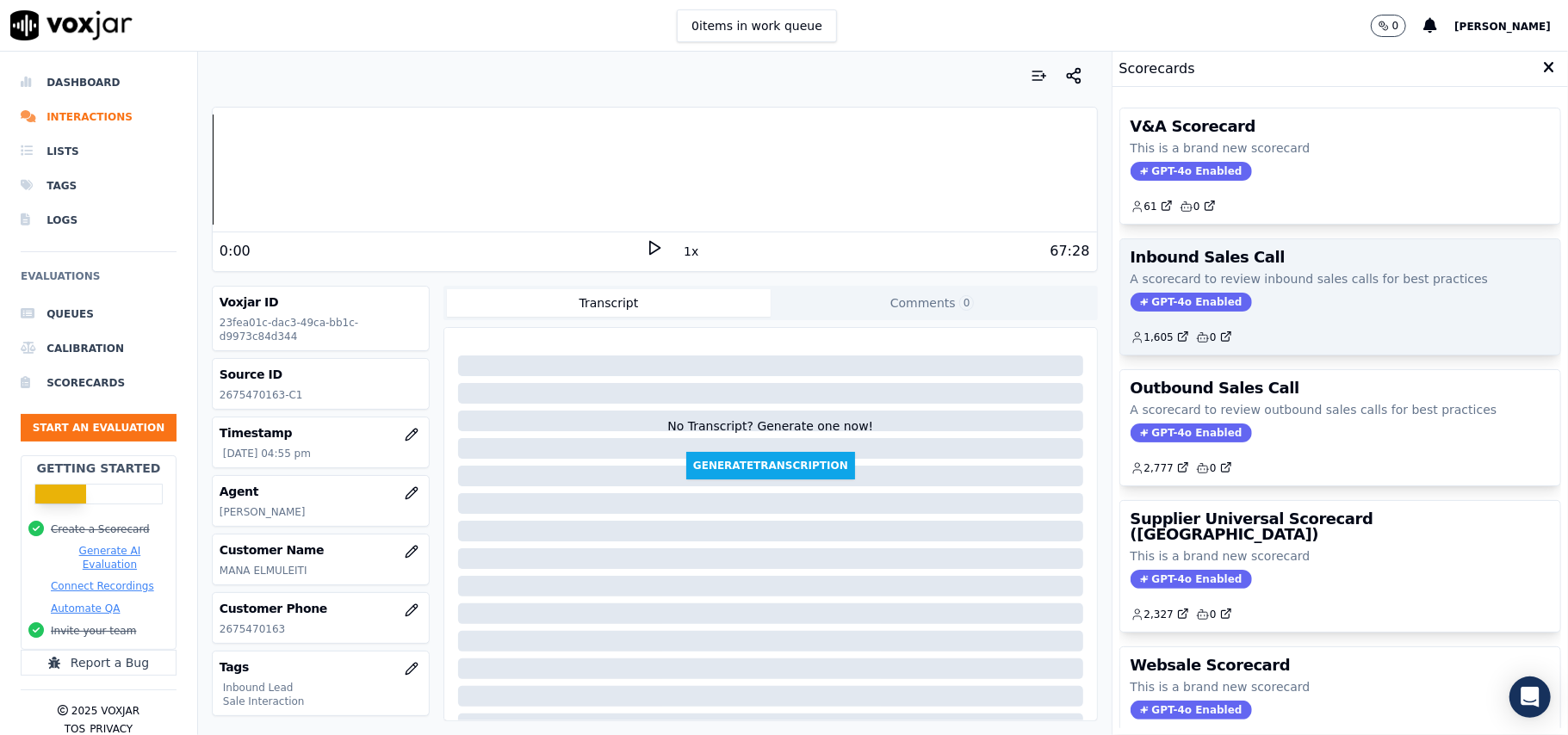
click at [1147, 293] on div "Inbound Sales Call A scorecard to review inbound sales calls for best practices…" at bounding box center [1340, 296] width 440 height 115
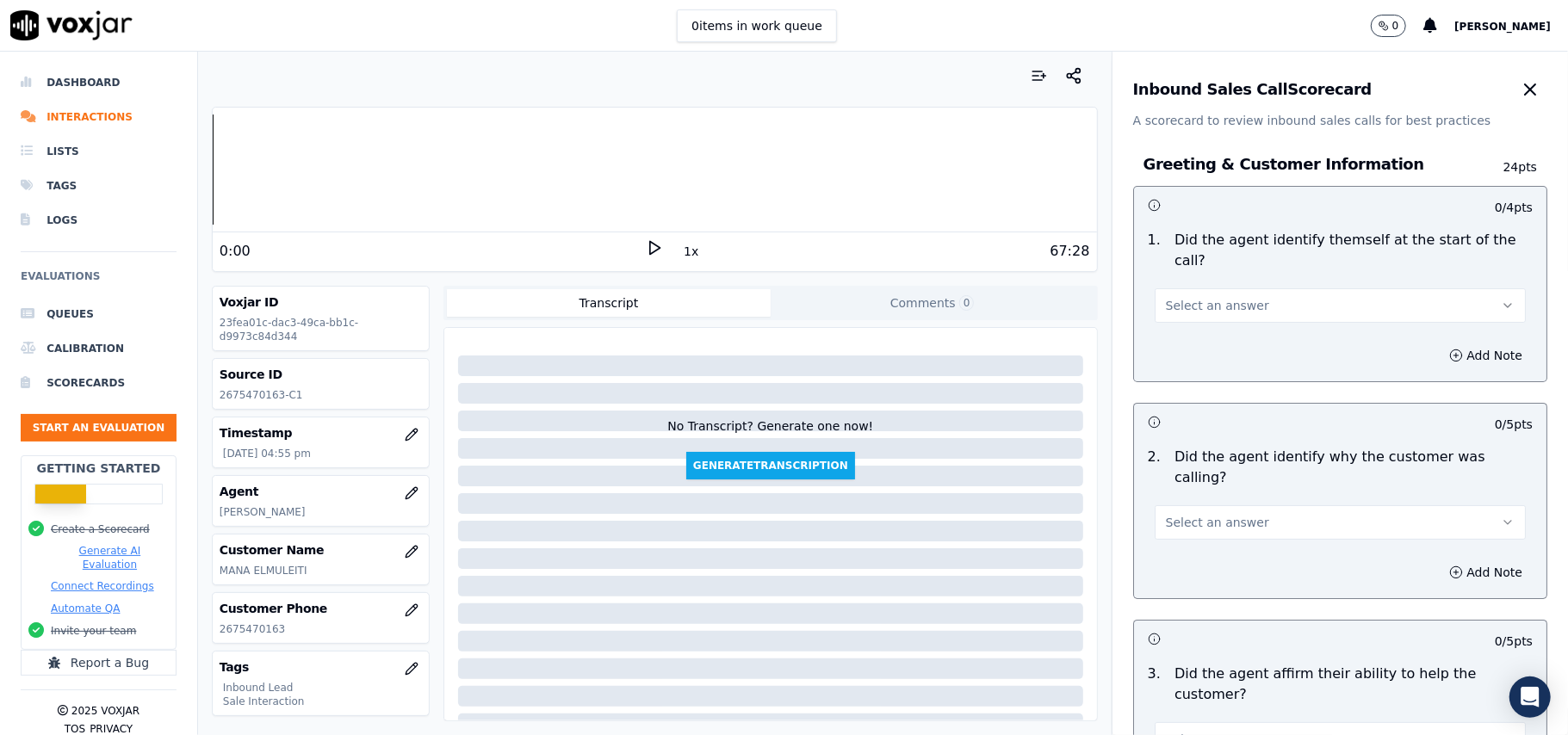
click at [1194, 297] on span "Select an answer" at bounding box center [1217, 306] width 103 height 17
click at [1187, 315] on div "Yes" at bounding box center [1303, 325] width 333 height 28
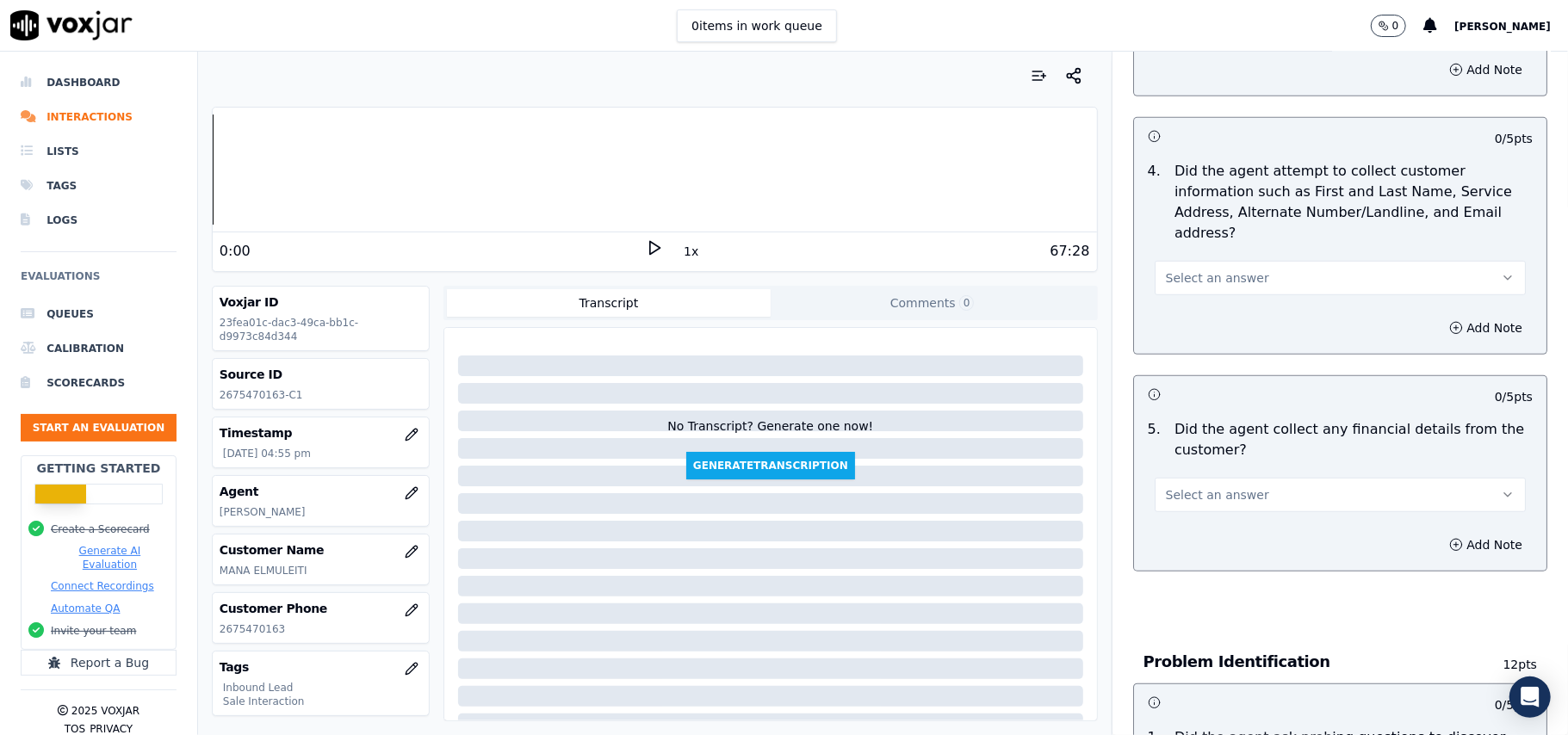
scroll to position [4819, 0]
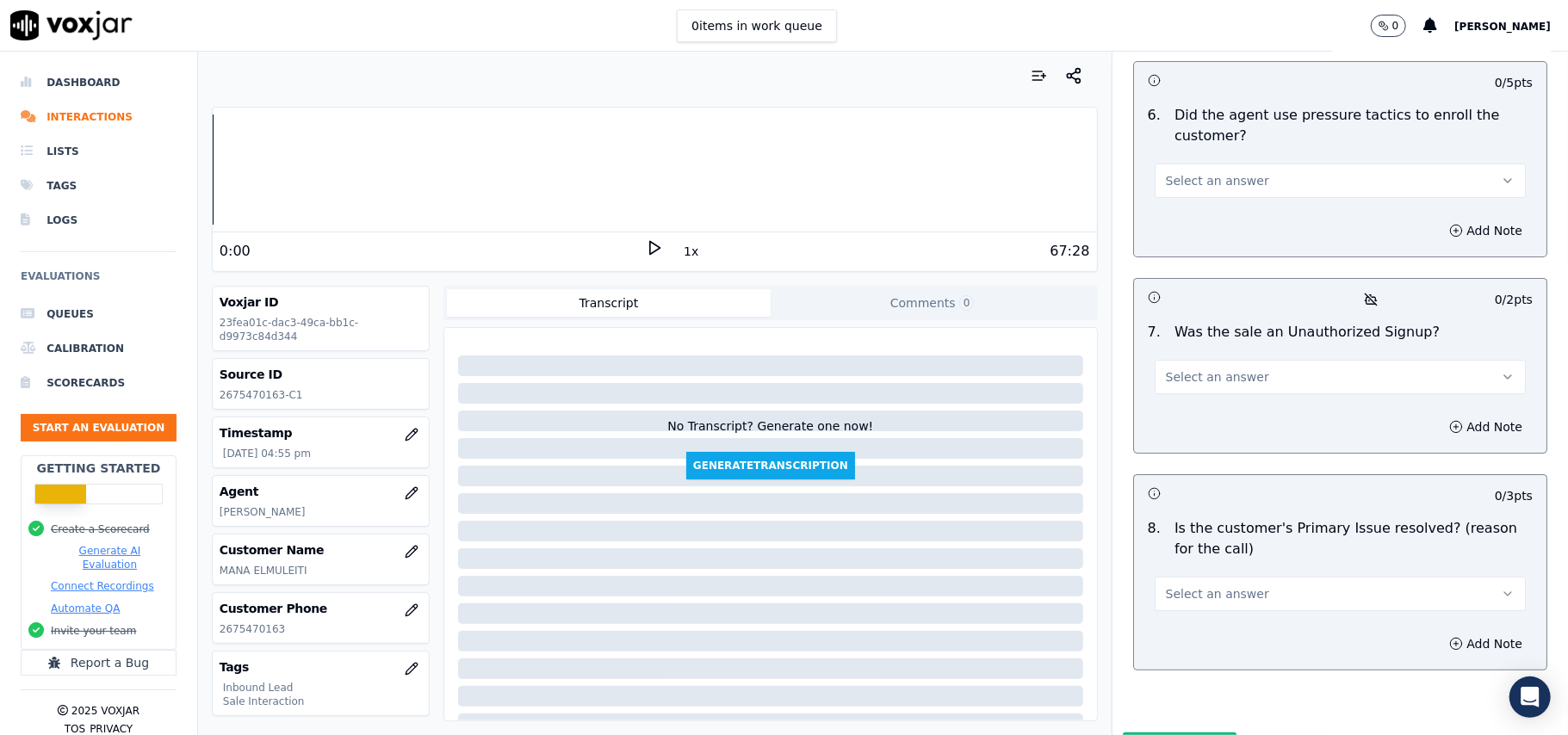
click at [1282, 577] on button "Select an answer" at bounding box center [1340, 594] width 371 height 35
click at [1216, 535] on div "Yes" at bounding box center [1303, 543] width 333 height 28
click at [1210, 369] on span "Select an answer" at bounding box center [1217, 377] width 103 height 17
click at [1170, 358] on div "No" at bounding box center [1303, 352] width 333 height 28
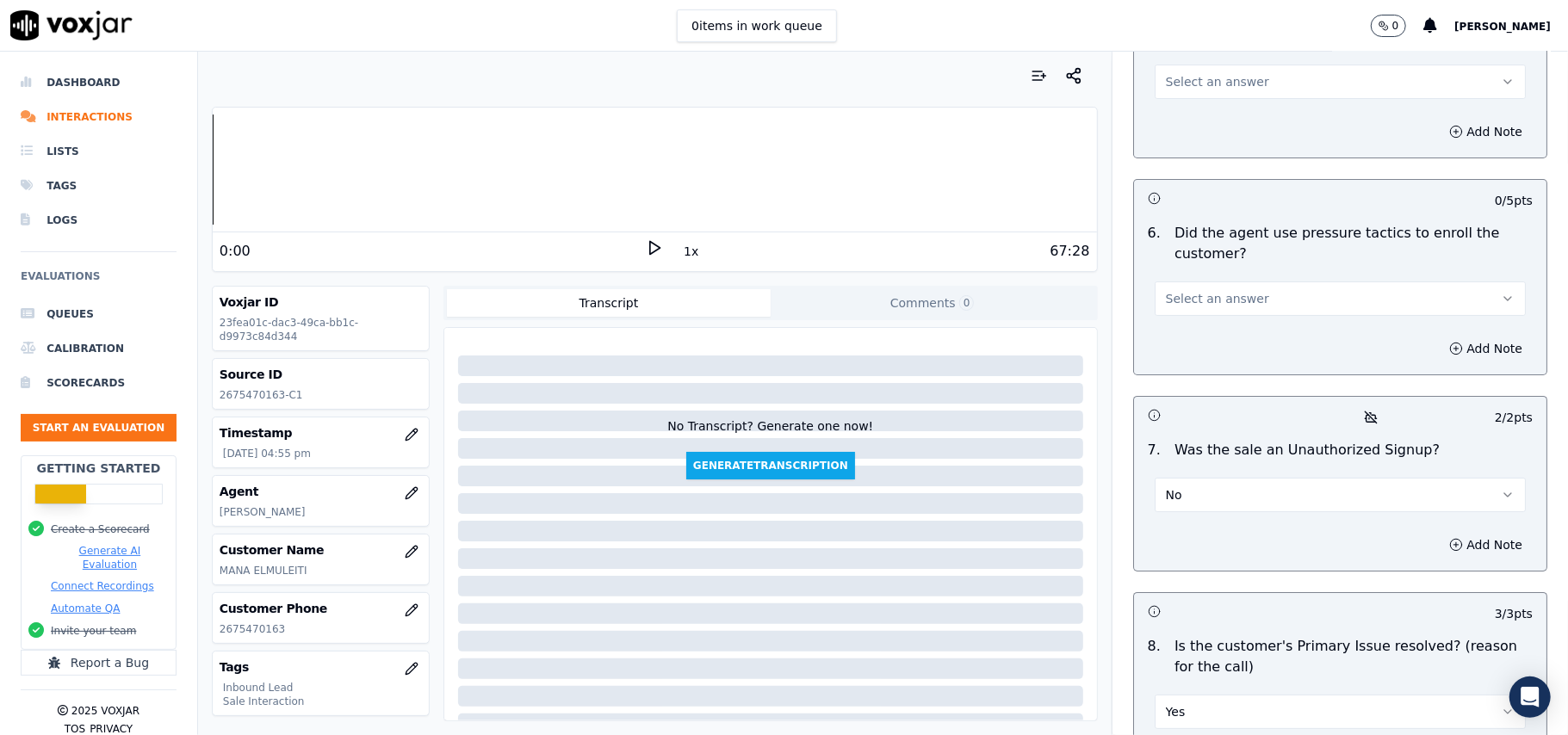
scroll to position [4589, 0]
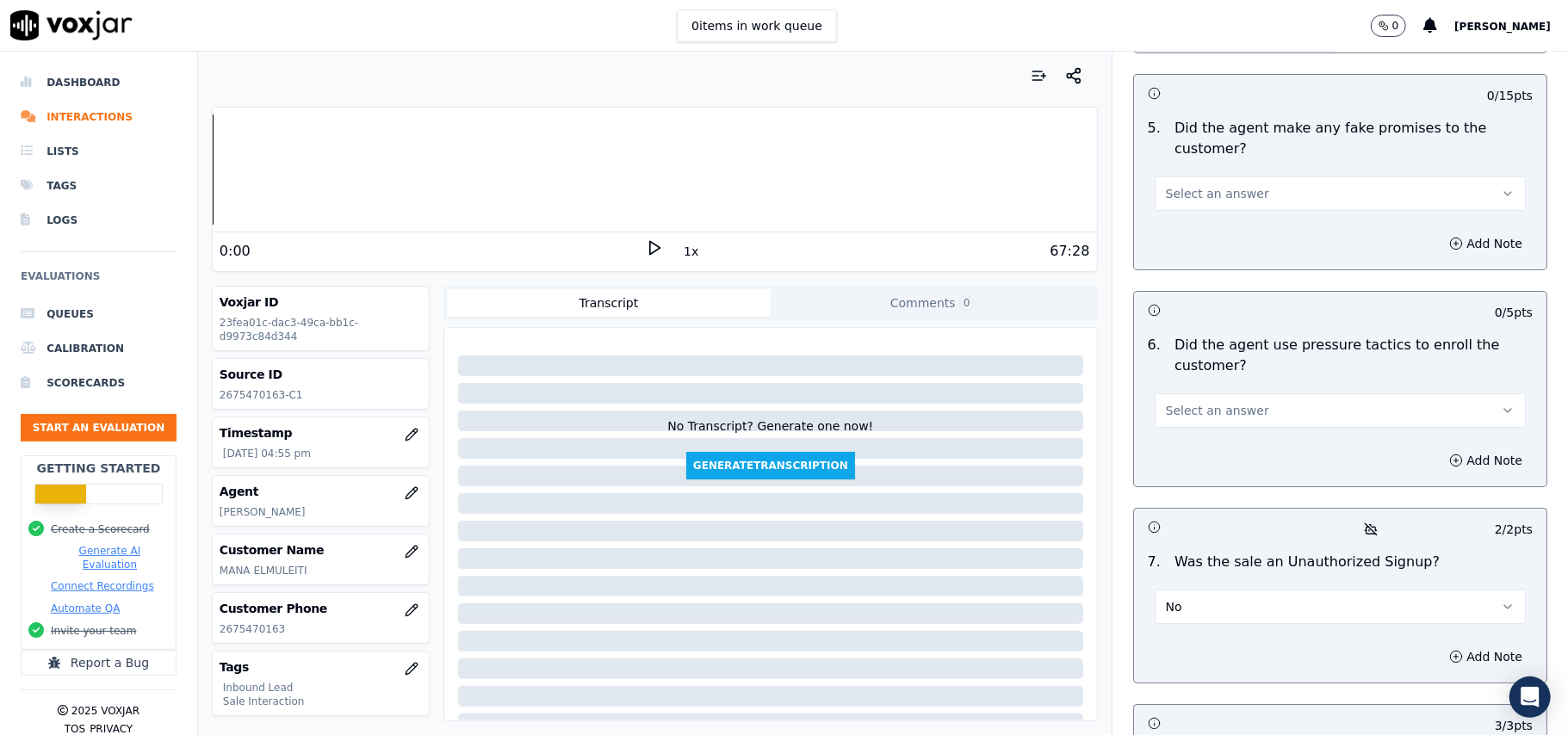
click at [1220, 402] on span "Select an answer" at bounding box center [1217, 410] width 103 height 17
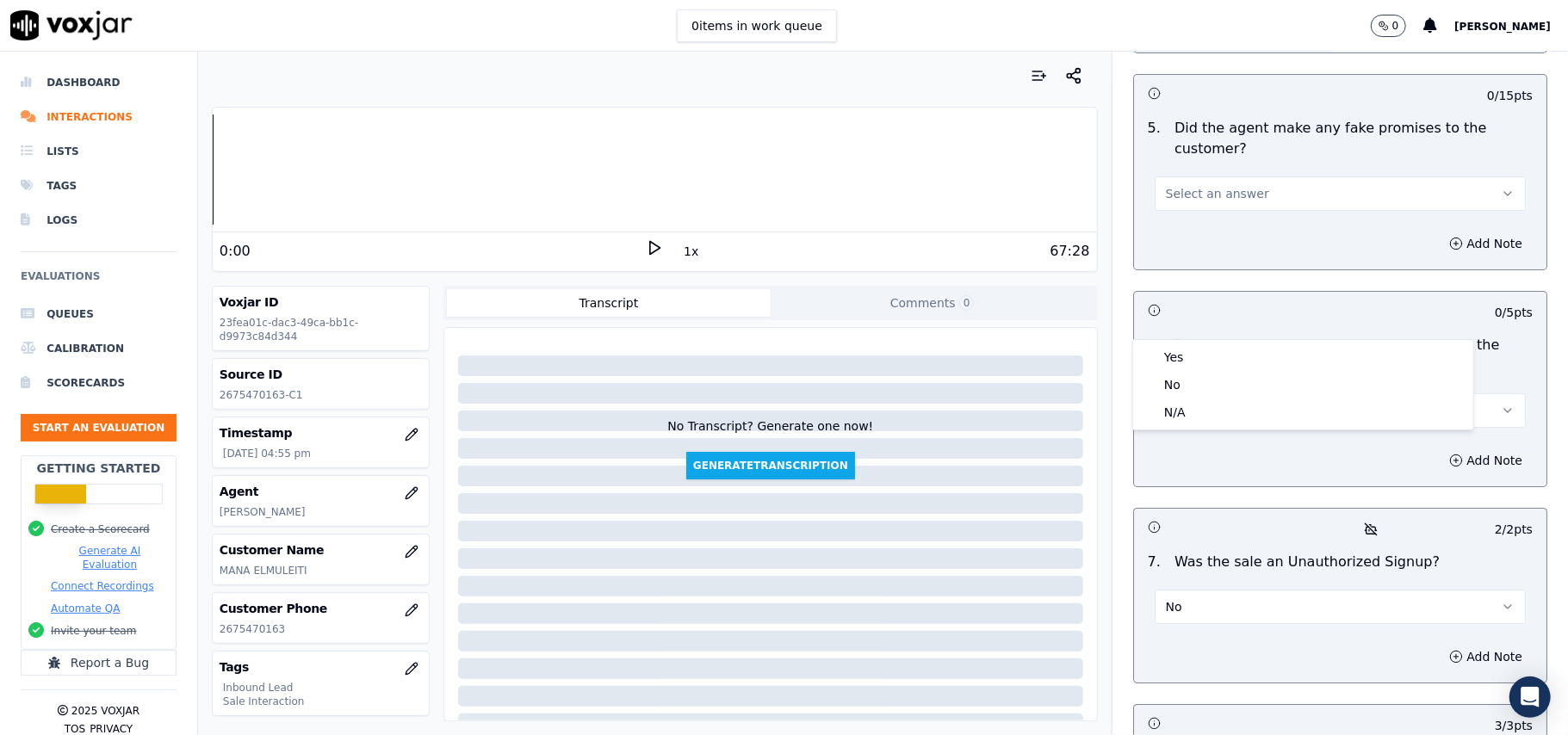
click at [1191, 342] on div "Yes No N/A" at bounding box center [1303, 384] width 340 height 89
click at [1159, 391] on div "No" at bounding box center [1303, 385] width 333 height 28
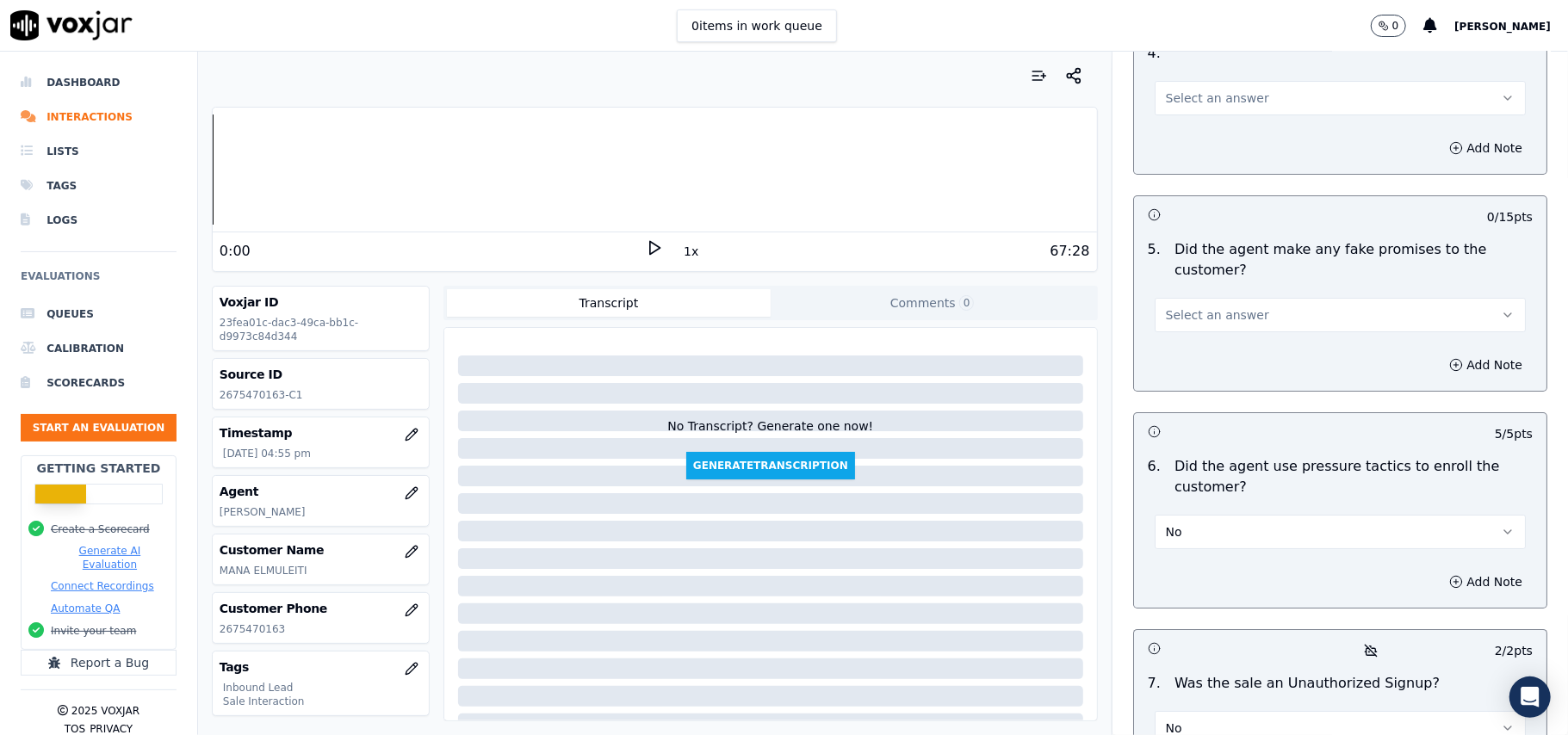
scroll to position [4361, 0]
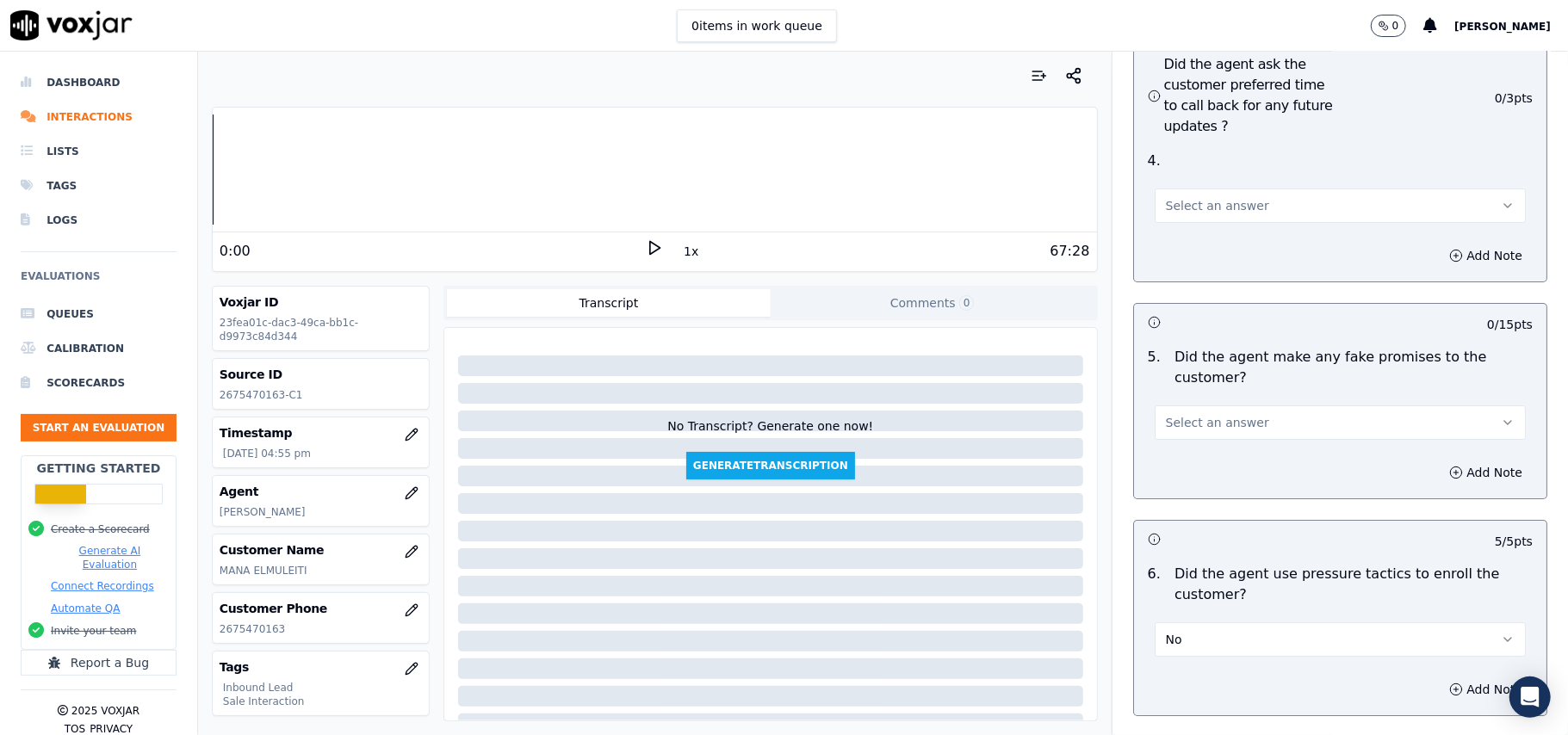
click at [1223, 414] on span "Select an answer" at bounding box center [1217, 422] width 103 height 17
click at [1190, 393] on div "No" at bounding box center [1303, 397] width 333 height 28
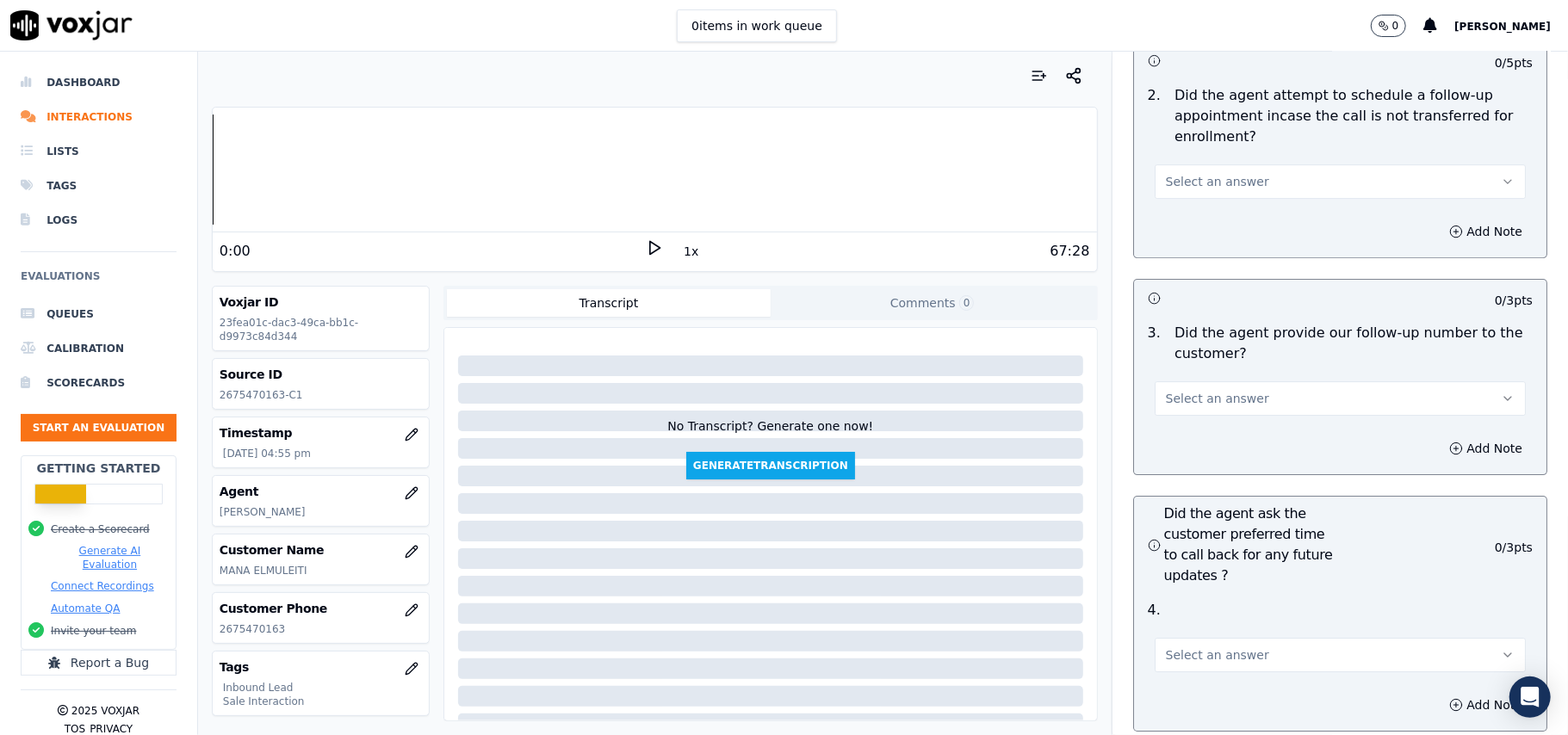
scroll to position [3901, 0]
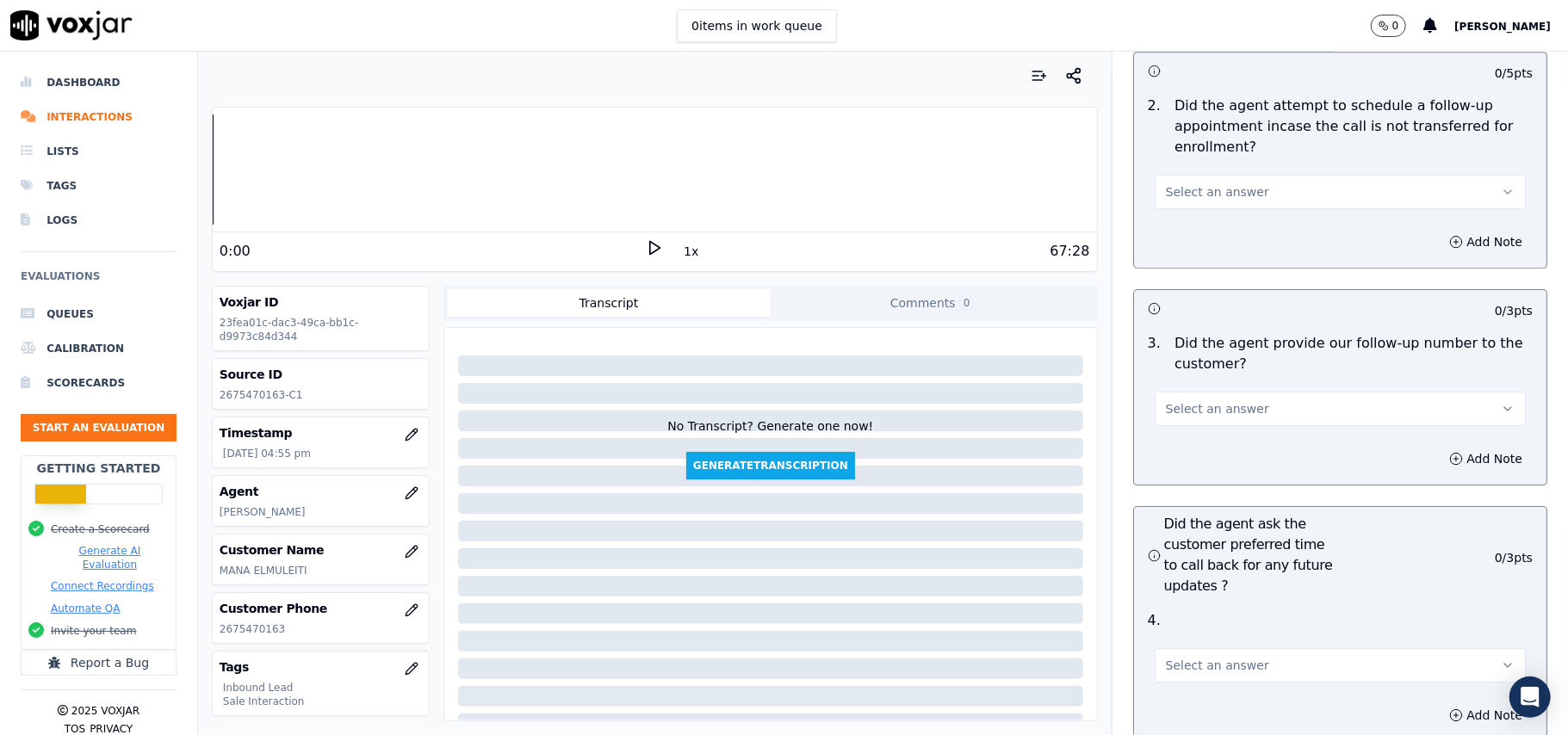
click at [1161, 603] on div "4 . Select an answer" at bounding box center [1340, 646] width 412 height 86
click at [1178, 657] on span "Select an answer" at bounding box center [1217, 666] width 103 height 17
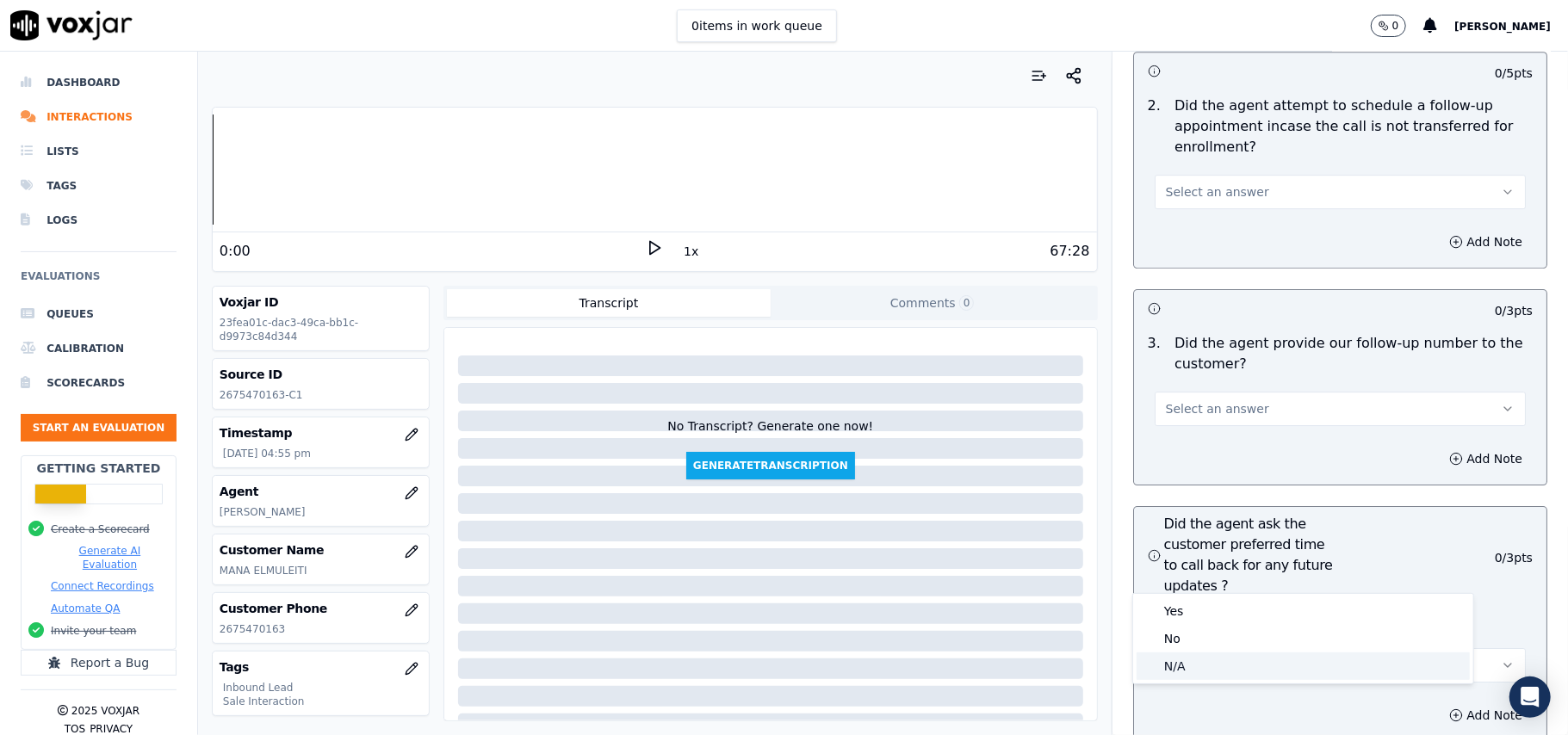
click at [1168, 666] on div "N/A" at bounding box center [1303, 667] width 333 height 28
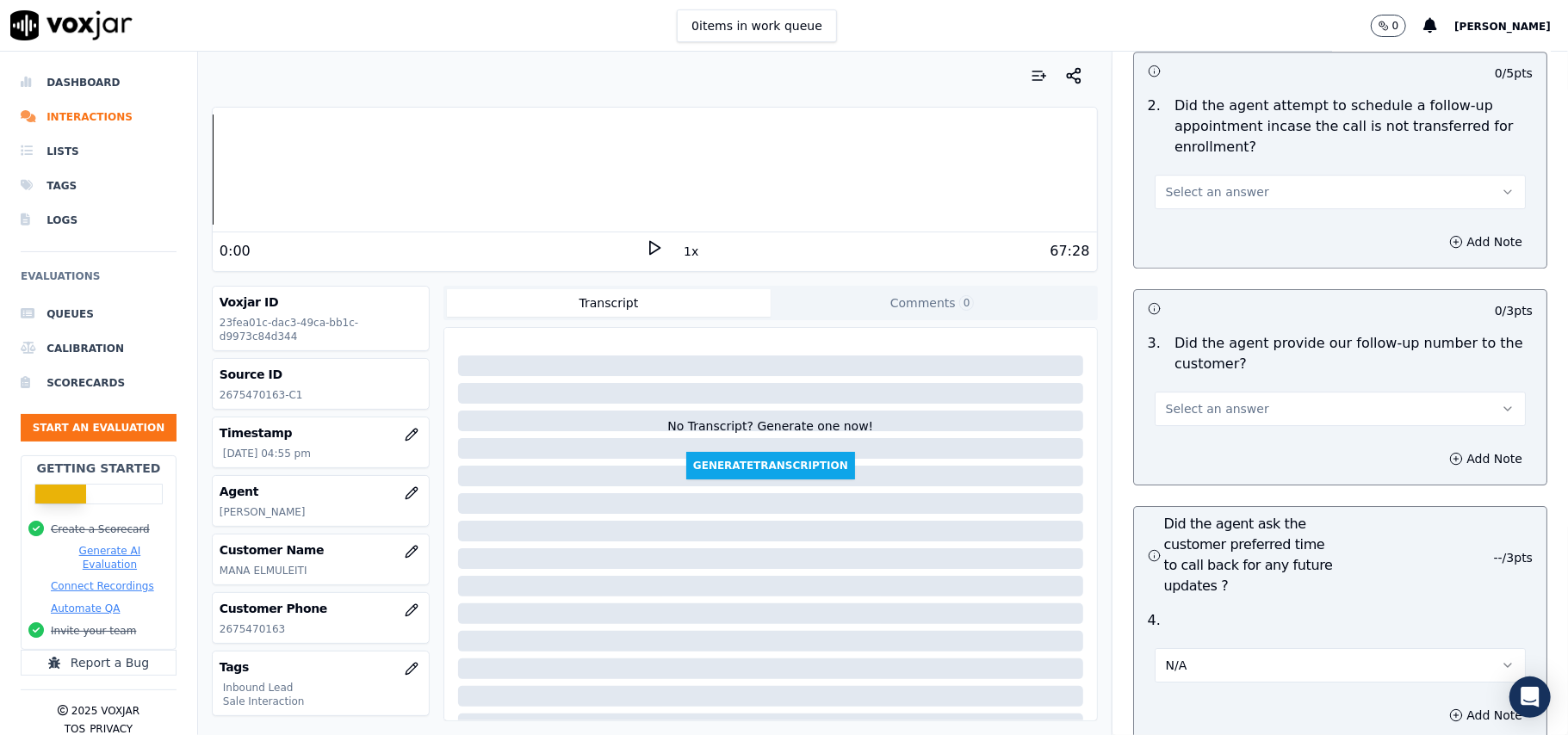
click at [1210, 400] on span "Select an answer" at bounding box center [1217, 409] width 103 height 17
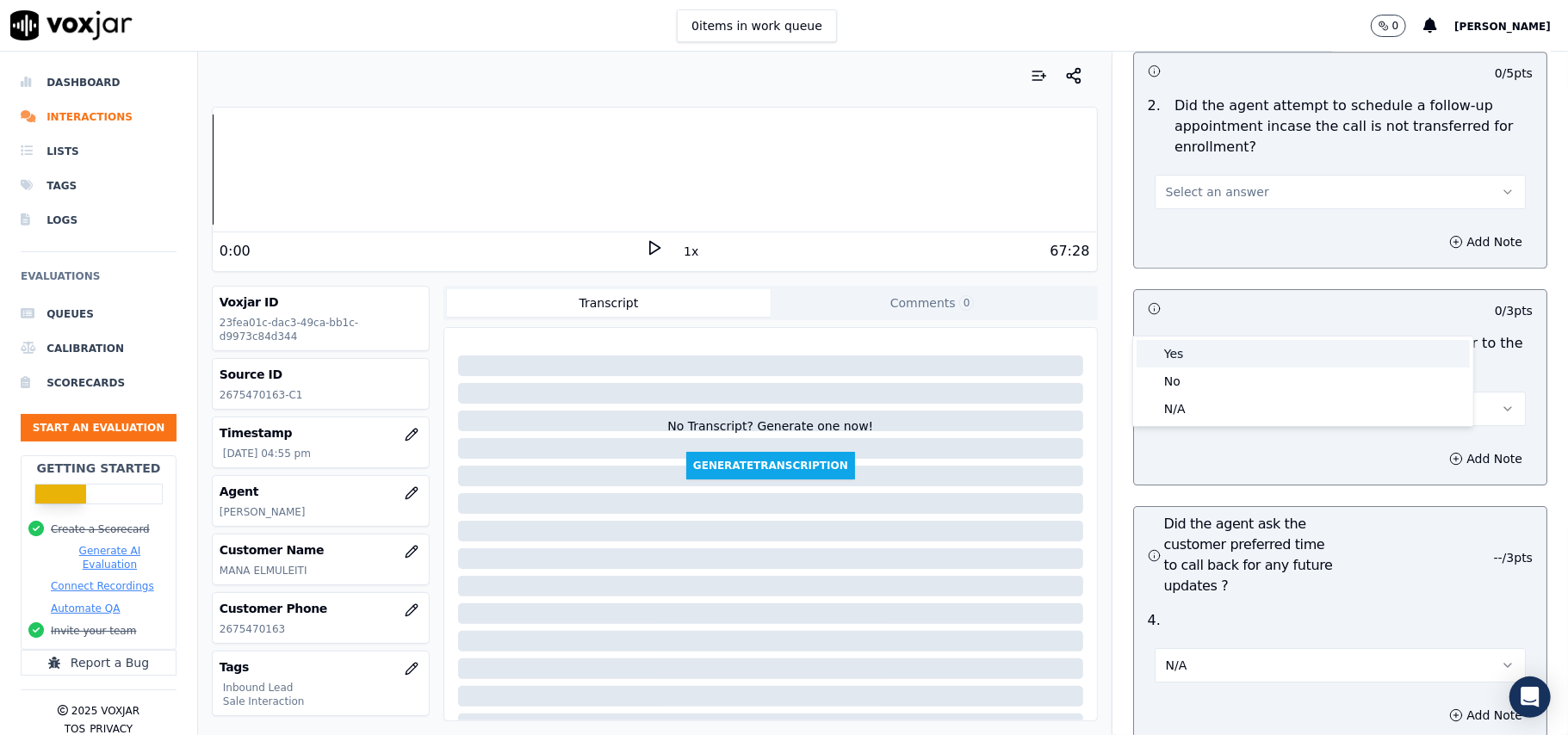
click at [1185, 356] on div "Yes" at bounding box center [1303, 354] width 333 height 28
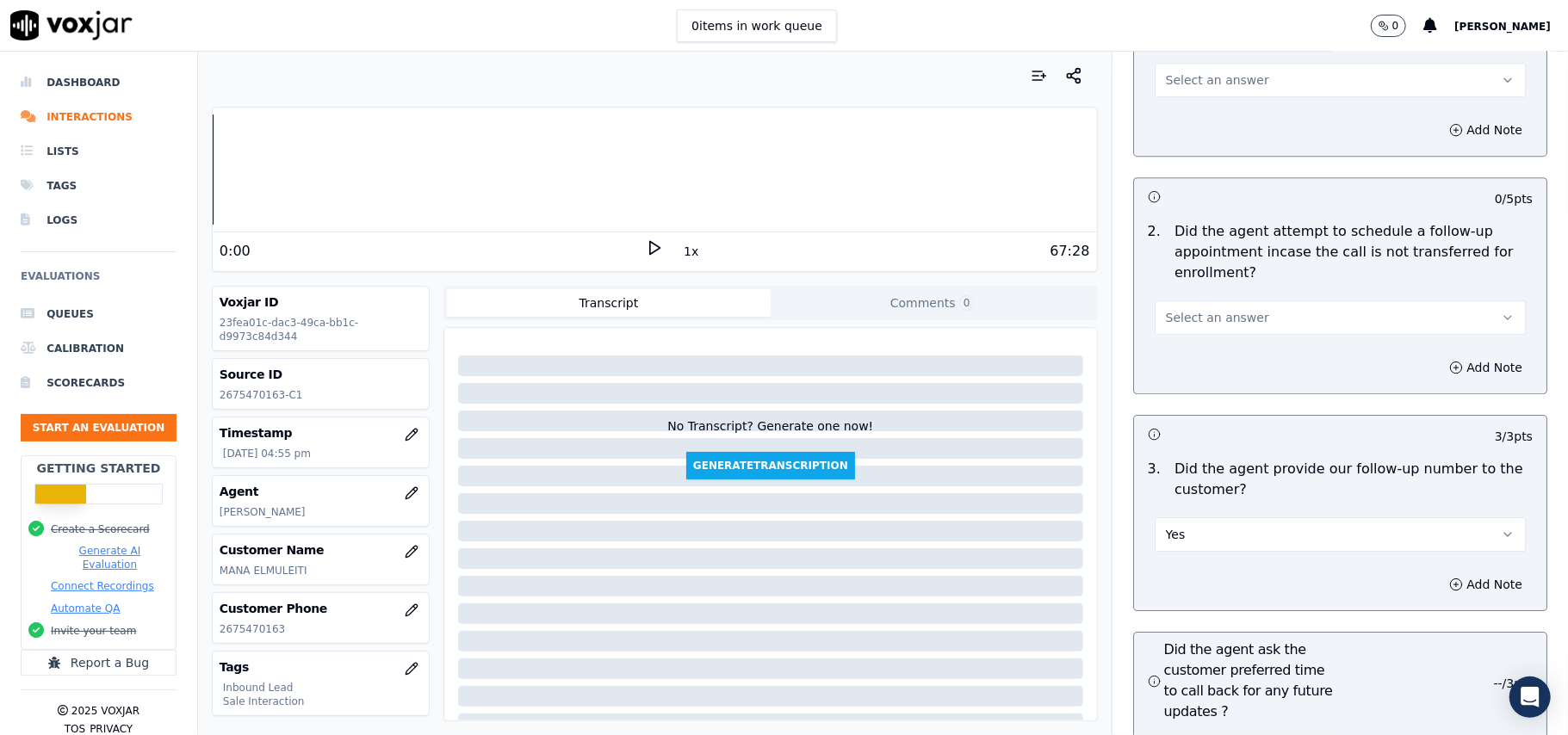
scroll to position [3672, 0]
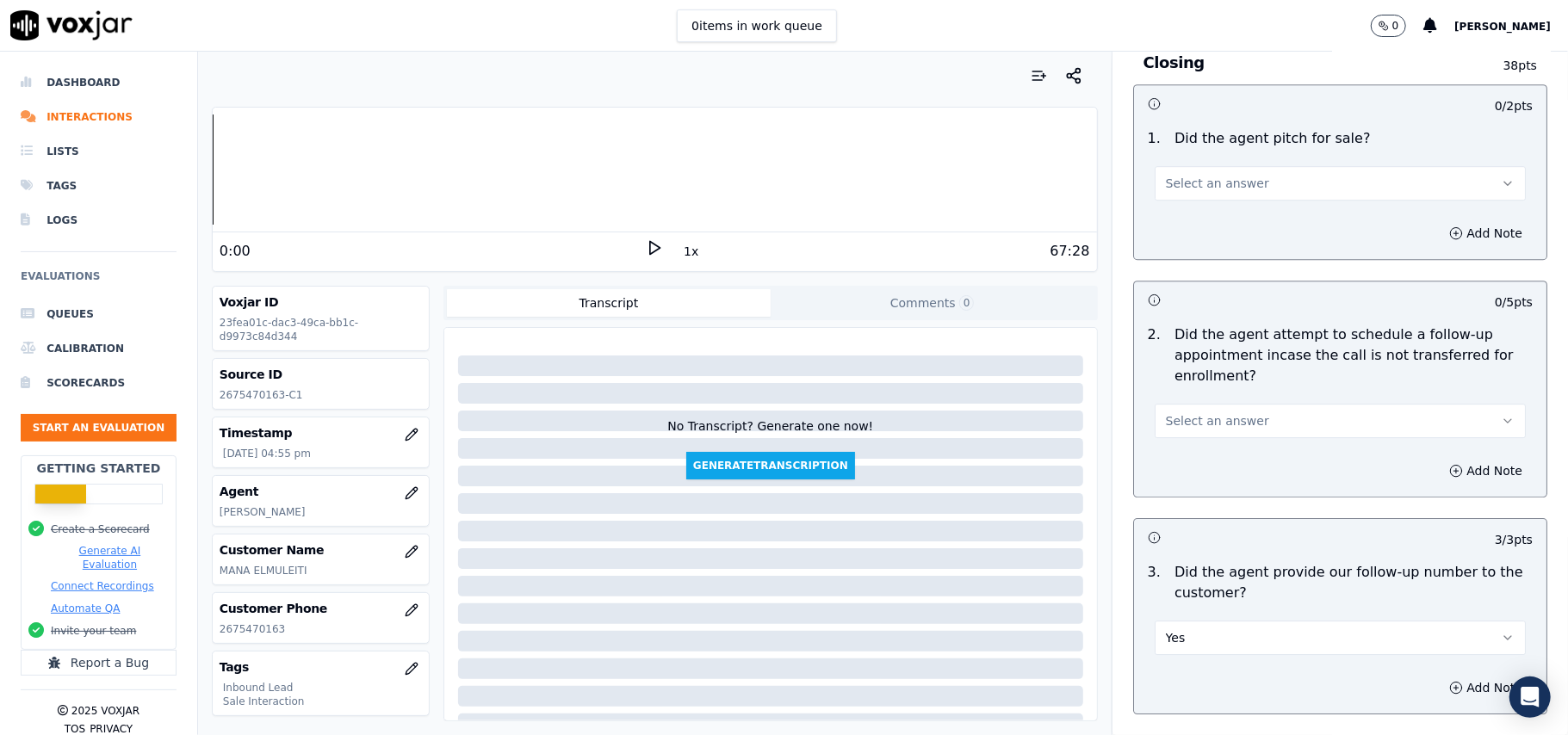
click at [1197, 403] on button "Select an answer" at bounding box center [1340, 421] width 371 height 35
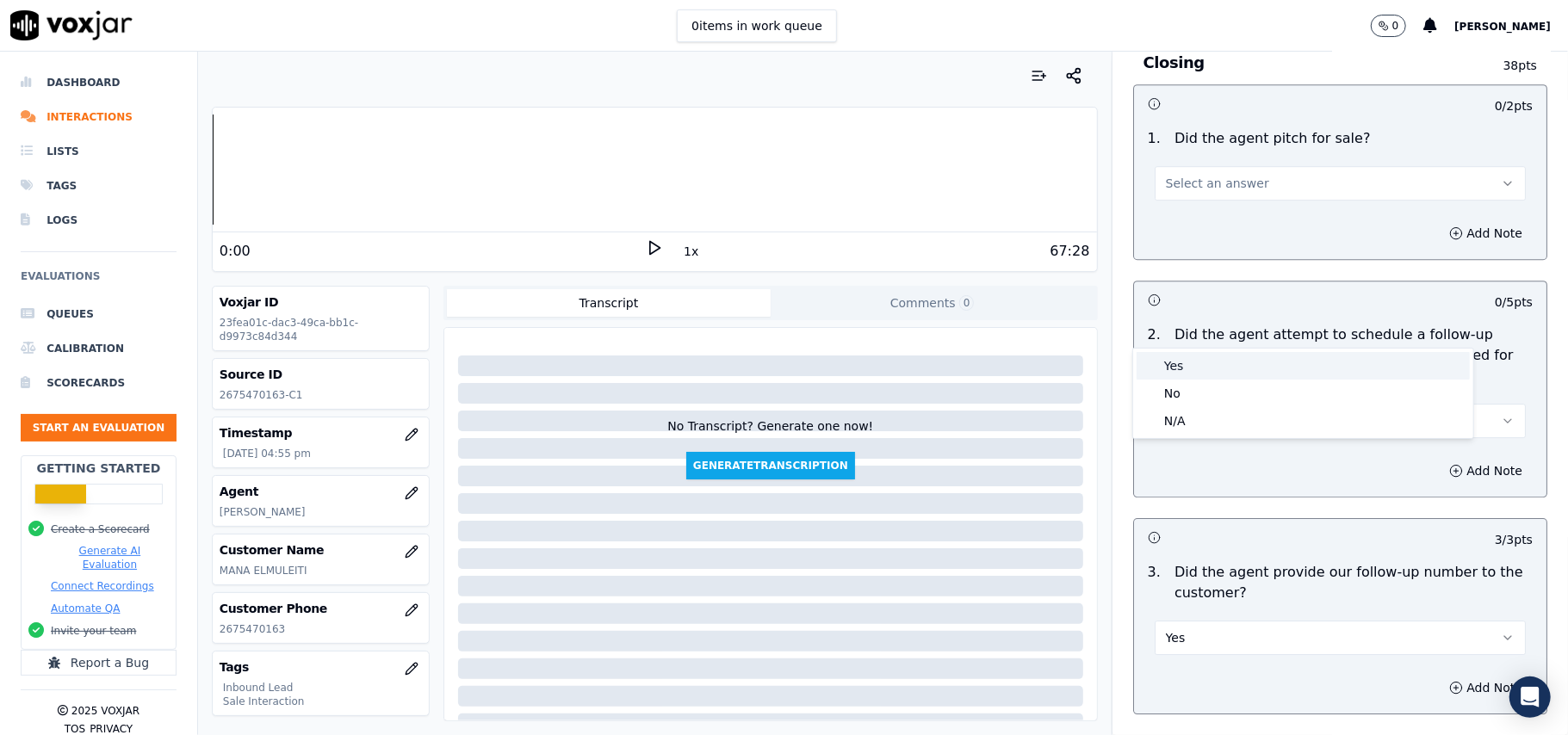
click at [1193, 369] on div "Yes" at bounding box center [1303, 366] width 333 height 28
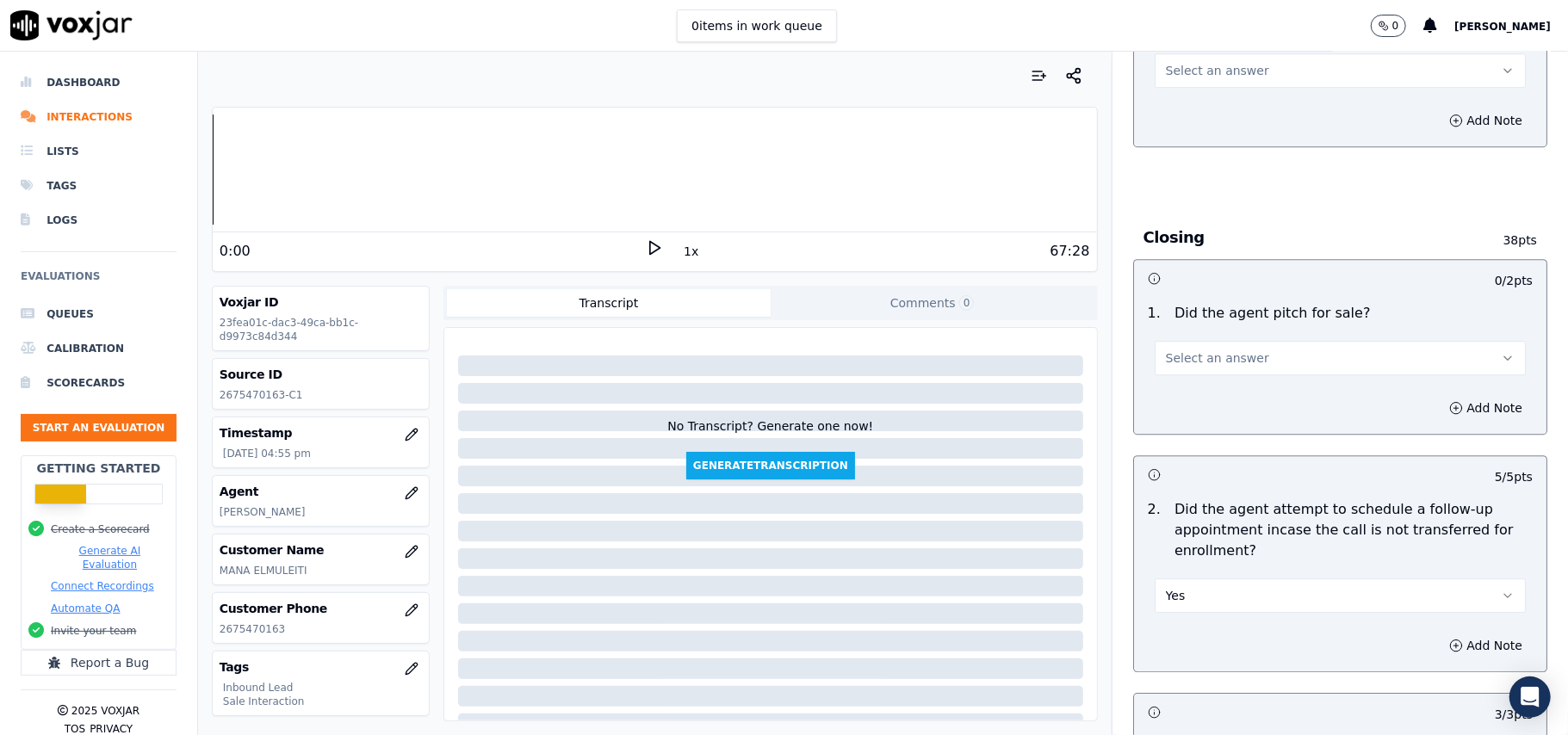
scroll to position [3327, 0]
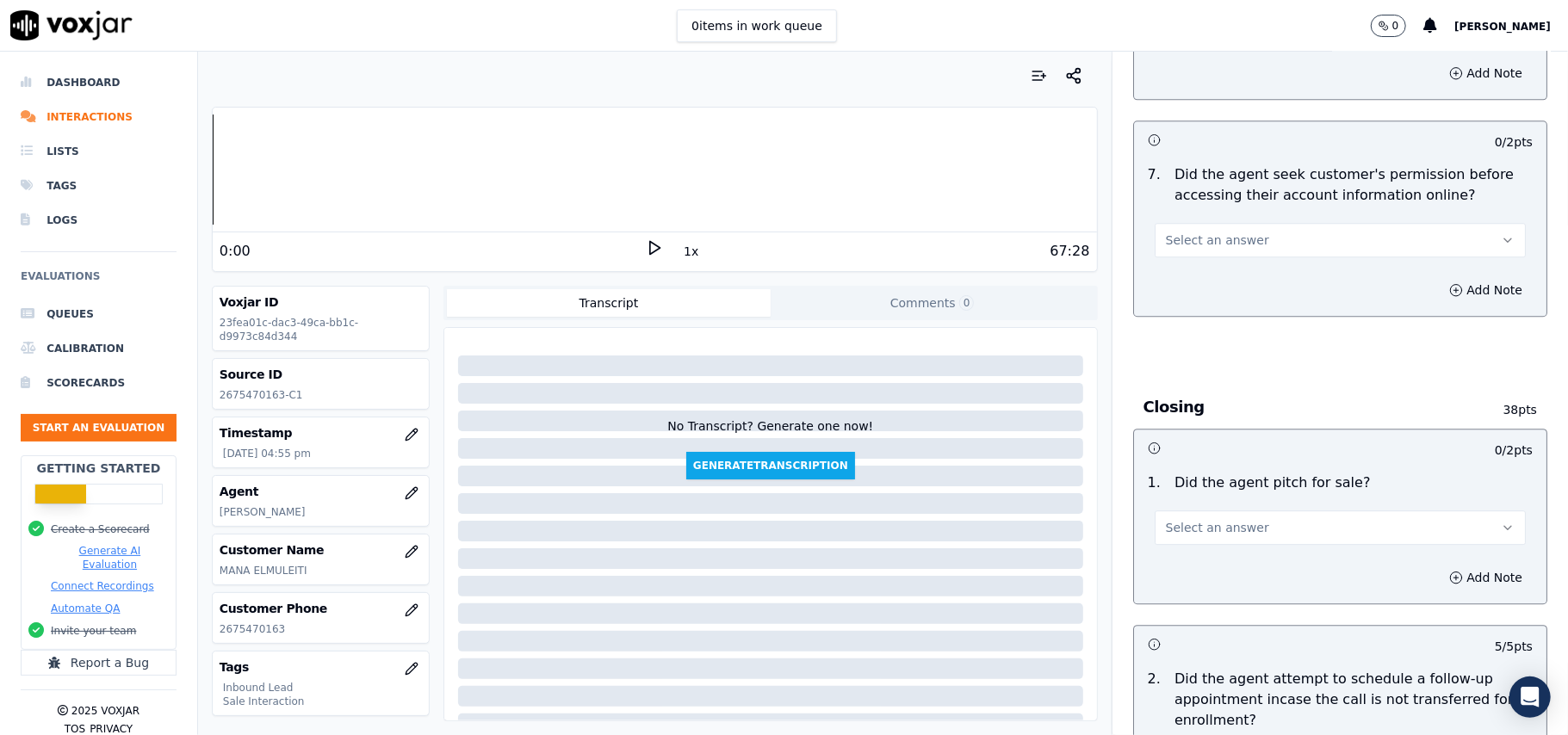
click at [1166, 519] on span "Select an answer" at bounding box center [1217, 528] width 103 height 17
click at [1165, 465] on div "Yes" at bounding box center [1303, 473] width 333 height 28
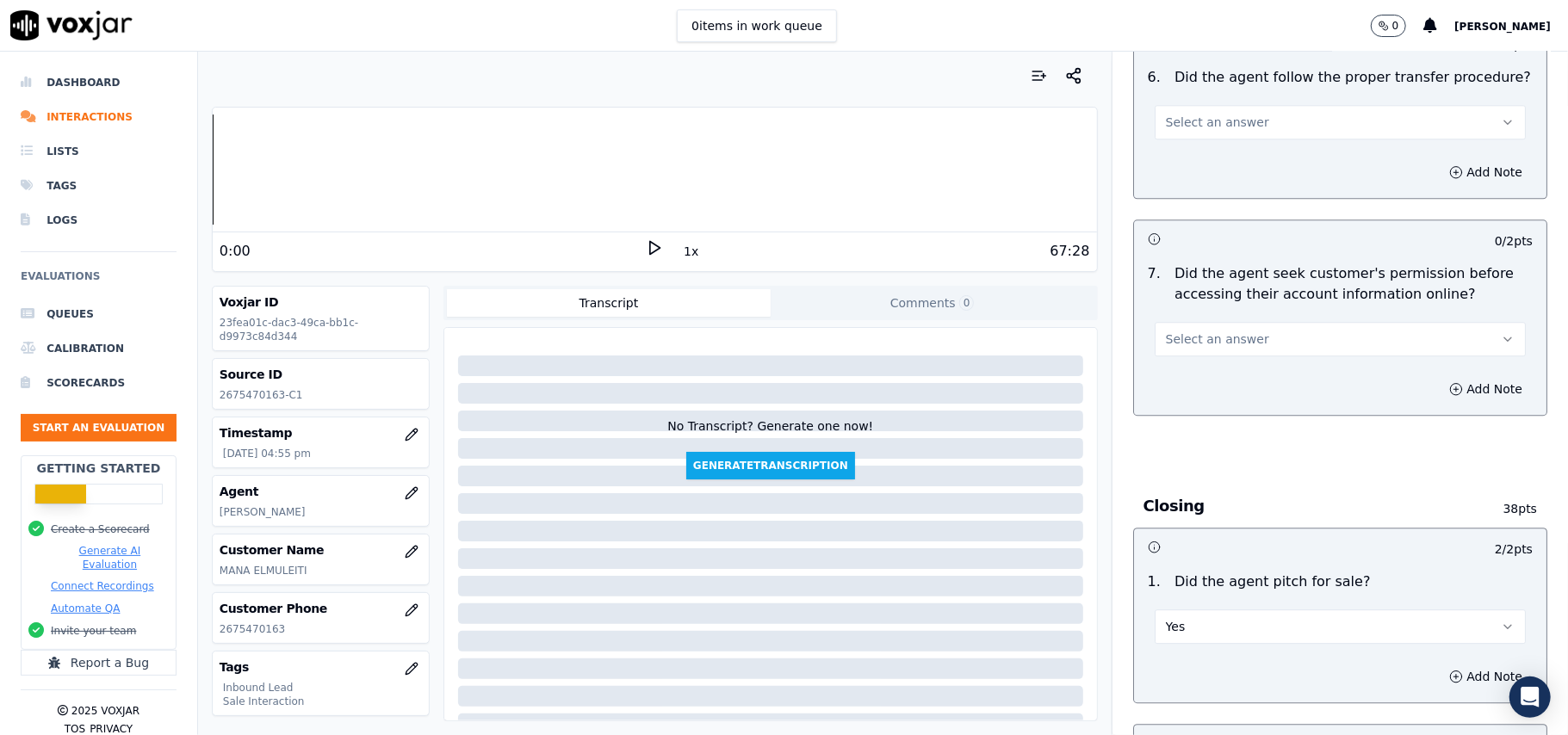
scroll to position [3098, 0]
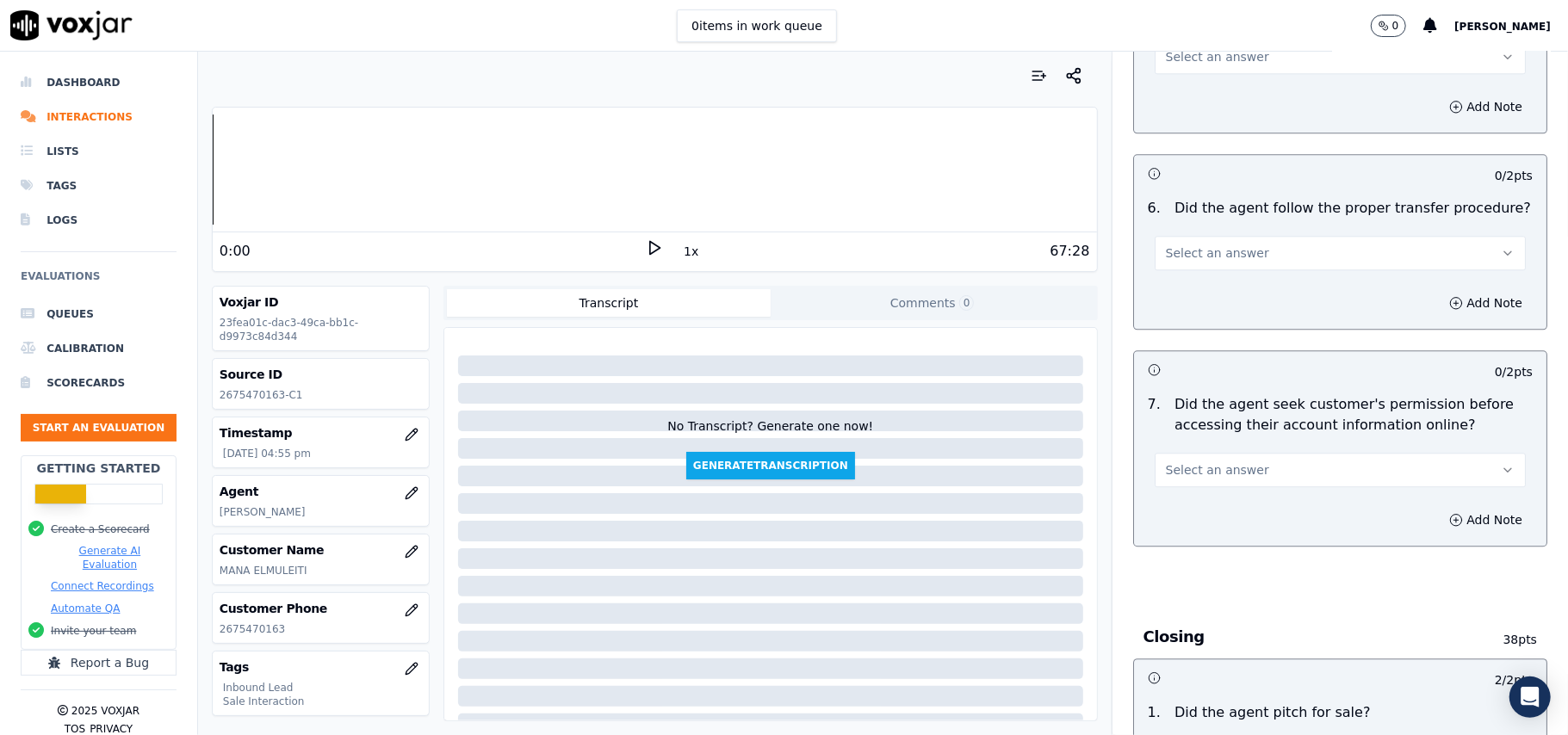
click at [1210, 461] on span "Select an answer" at bounding box center [1217, 470] width 103 height 17
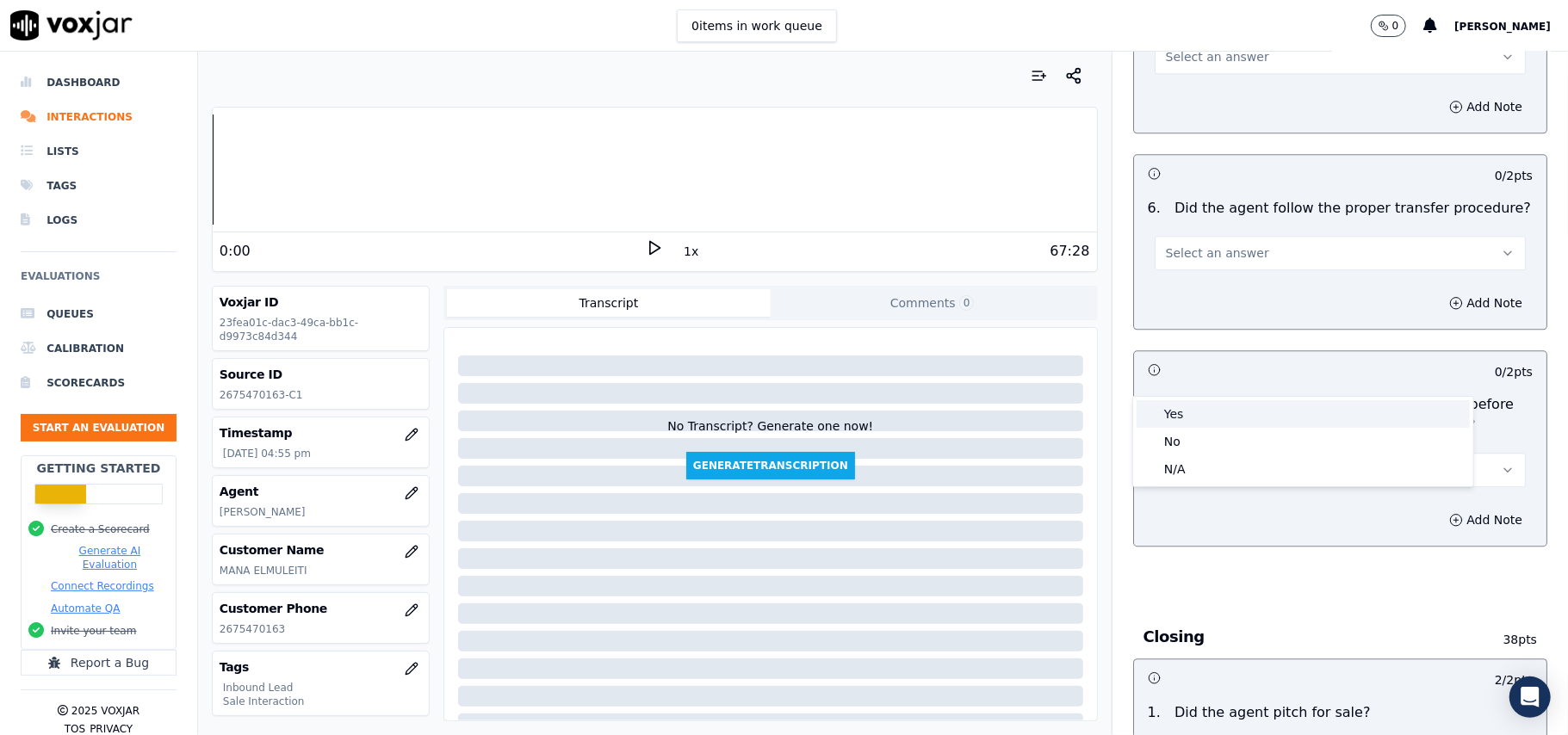
click at [1205, 424] on div "Yes" at bounding box center [1303, 414] width 333 height 28
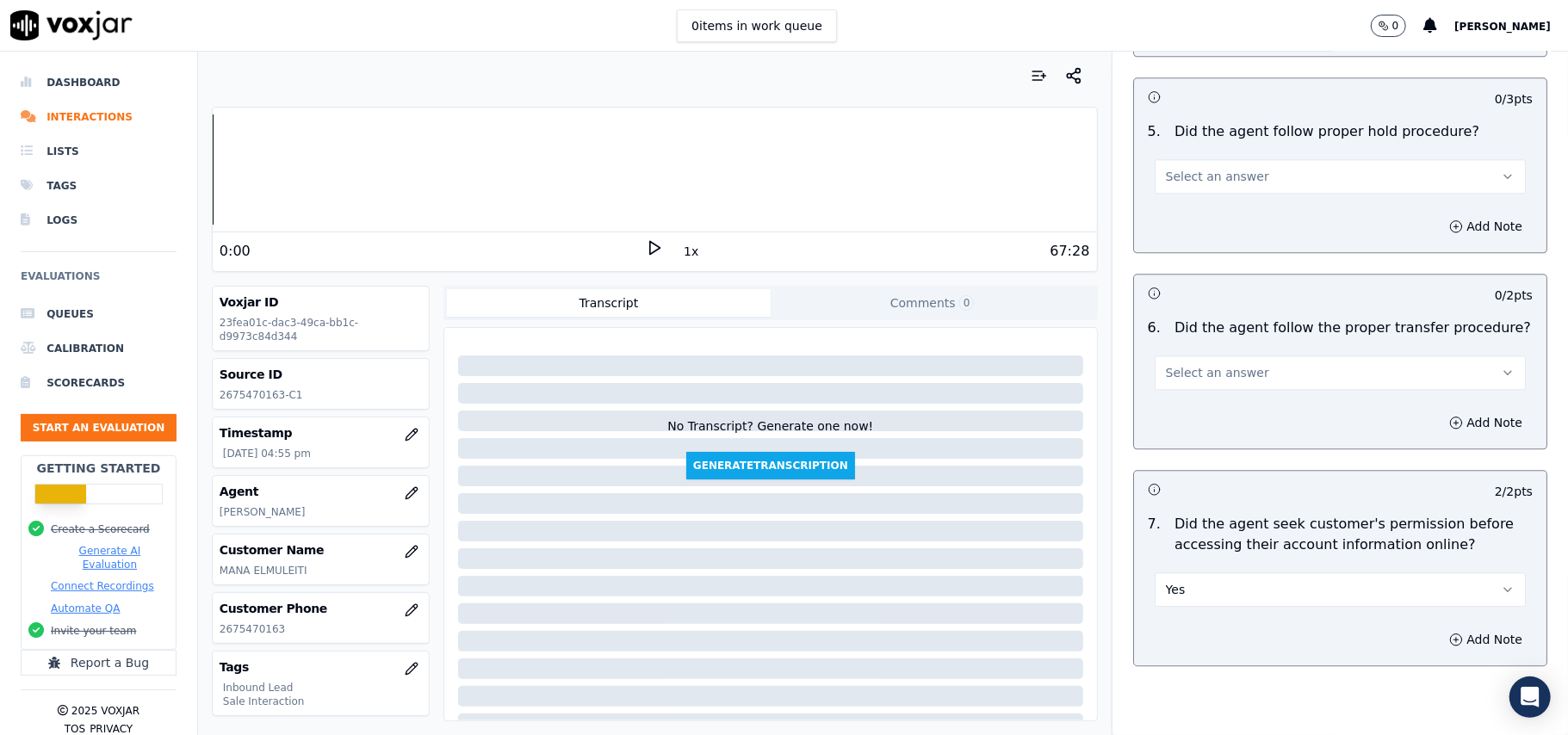
scroll to position [2867, 0]
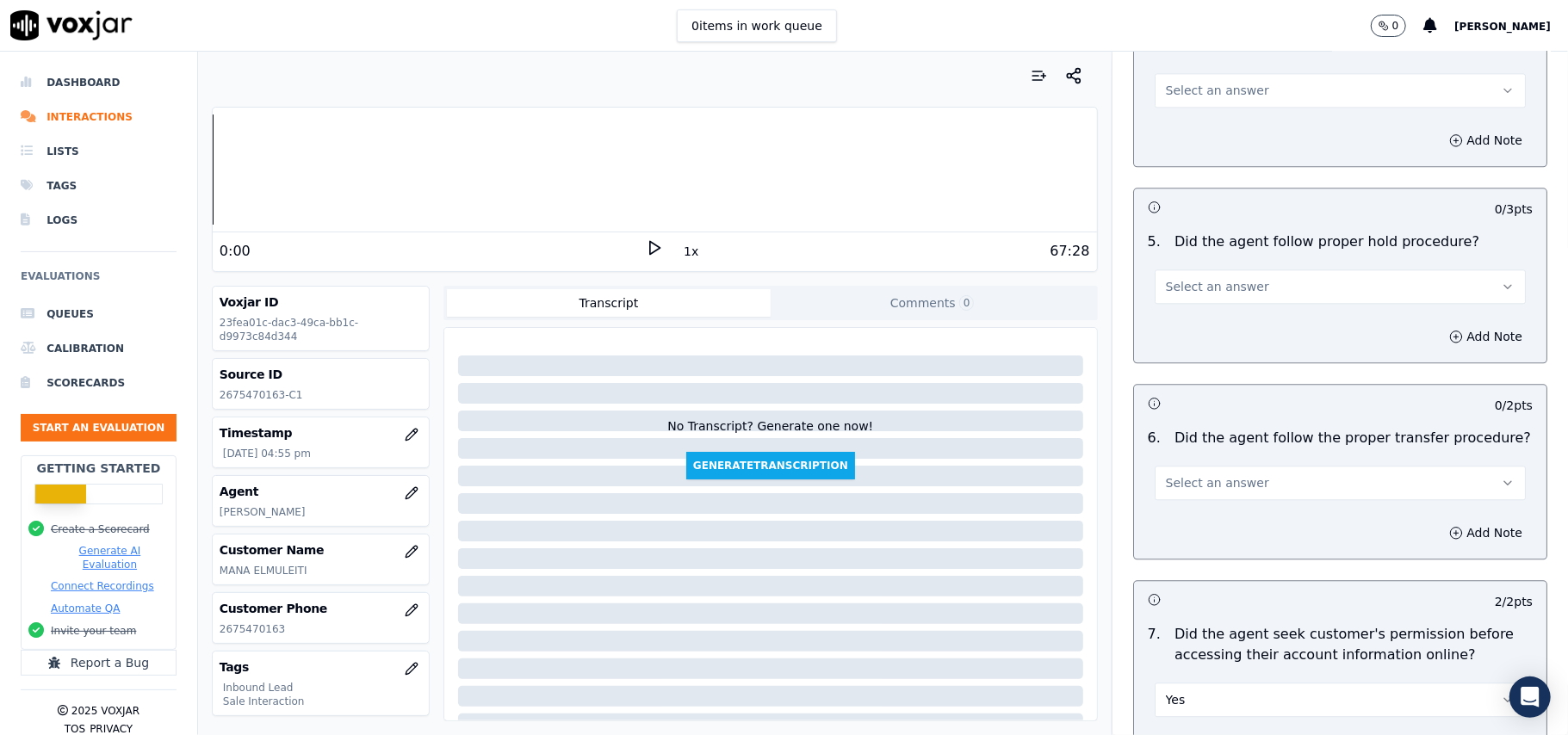
click at [1219, 474] on span "Select an answer" at bounding box center [1217, 483] width 103 height 17
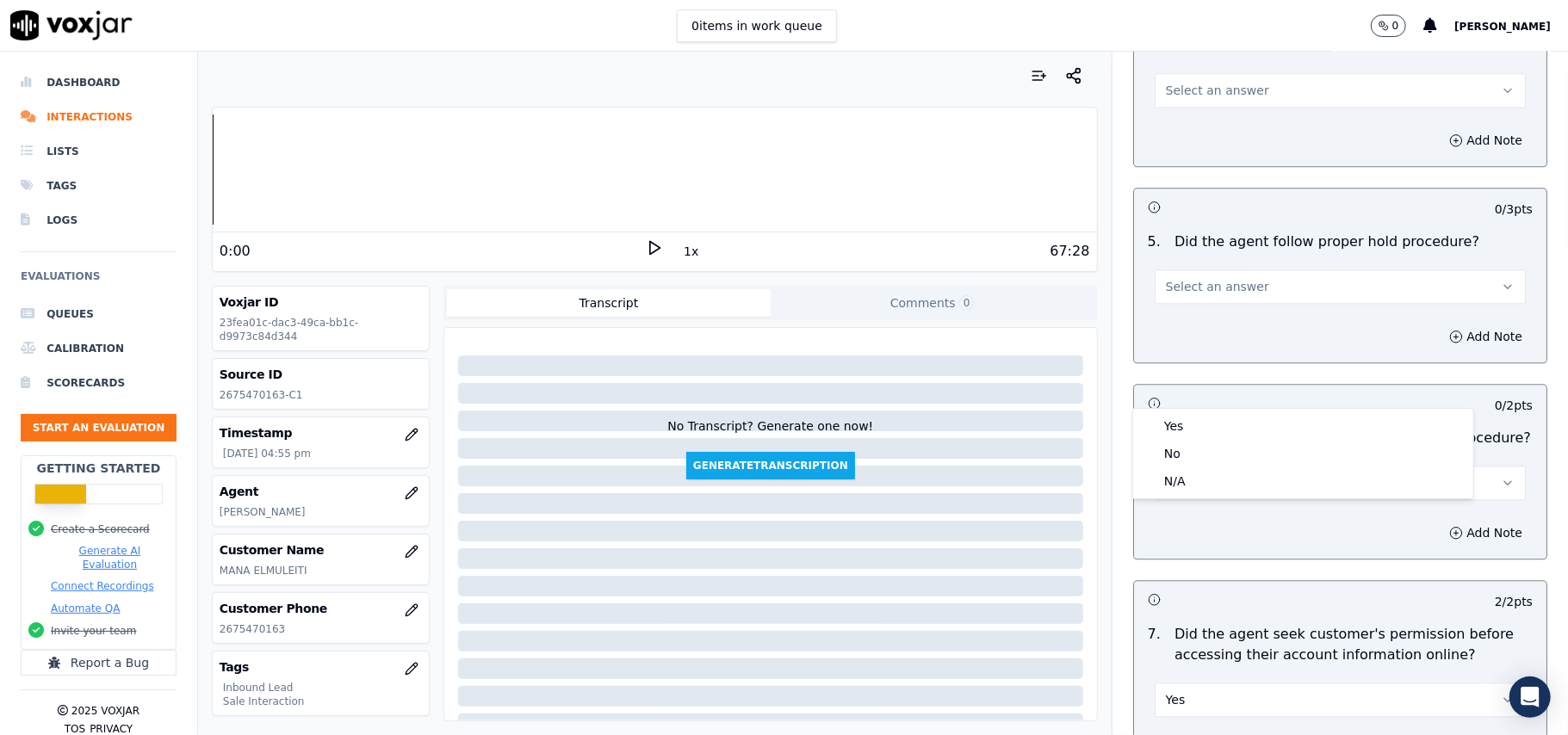
click at [1207, 408] on div "Yes No N/A" at bounding box center [1303, 453] width 342 height 91
click at [1194, 422] on div "Yes" at bounding box center [1303, 426] width 333 height 28
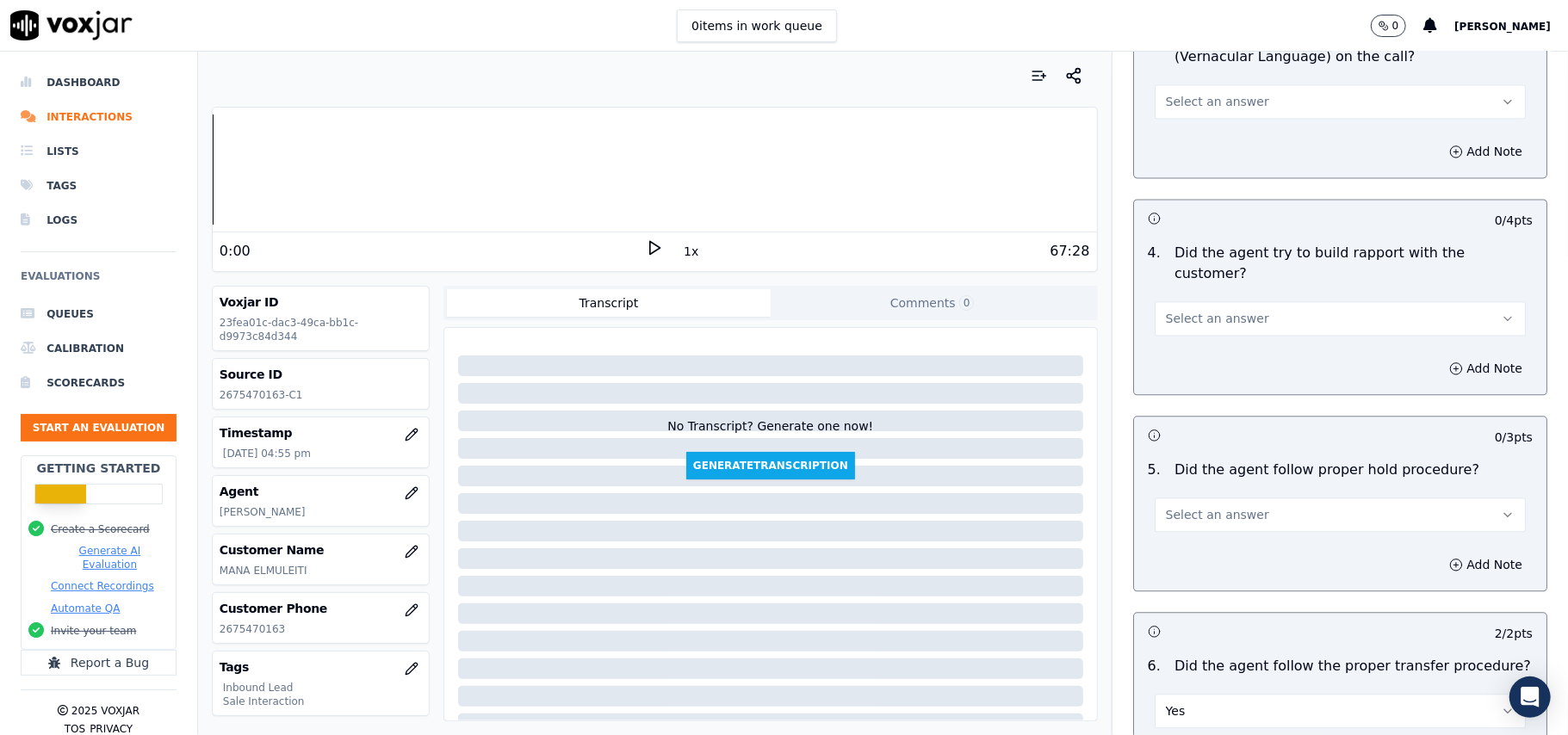
scroll to position [2638, 0]
click at [1202, 507] on span "Select an answer" at bounding box center [1217, 516] width 103 height 17
click at [1192, 468] on div "Yes" at bounding box center [1303, 459] width 333 height 28
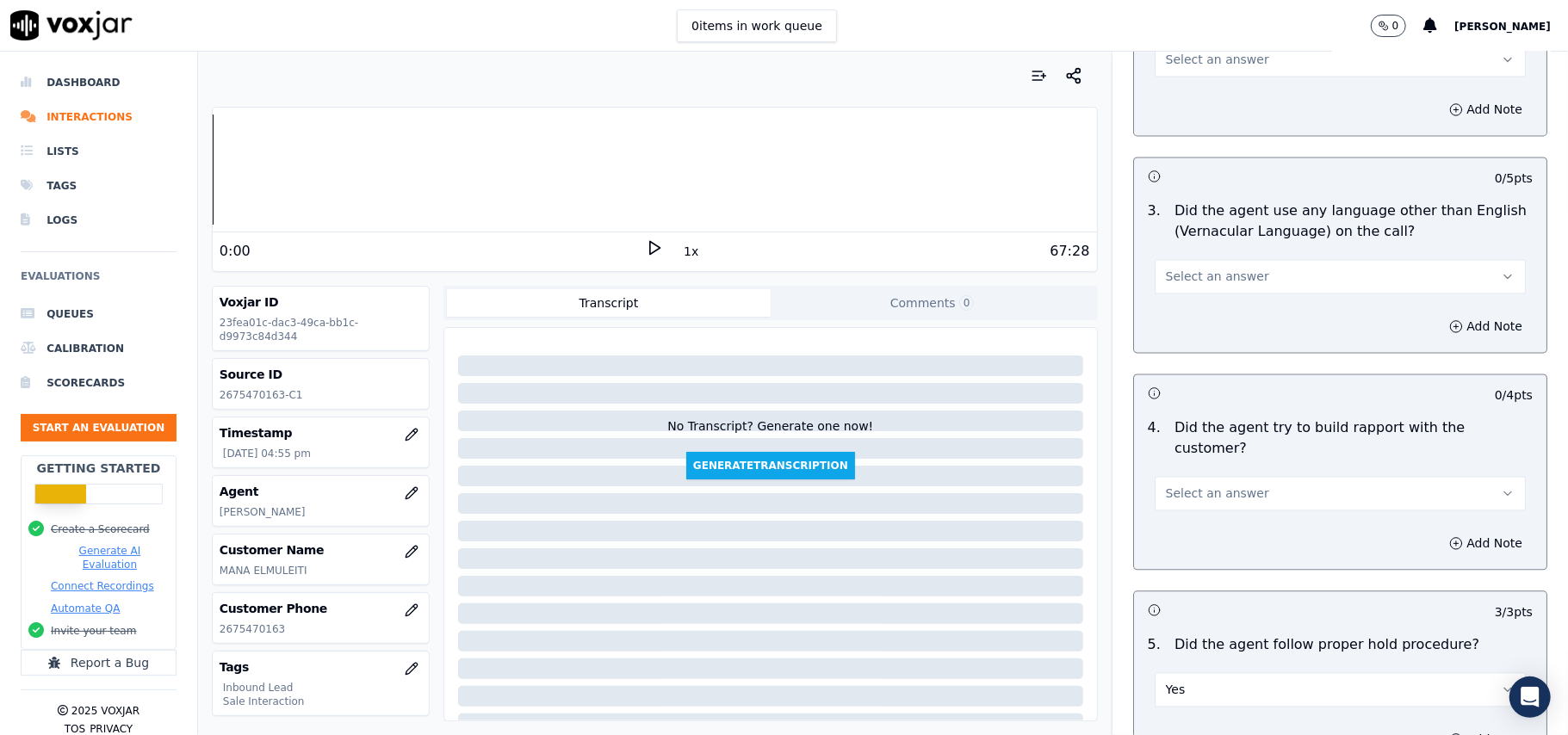
scroll to position [2294, 0]
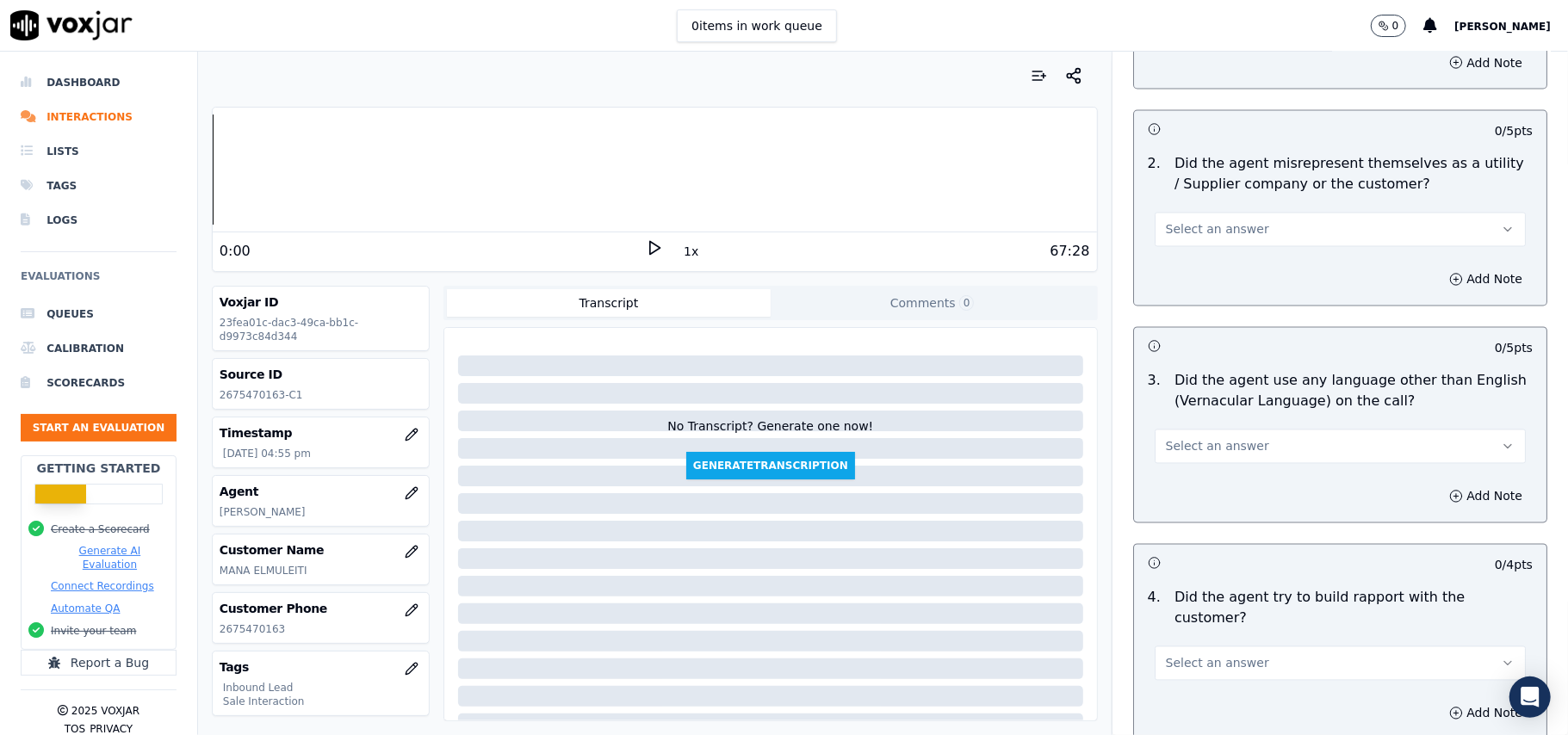
click at [1205, 655] on span "Select an answer" at bounding box center [1217, 664] width 103 height 17
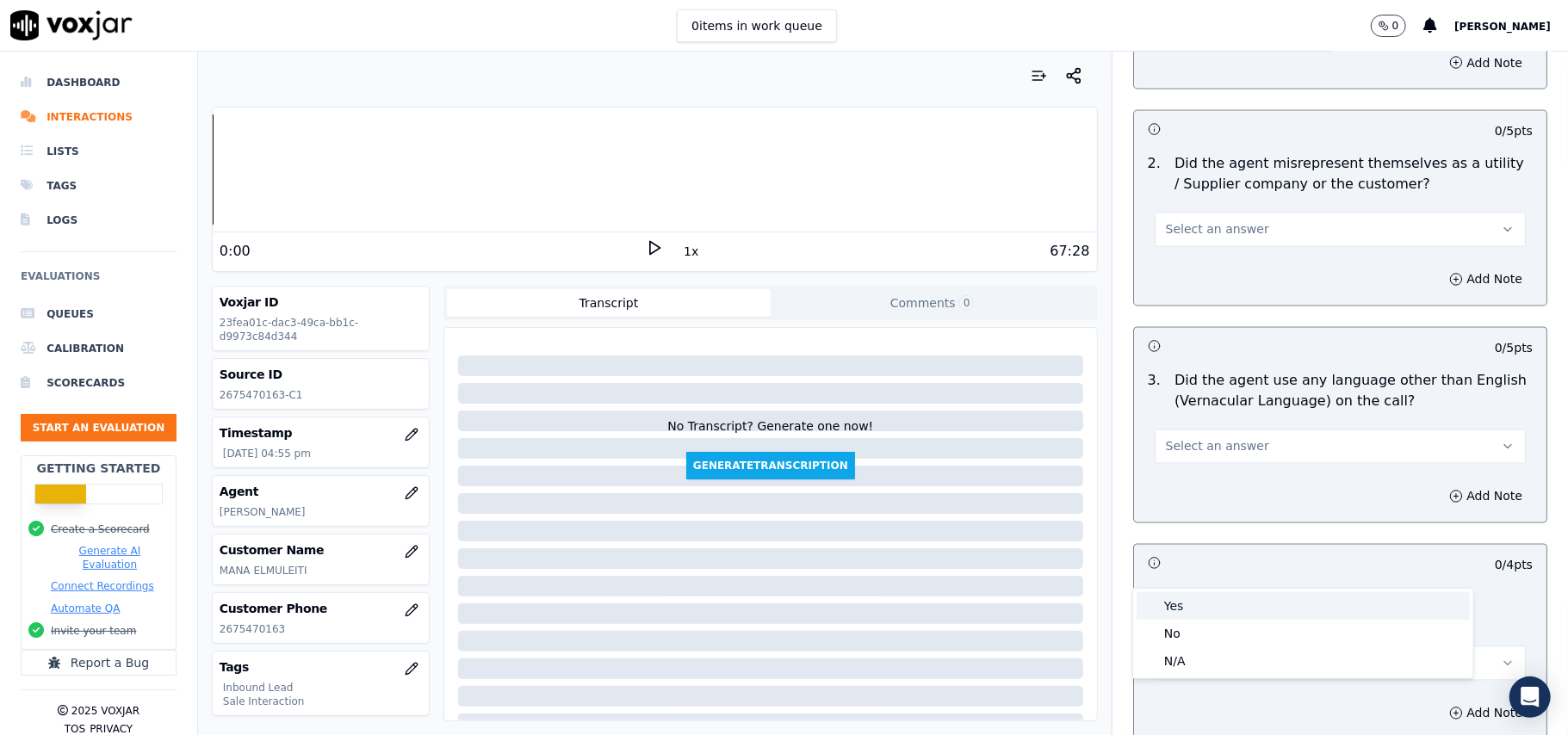
click at [1198, 596] on div "Yes" at bounding box center [1303, 606] width 333 height 28
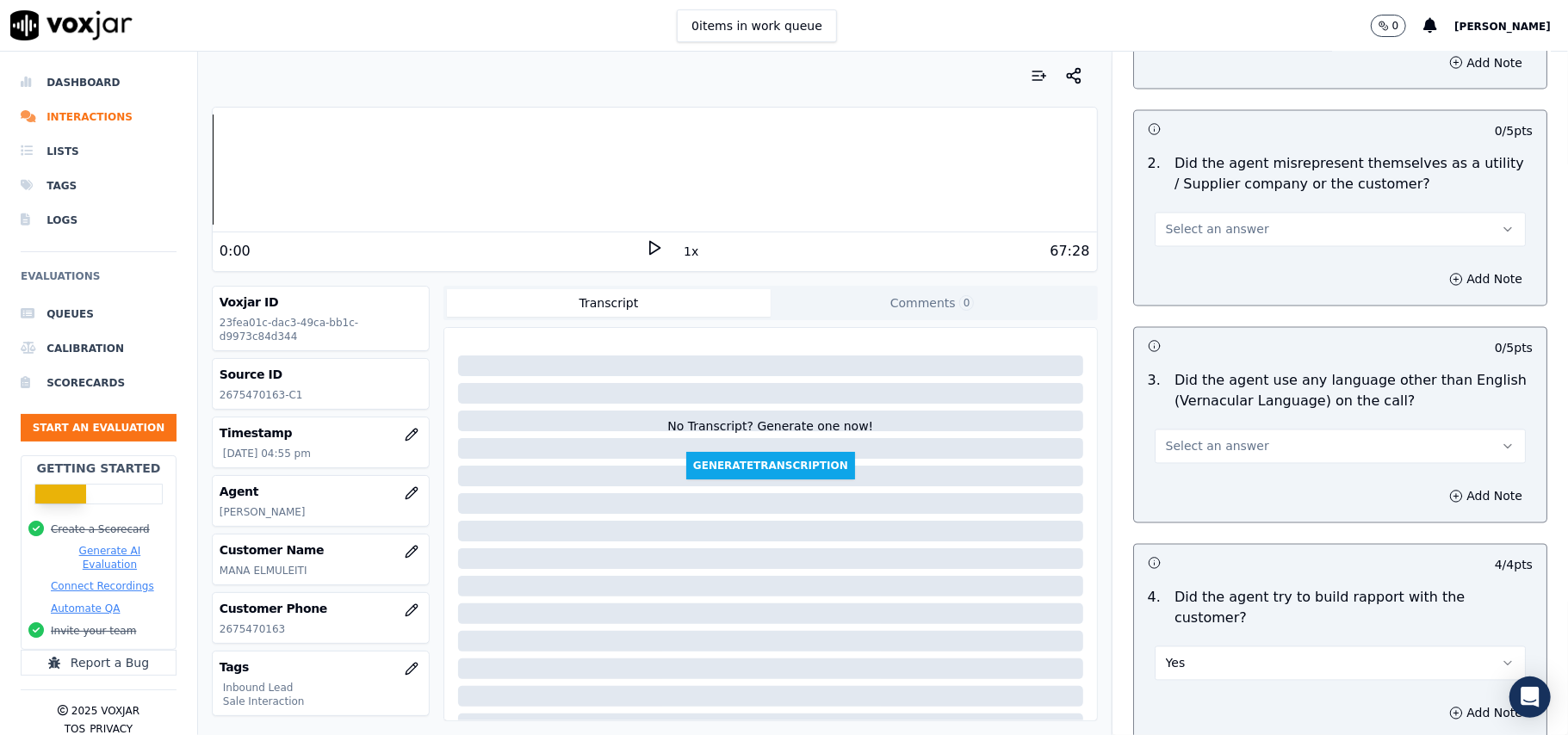
click at [1200, 647] on button "Yes" at bounding box center [1340, 664] width 371 height 35
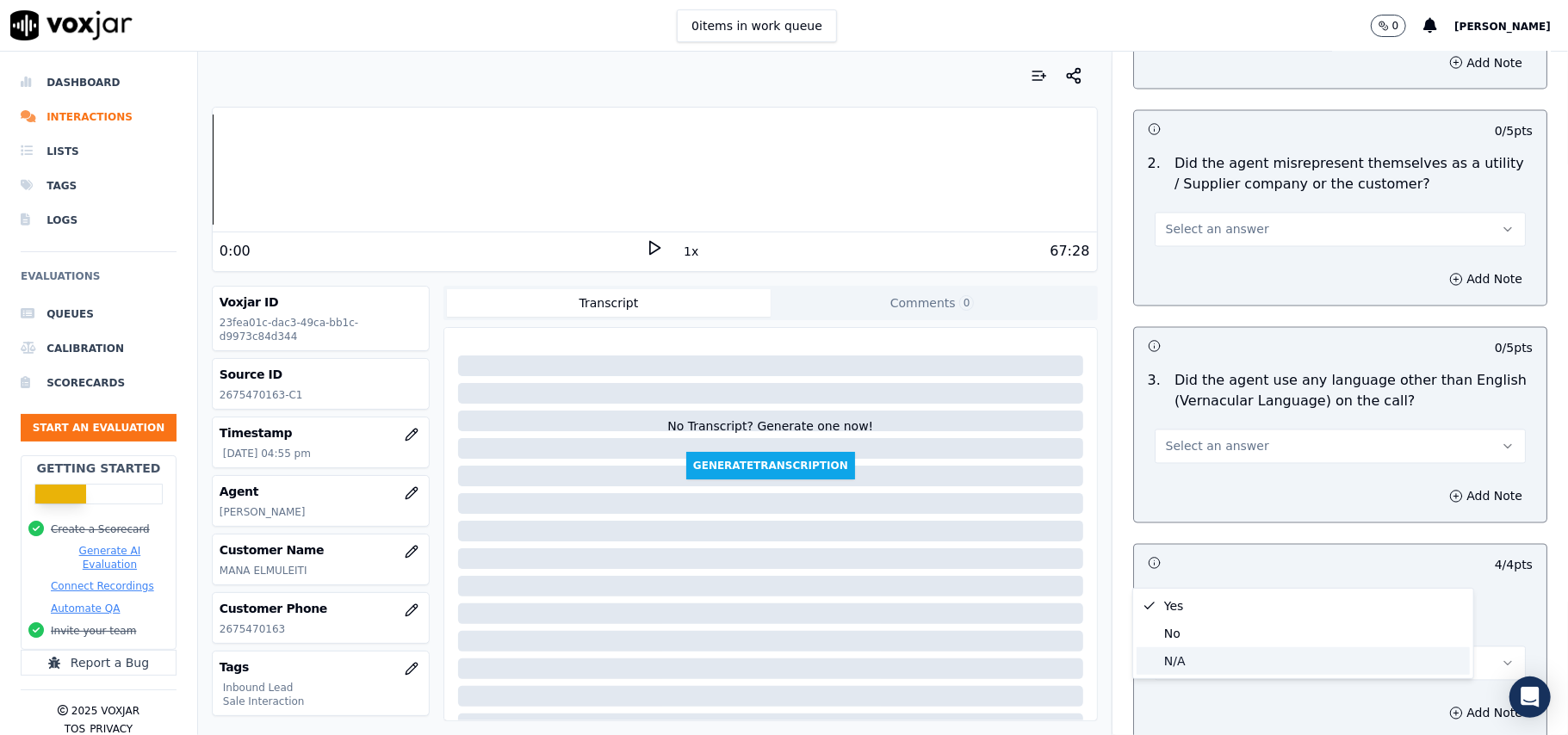
click at [1166, 659] on div "N/A" at bounding box center [1303, 661] width 333 height 28
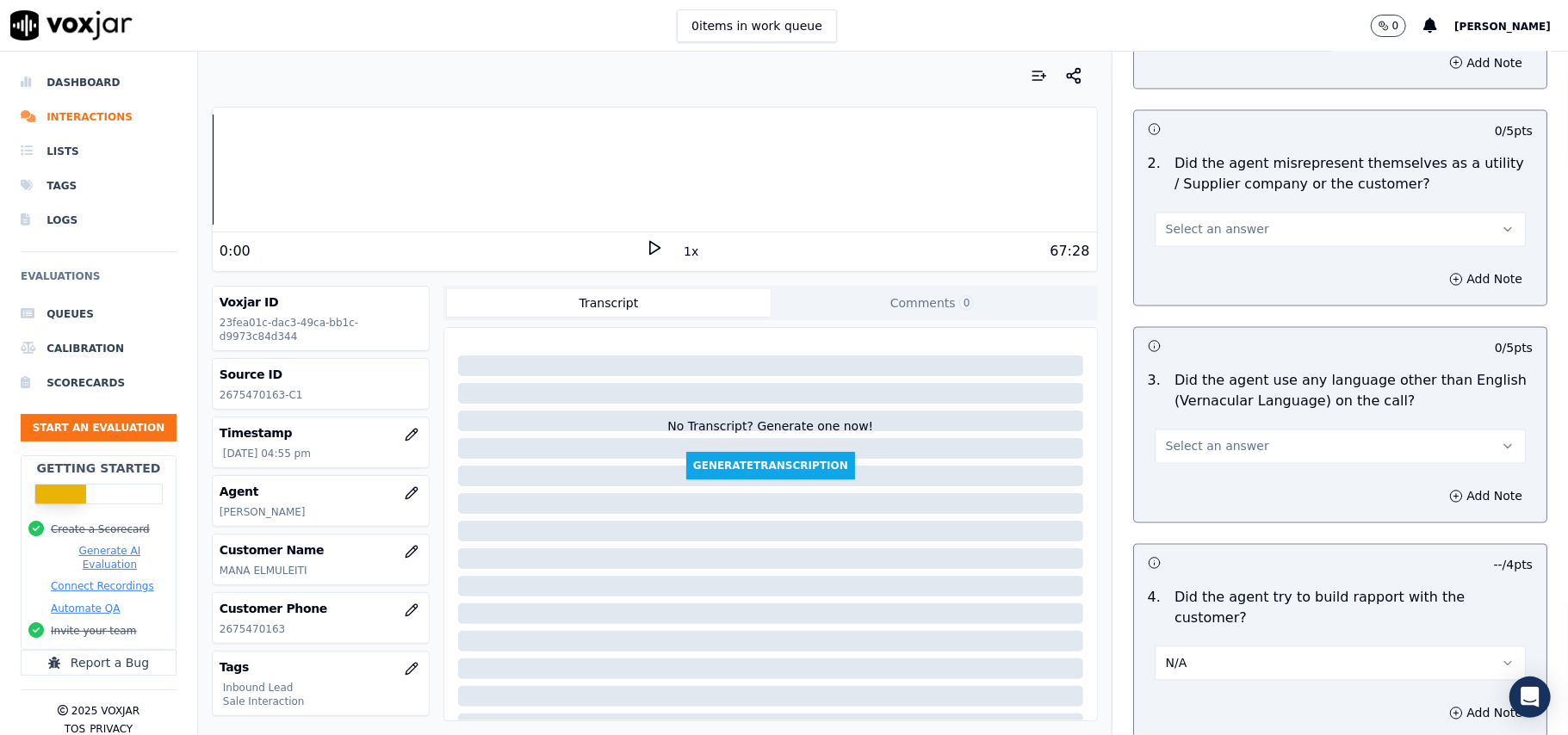
click at [1179, 429] on button "Select an answer" at bounding box center [1340, 447] width 371 height 35
click at [1178, 451] on div "N/A" at bounding box center [1303, 464] width 333 height 28
click at [1183, 429] on button "N/A" at bounding box center [1340, 447] width 371 height 35
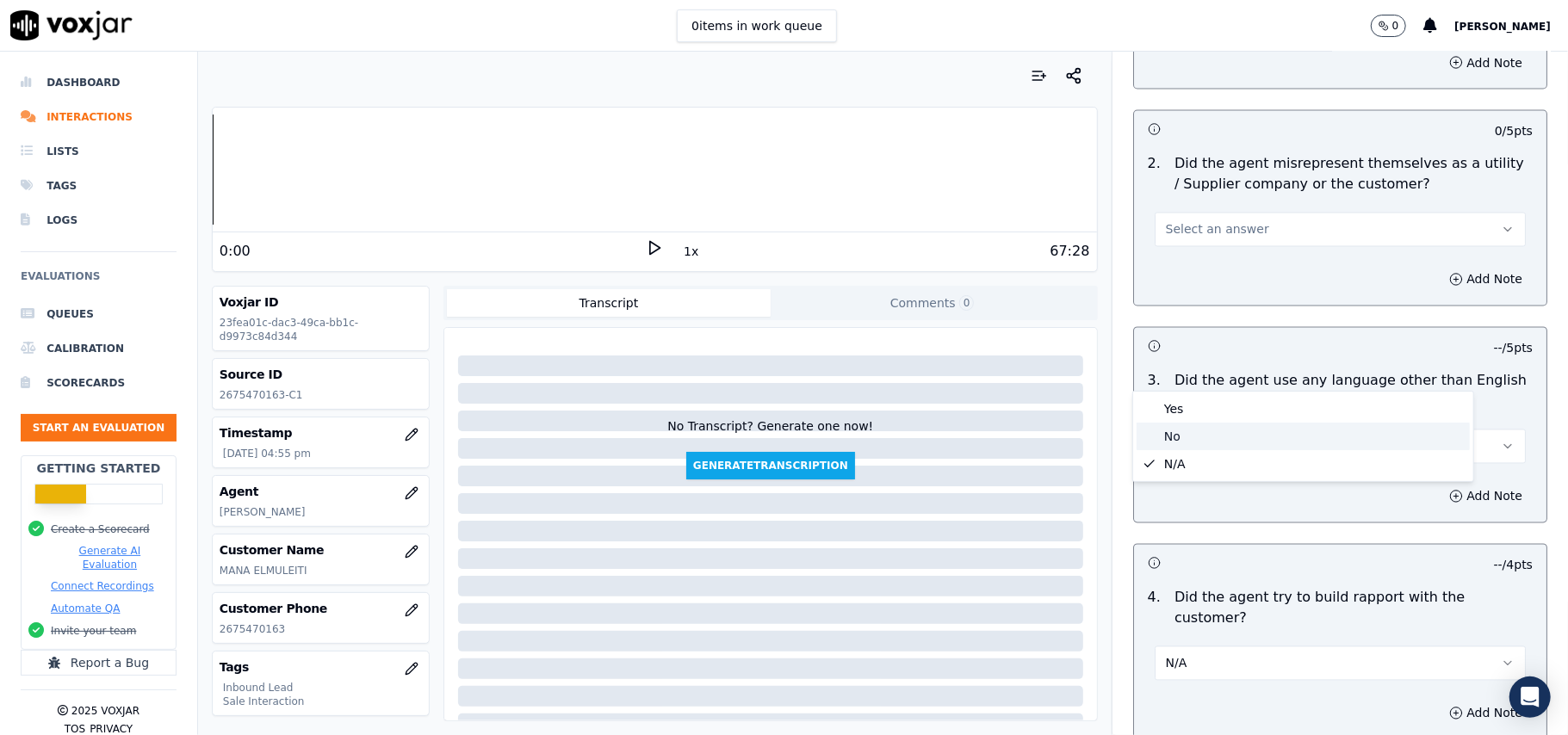
click at [1165, 422] on div "No" at bounding box center [1303, 436] width 333 height 28
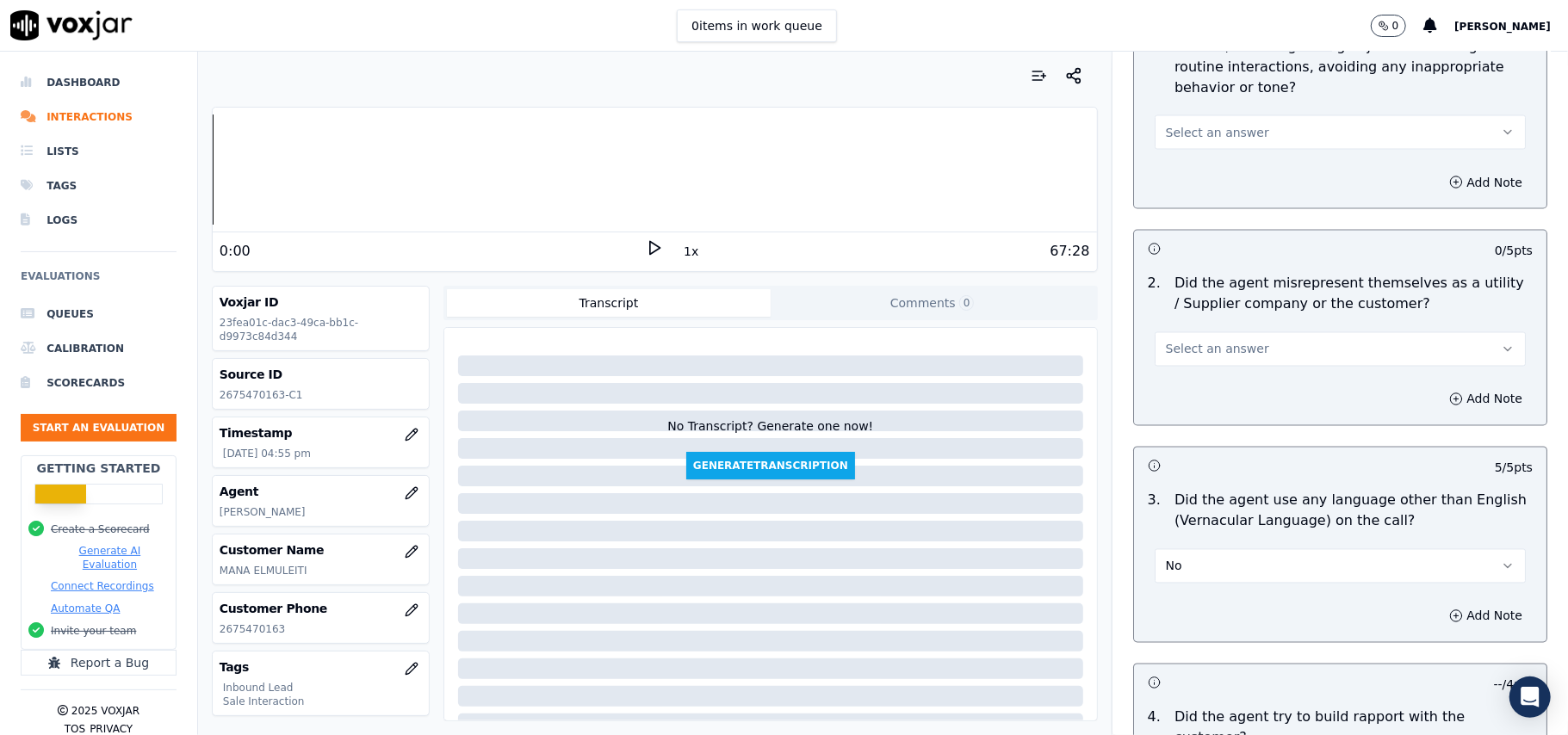
scroll to position [2064, 0]
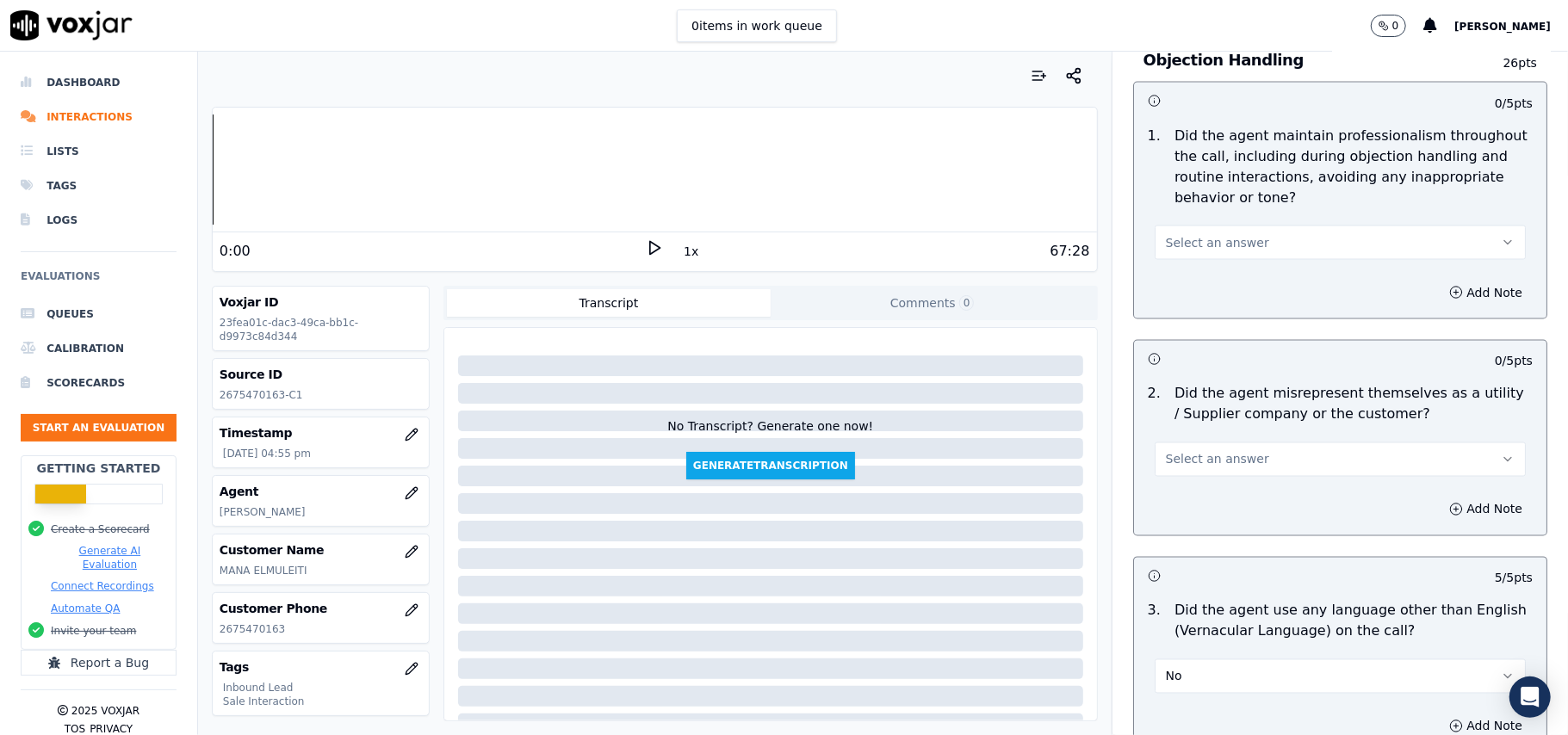
click at [1223, 451] on span "Select an answer" at bounding box center [1217, 460] width 103 height 17
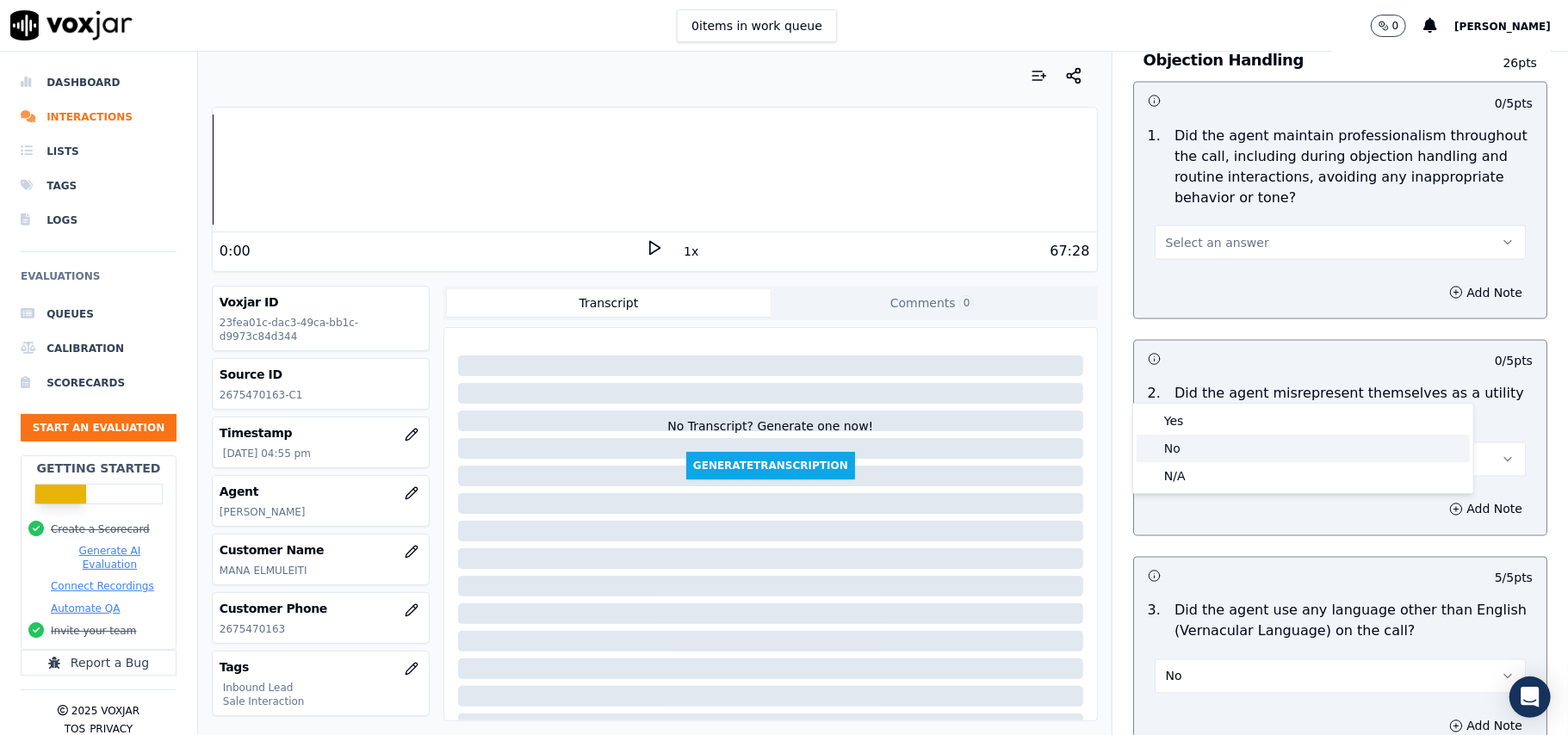
click at [1207, 445] on div "No" at bounding box center [1303, 448] width 333 height 28
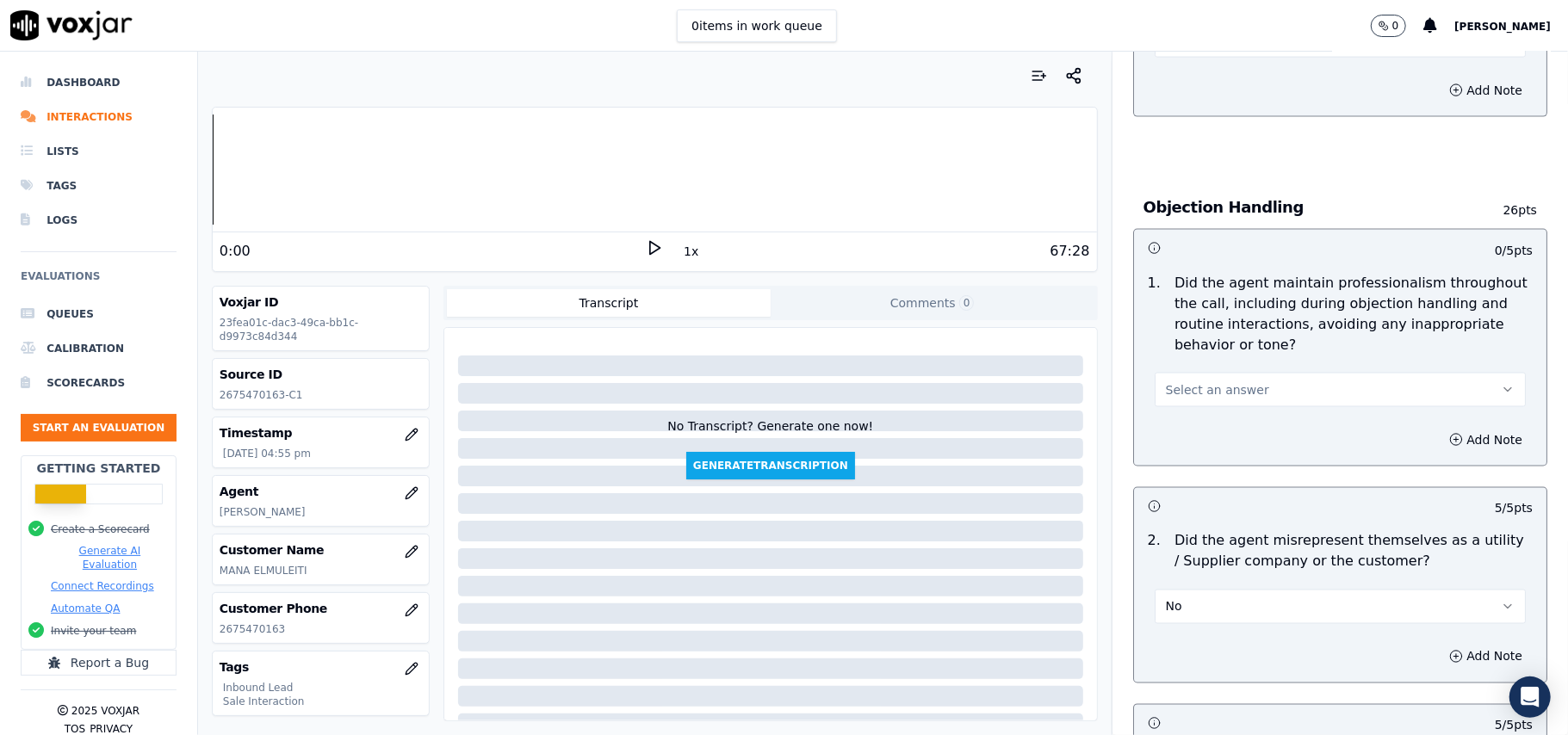
scroll to position [1834, 0]
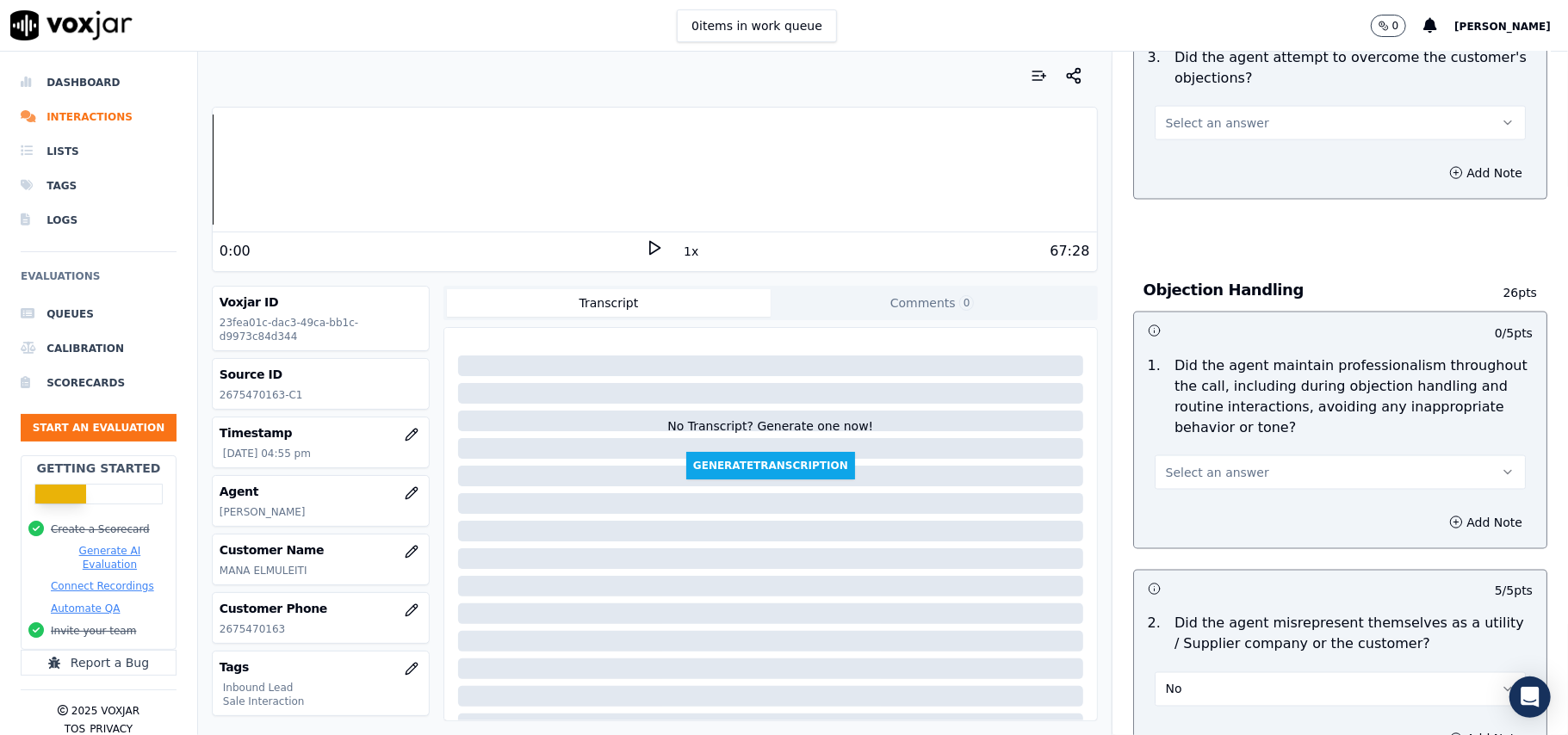
click at [1236, 455] on button "Select an answer" at bounding box center [1340, 473] width 371 height 35
click at [1223, 444] on div "Yes" at bounding box center [1303, 433] width 333 height 28
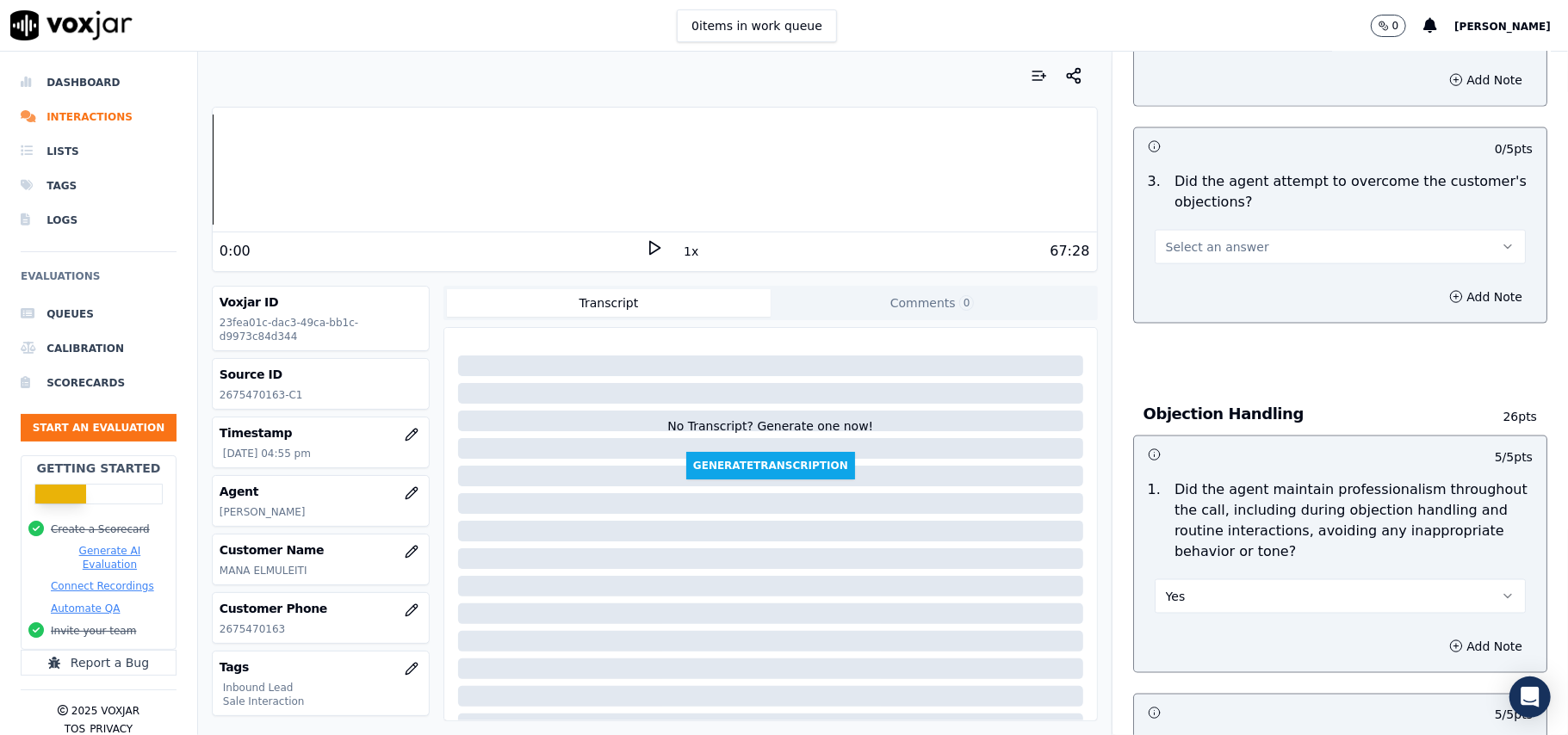
scroll to position [1605, 0]
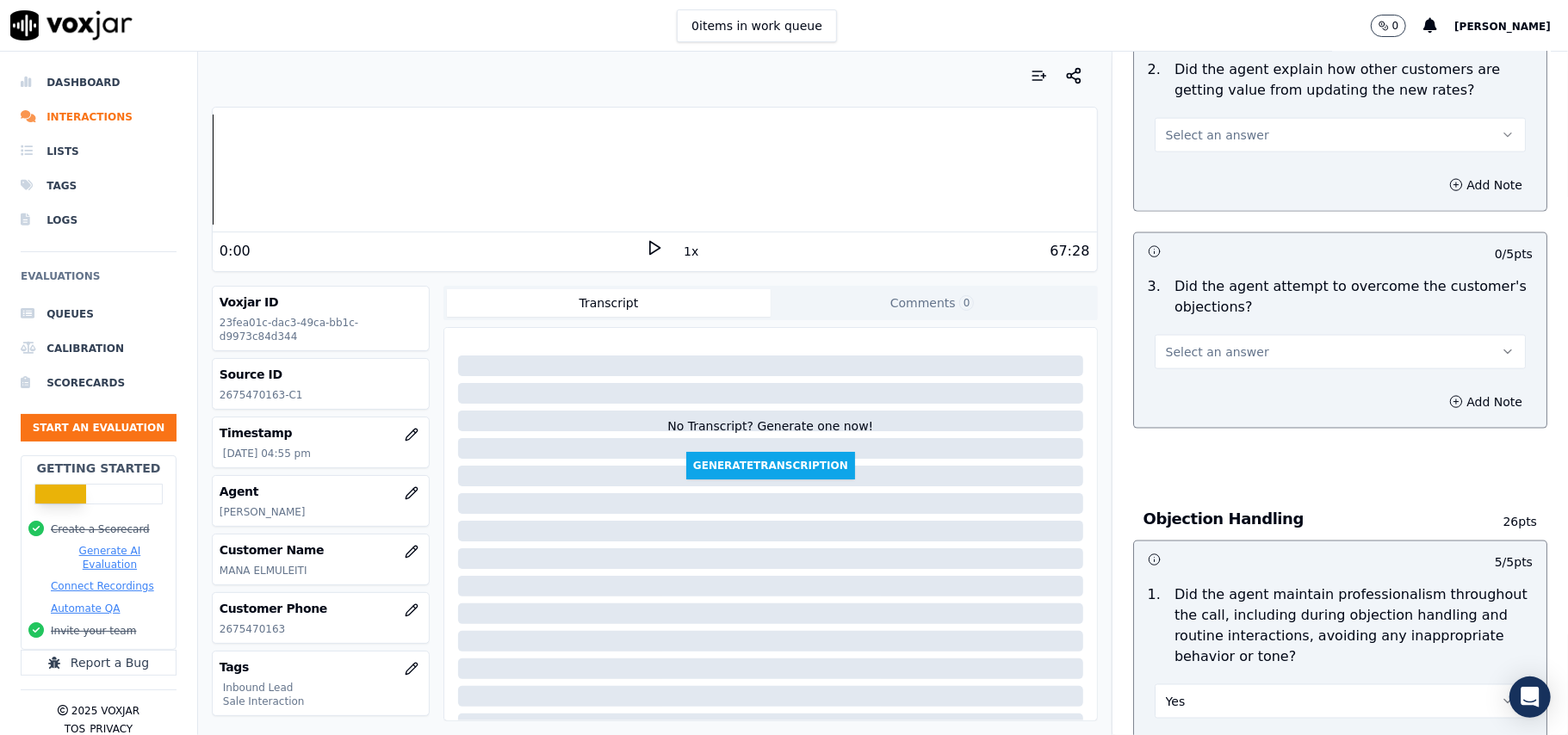
click at [1226, 335] on button "Select an answer" at bounding box center [1340, 352] width 371 height 35
click at [1220, 293] on div "3 . Did the agent attempt to overcome the customer's objections? Select an answ…" at bounding box center [1340, 322] width 412 height 106
click at [1216, 377] on div "Add Note" at bounding box center [1340, 403] width 412 height 52
click at [1228, 344] on span "Select an answer" at bounding box center [1217, 352] width 103 height 17
click at [1219, 313] on div "Yes" at bounding box center [1303, 313] width 333 height 28
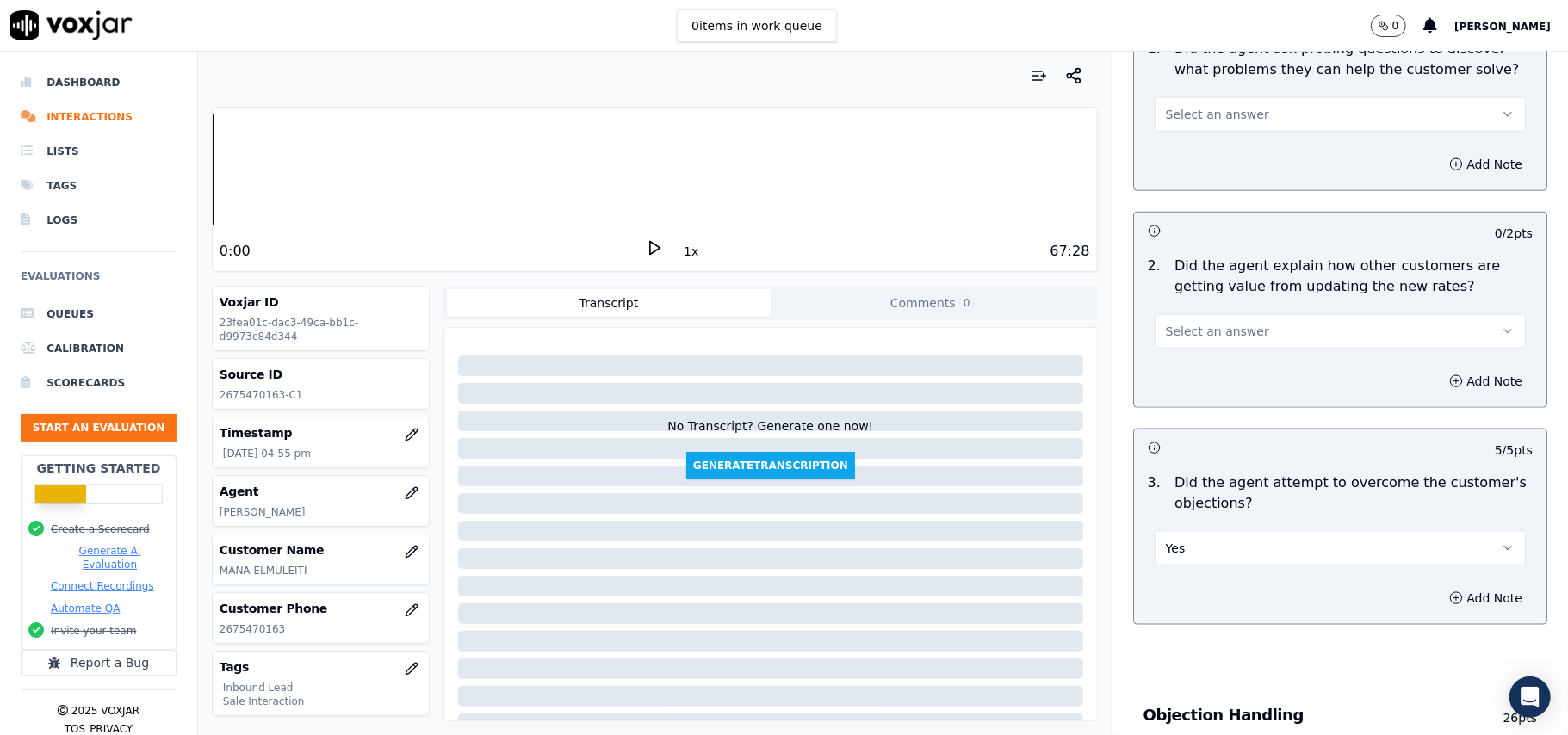
scroll to position [1260, 0]
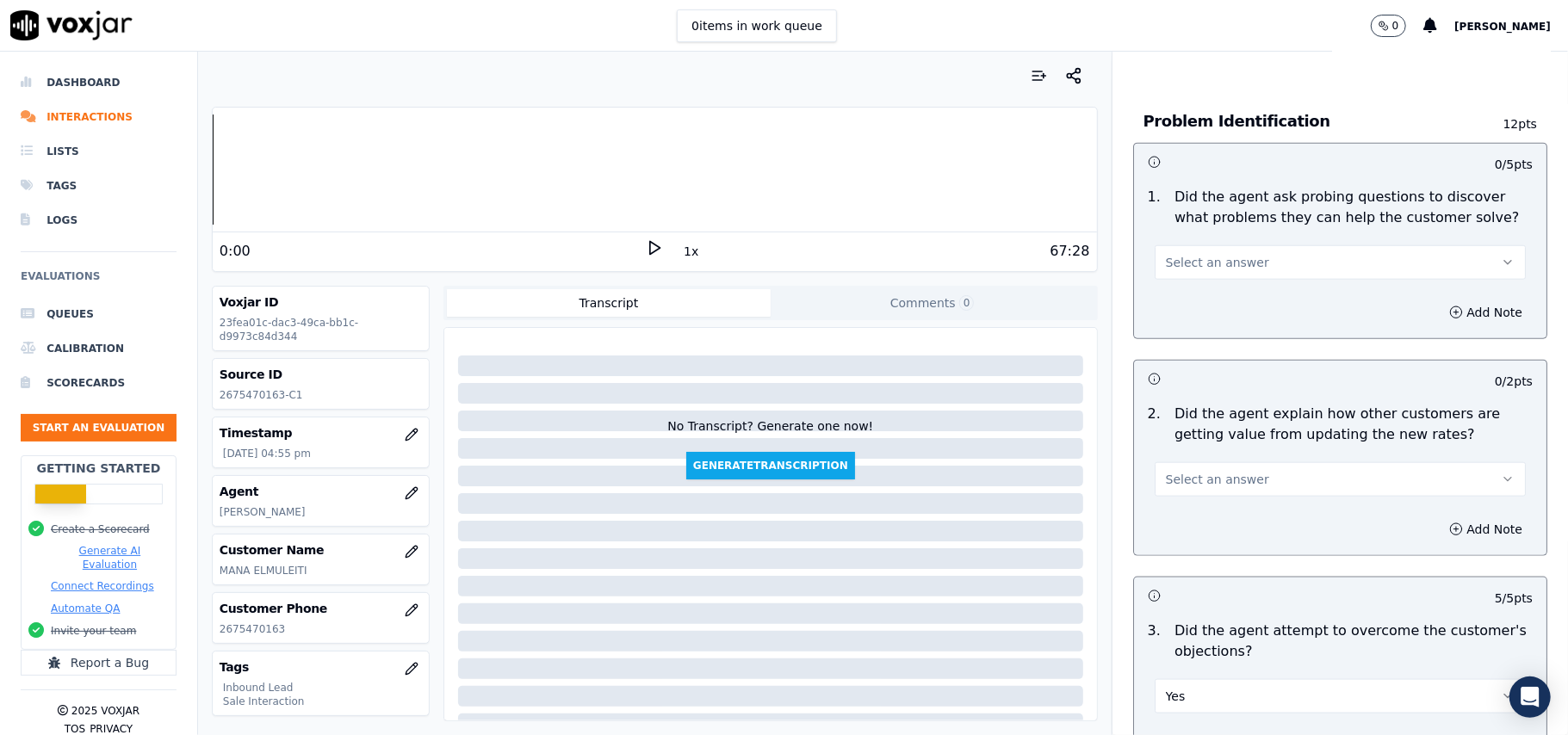
click at [1180, 462] on button "Select an answer" at bounding box center [1340, 480] width 371 height 35
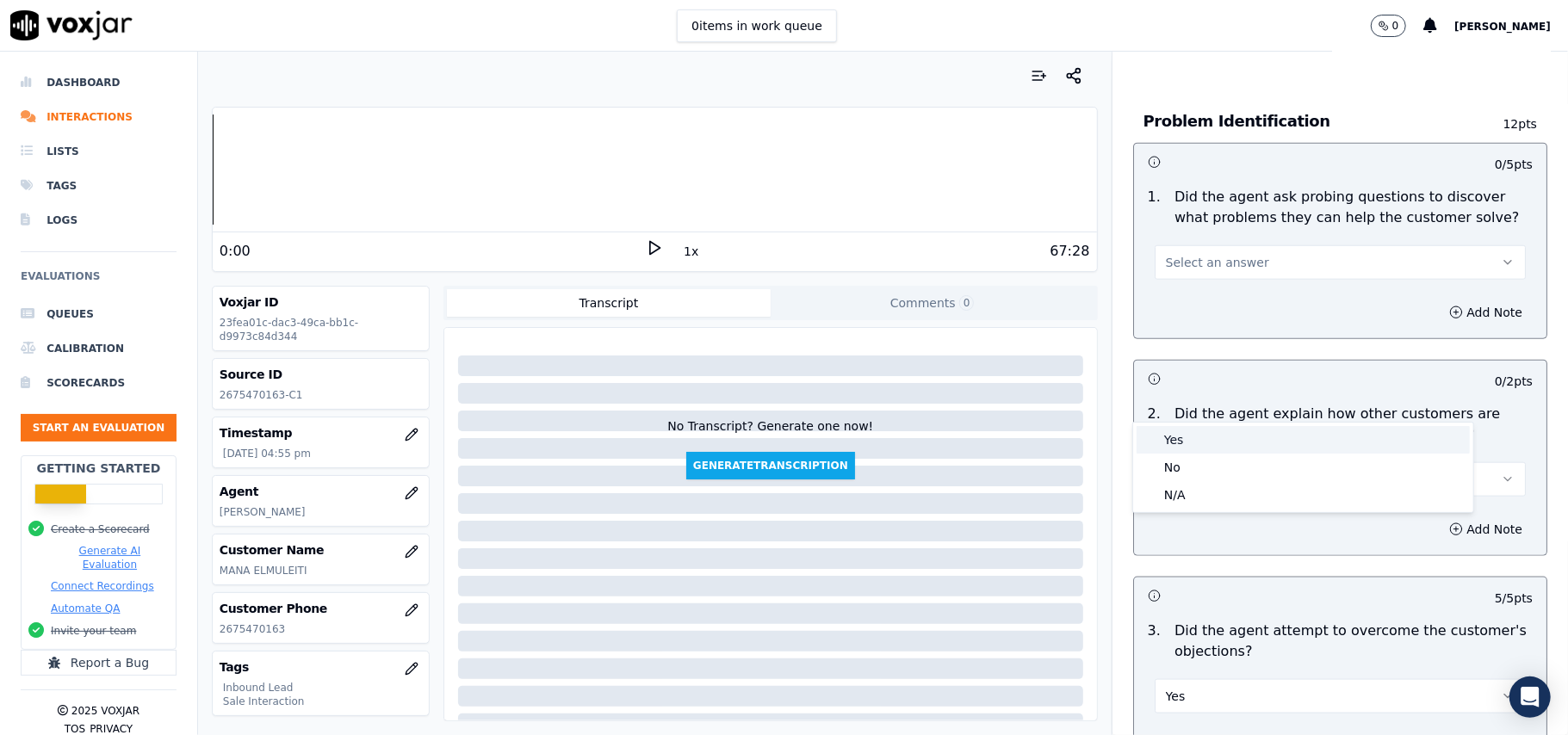
click at [1158, 448] on div "Yes" at bounding box center [1303, 440] width 333 height 28
click at [1221, 254] on span "Select an answer" at bounding box center [1217, 262] width 103 height 17
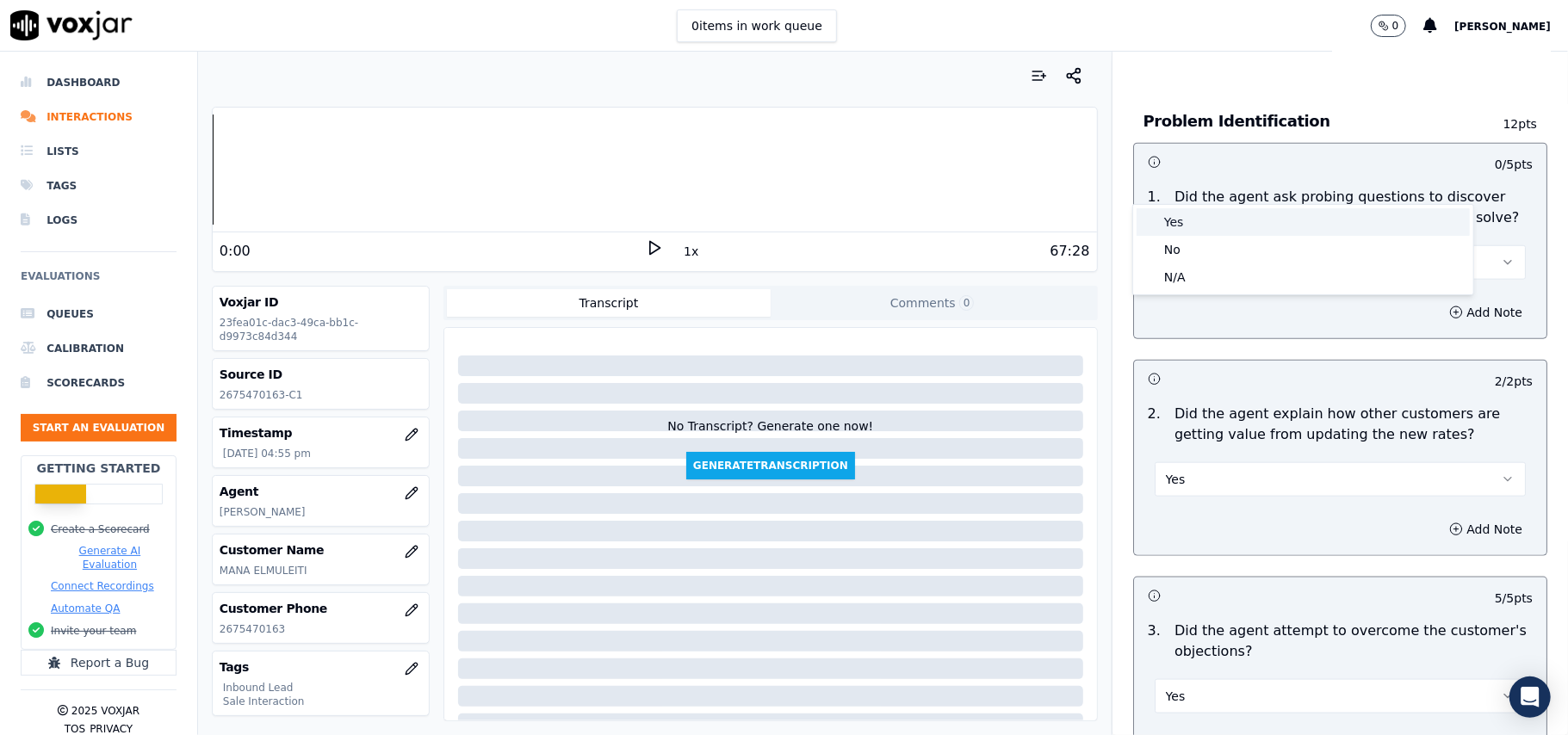
click at [1206, 224] on div "Yes" at bounding box center [1303, 222] width 333 height 28
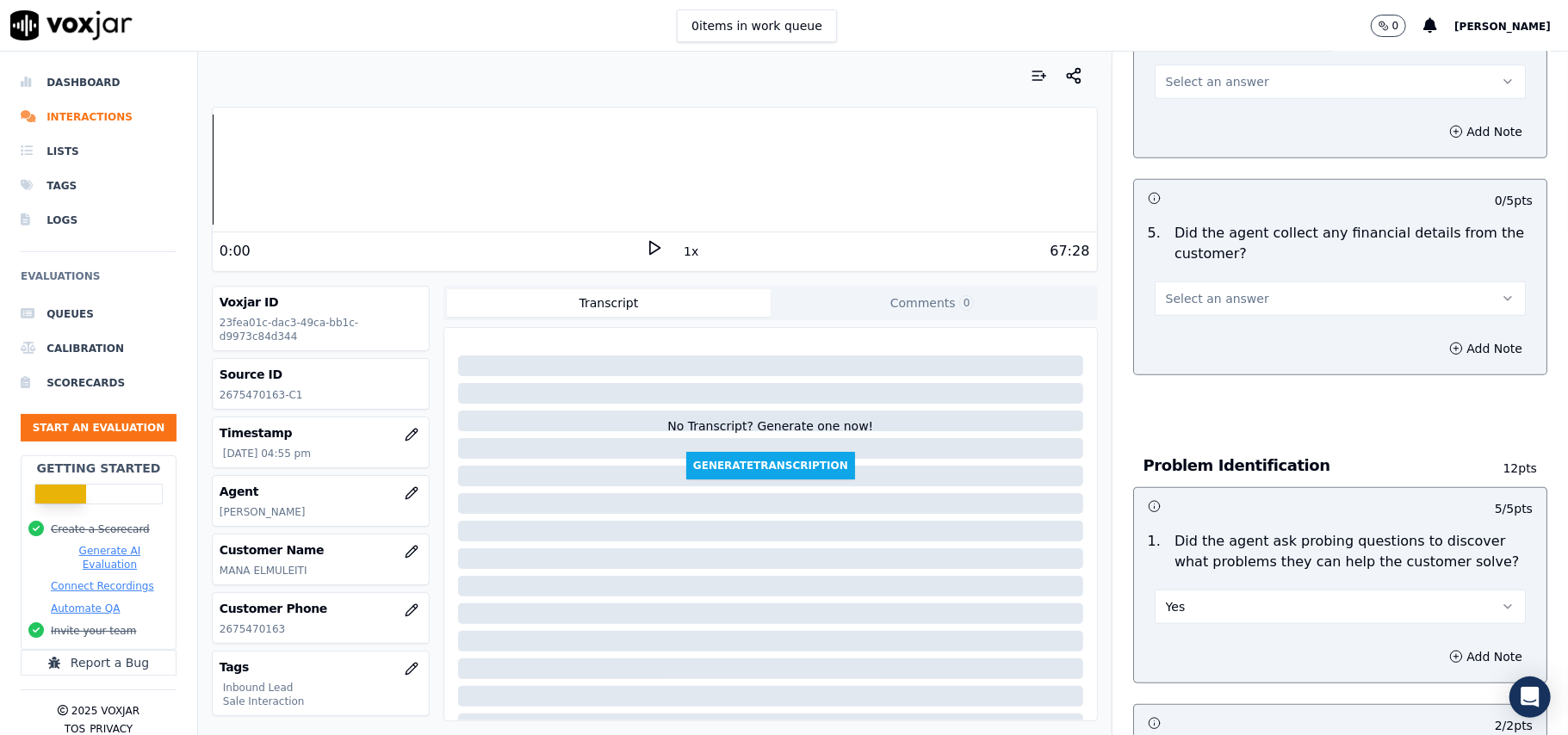
click at [1184, 290] on span "Select an answer" at bounding box center [1217, 299] width 103 height 17
drag, startPoint x: 1184, startPoint y: 225, endPoint x: 1186, endPoint y: 261, distance: 36.1
click at [1186, 261] on div "Yes" at bounding box center [1303, 257] width 333 height 28
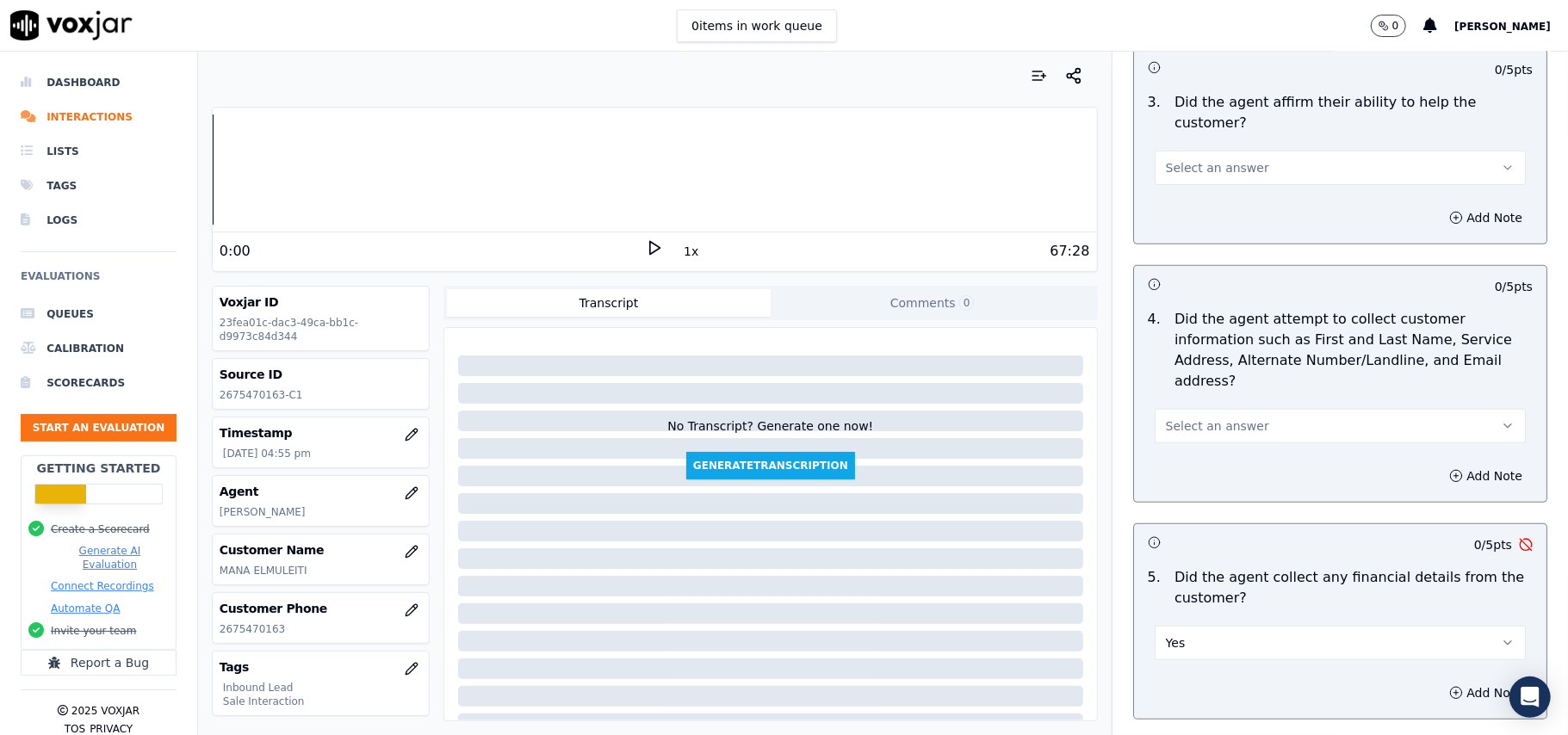
click at [1179, 626] on button "Yes" at bounding box center [1340, 643] width 371 height 35
click at [1186, 629] on div "No" at bounding box center [1303, 629] width 333 height 28
click at [1185, 409] on button "Select an answer" at bounding box center [1340, 426] width 371 height 35
drag, startPoint x: 1175, startPoint y: 374, endPoint x: 1186, endPoint y: 367, distance: 13.0
click at [1176, 374] on div "Yes" at bounding box center [1303, 385] width 333 height 28
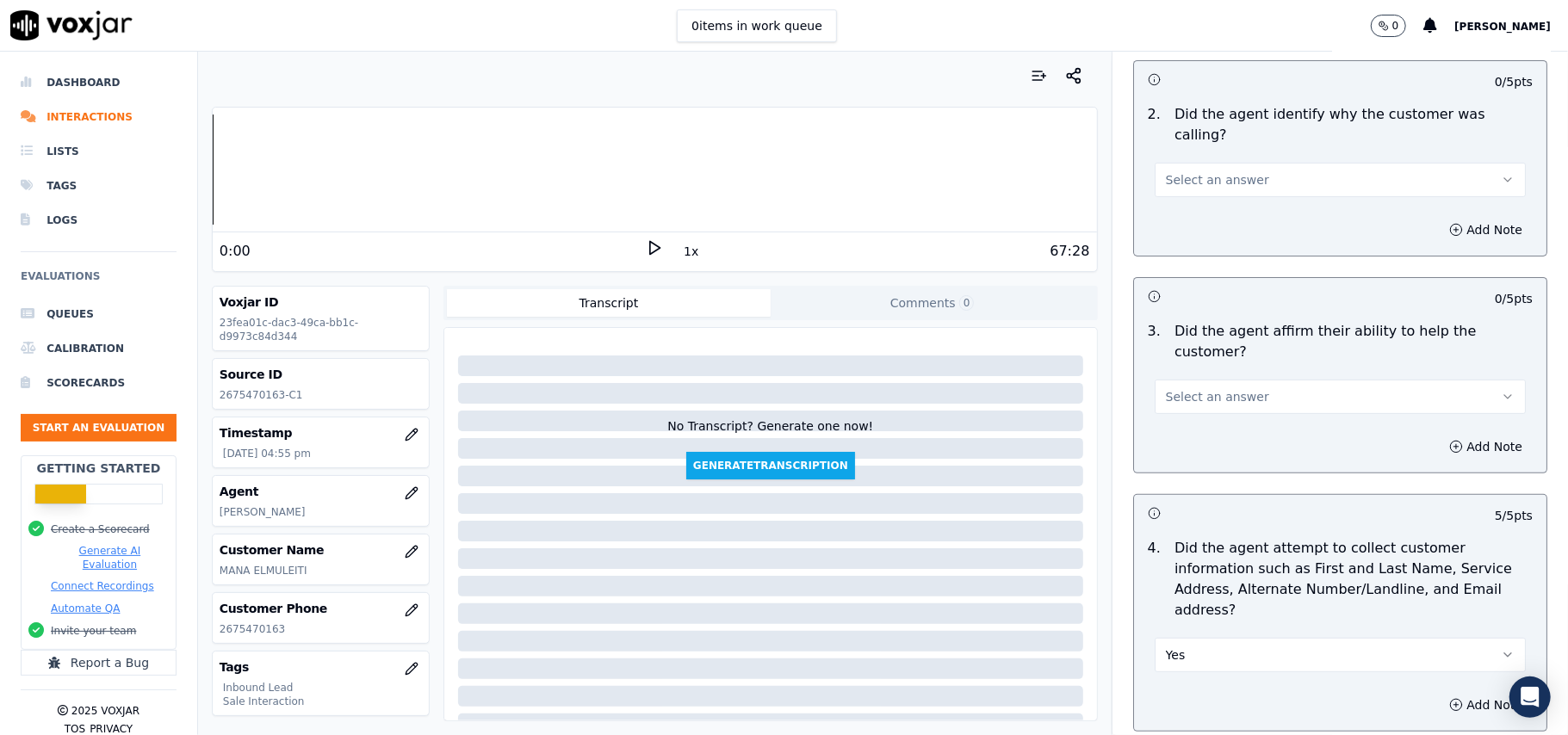
scroll to position [342, 0]
click at [1209, 390] on span "Select an answer" at bounding box center [1217, 398] width 103 height 17
click at [1187, 372] on div "Yes" at bounding box center [1303, 377] width 333 height 28
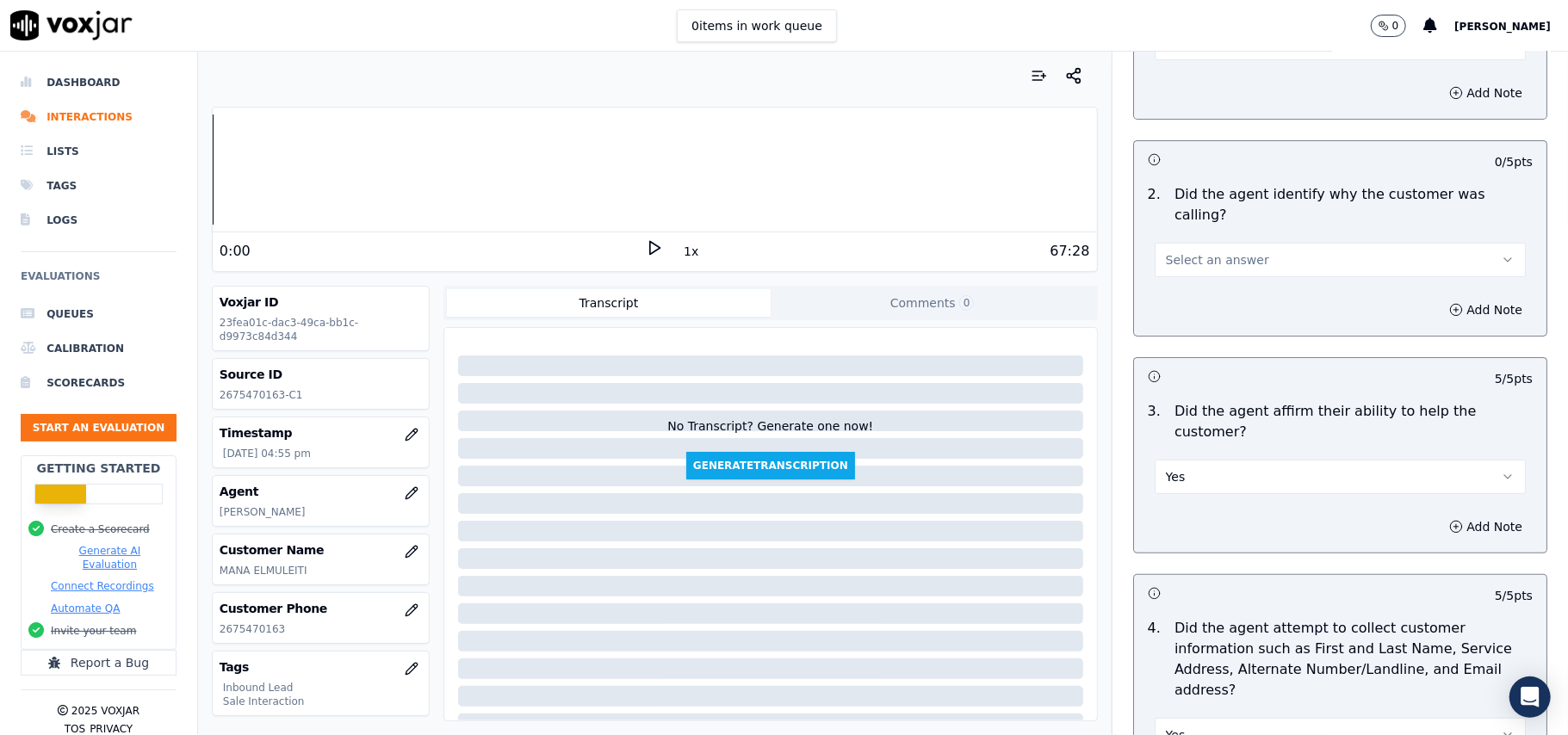
scroll to position [112, 0]
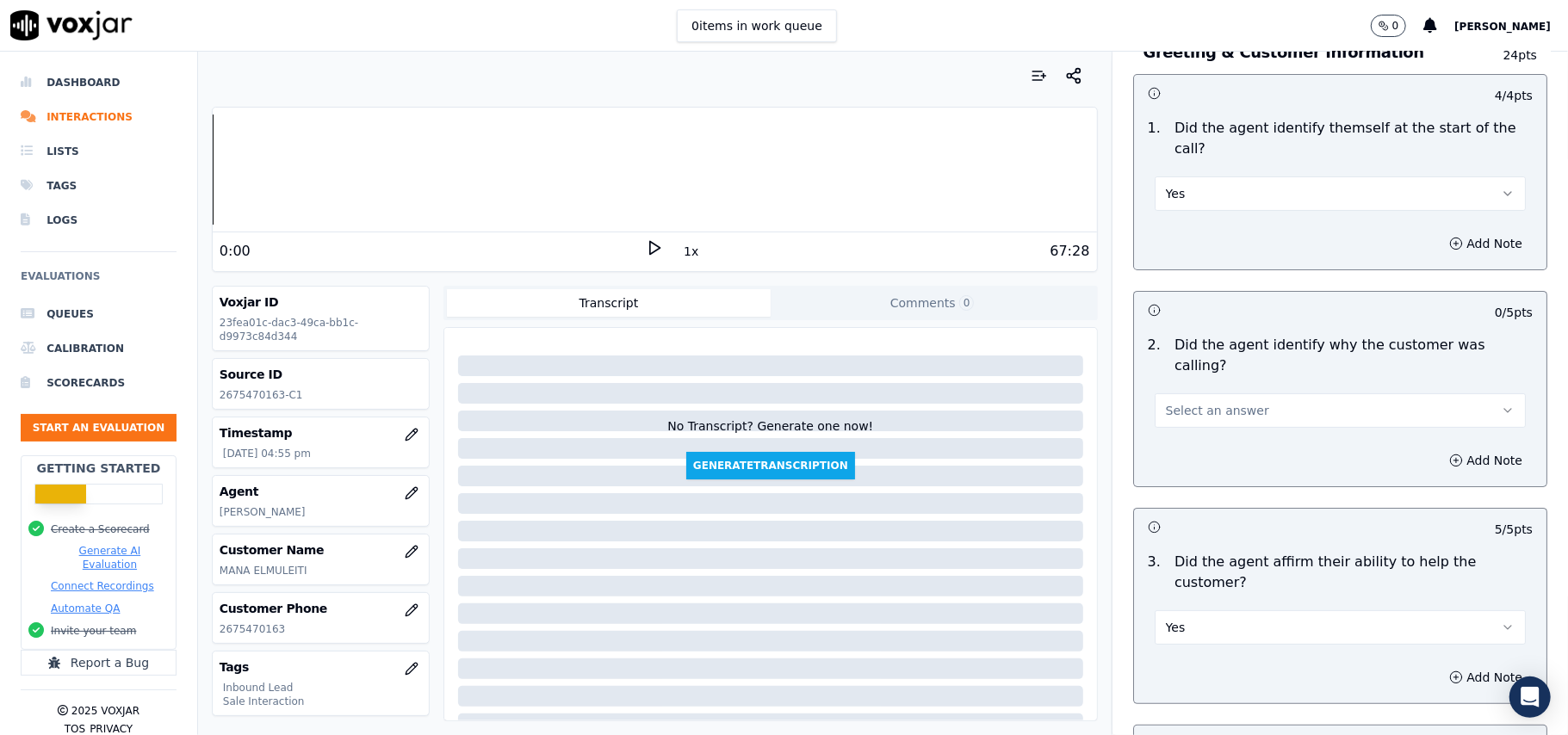
click at [1179, 402] on span "Select an answer" at bounding box center [1217, 410] width 103 height 17
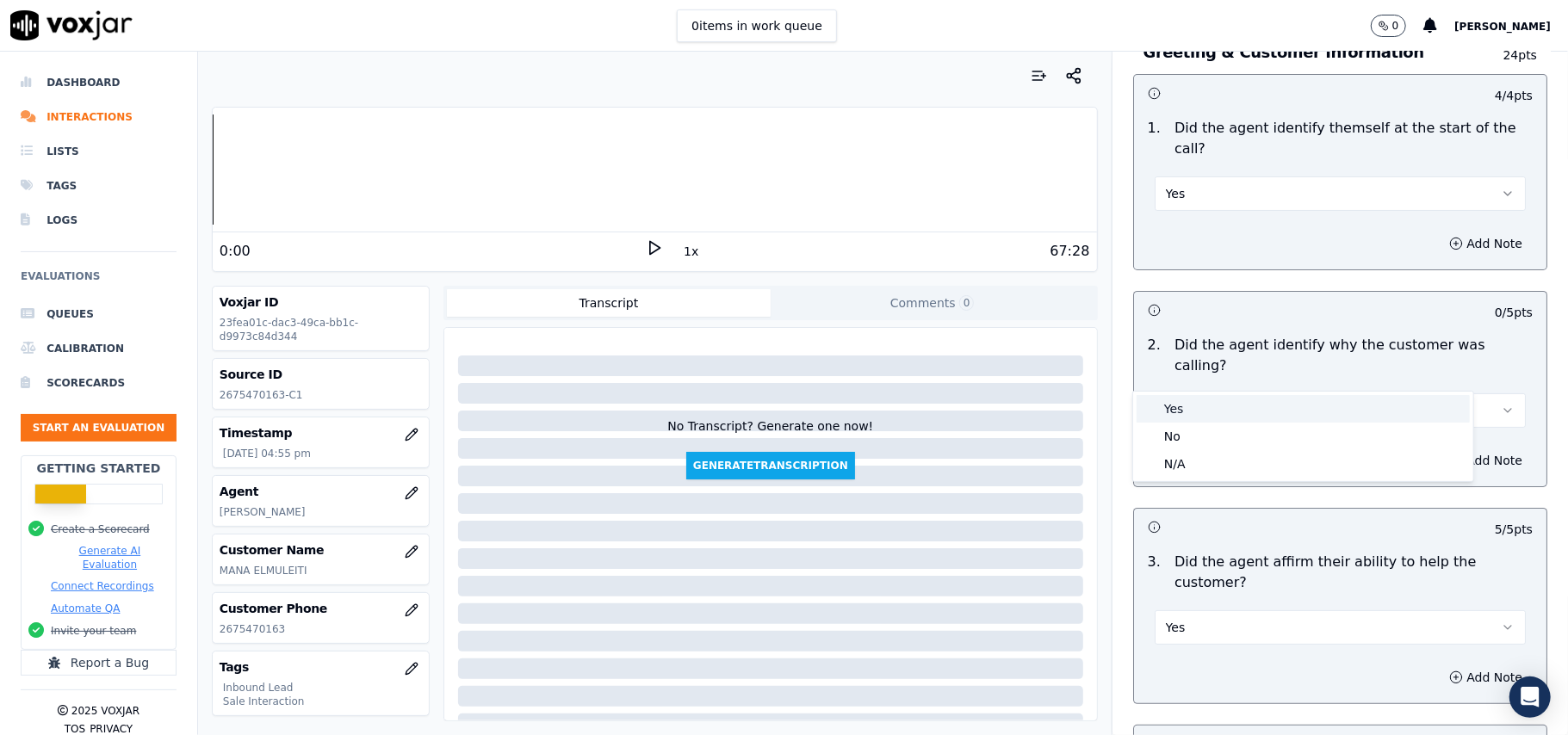
click at [1179, 401] on div "Yes" at bounding box center [1303, 409] width 333 height 28
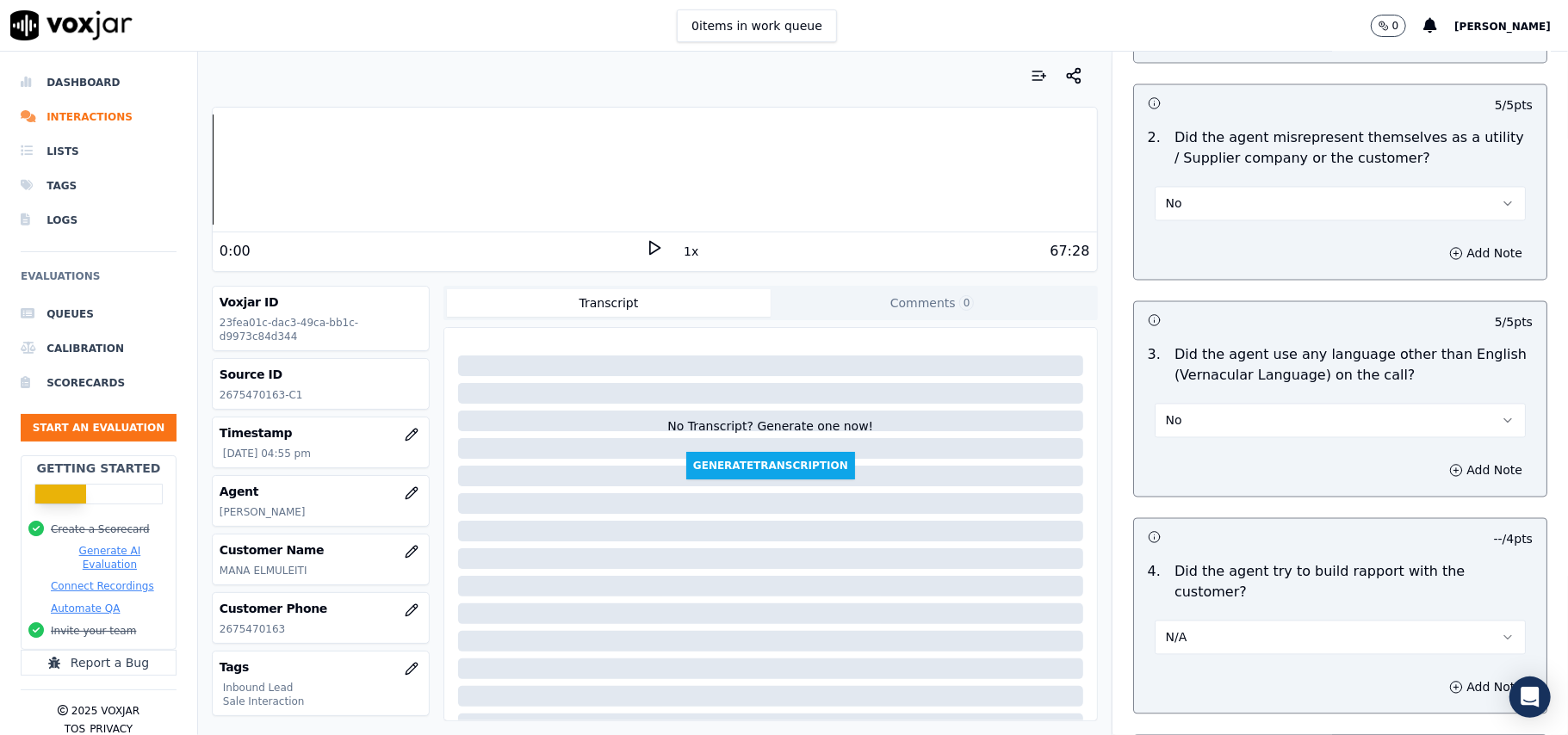
scroll to position [4819, 0]
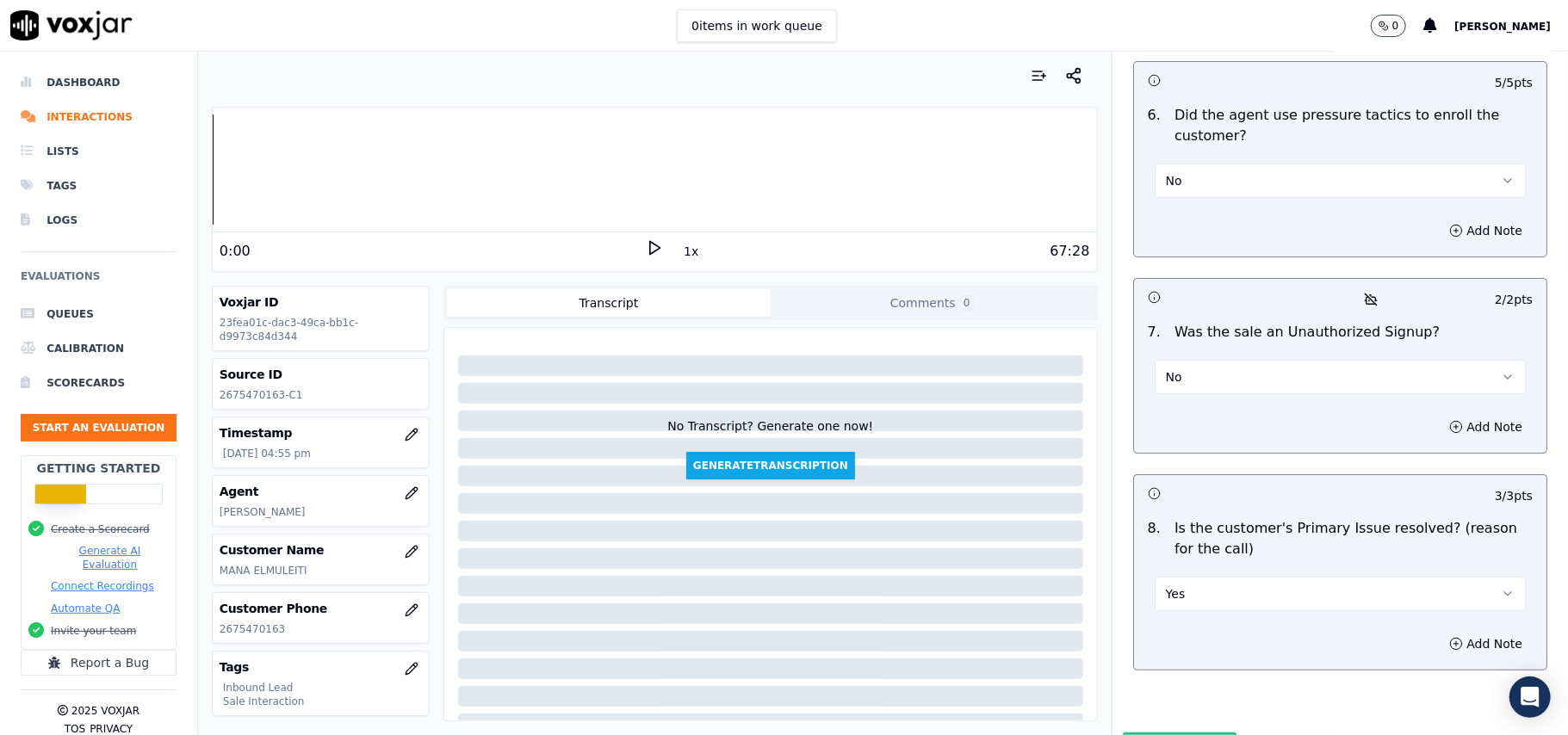
click at [1151, 732] on button "Submit Scores" at bounding box center [1180, 748] width 114 height 31
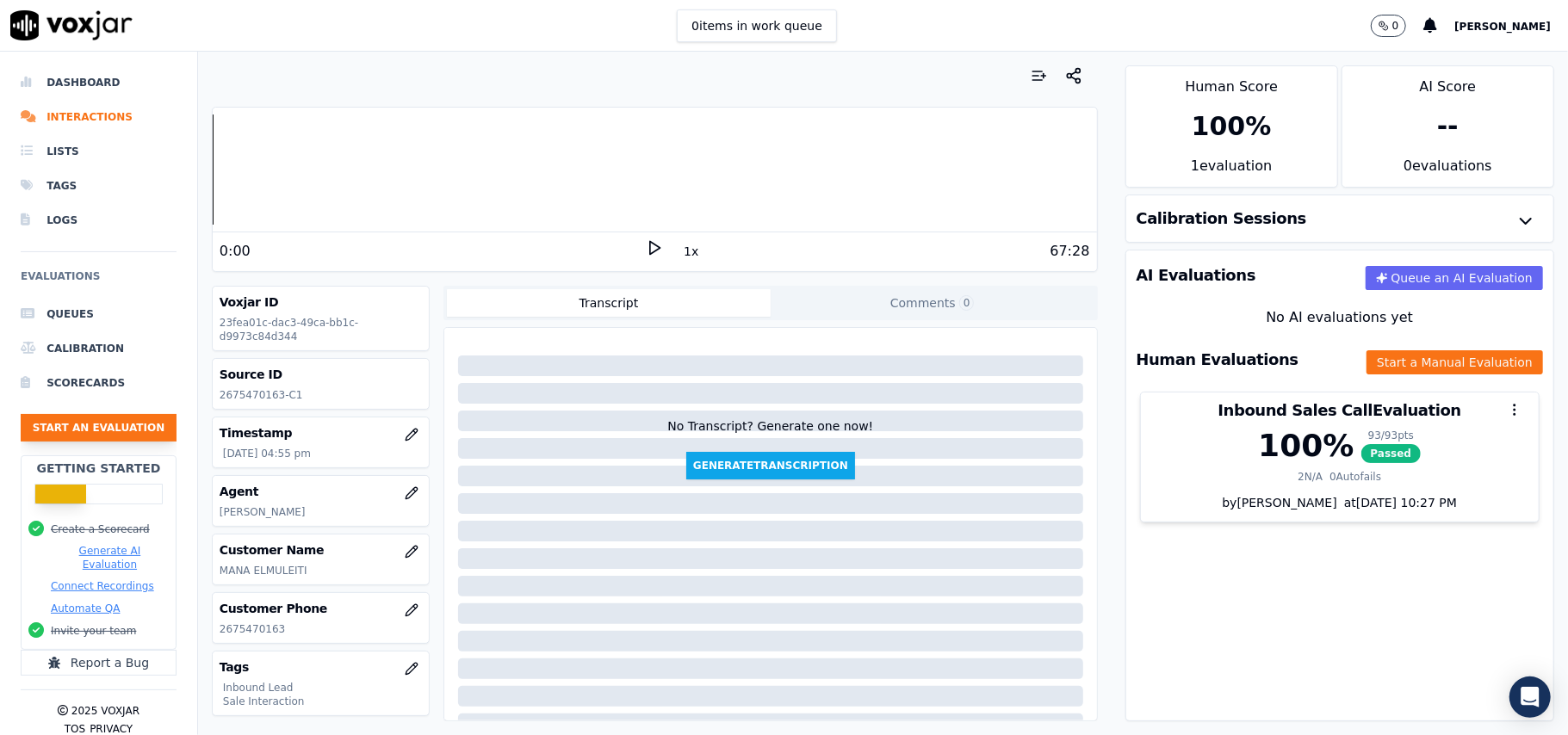
click at [124, 431] on button "Start an Evaluation" at bounding box center [99, 428] width 156 height 28
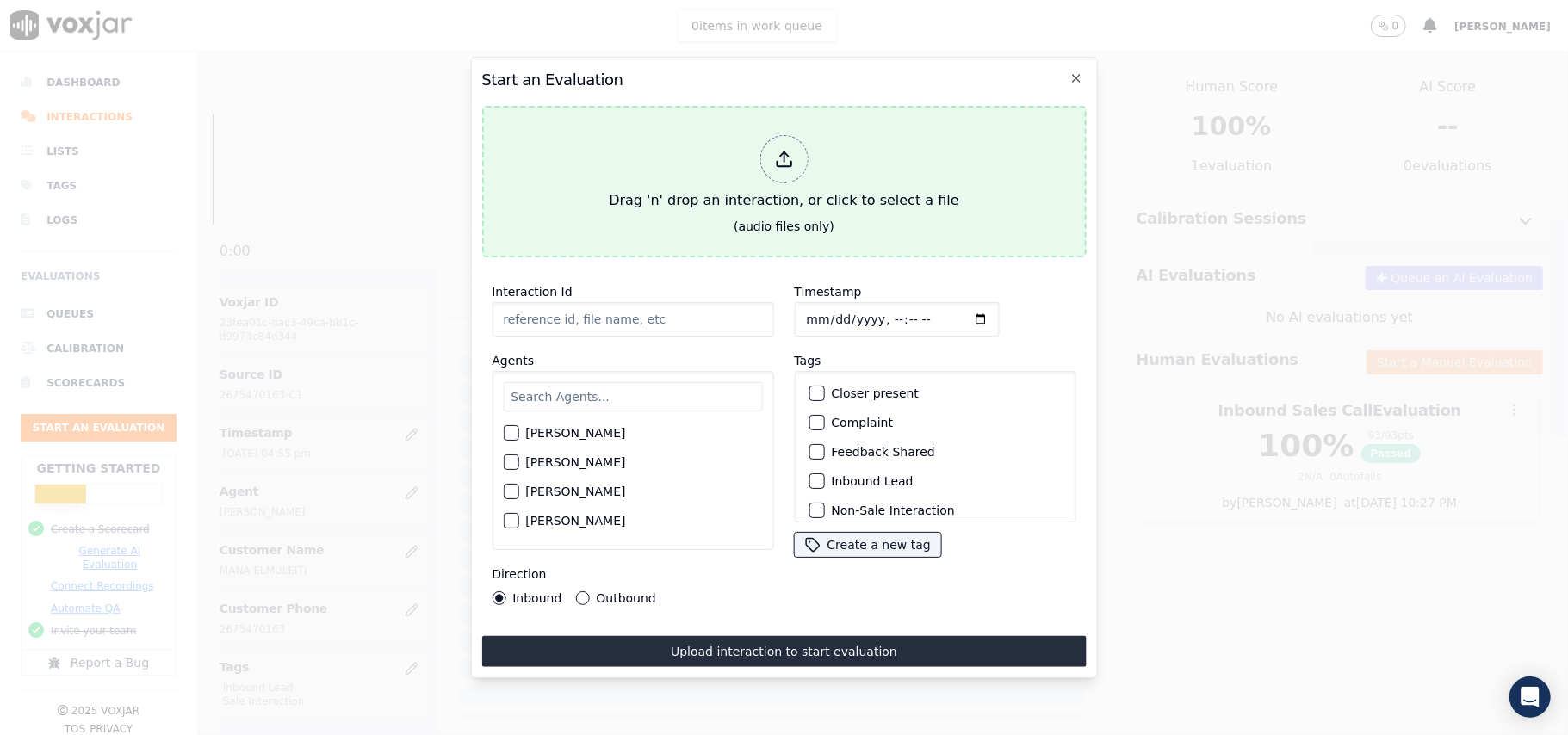
click at [792, 159] on icon at bounding box center [784, 159] width 19 height 19
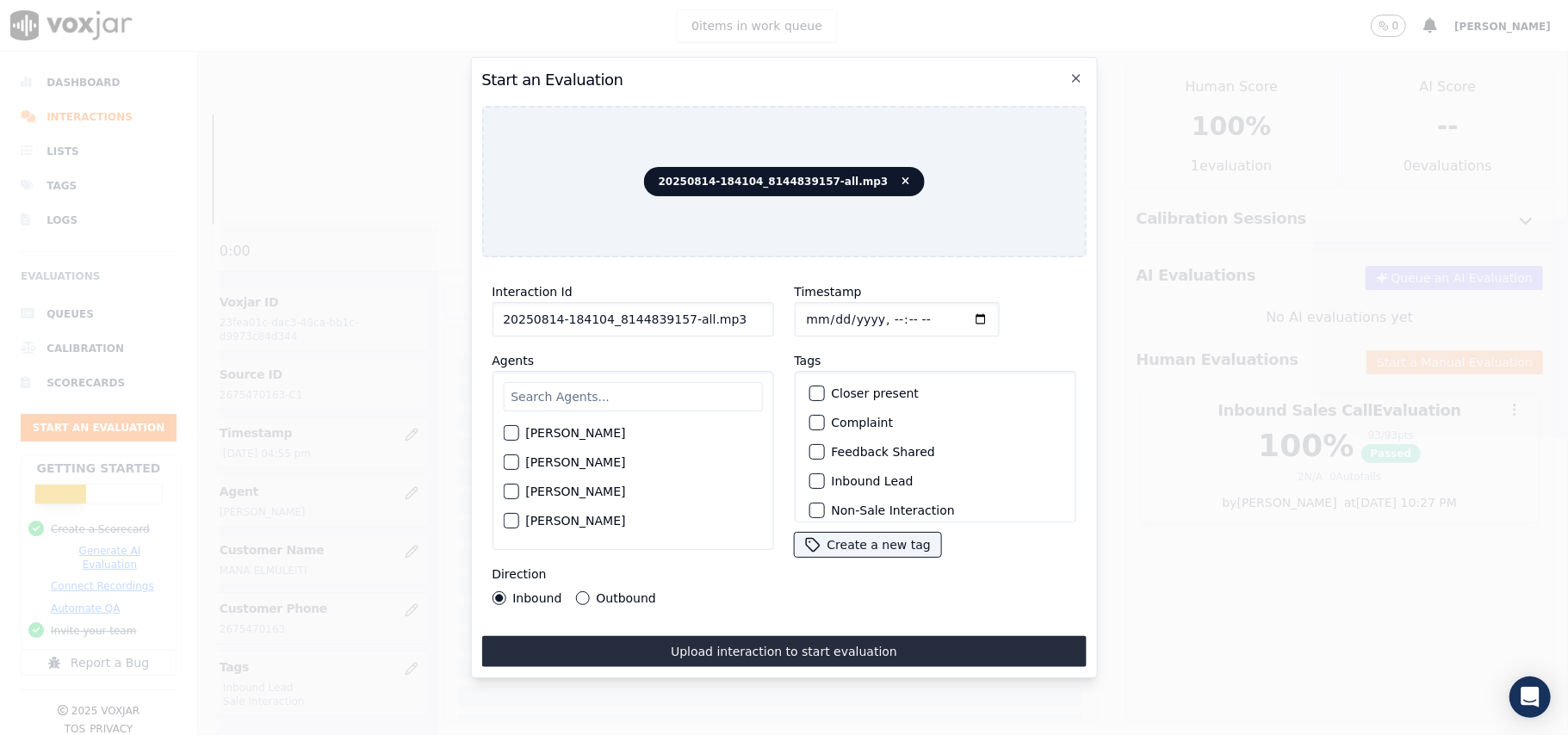
drag, startPoint x: 718, startPoint y: 312, endPoint x: 676, endPoint y: 313, distance: 42.0
click at [676, 313] on input "20250814-184104_8144839157-all.mp3" at bounding box center [632, 319] width 281 height 35
type input "20250814-184104_8144839157-C1"
click at [828, 311] on input "Timestamp" at bounding box center [896, 319] width 205 height 35
type input "2025-08-14T16:57"
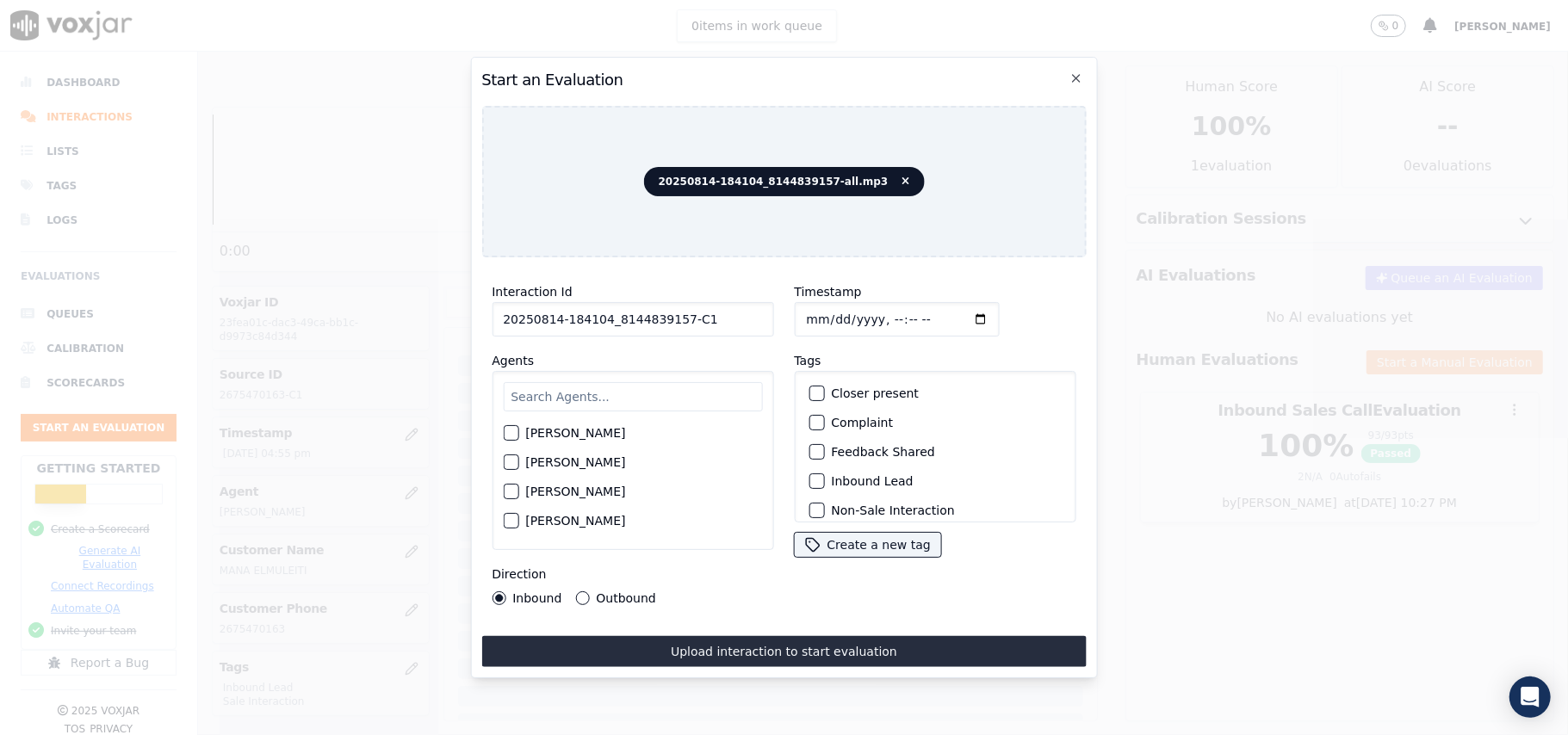
click at [597, 394] on input "text" at bounding box center [632, 397] width 259 height 29
type input "Walter"
click at [507, 437] on button "[PERSON_NAME]" at bounding box center [511, 438] width 16 height 16
click at [810, 479] on div "button" at bounding box center [816, 481] width 12 height 12
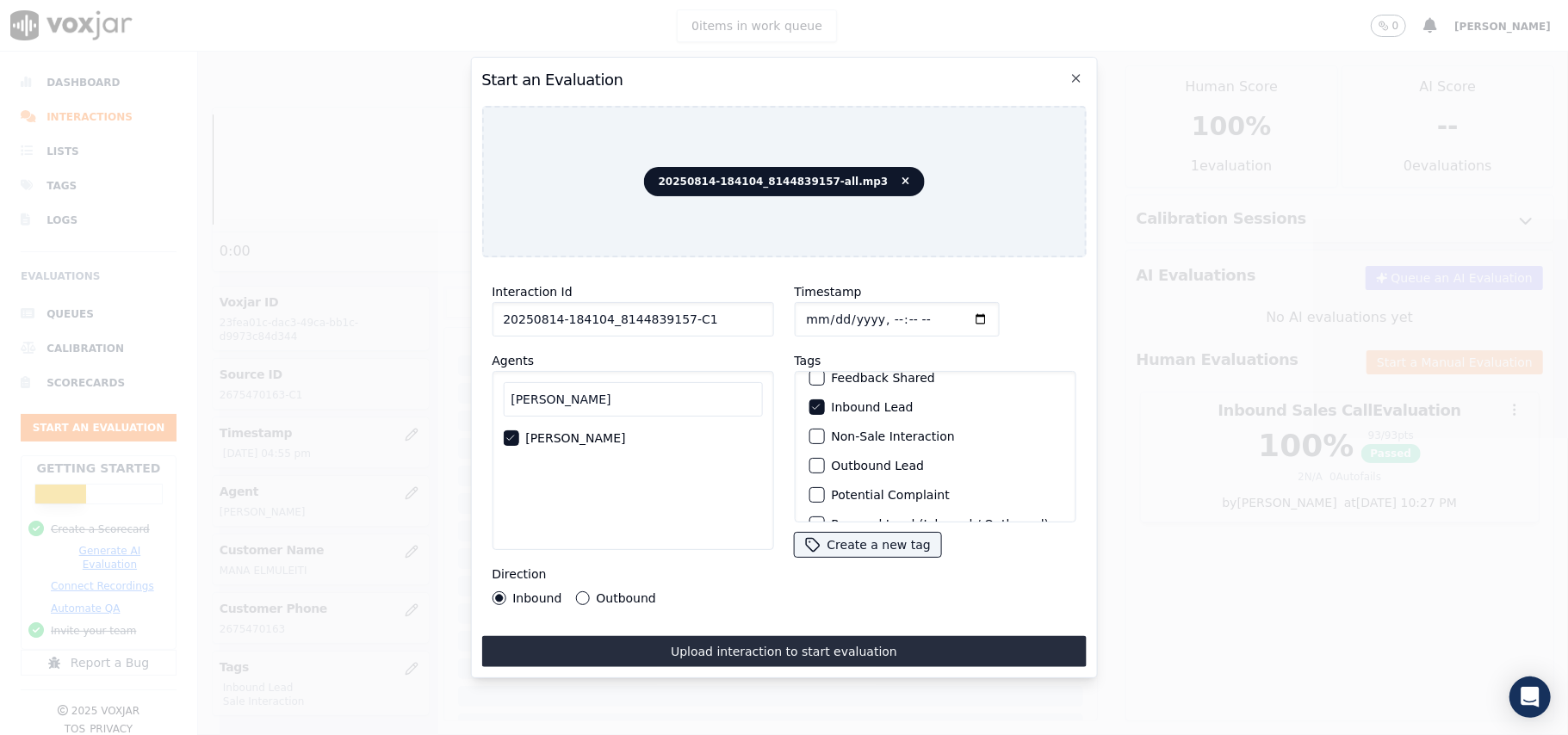
scroll to position [150, 0]
click at [810, 494] on div "button" at bounding box center [816, 500] width 12 height 12
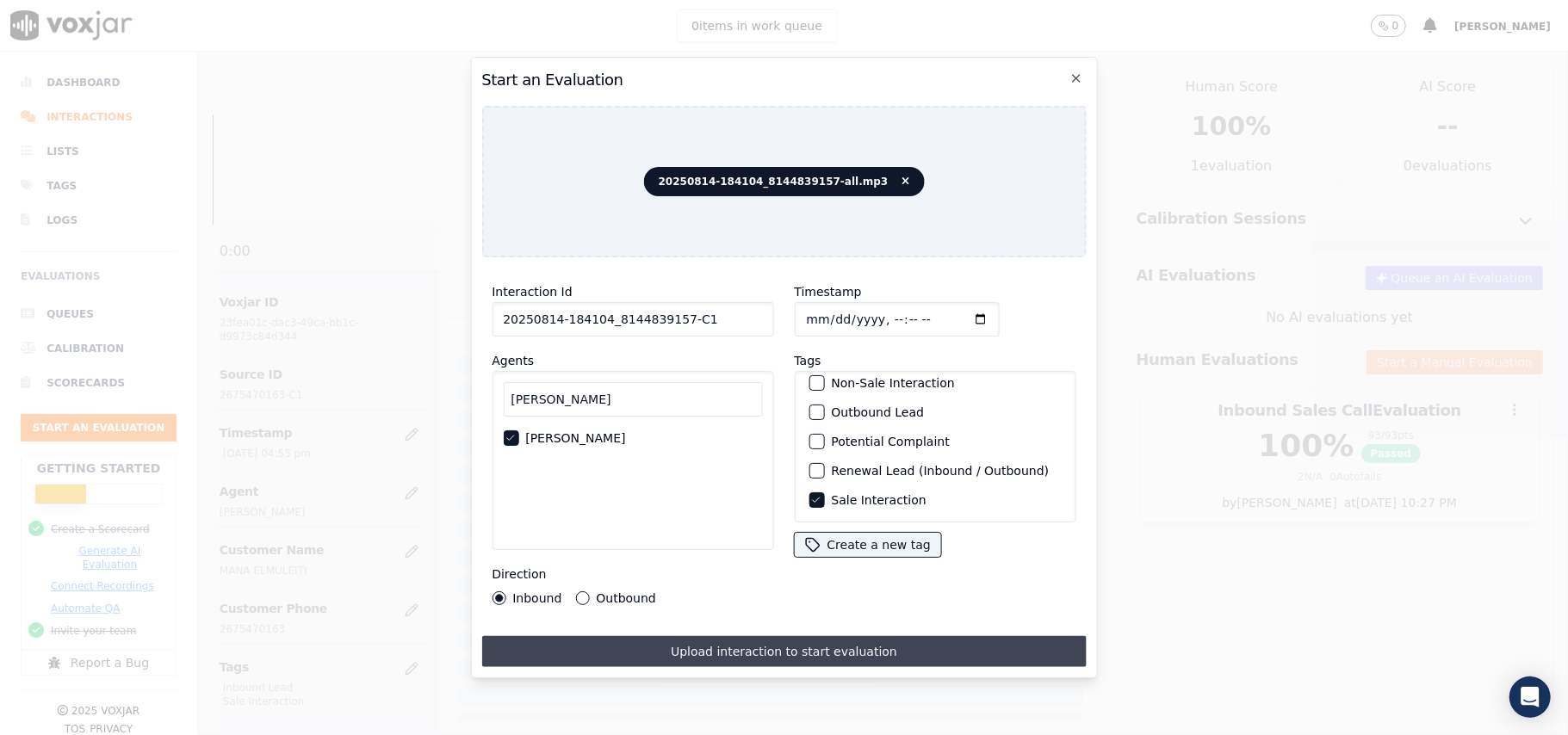
click at [720, 648] on button "Upload interaction to start evaluation" at bounding box center [784, 652] width 604 height 31
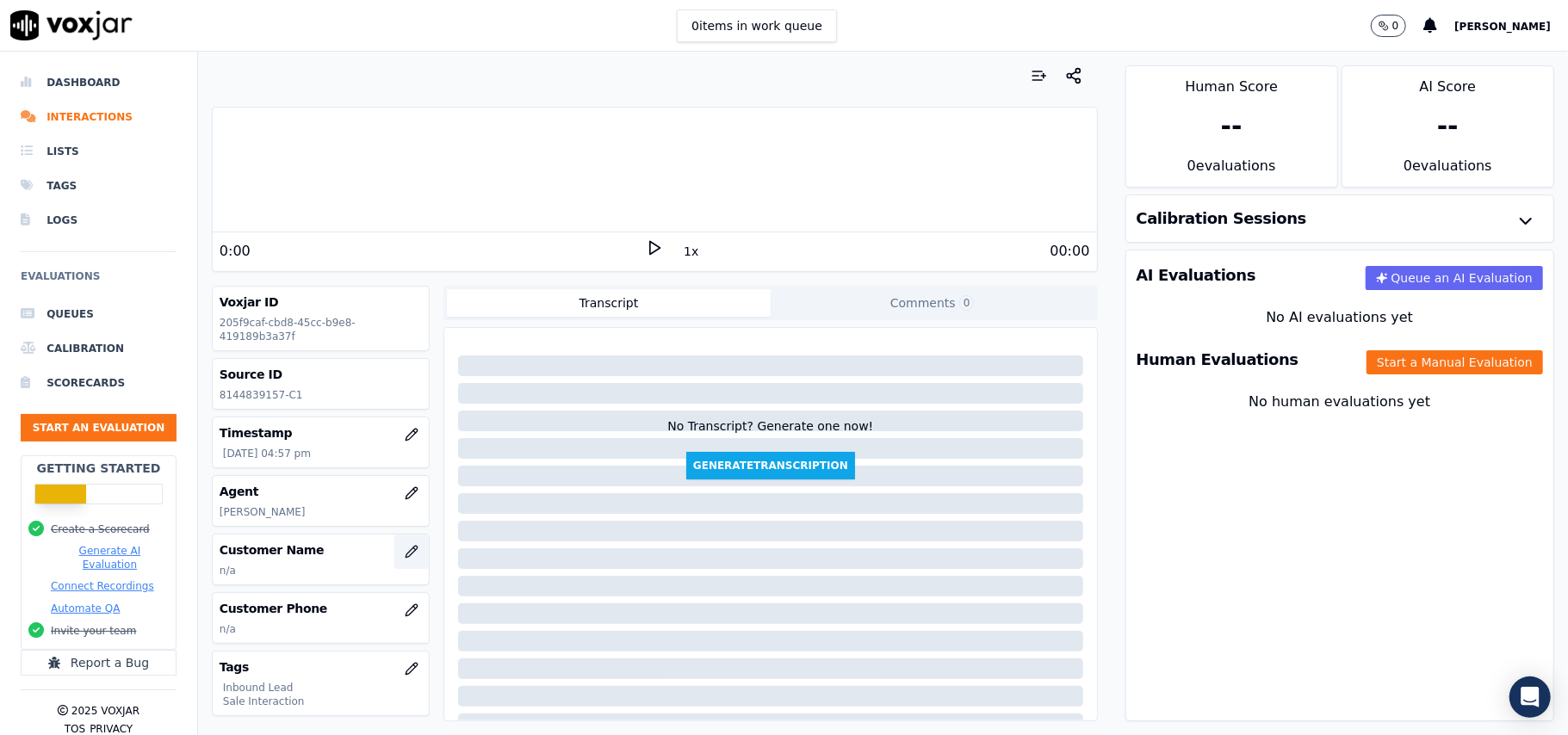
click at [404, 558] on icon "button" at bounding box center [411, 552] width 14 height 14
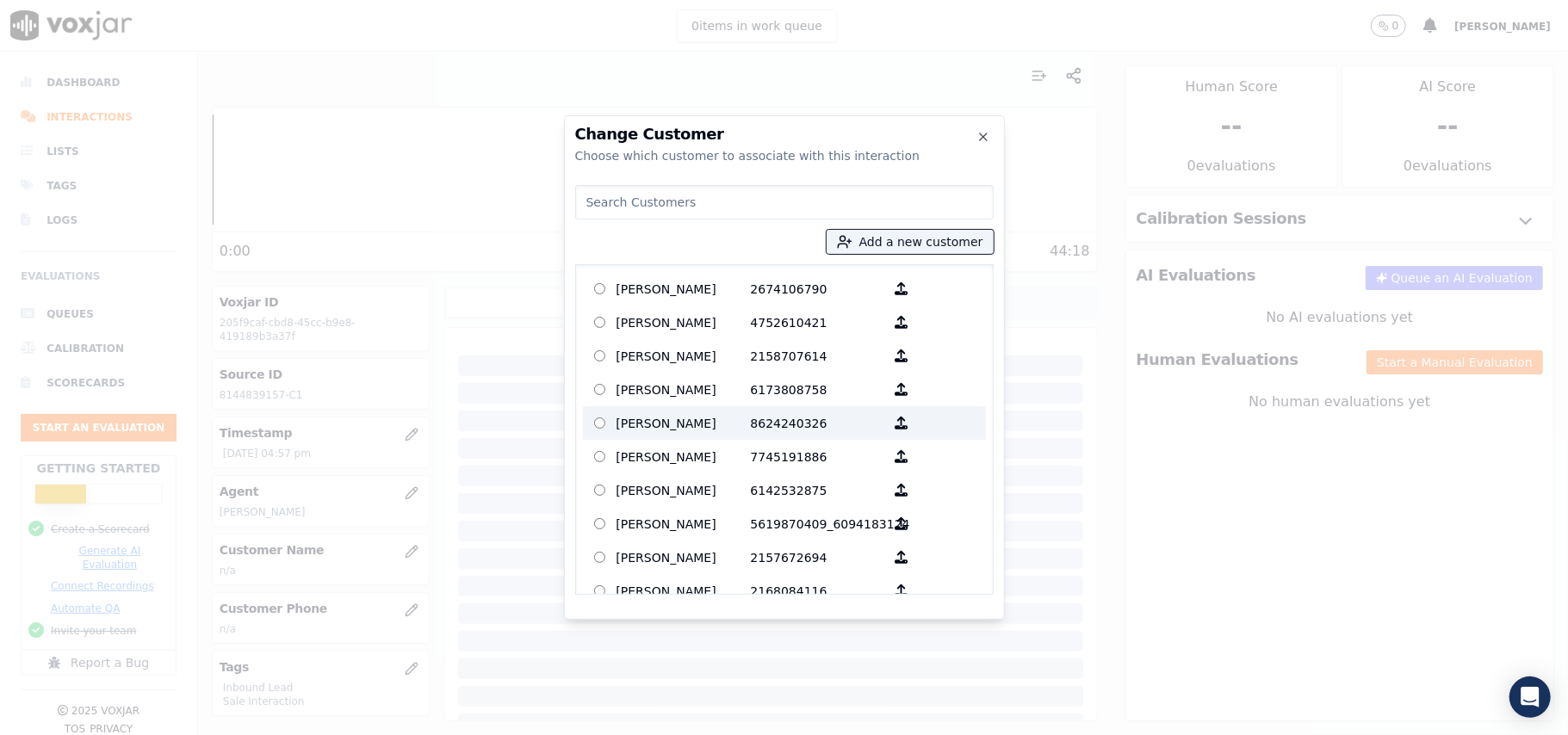
paste input "JACLYN INKS"
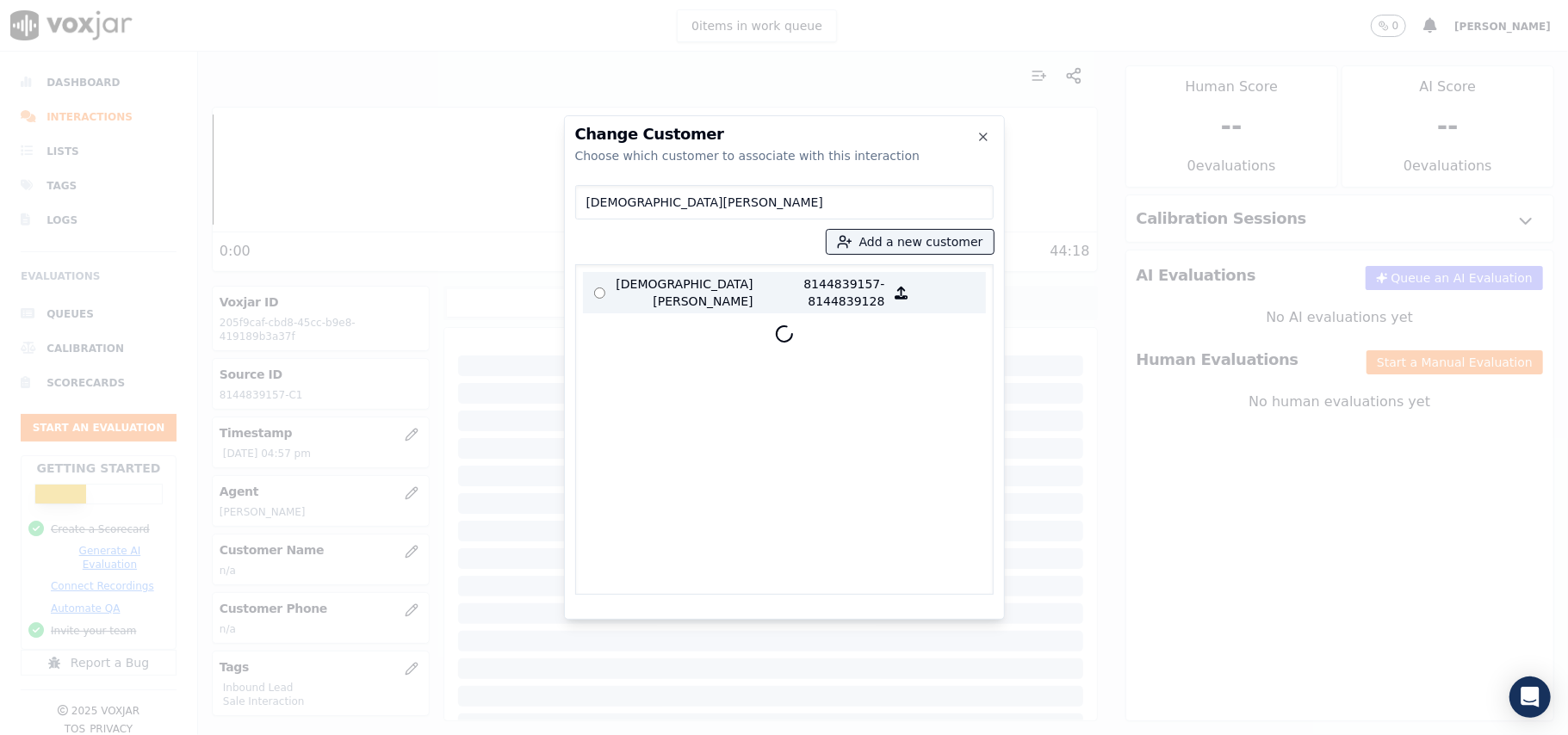
type input "JACLYN INKS"
click at [653, 305] on p "JACLYN INKS" at bounding box center [683, 293] width 134 height 35
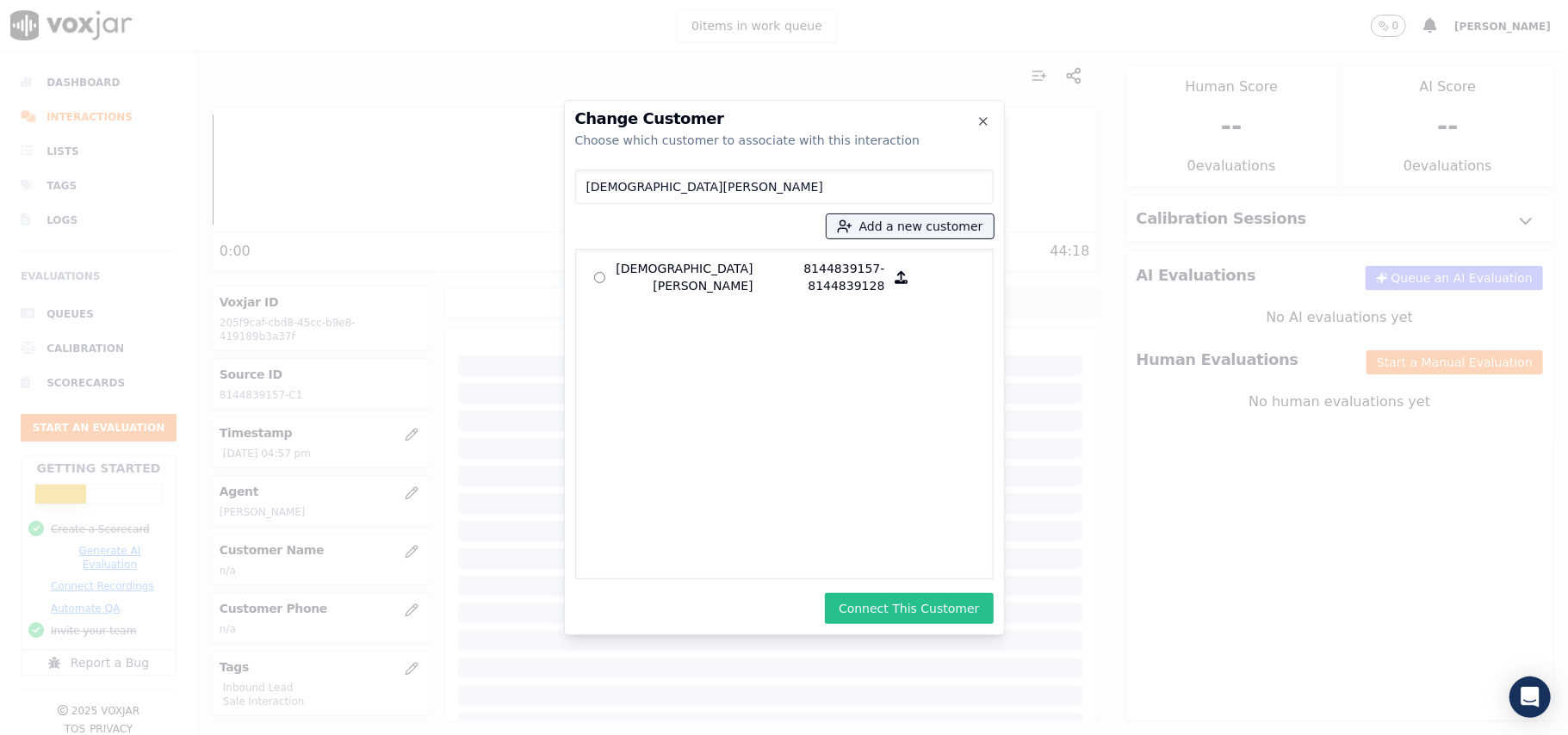
click at [939, 614] on button "Connect This Customer" at bounding box center [909, 609] width 168 height 31
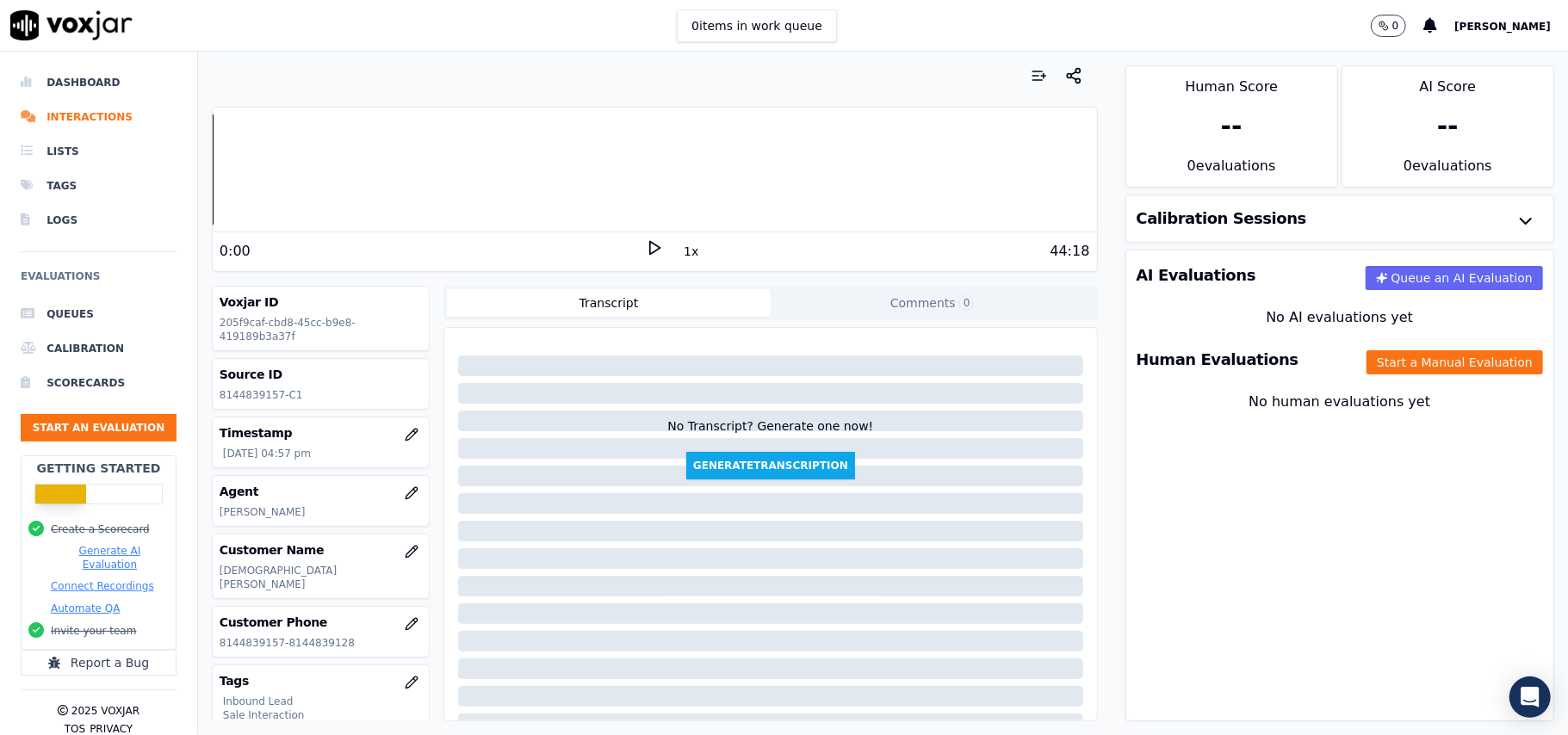
click at [1365, 384] on div "Human Evaluations Start a Manual Evaluation" at bounding box center [1339, 360] width 427 height 50
click at [1366, 375] on button "Start a Manual Evaluation" at bounding box center [1455, 363] width 177 height 24
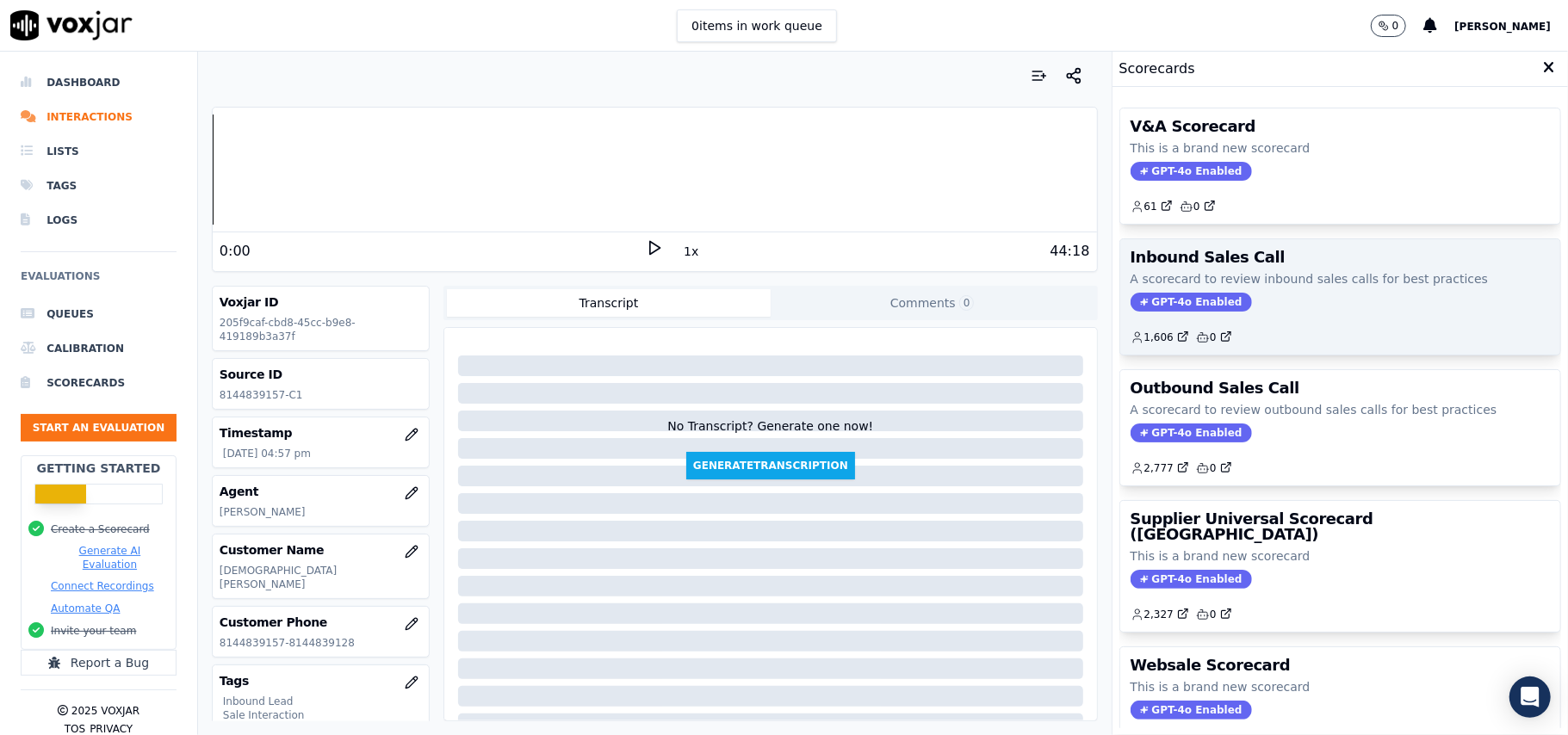
click at [1158, 298] on span "GPT-4o Enabled" at bounding box center [1191, 302] width 121 height 19
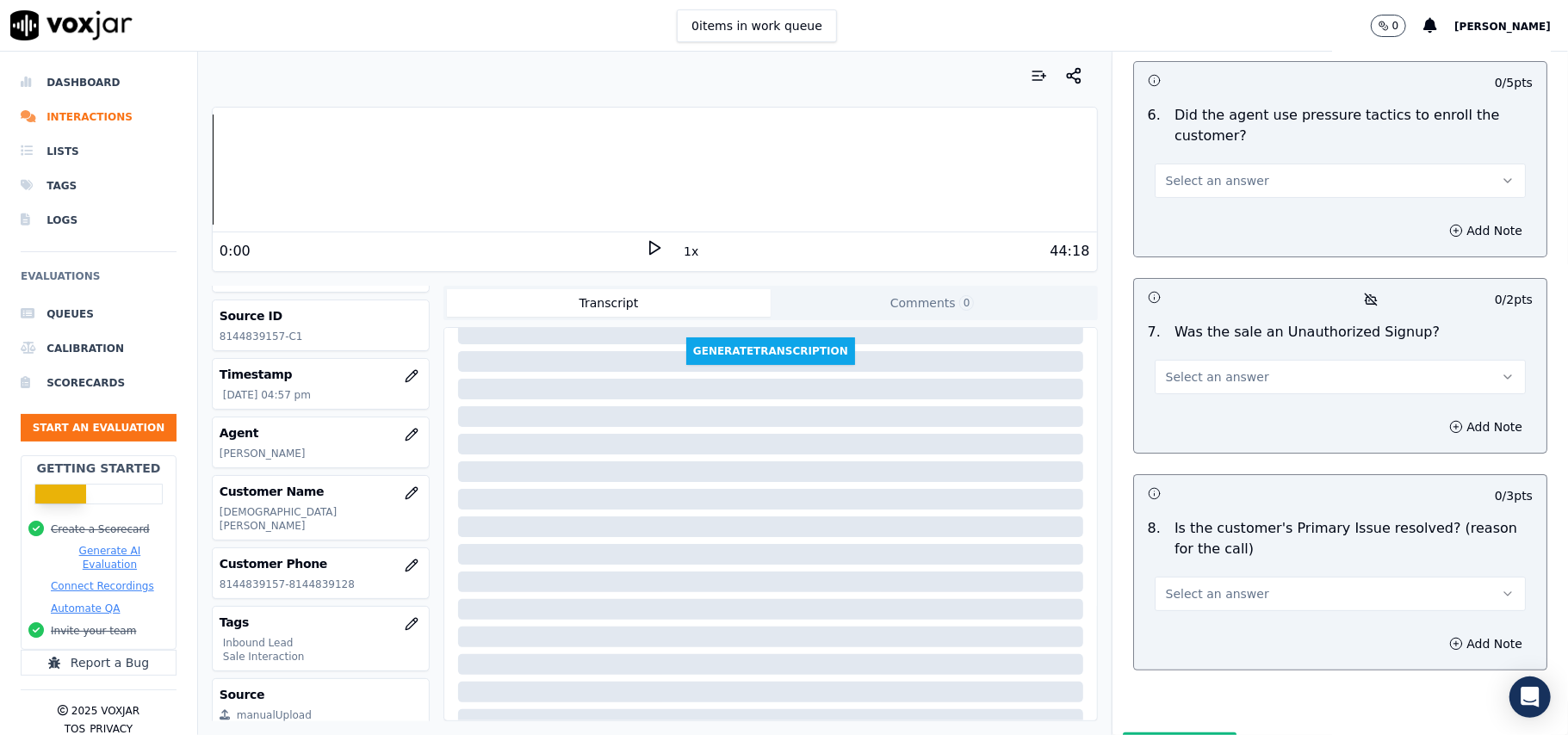
scroll to position [114, 0]
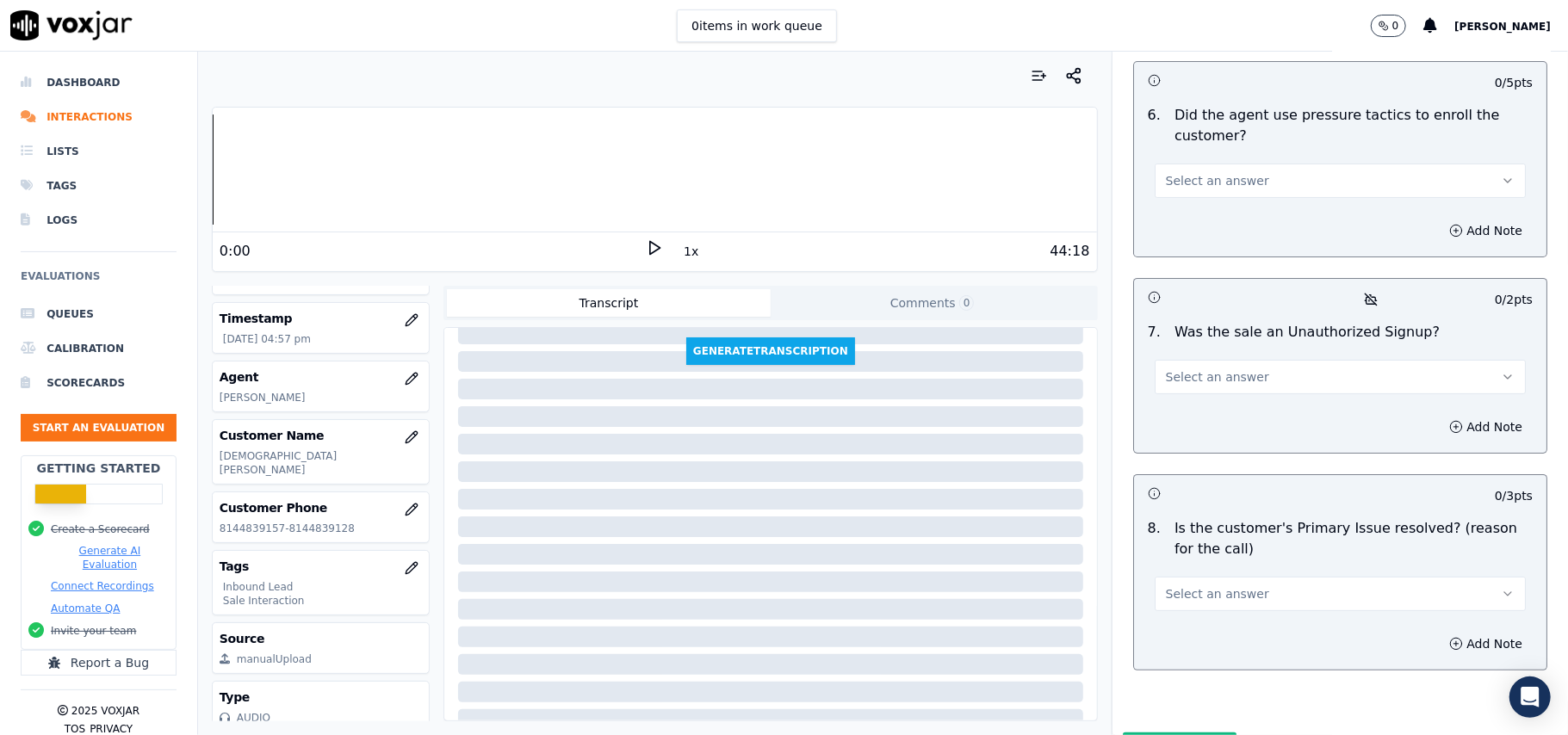
click at [1209, 585] on span "Select an answer" at bounding box center [1217, 594] width 103 height 17
drag, startPoint x: 1190, startPoint y: 546, endPoint x: 1269, endPoint y: 527, distance: 81.3
click at [1190, 545] on div "Yes" at bounding box center [1303, 543] width 333 height 28
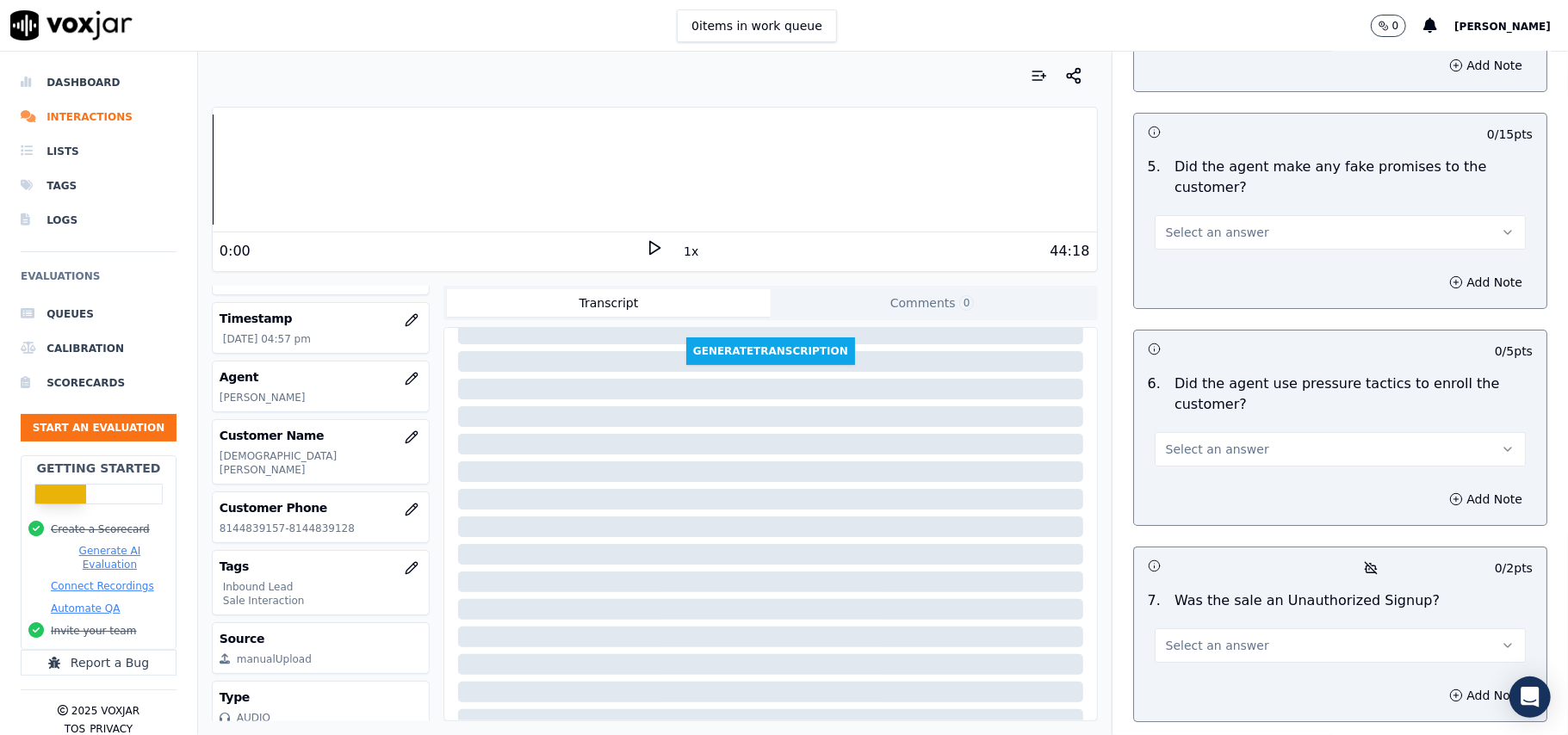
scroll to position [4792, 0]
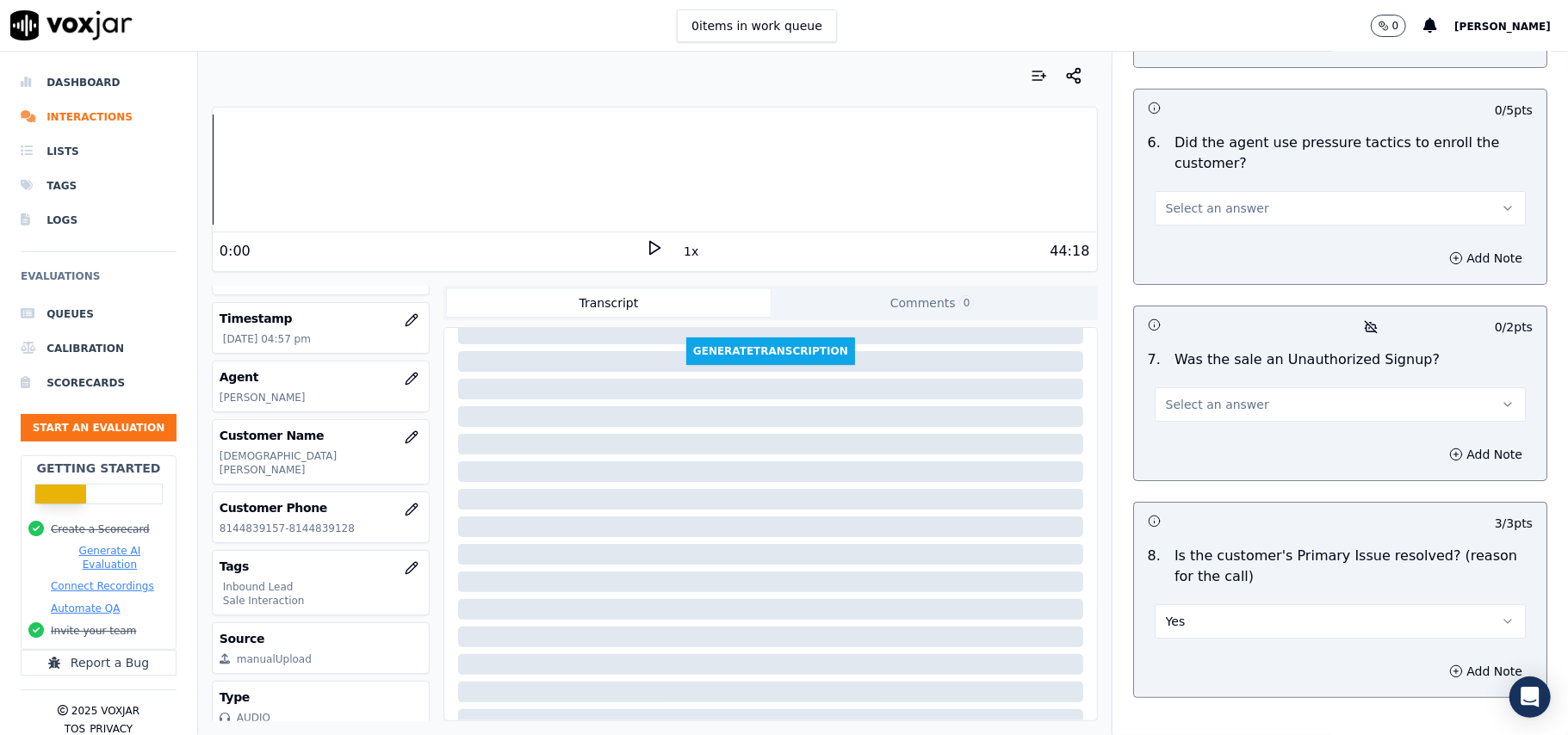
click at [1245, 388] on button "Select an answer" at bounding box center [1340, 405] width 371 height 35
click at [1230, 370] on div "No" at bounding box center [1303, 380] width 333 height 28
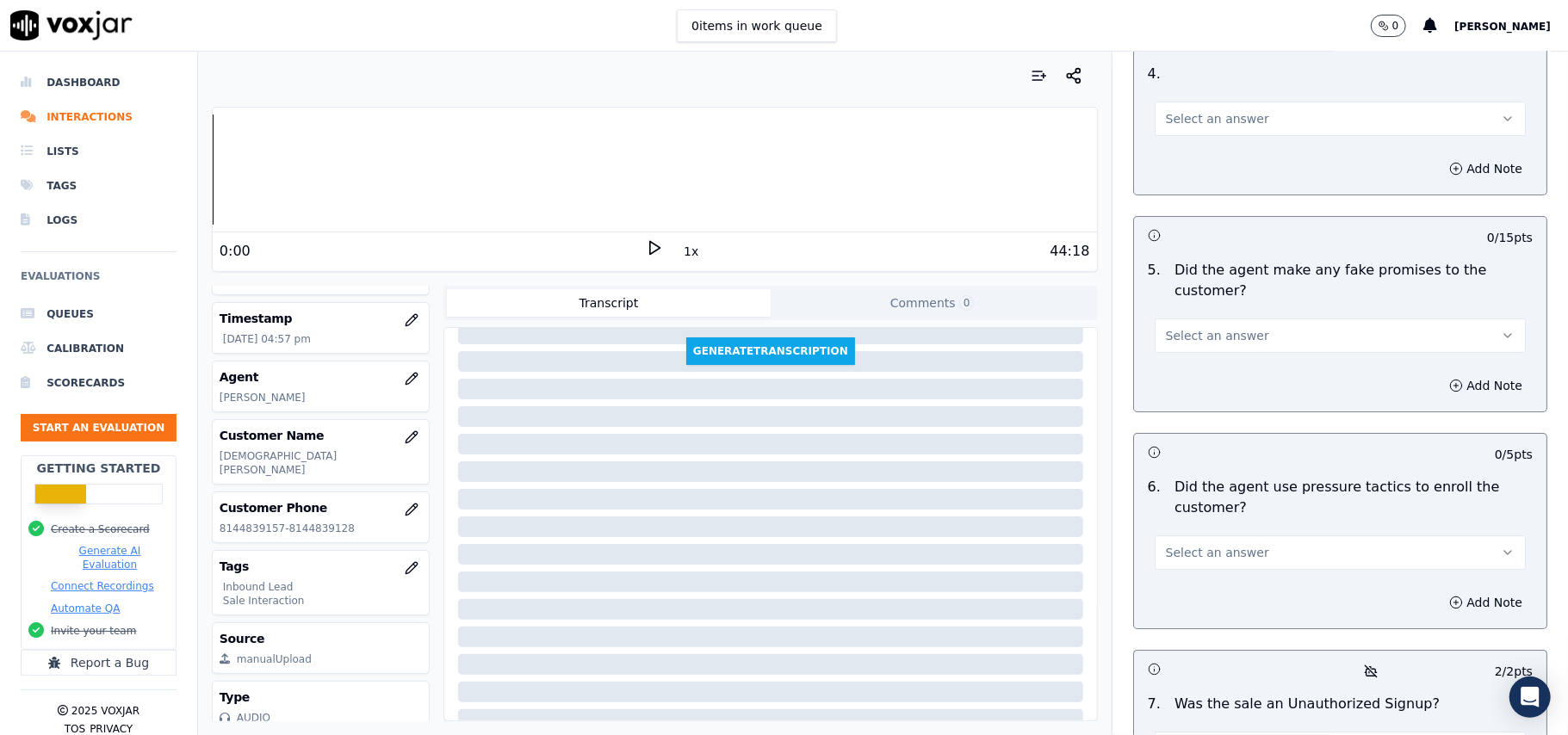
click at [1216, 545] on span "Select an answer" at bounding box center [1217, 553] width 103 height 17
click at [1182, 534] on div "No" at bounding box center [1303, 528] width 333 height 28
click at [1247, 319] on button "Select an answer" at bounding box center [1340, 336] width 371 height 35
click at [1244, 312] on div "No" at bounding box center [1303, 310] width 333 height 28
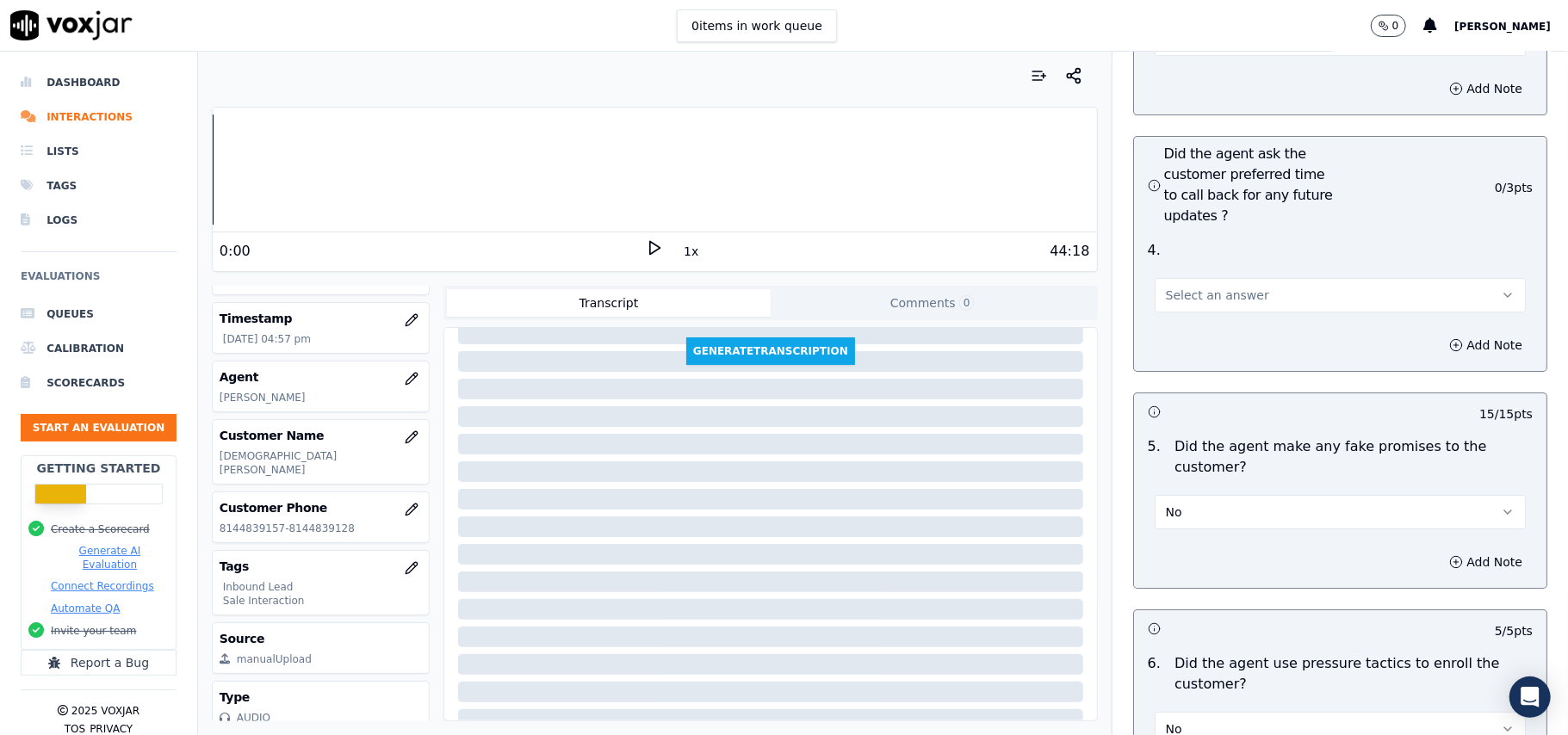
scroll to position [4218, 0]
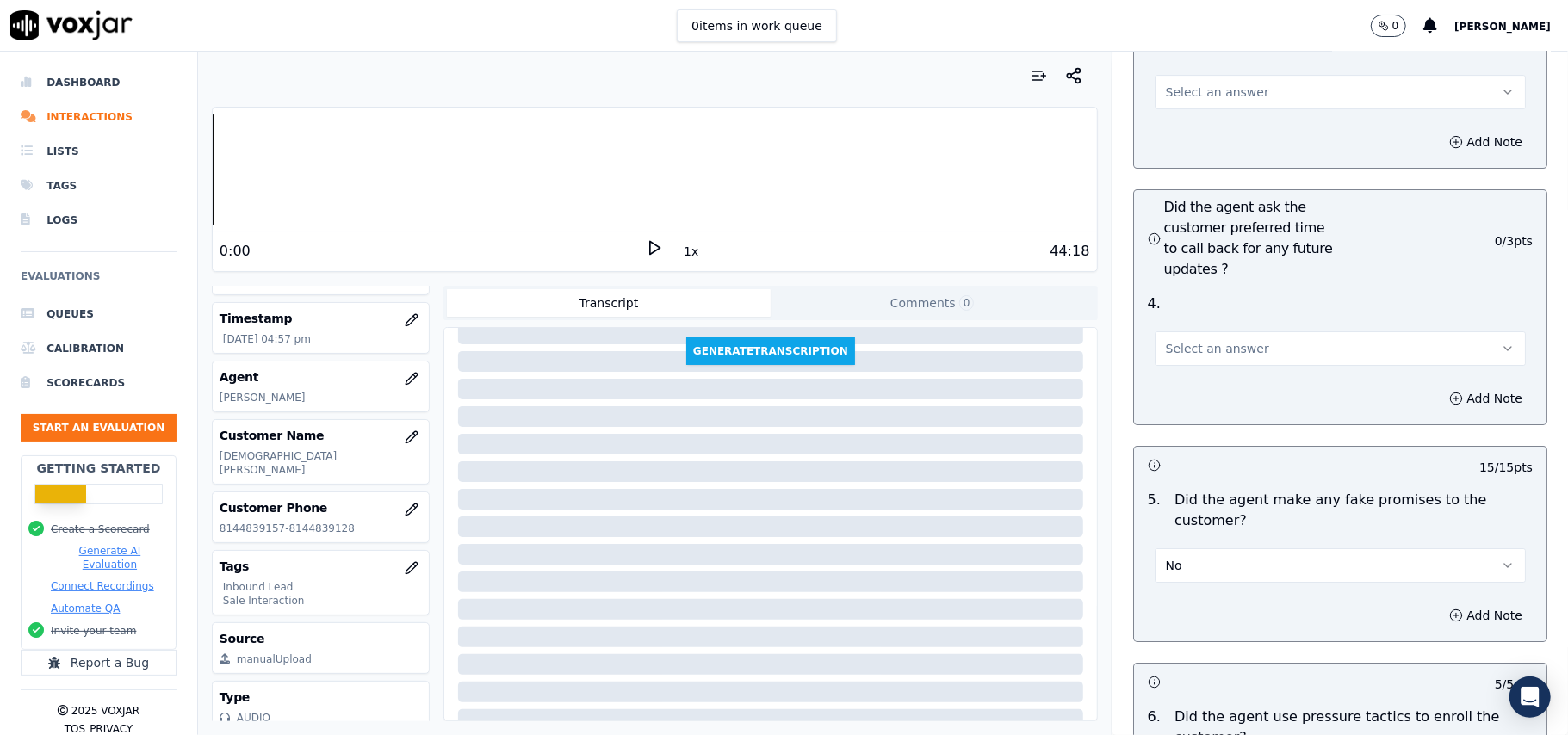
click at [1237, 332] on button "Select an answer" at bounding box center [1340, 349] width 371 height 35
click at [1228, 300] on div "Yes" at bounding box center [1303, 294] width 333 height 28
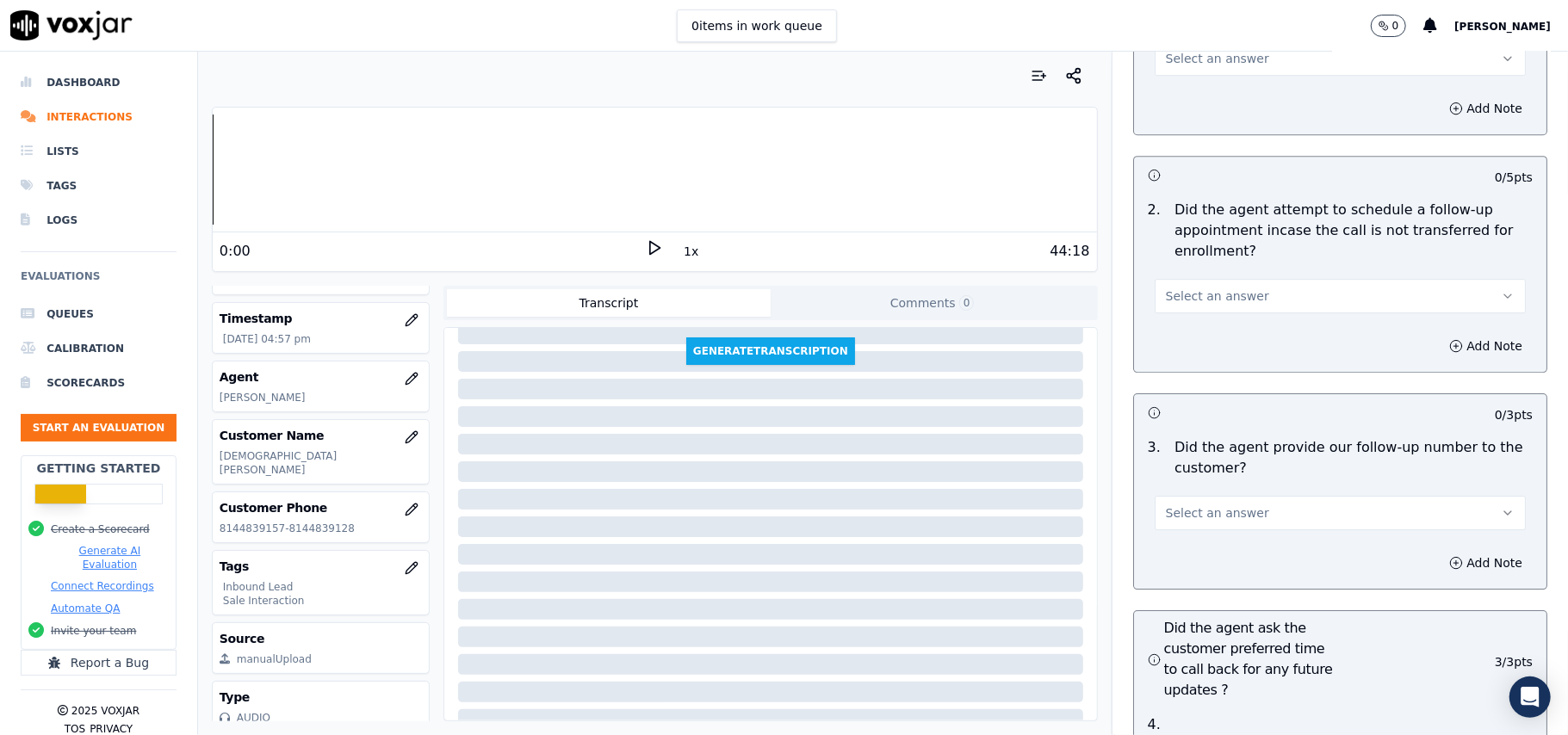
scroll to position [3758, 0]
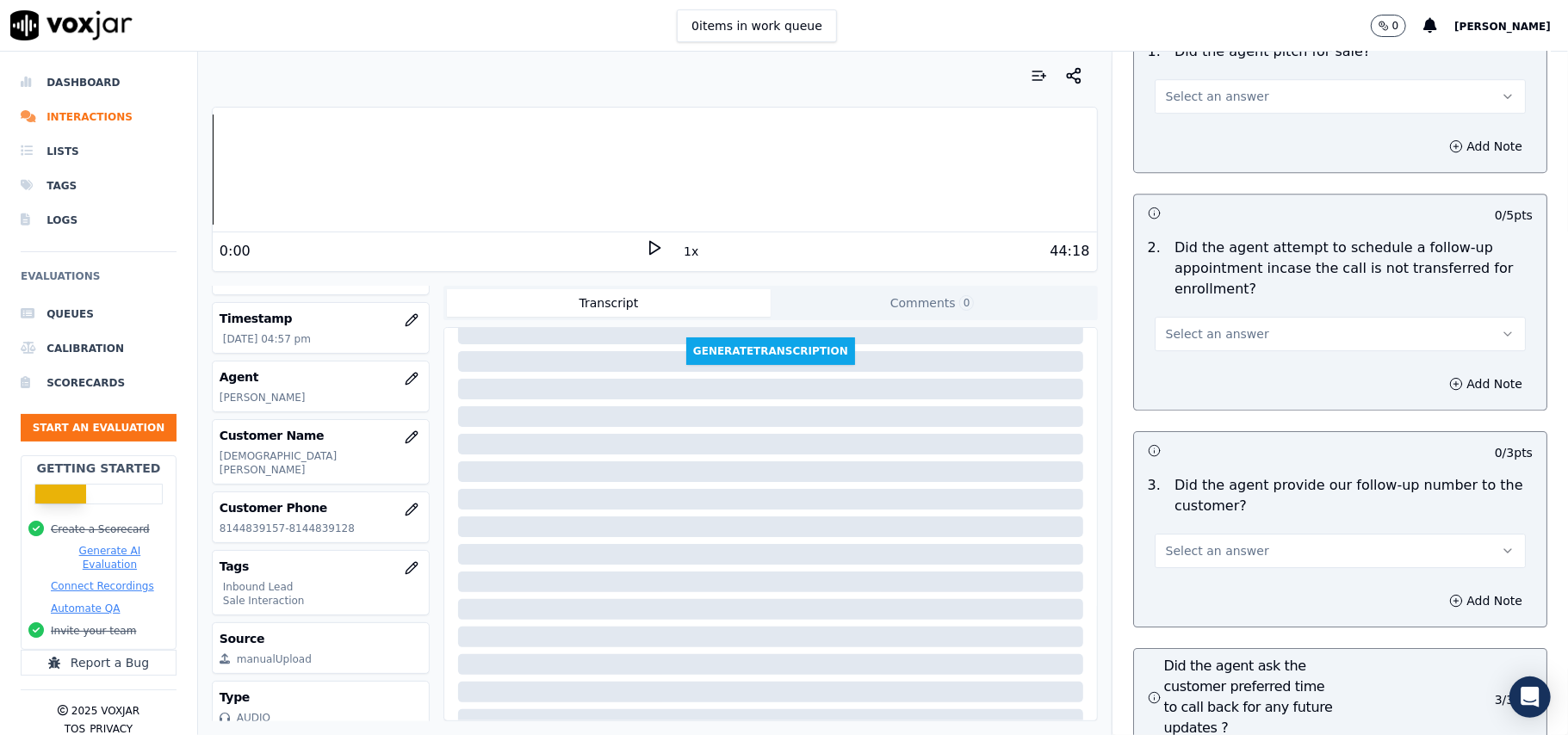
click at [1212, 543] on span "Select an answer" at bounding box center [1217, 551] width 103 height 17
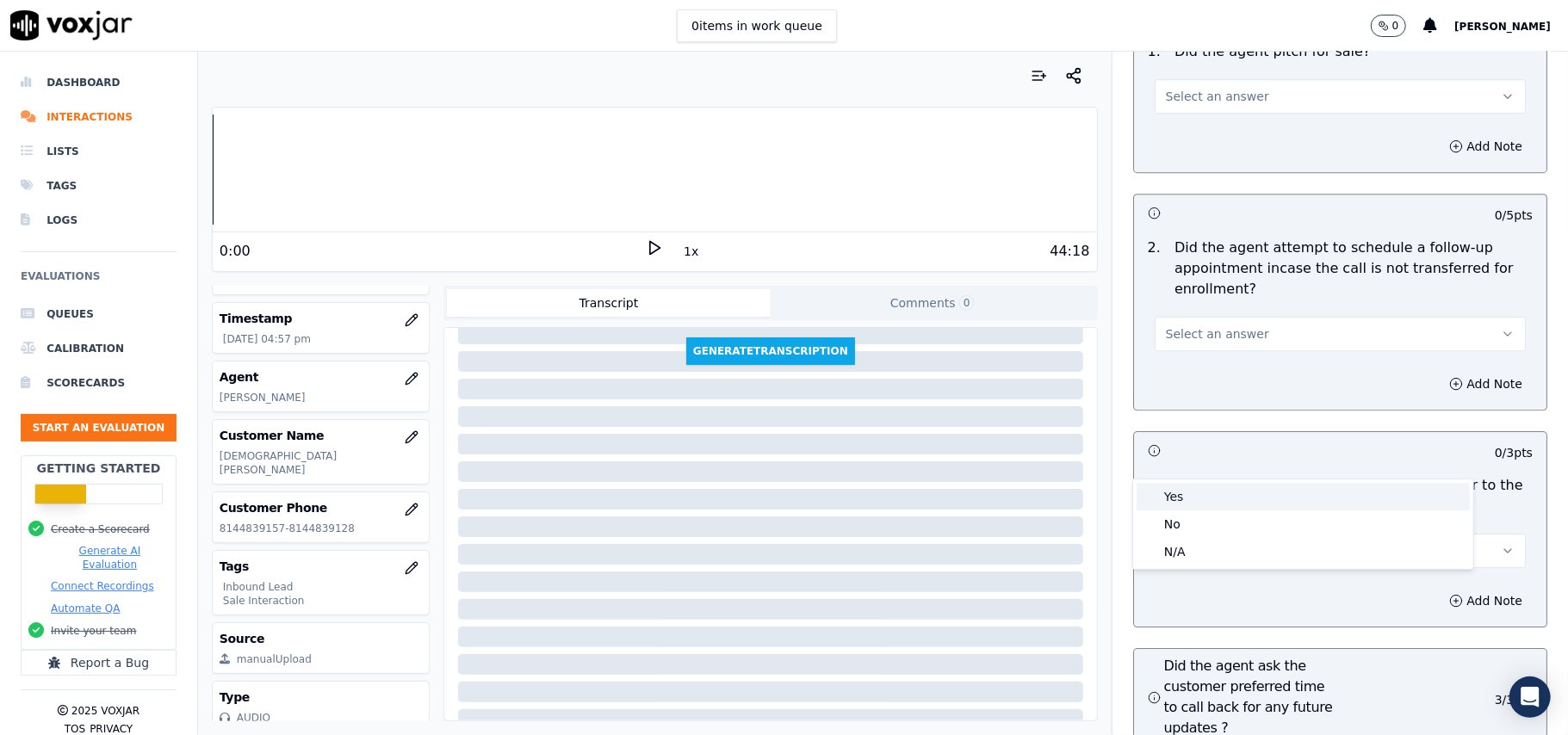
click at [1205, 496] on div "Yes" at bounding box center [1303, 497] width 333 height 28
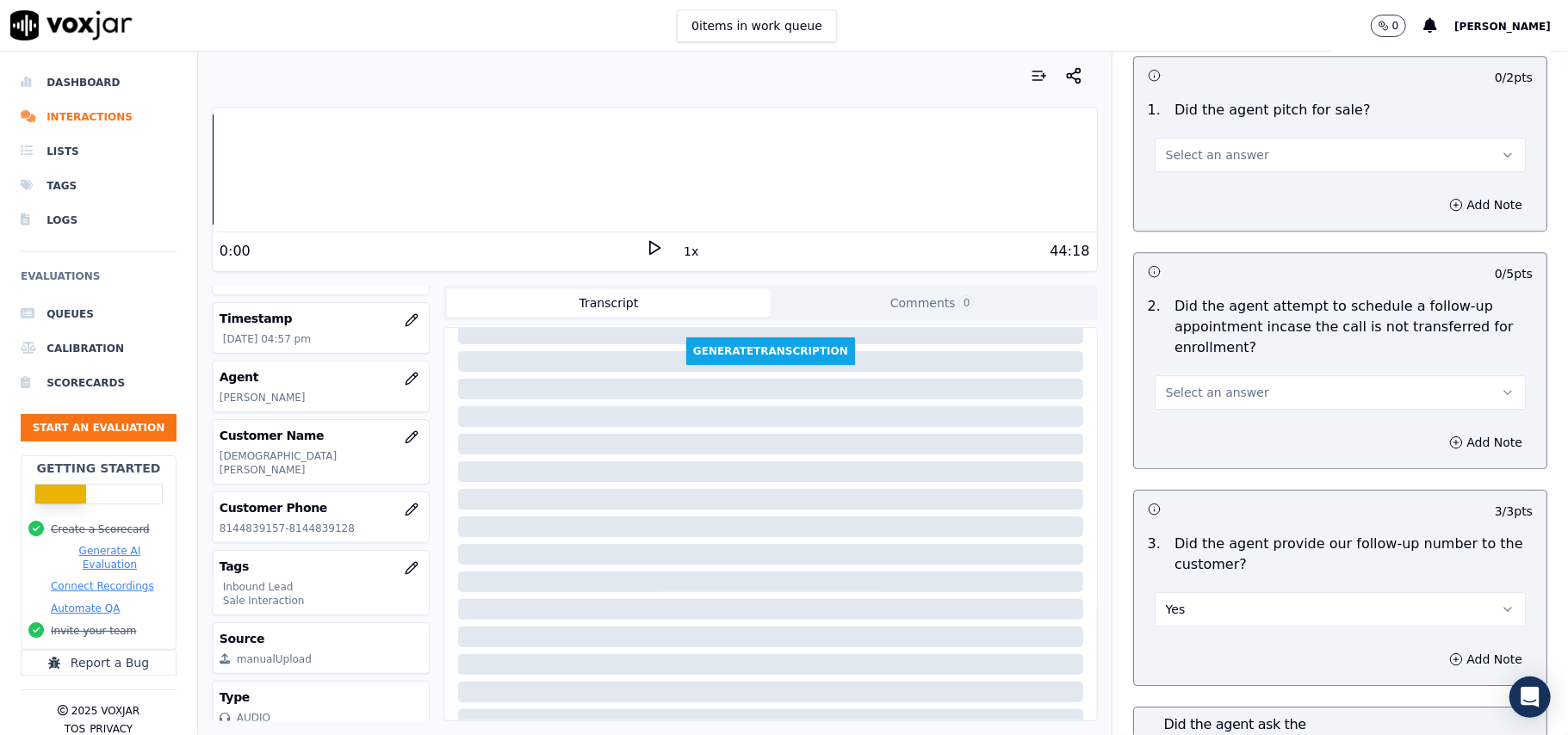
scroll to position [3644, 0]
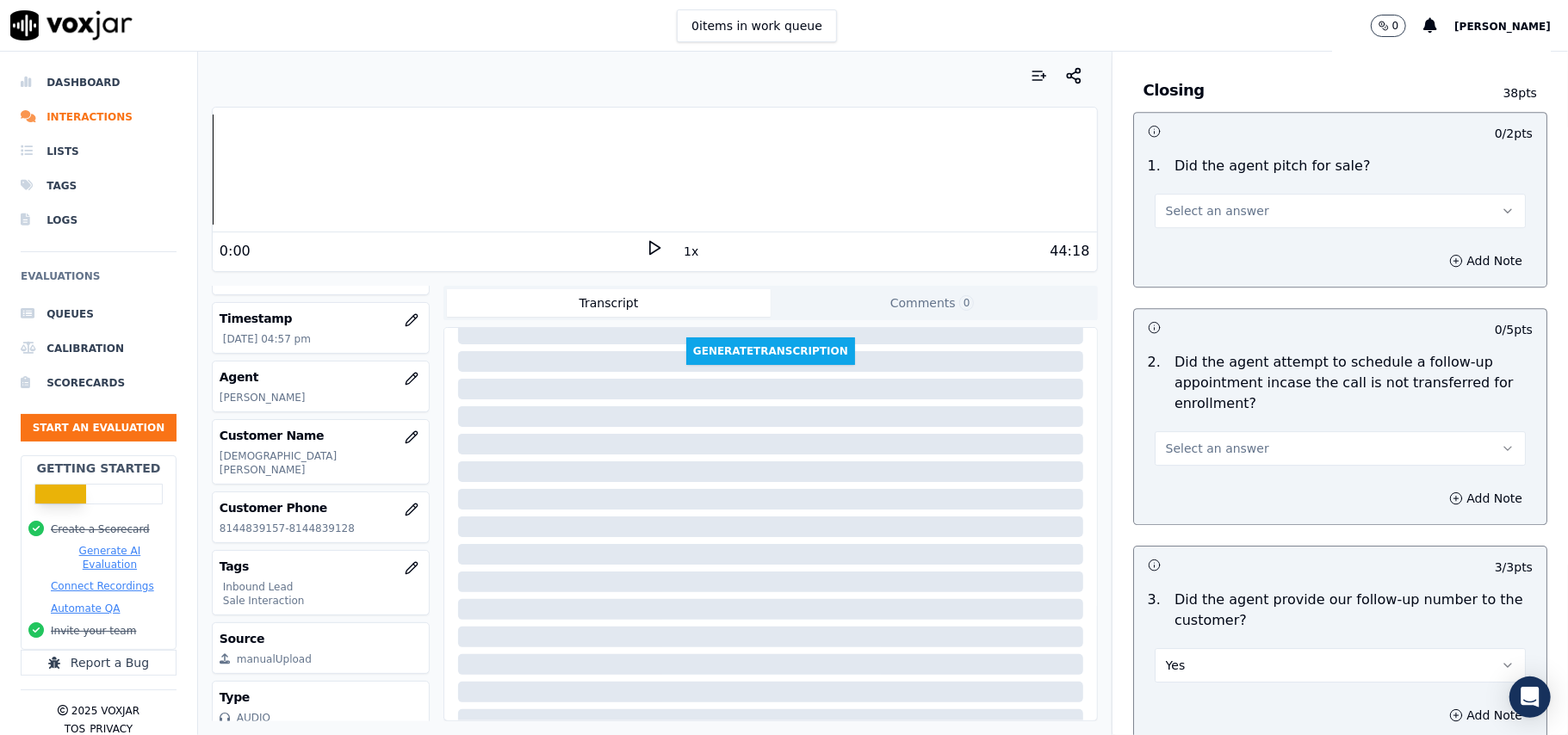
click at [1203, 440] on span "Select an answer" at bounding box center [1217, 448] width 103 height 17
click at [1203, 391] on div "Yes" at bounding box center [1303, 394] width 333 height 28
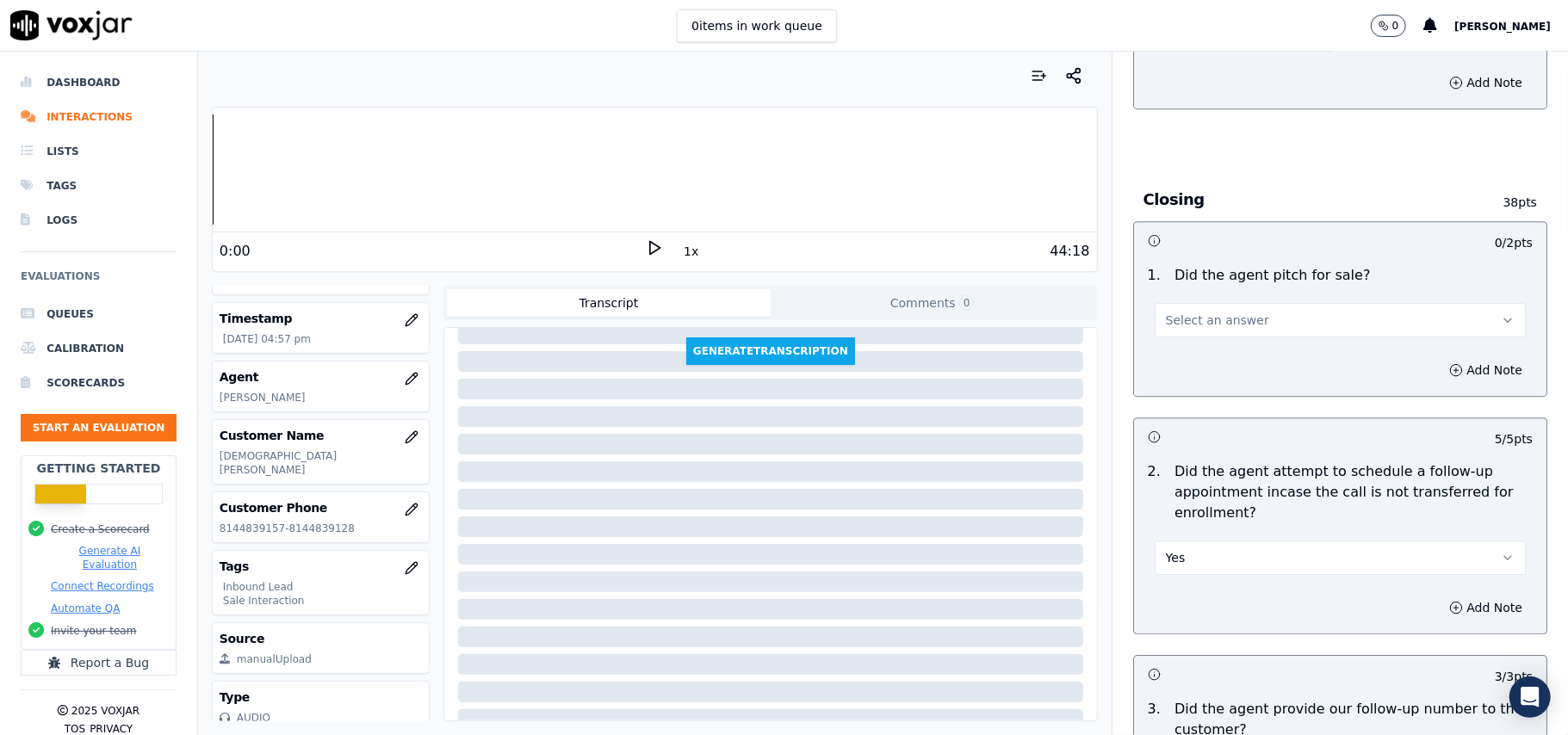
scroll to position [3414, 0]
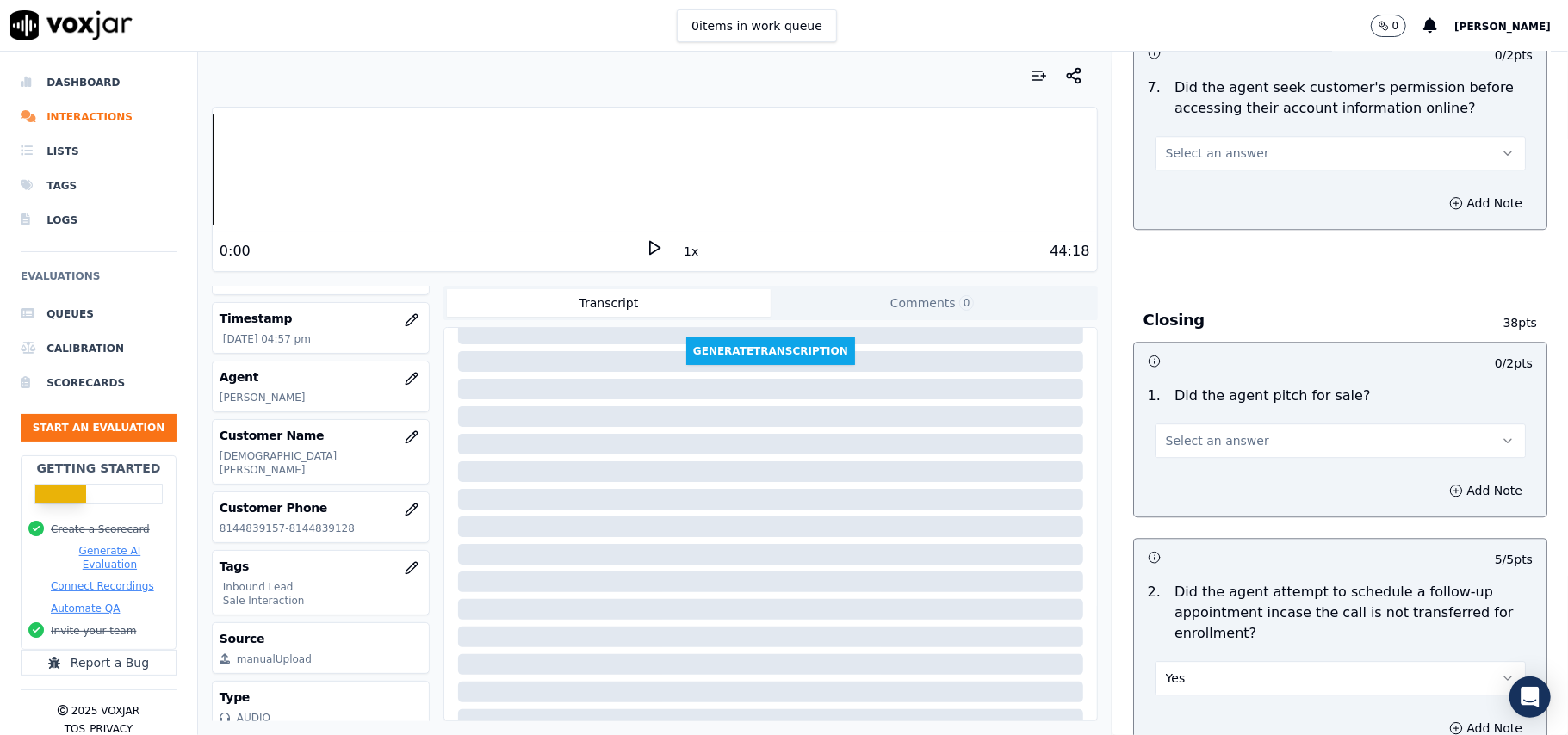
click at [1203, 432] on span "Select an answer" at bounding box center [1217, 441] width 103 height 17
click at [1193, 383] on div "Yes" at bounding box center [1303, 385] width 333 height 28
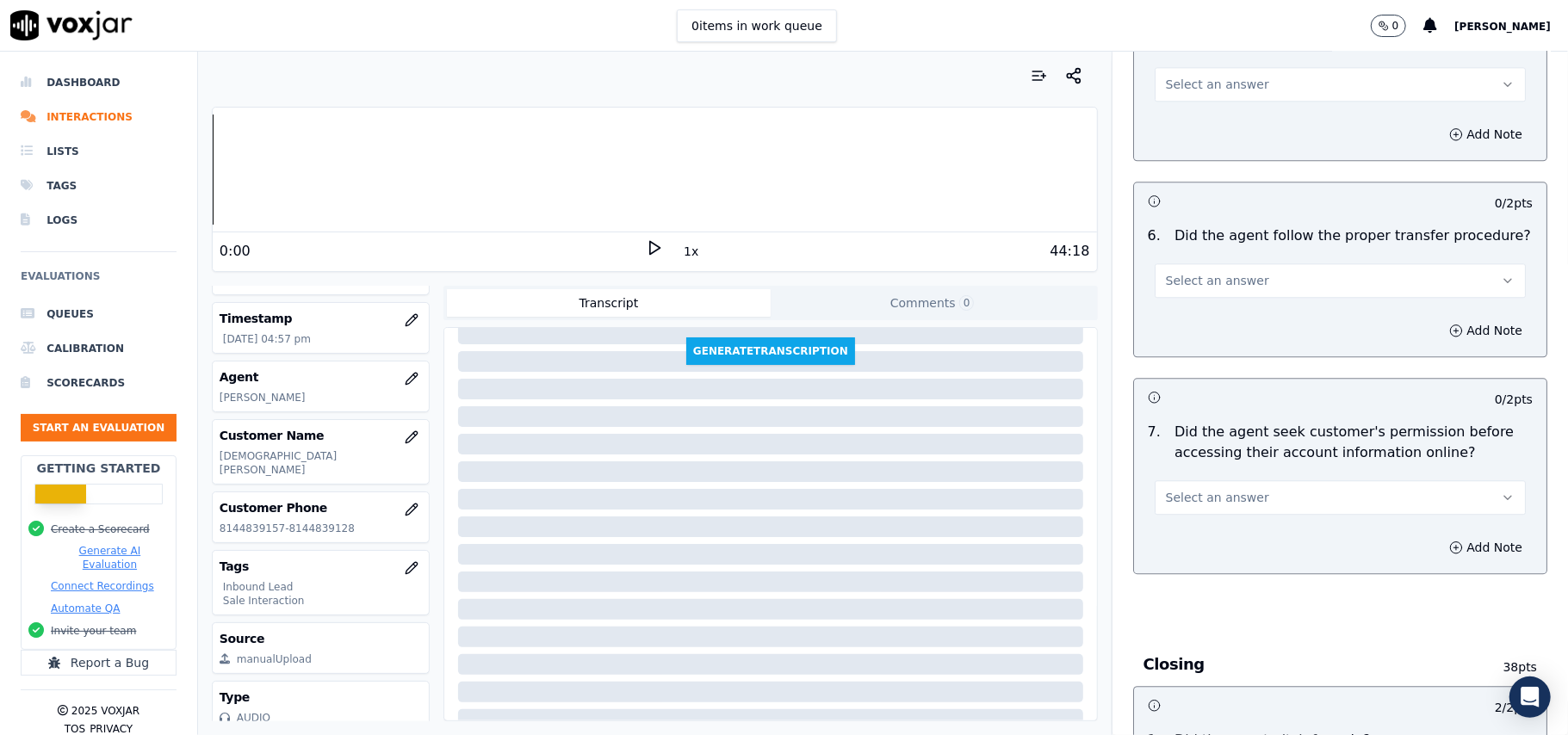
click at [1198, 489] on span "Select an answer" at bounding box center [1217, 498] width 103 height 17
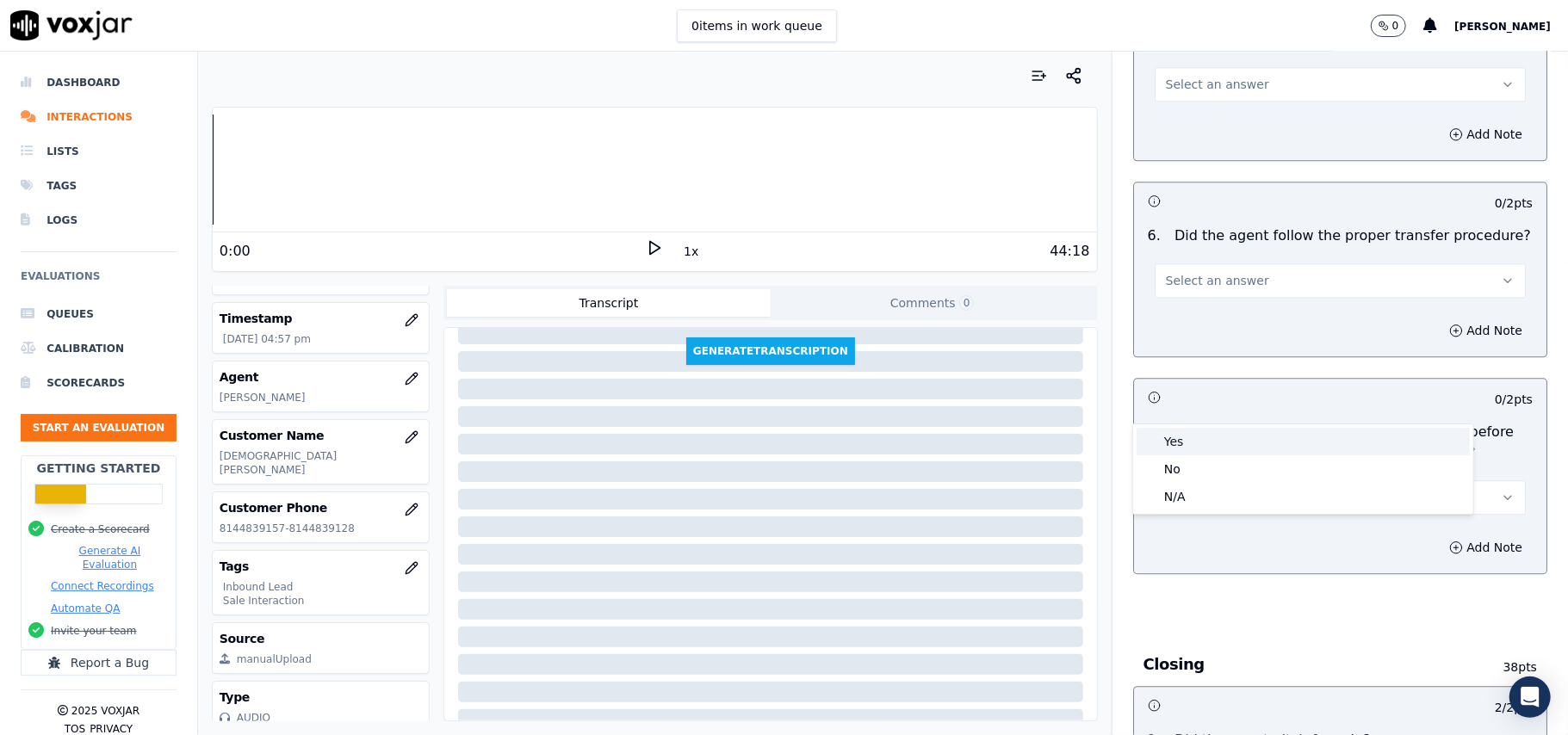
click at [1189, 441] on div "Yes" at bounding box center [1303, 442] width 333 height 28
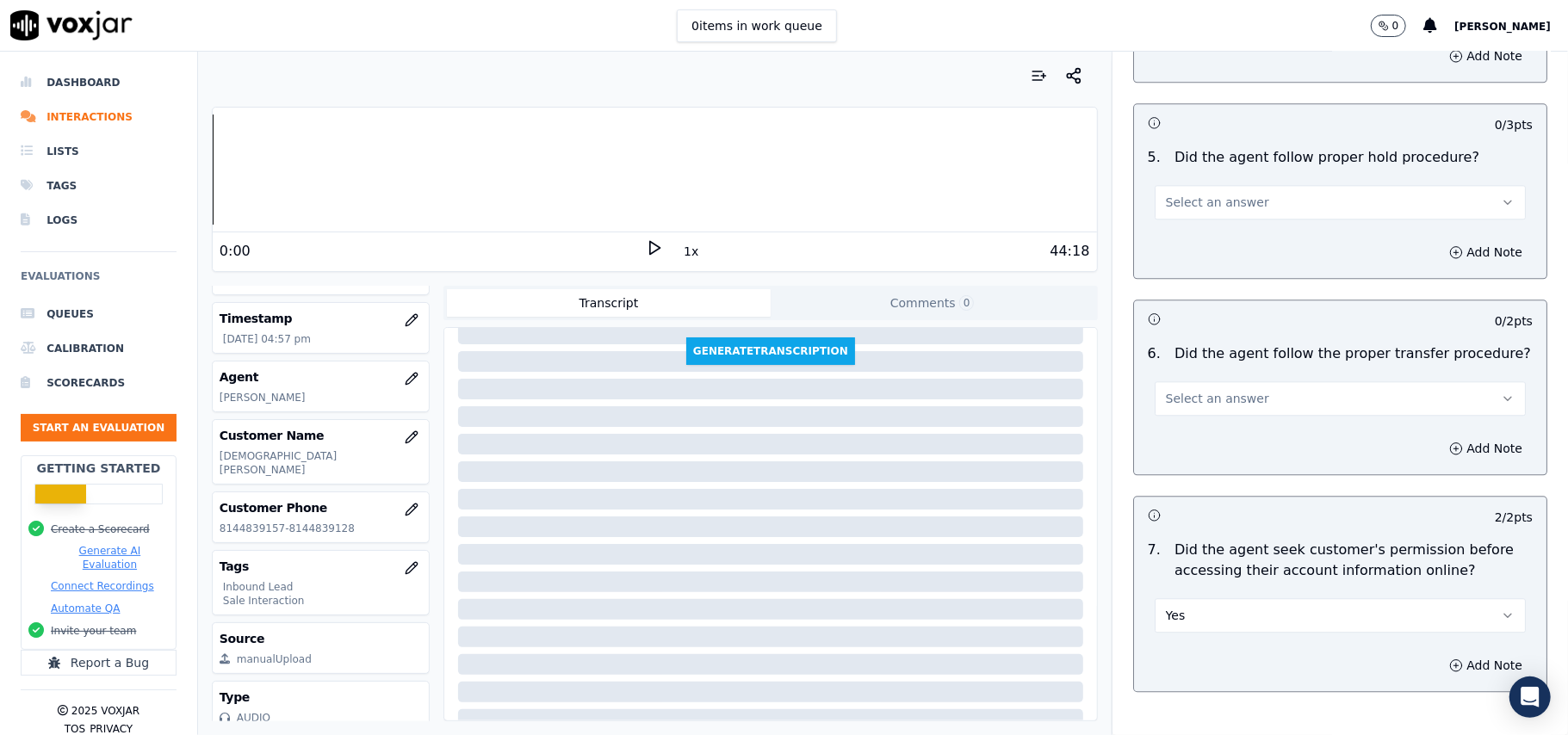
scroll to position [2840, 0]
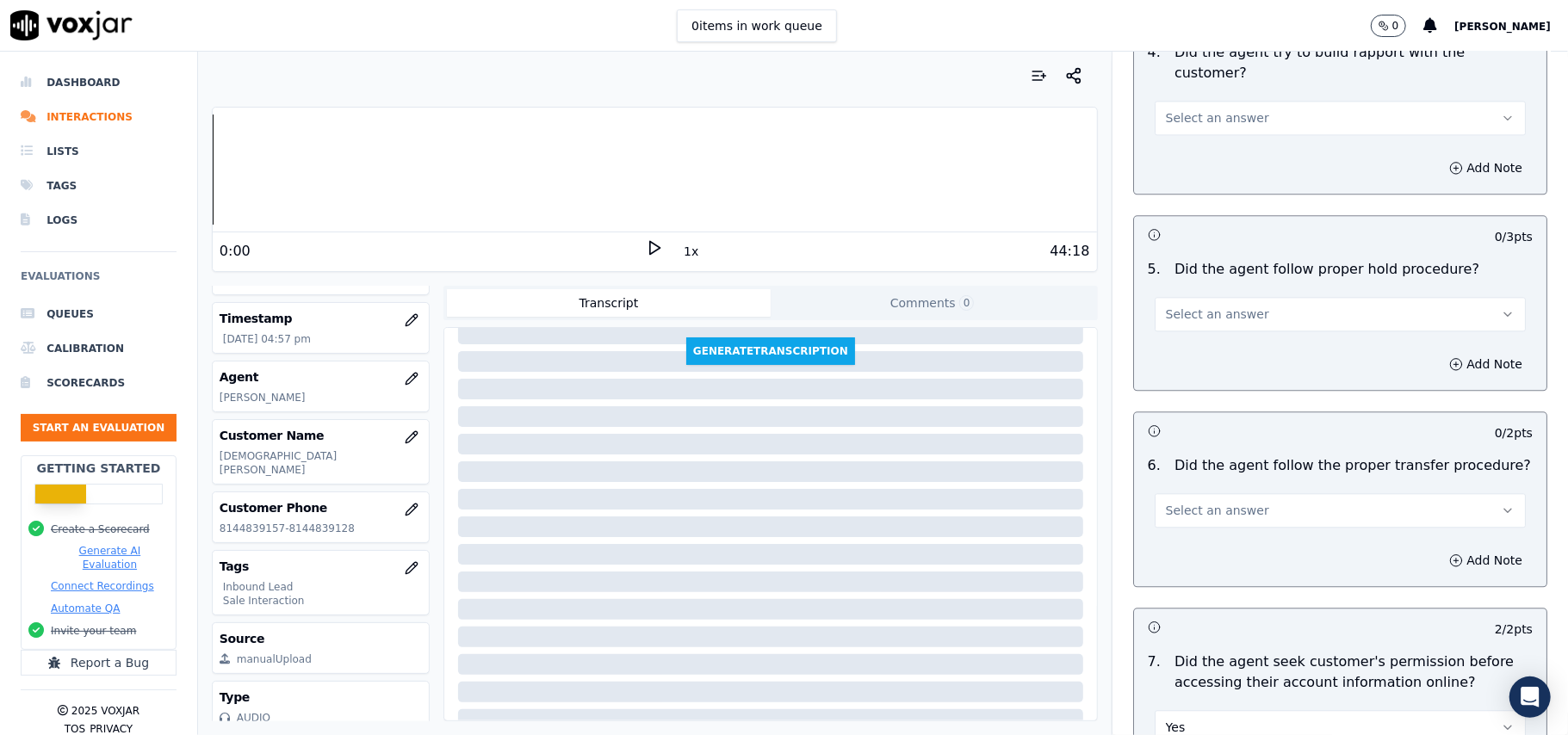
click at [1191, 493] on button "Select an answer" at bounding box center [1340, 511] width 371 height 35
click at [1191, 465] on div "Yes" at bounding box center [1303, 454] width 333 height 28
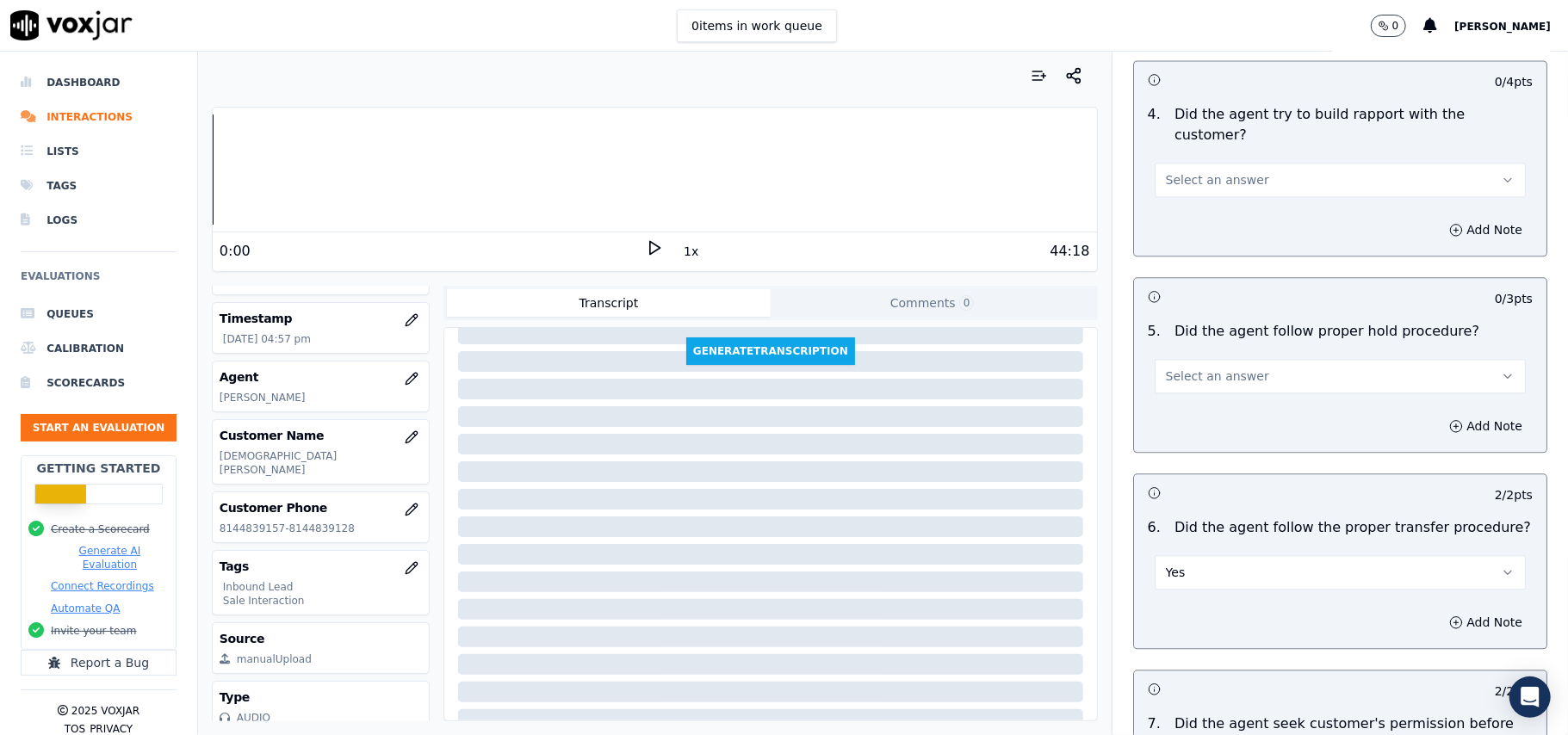
scroll to position [2611, 0]
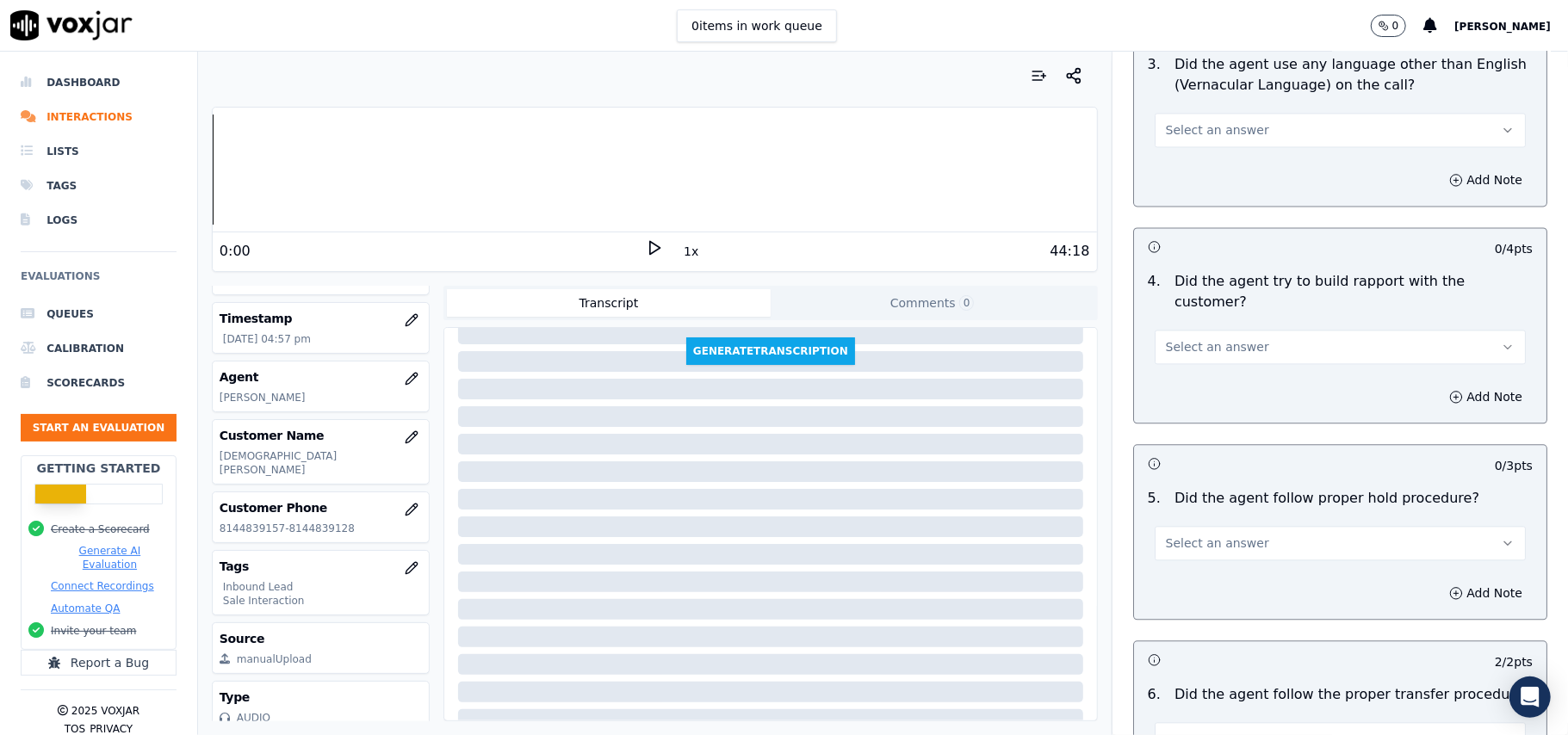
click at [1210, 535] on span "Select an answer" at bounding box center [1217, 544] width 103 height 17
click at [1205, 476] on div "Yes" at bounding box center [1303, 487] width 333 height 28
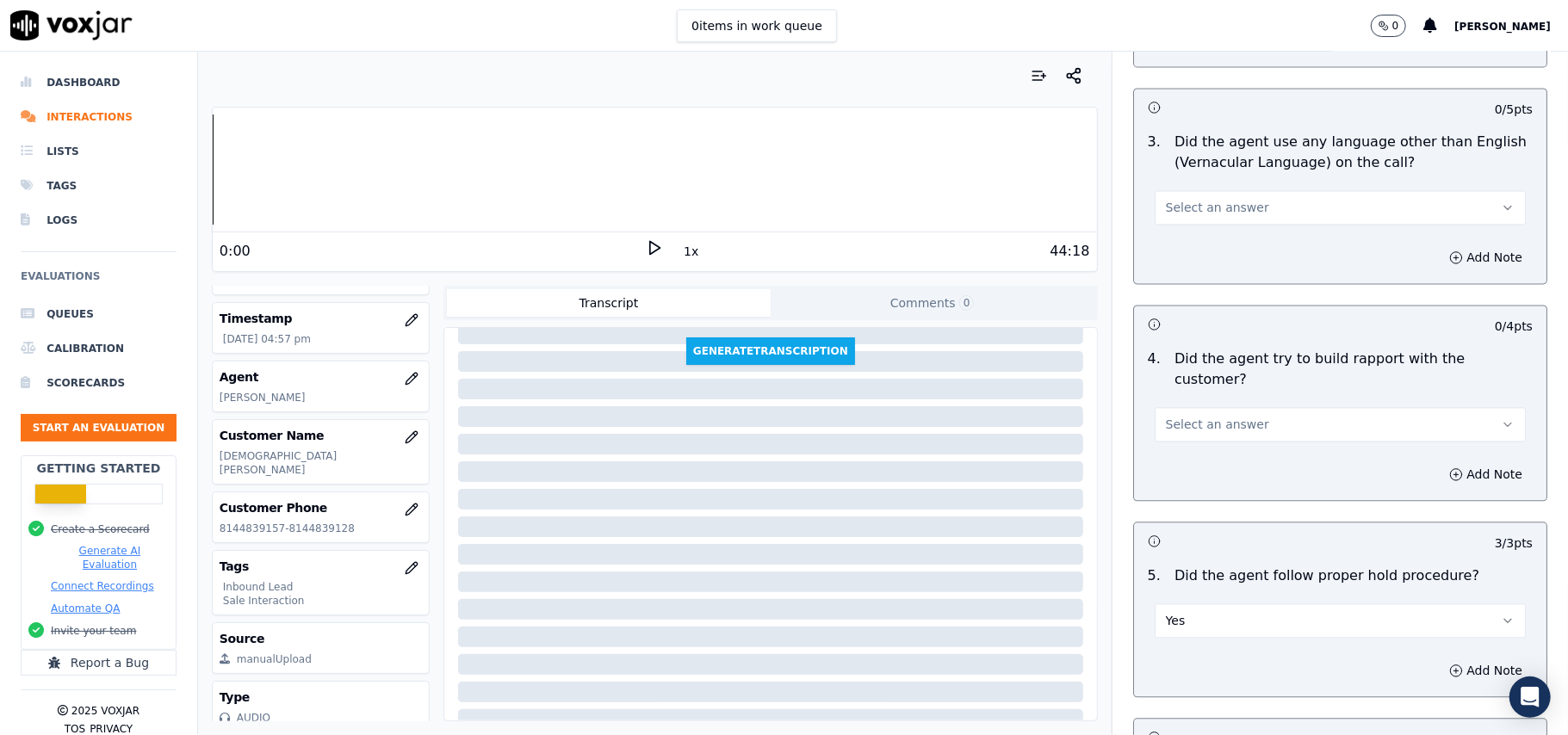
scroll to position [2381, 0]
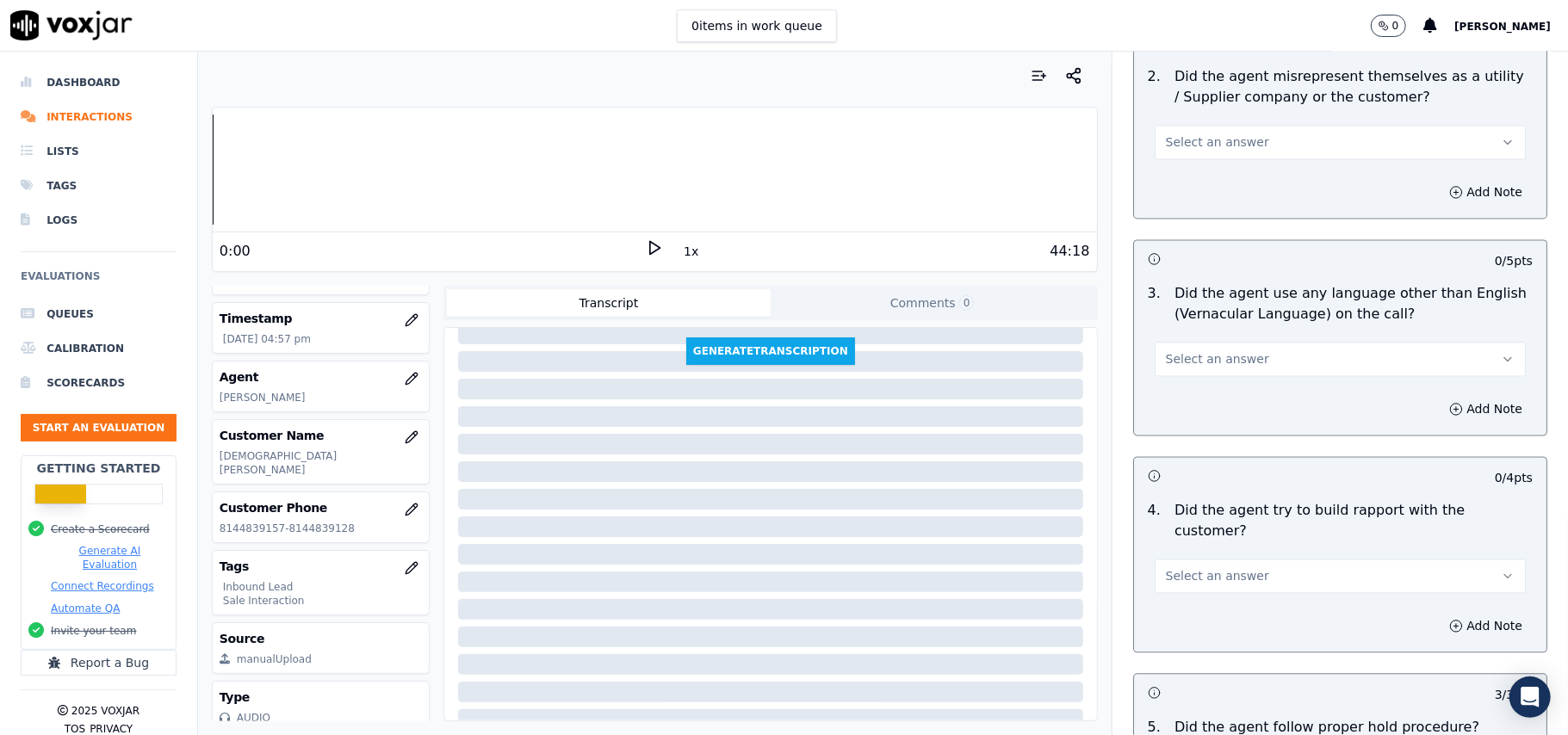
click at [1203, 568] on span "Select an answer" at bounding box center [1217, 577] width 103 height 17
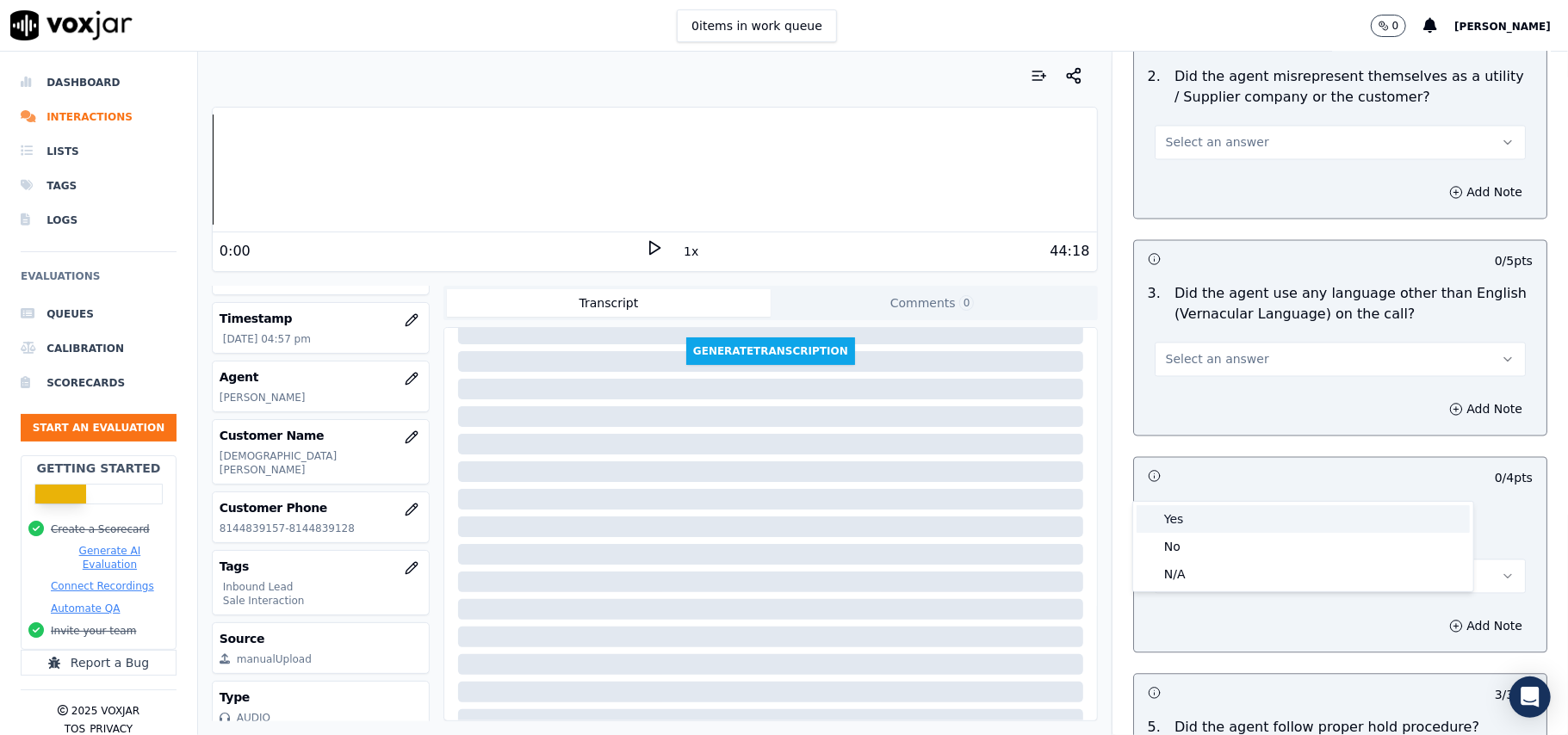
click at [1199, 527] on div "Yes" at bounding box center [1303, 519] width 333 height 28
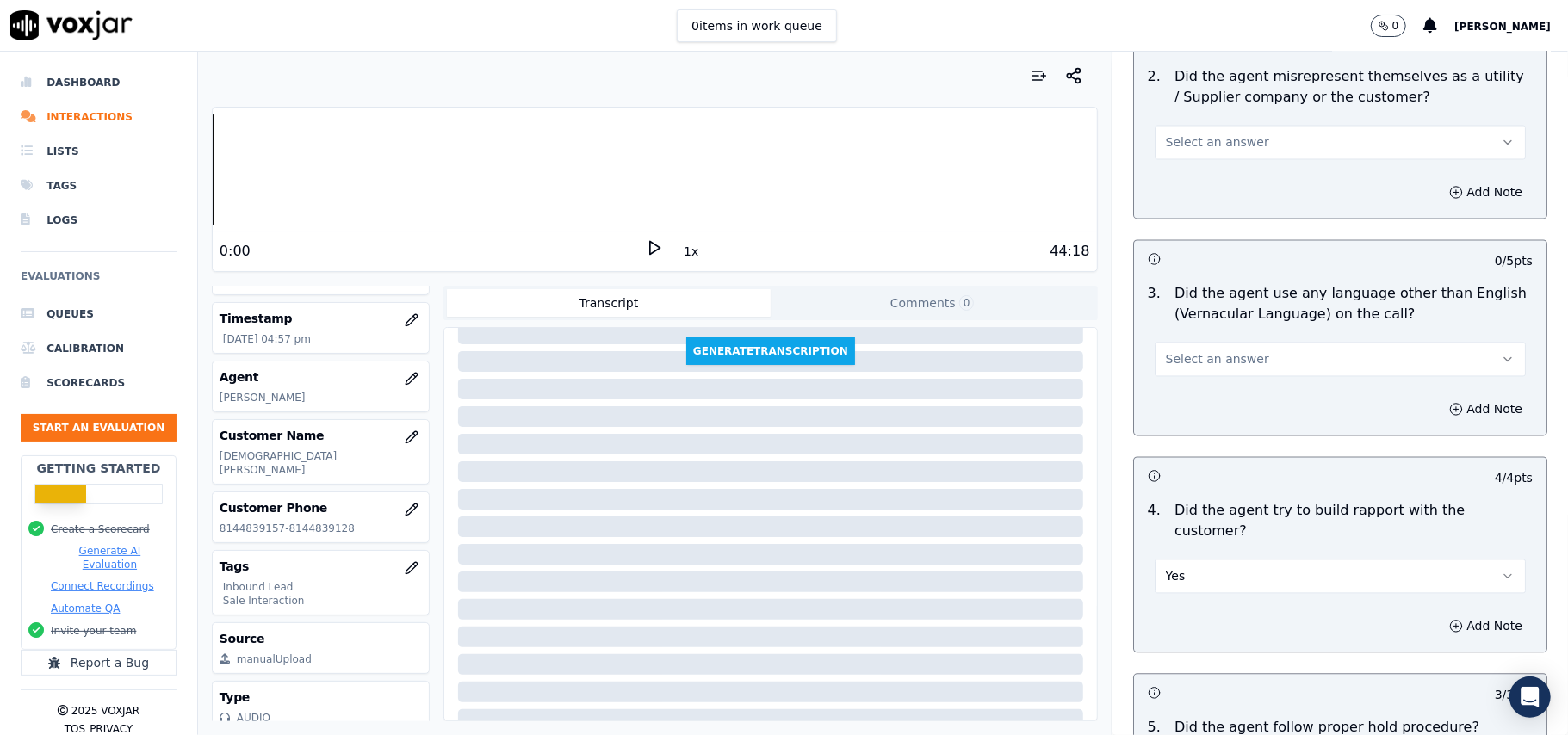
click at [1223, 343] on button "Select an answer" at bounding box center [1340, 360] width 371 height 35
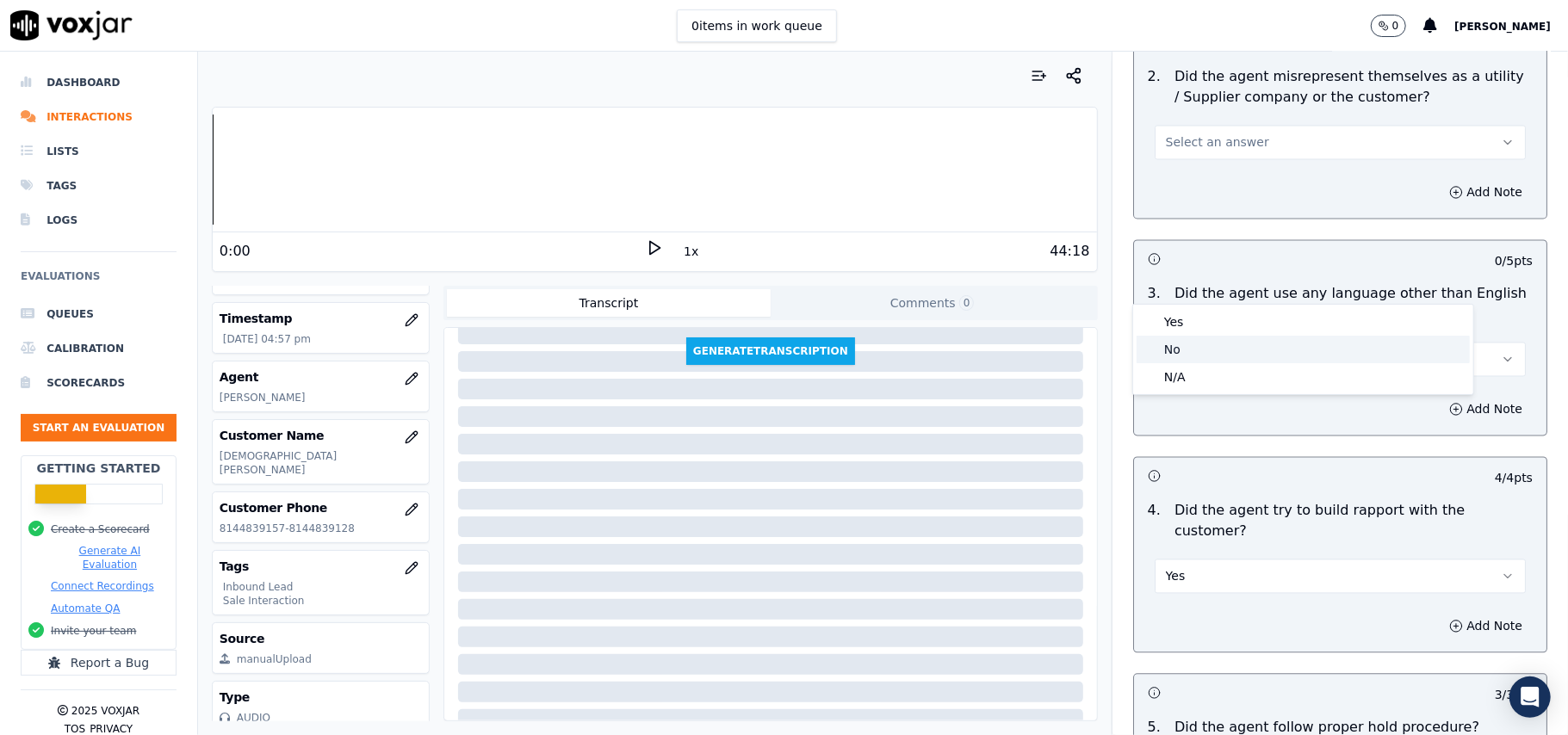
click at [1187, 352] on div "No" at bounding box center [1303, 350] width 333 height 28
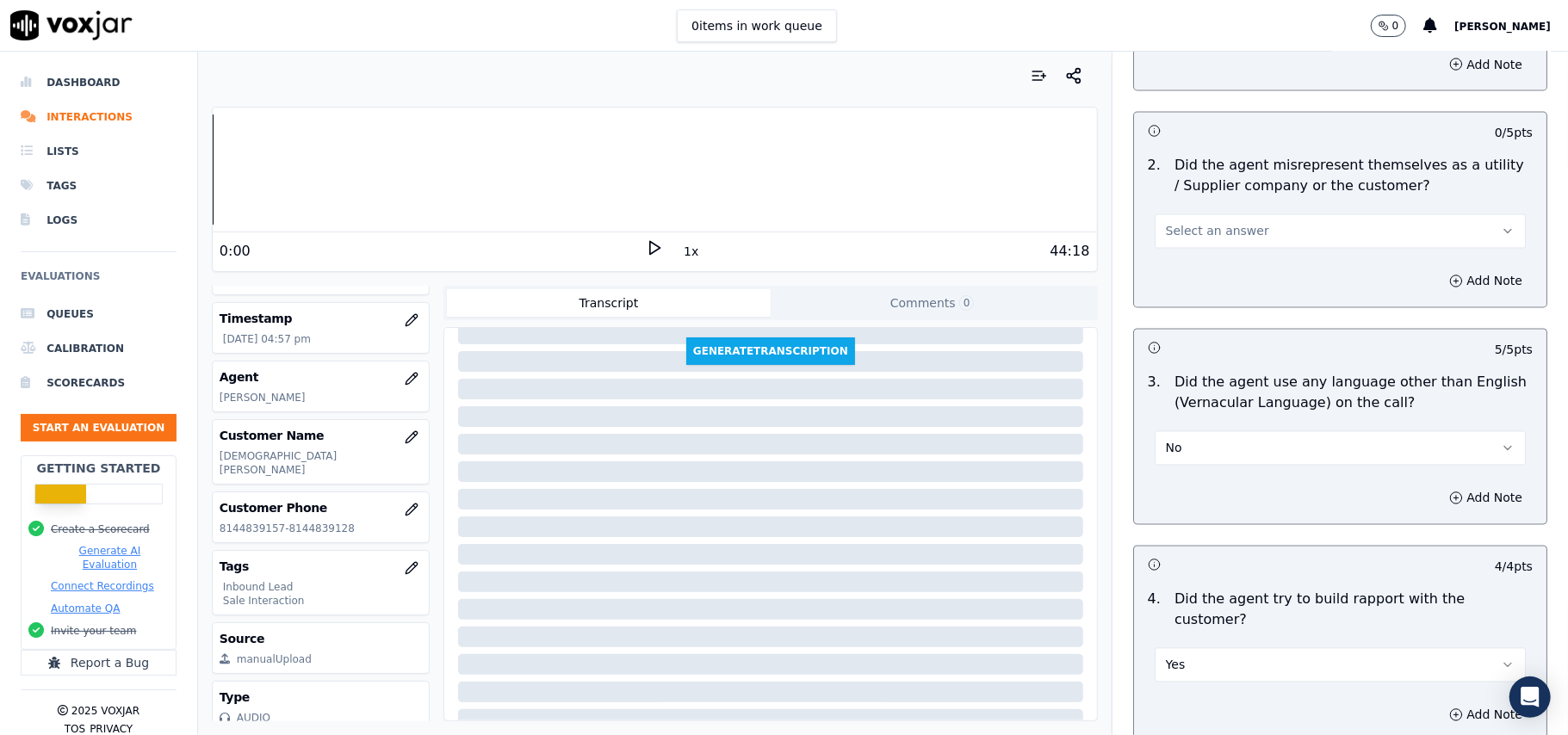
scroll to position [2036, 0]
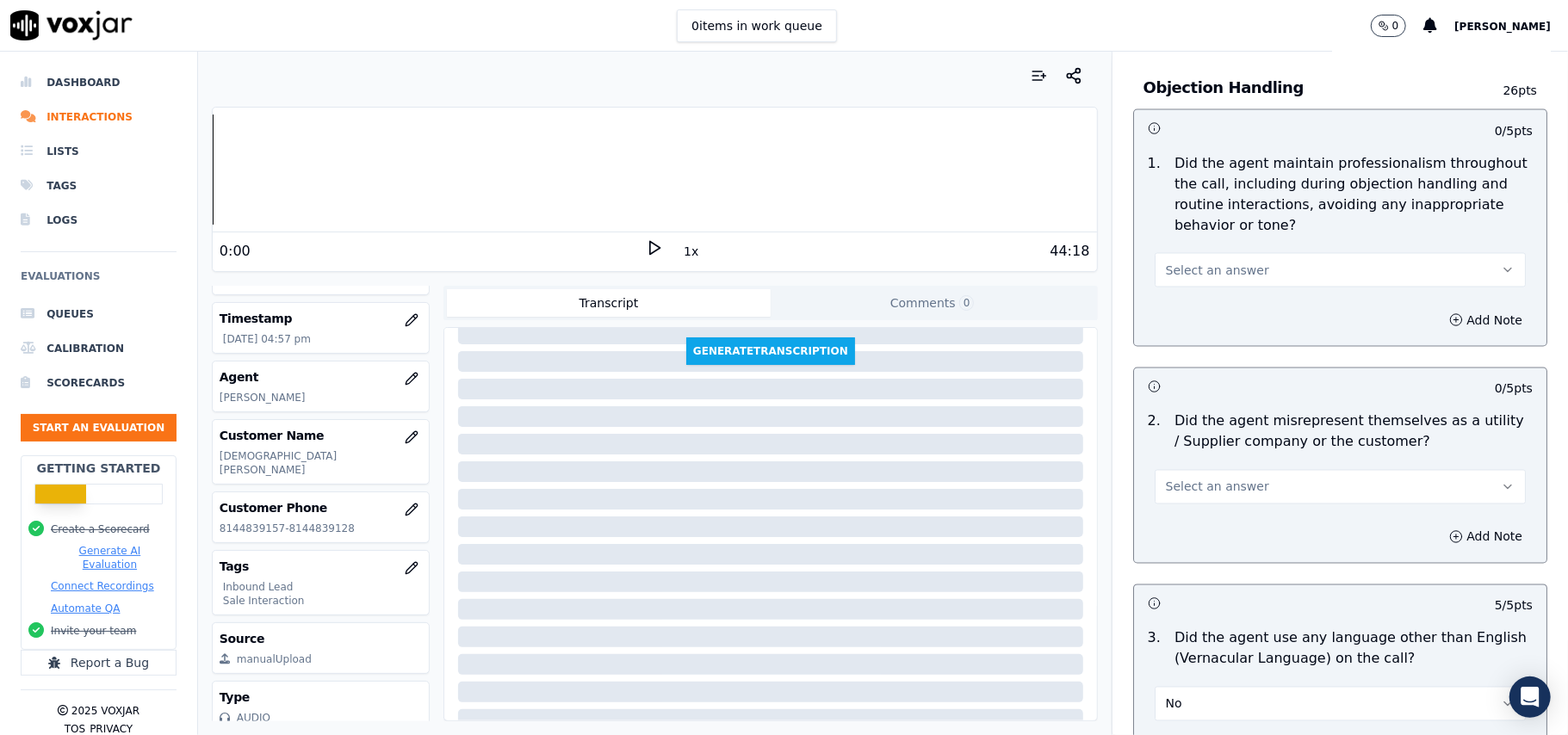
click at [1221, 453] on div "Select an answer" at bounding box center [1340, 479] width 399 height 52
click at [1221, 479] on span "Select an answer" at bounding box center [1217, 487] width 103 height 17
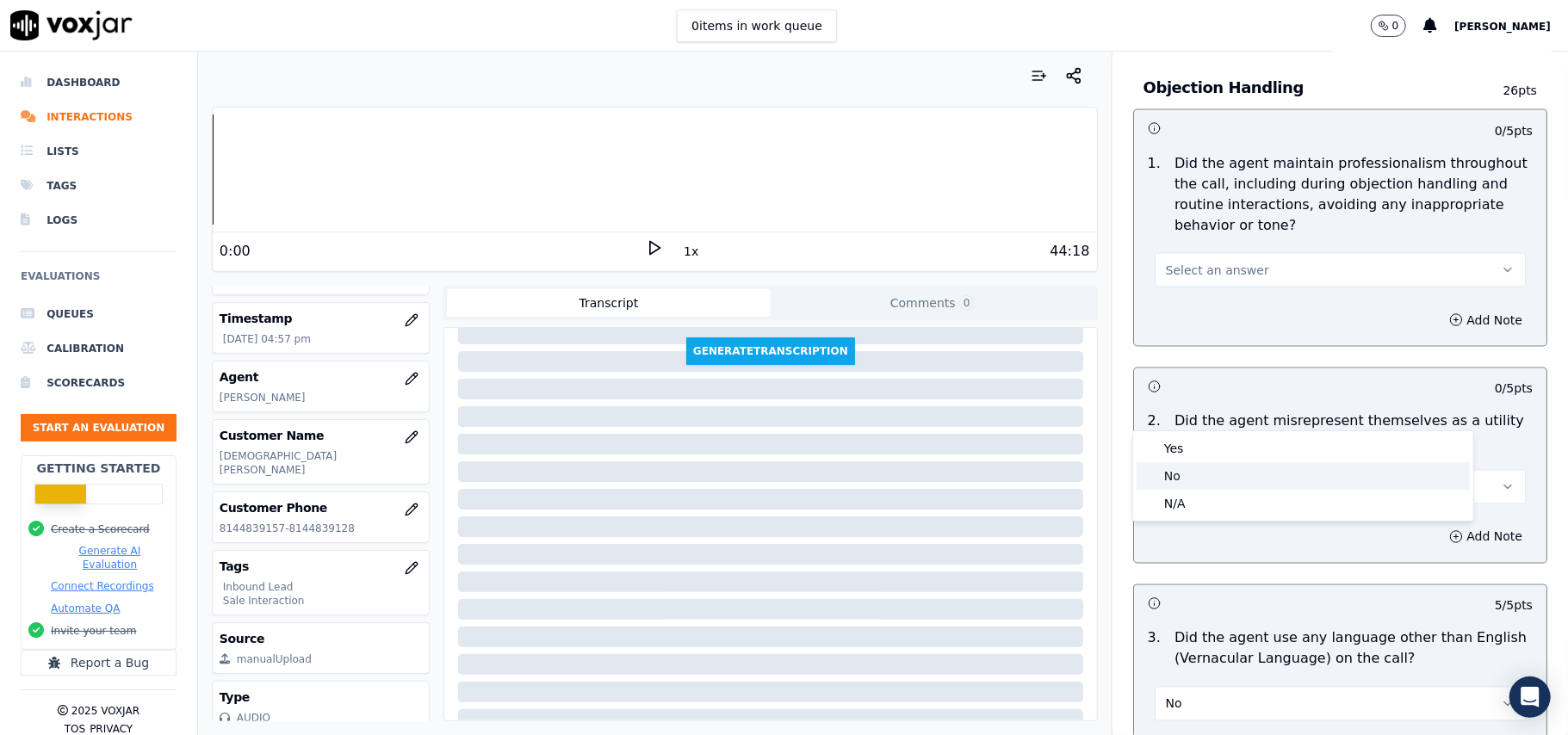
click at [1203, 469] on div "No" at bounding box center [1303, 476] width 333 height 28
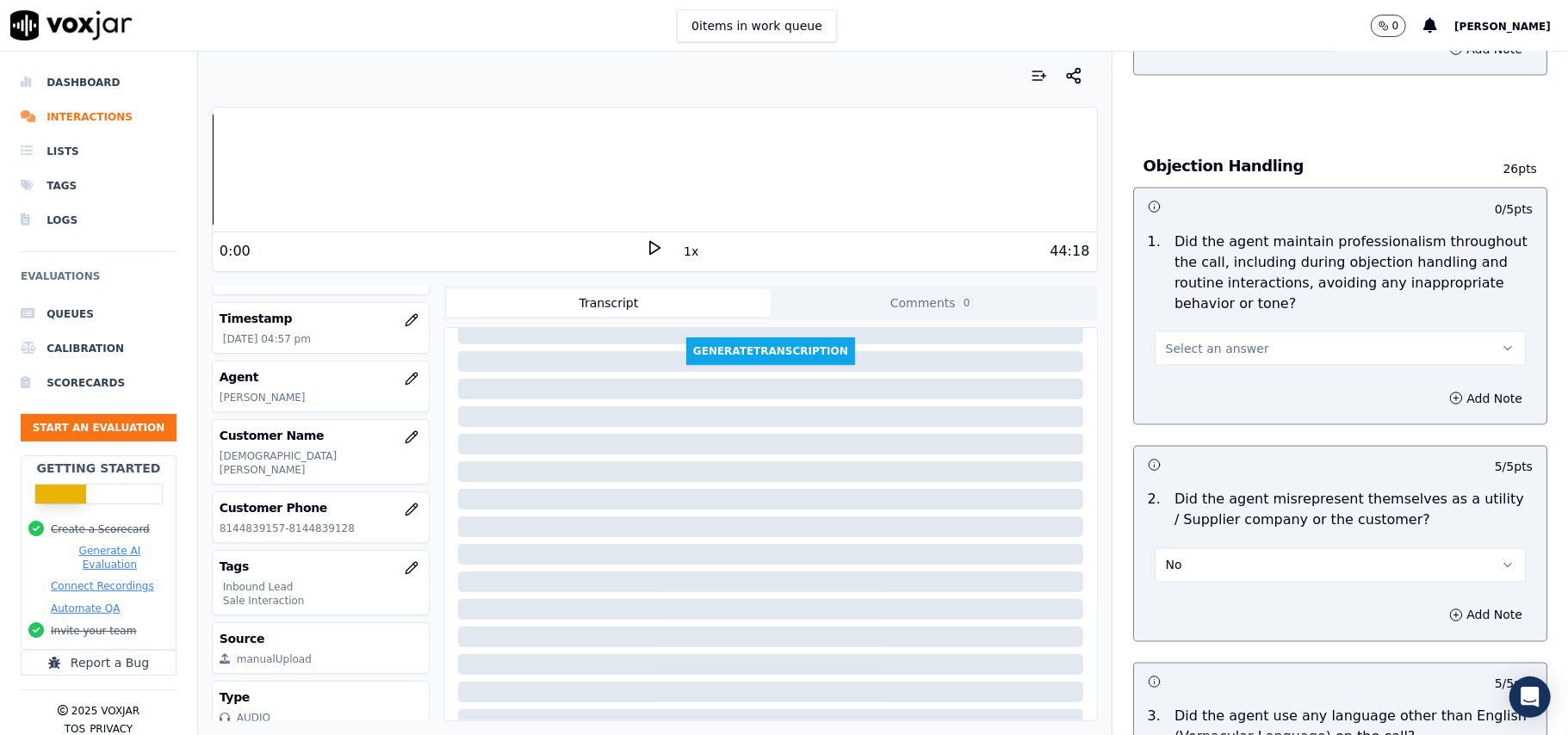
scroll to position [1922, 0]
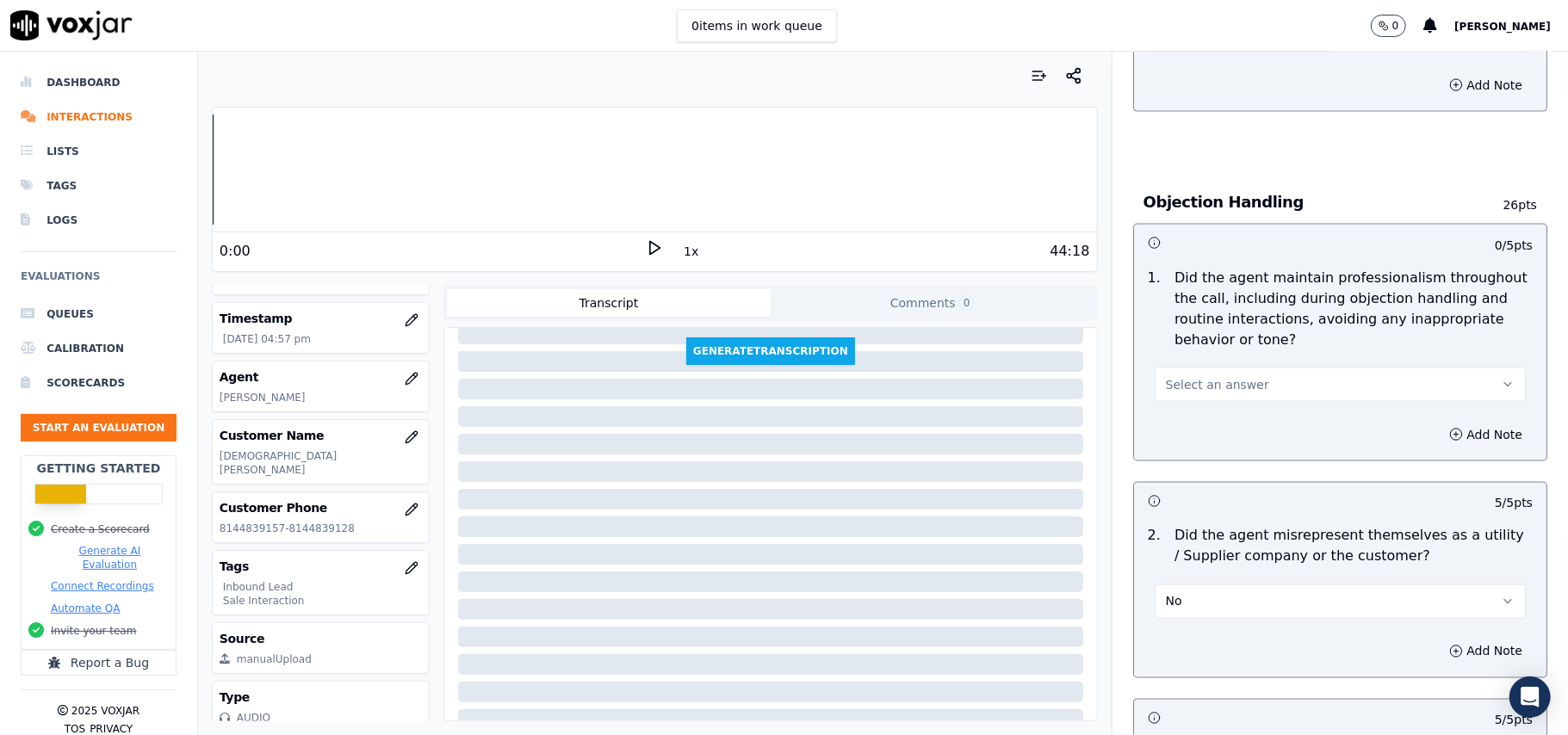
click at [1199, 368] on button "Select an answer" at bounding box center [1340, 385] width 371 height 35
click at [1190, 345] on div "Yes" at bounding box center [1303, 346] width 333 height 28
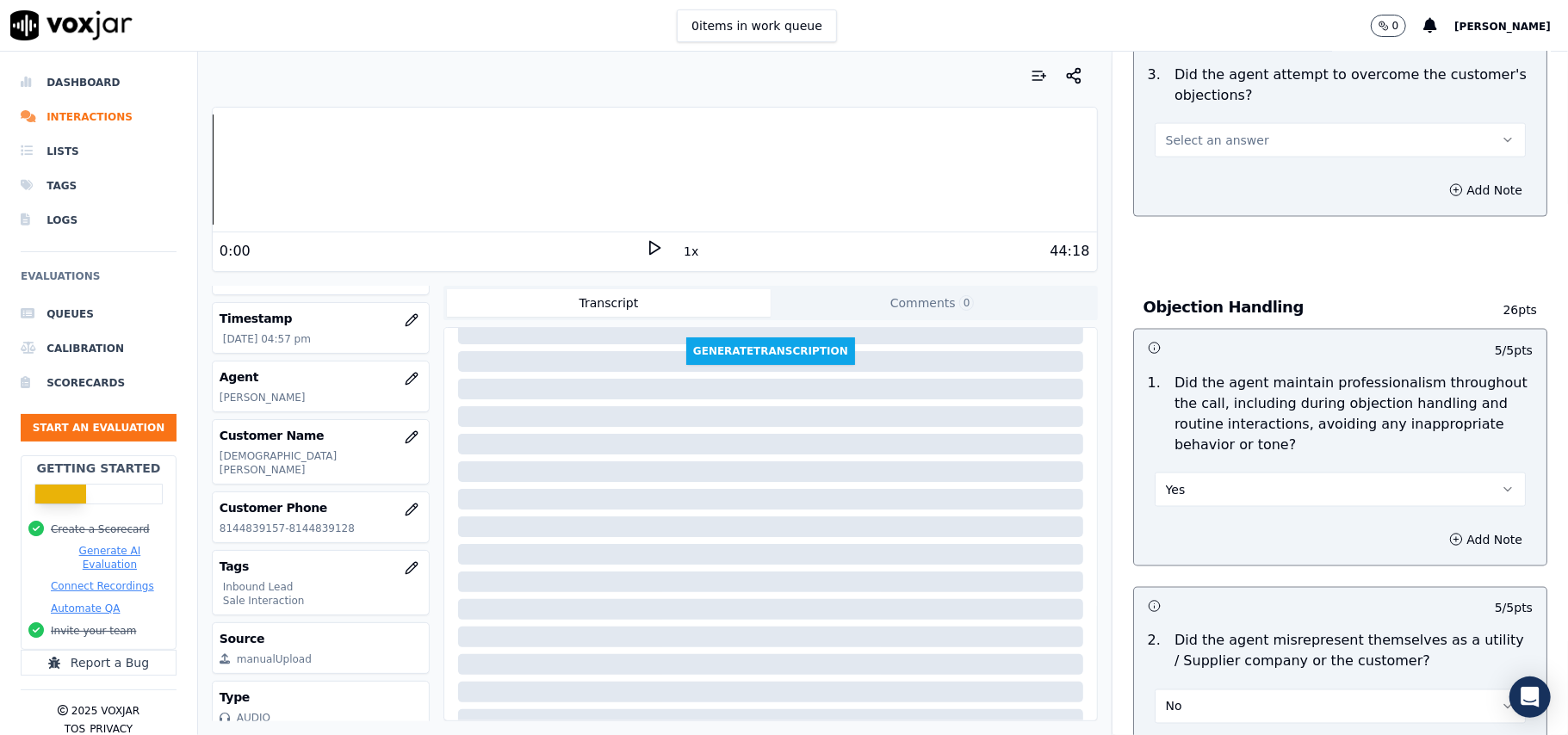
scroll to position [1692, 0]
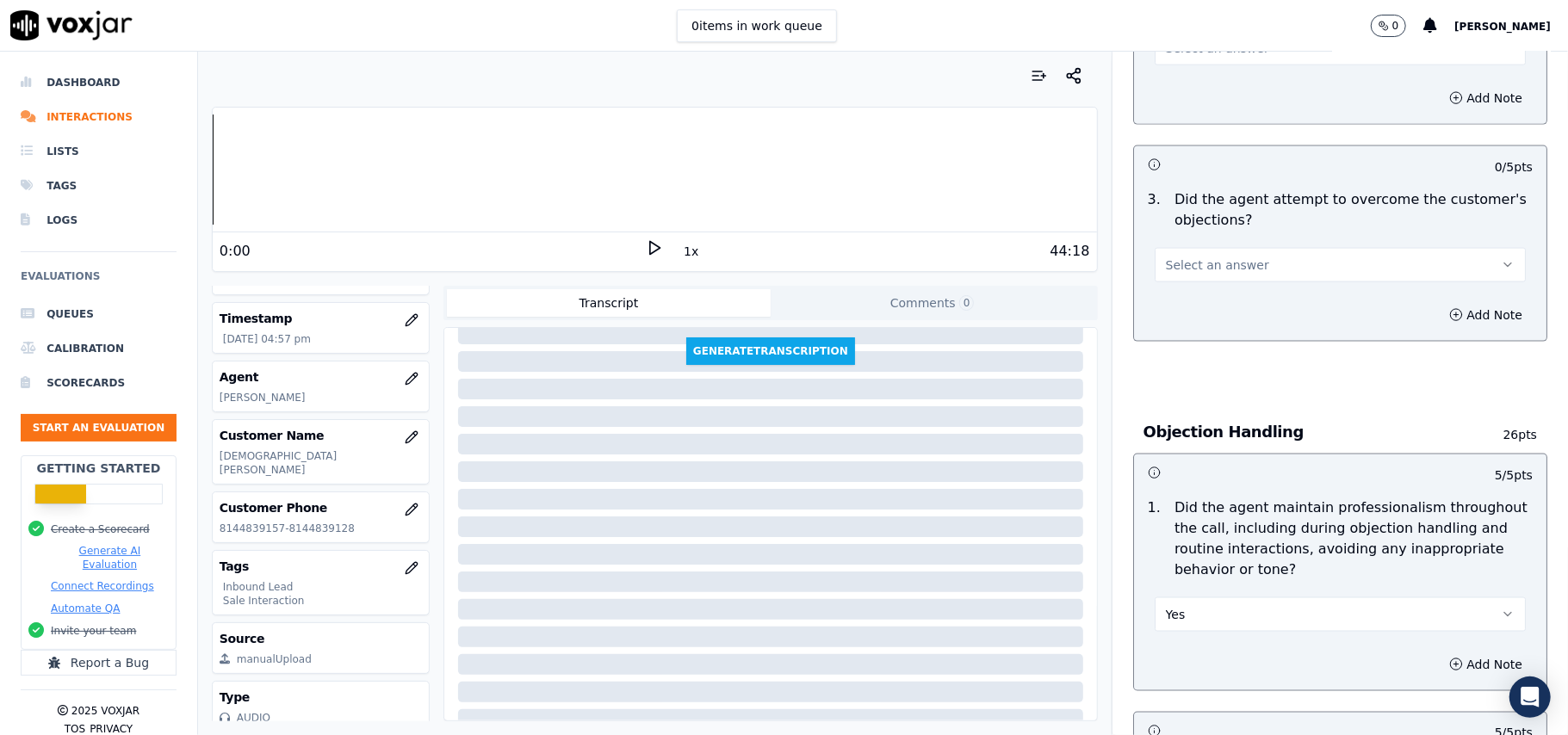
click at [1177, 248] on button "Select an answer" at bounding box center [1340, 265] width 371 height 35
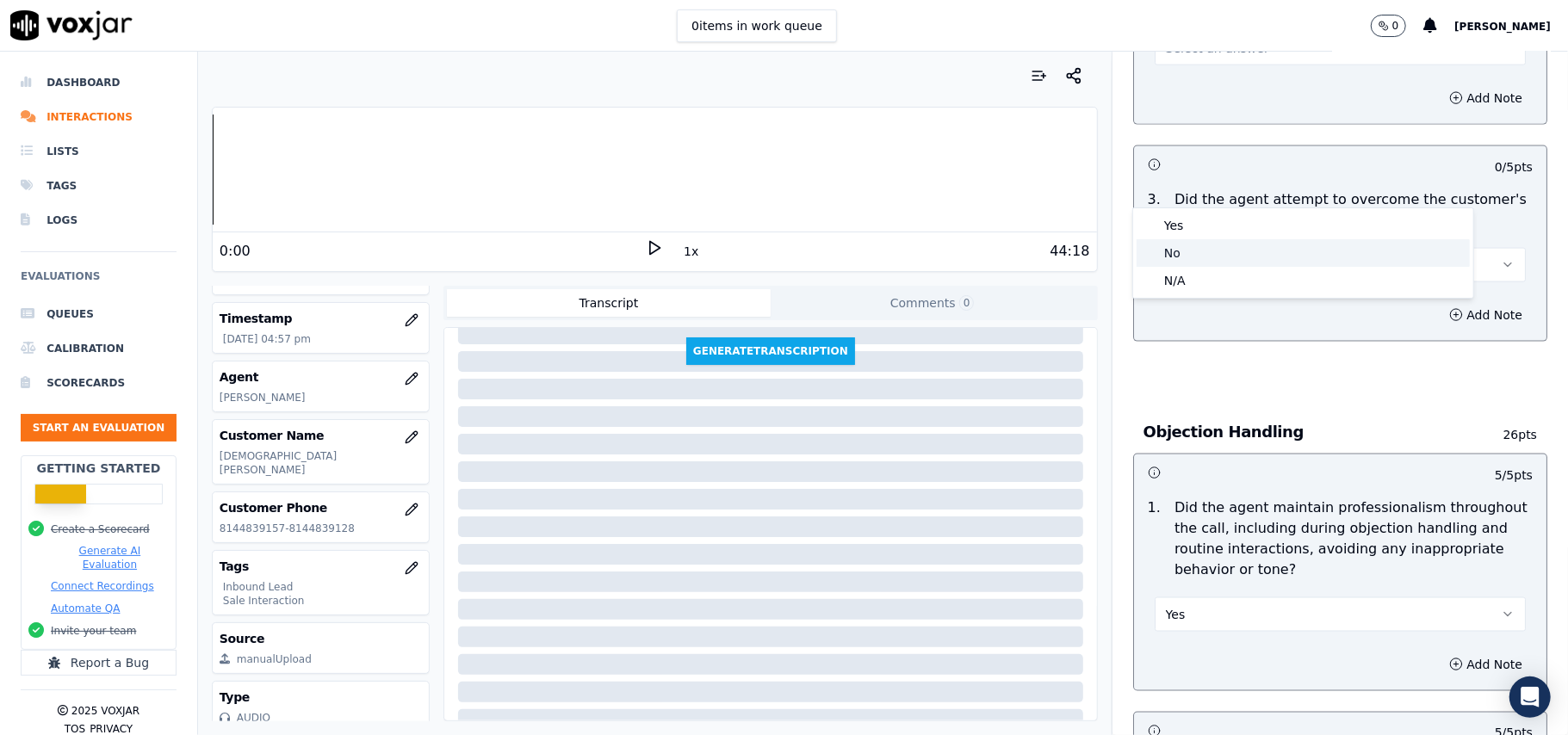
click at [1171, 242] on div "No" at bounding box center [1303, 253] width 333 height 28
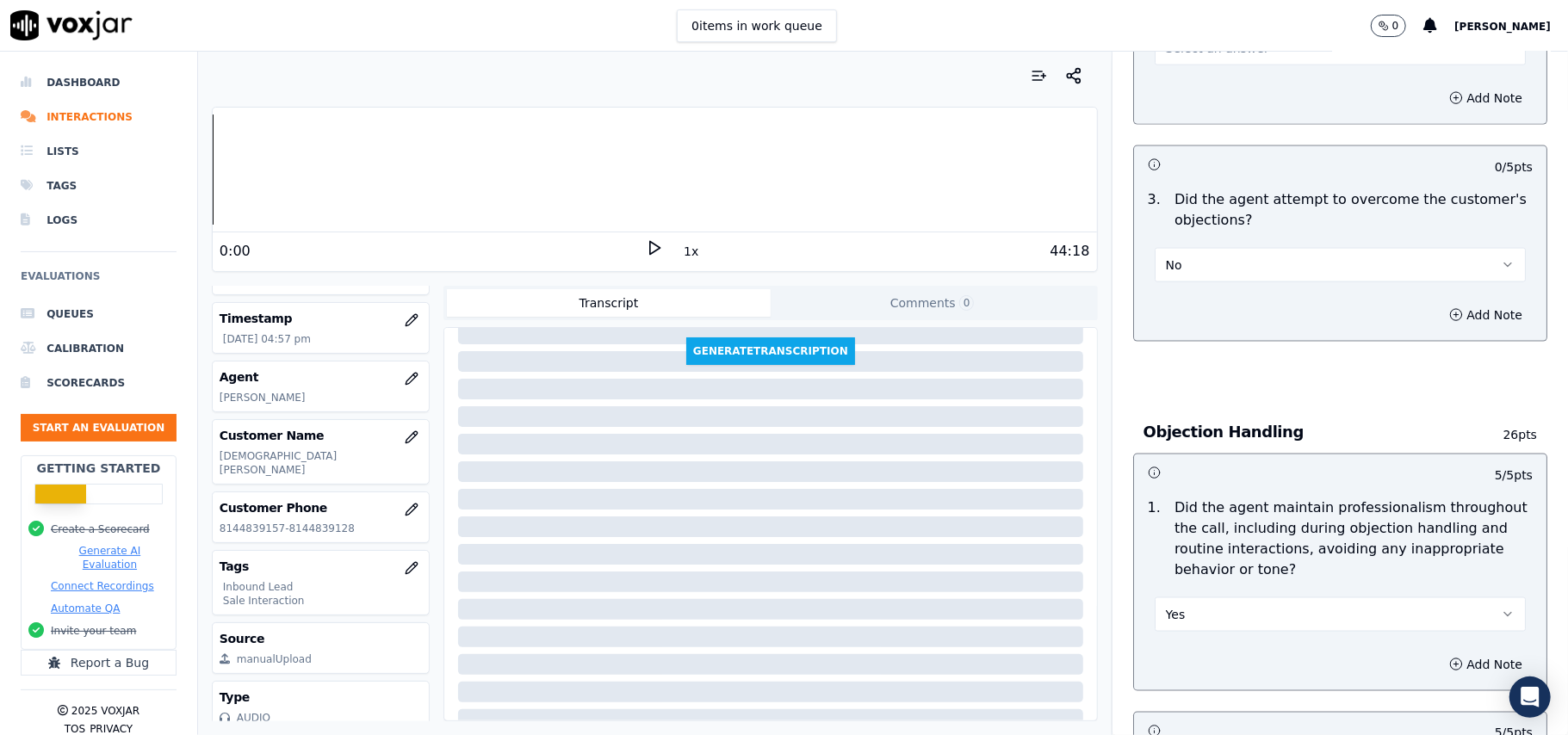
click at [1141, 289] on div "Add Note" at bounding box center [1340, 315] width 412 height 52
click at [1178, 248] on button "No" at bounding box center [1340, 265] width 371 height 35
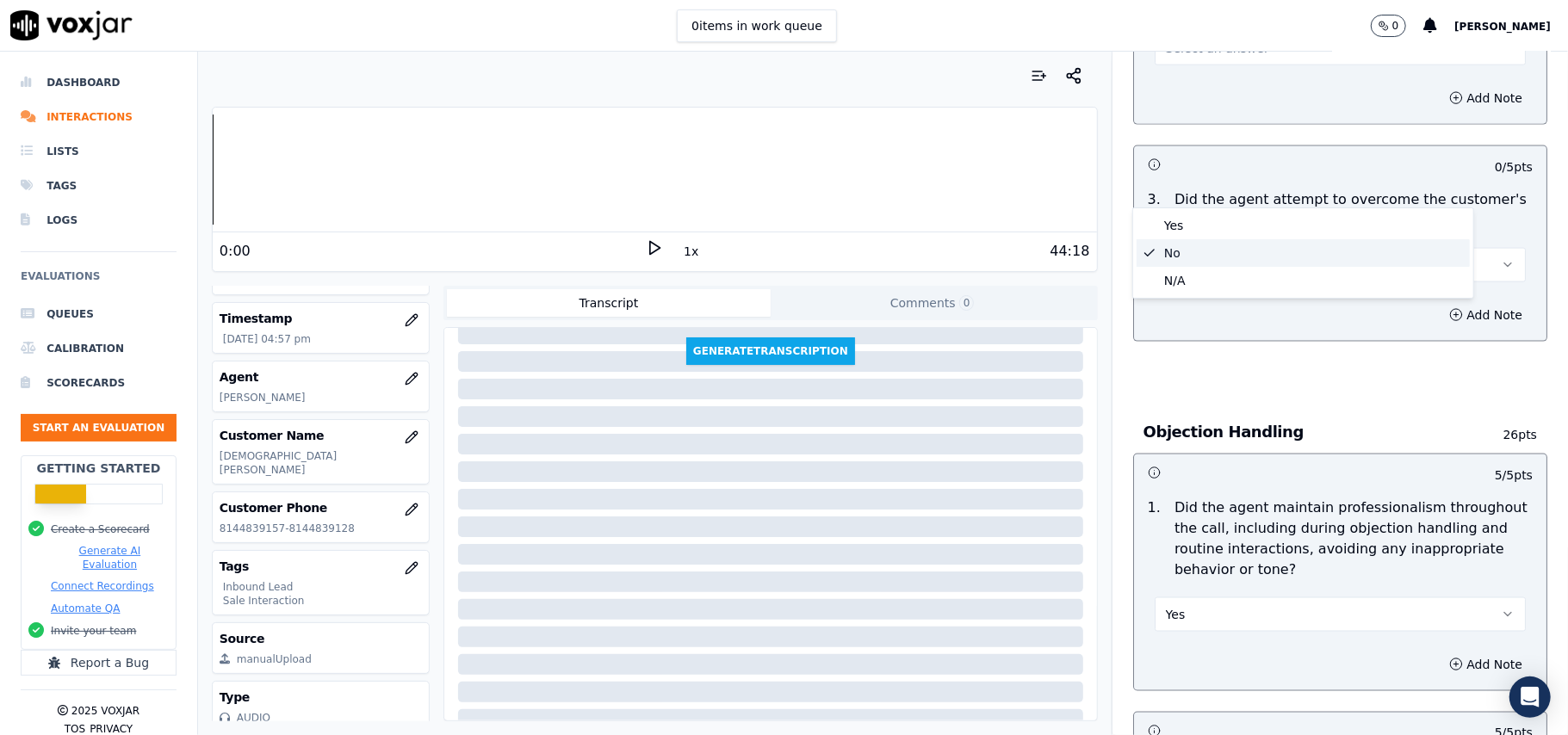
click at [1179, 229] on div "Yes" at bounding box center [1303, 226] width 333 height 28
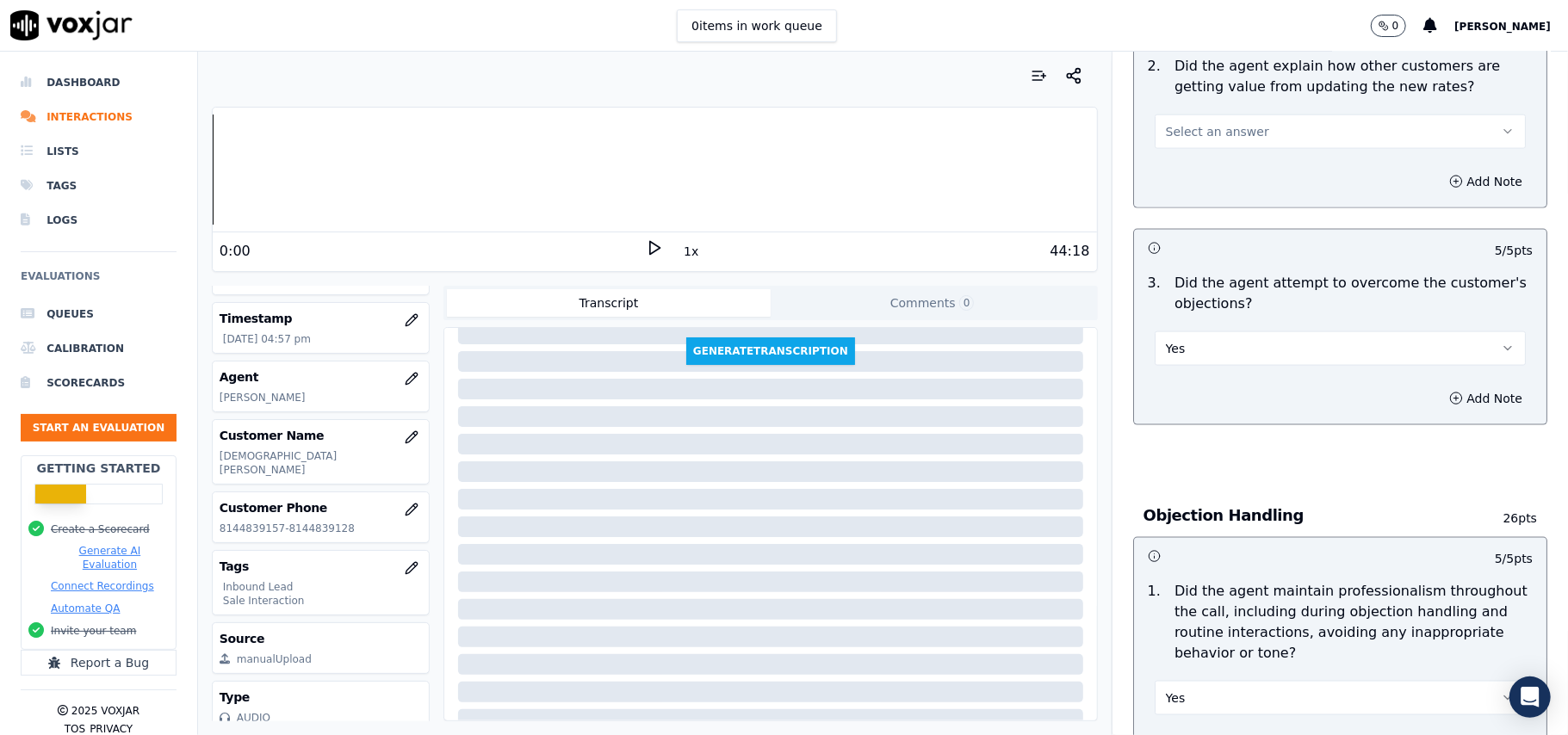
scroll to position [1348, 0]
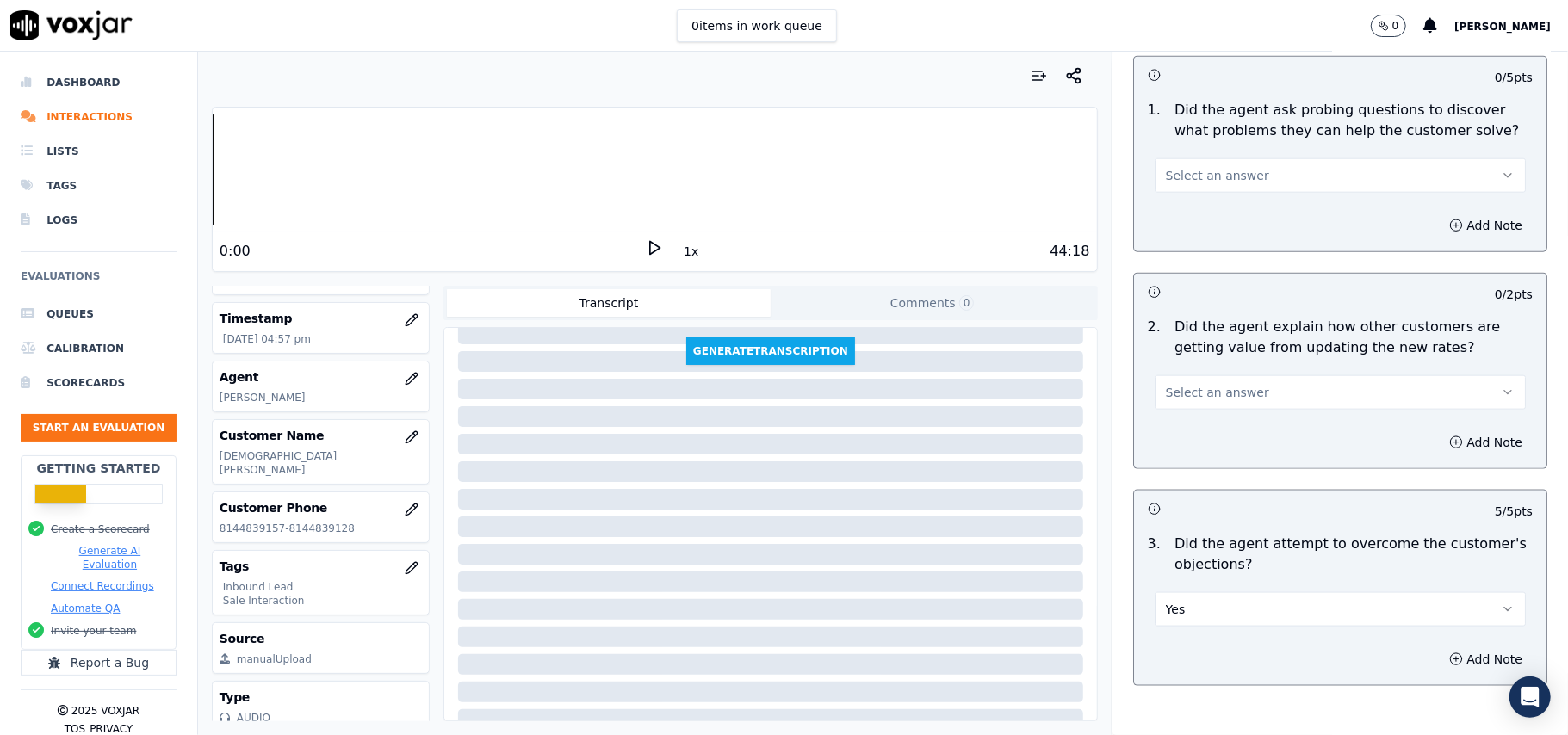
click at [1197, 384] on span "Select an answer" at bounding box center [1217, 393] width 103 height 17
click at [1197, 353] on div "Yes" at bounding box center [1303, 352] width 333 height 28
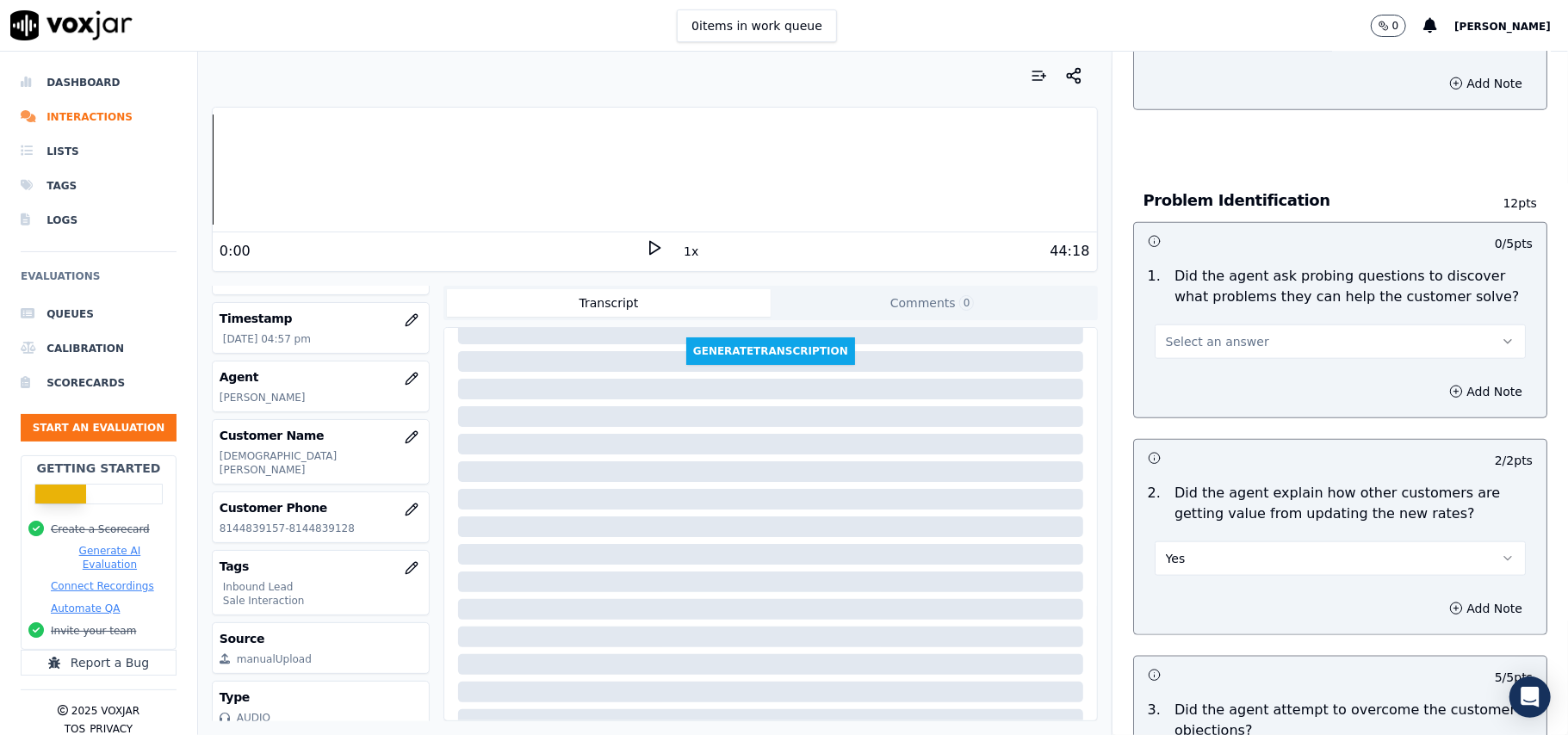
scroll to position [1003, 0]
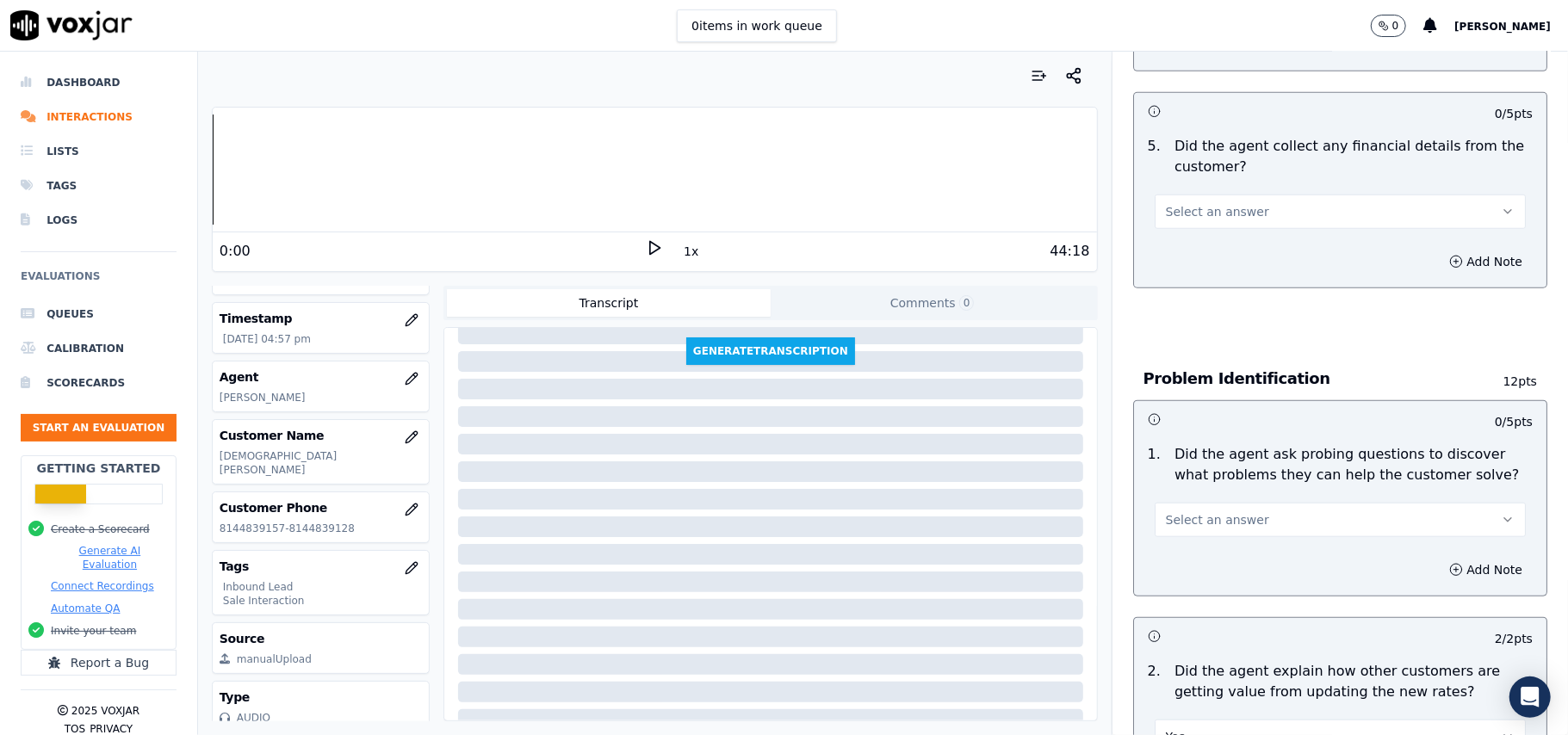
click at [1194, 512] on span "Select an answer" at bounding box center [1217, 520] width 103 height 17
click at [1198, 467] on div "Yes" at bounding box center [1303, 480] width 333 height 28
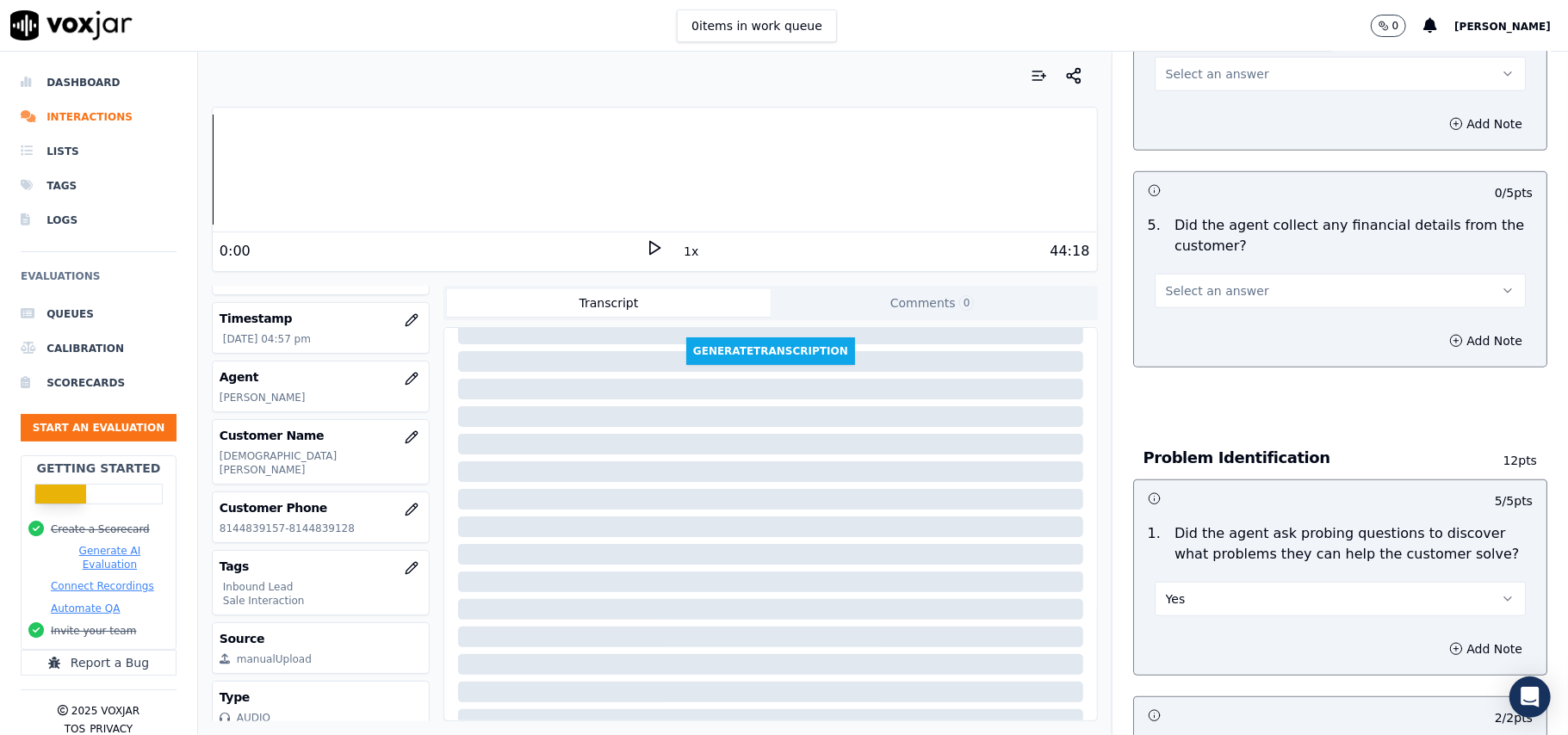
scroll to position [888, 0]
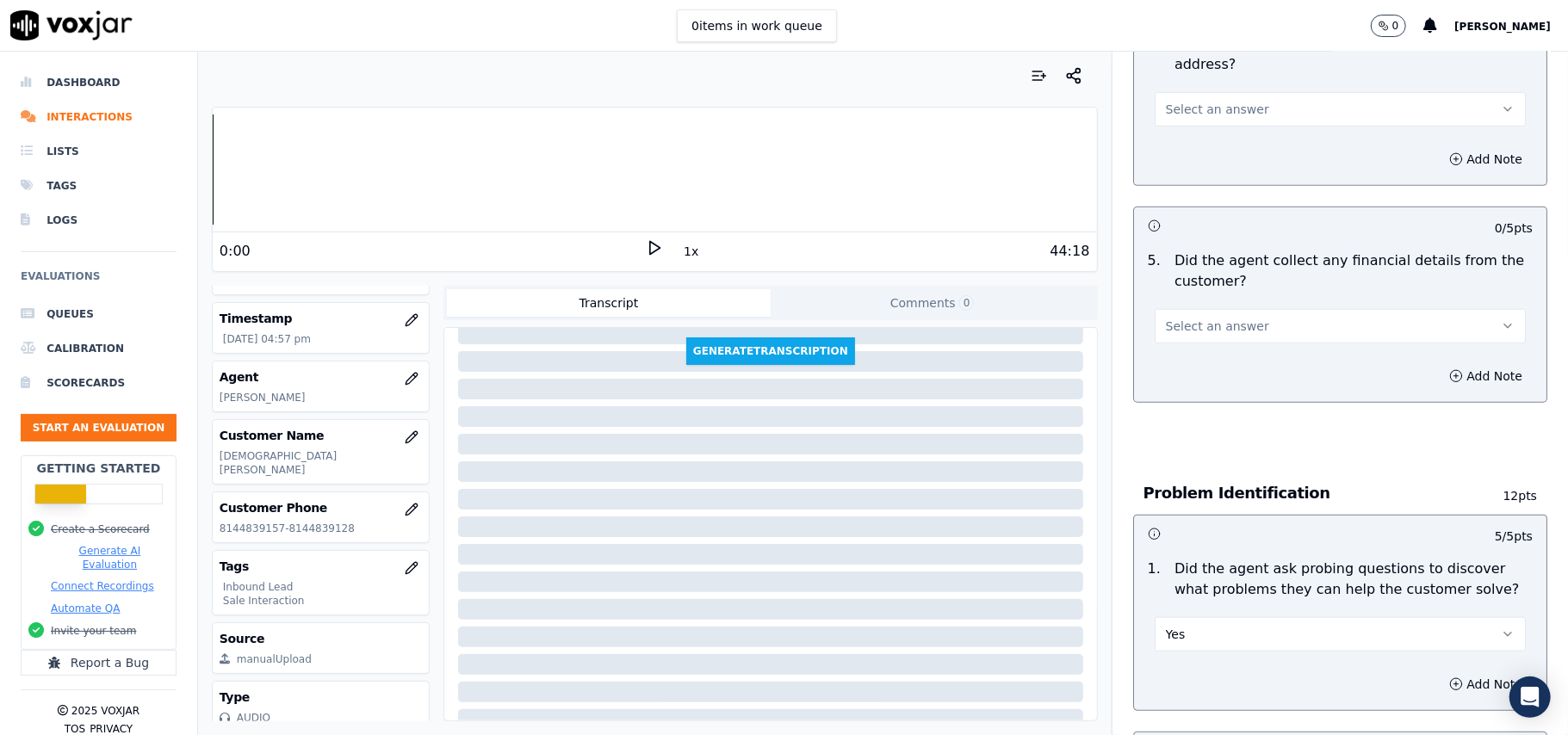
click at [1202, 318] on span "Select an answer" at bounding box center [1217, 326] width 103 height 17
click at [1202, 303] on div "No" at bounding box center [1303, 313] width 333 height 28
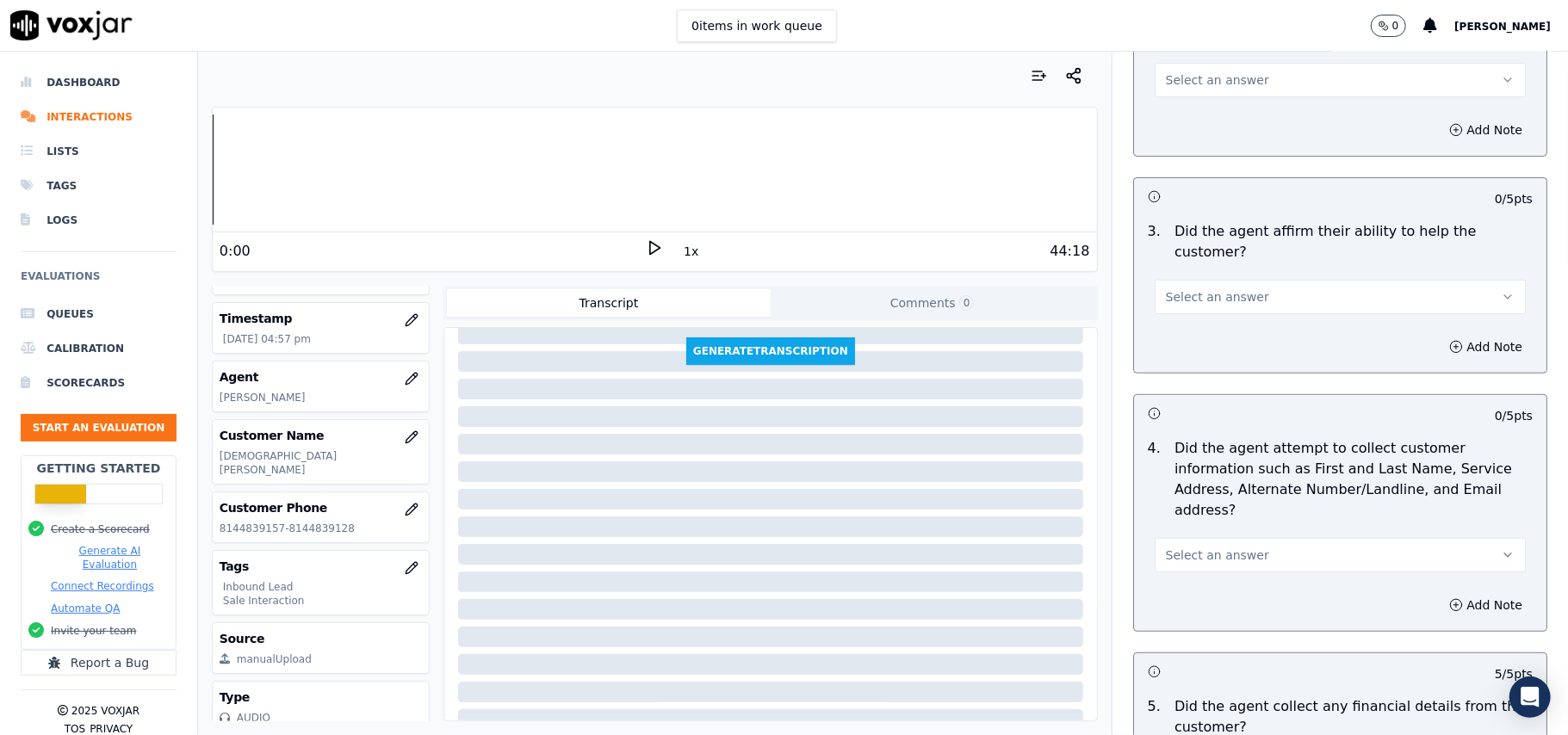
scroll to position [429, 0]
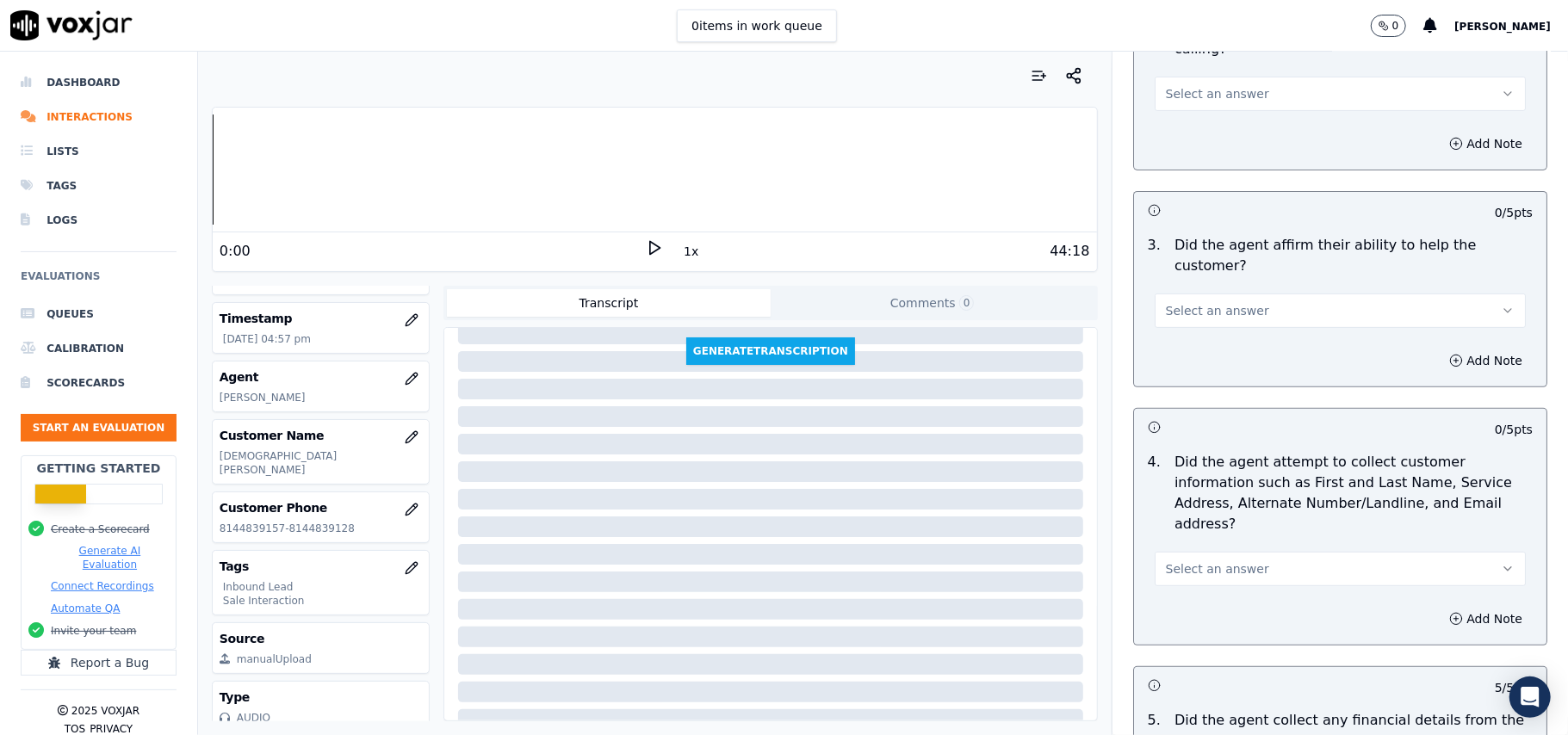
click at [1182, 560] on span "Select an answer" at bounding box center [1217, 569] width 103 height 17
click at [1192, 515] on div "Yes" at bounding box center [1303, 527] width 333 height 28
click at [1202, 293] on button "Select an answer" at bounding box center [1340, 311] width 371 height 35
click at [1203, 293] on div "Yes" at bounding box center [1303, 288] width 333 height 28
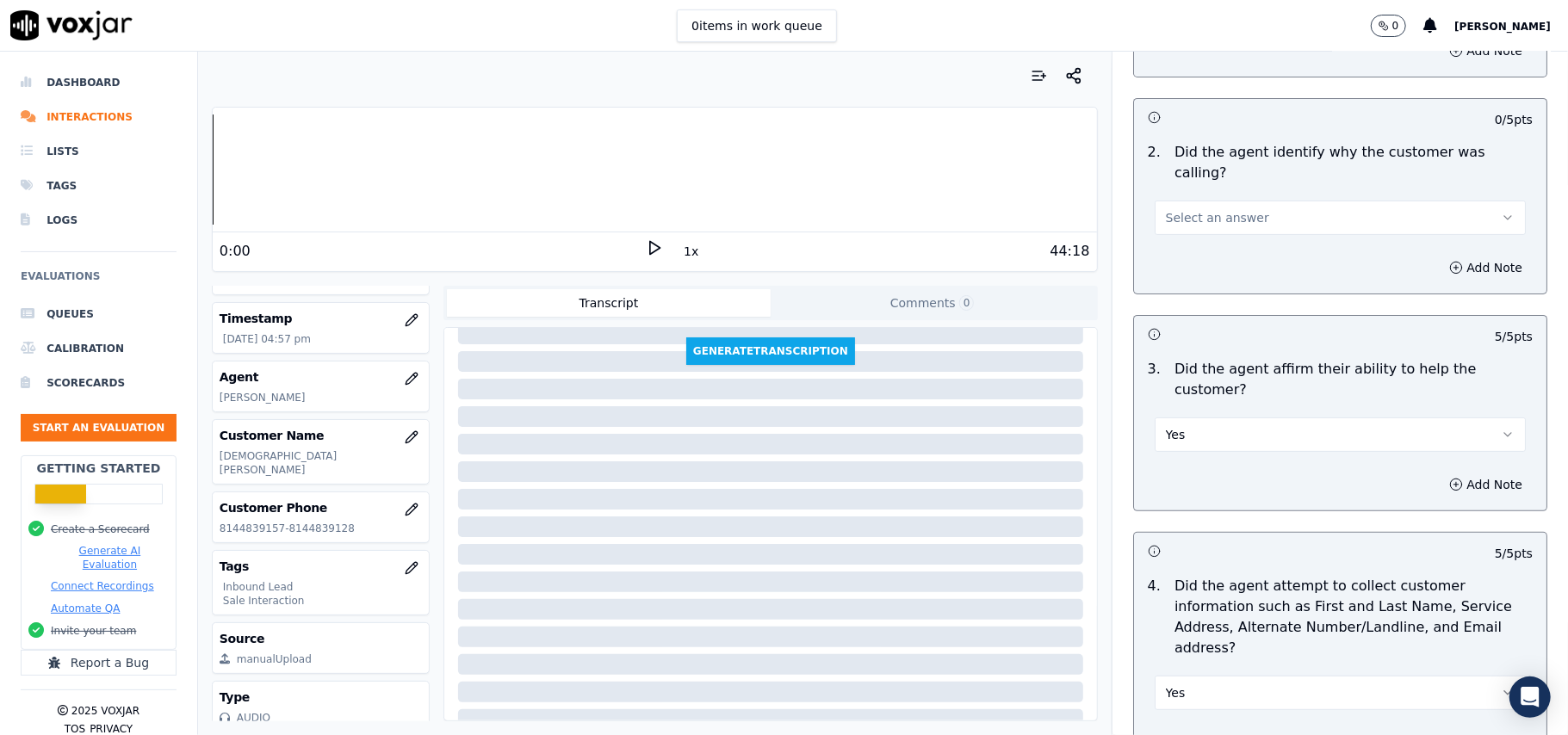
scroll to position [200, 0]
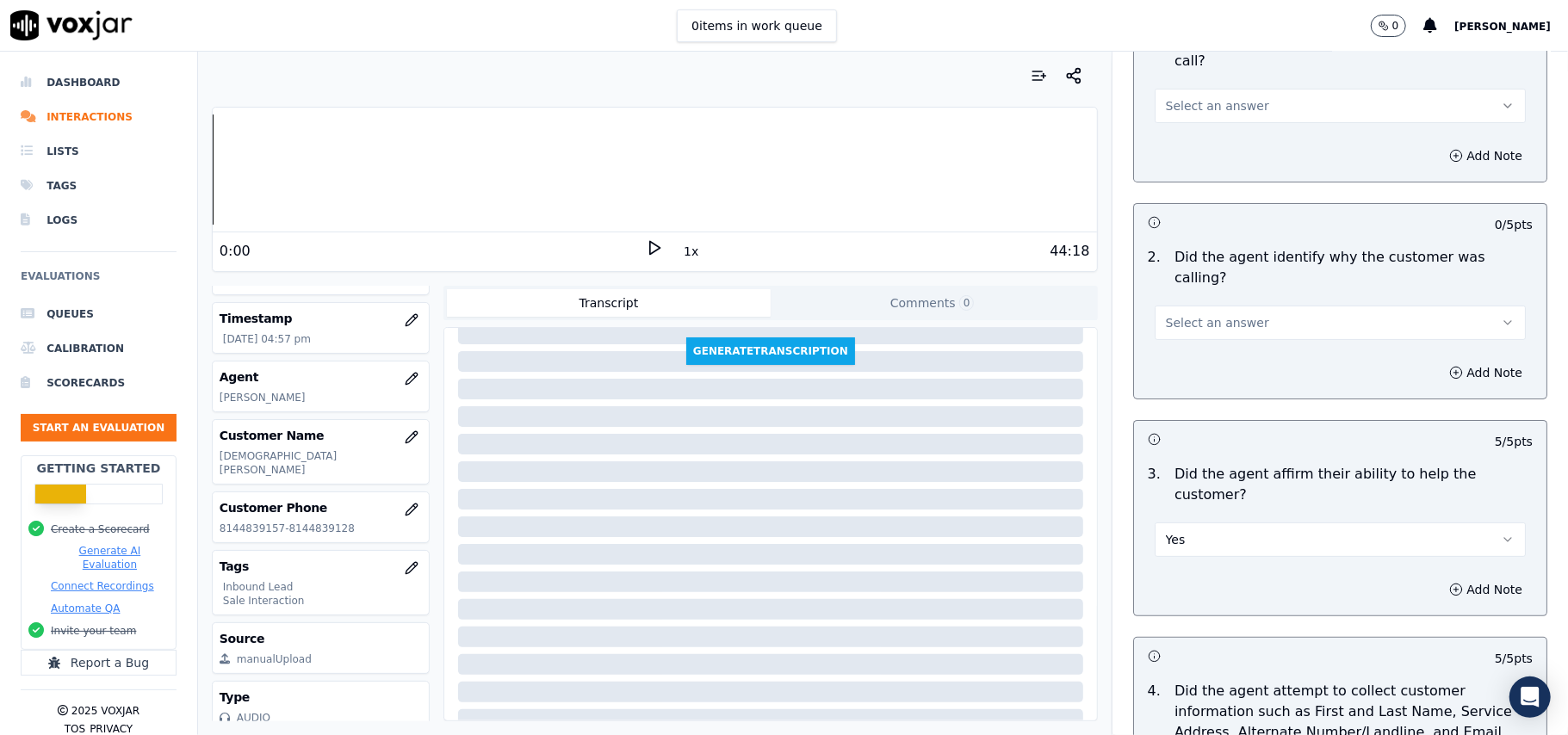
click at [1227, 314] on span "Select an answer" at bounding box center [1217, 323] width 103 height 17
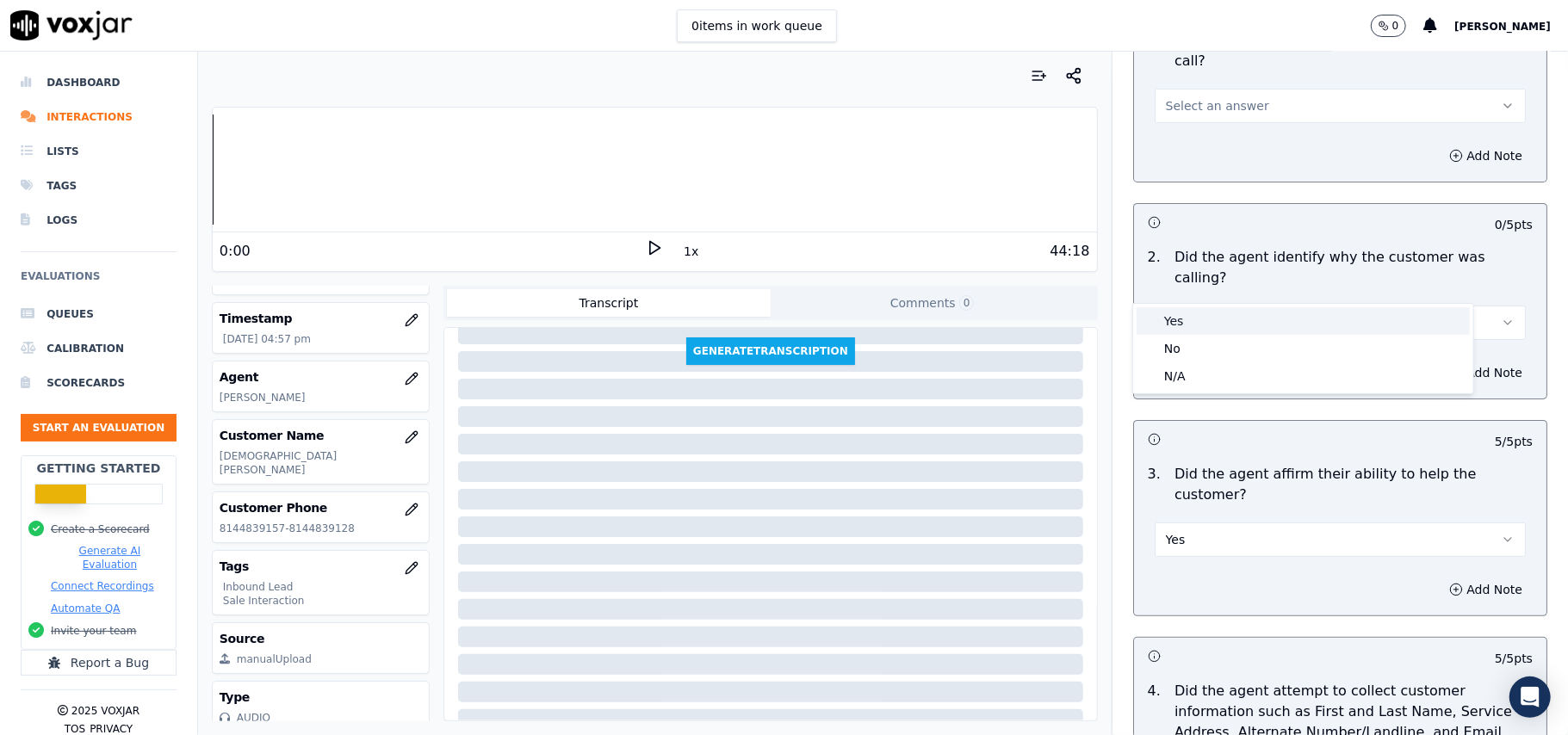
click at [1221, 318] on div "Yes" at bounding box center [1303, 321] width 333 height 28
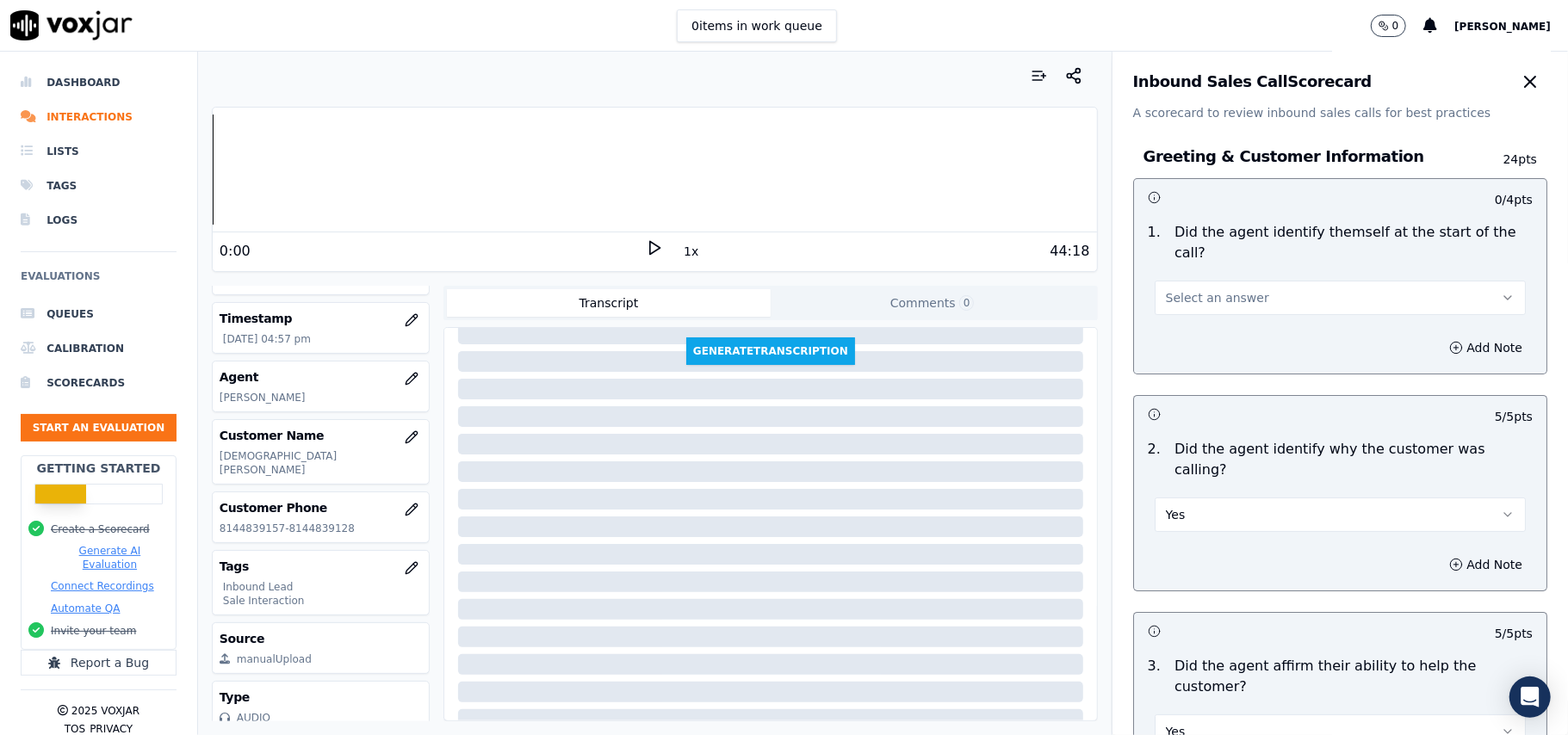
scroll to position [0, 0]
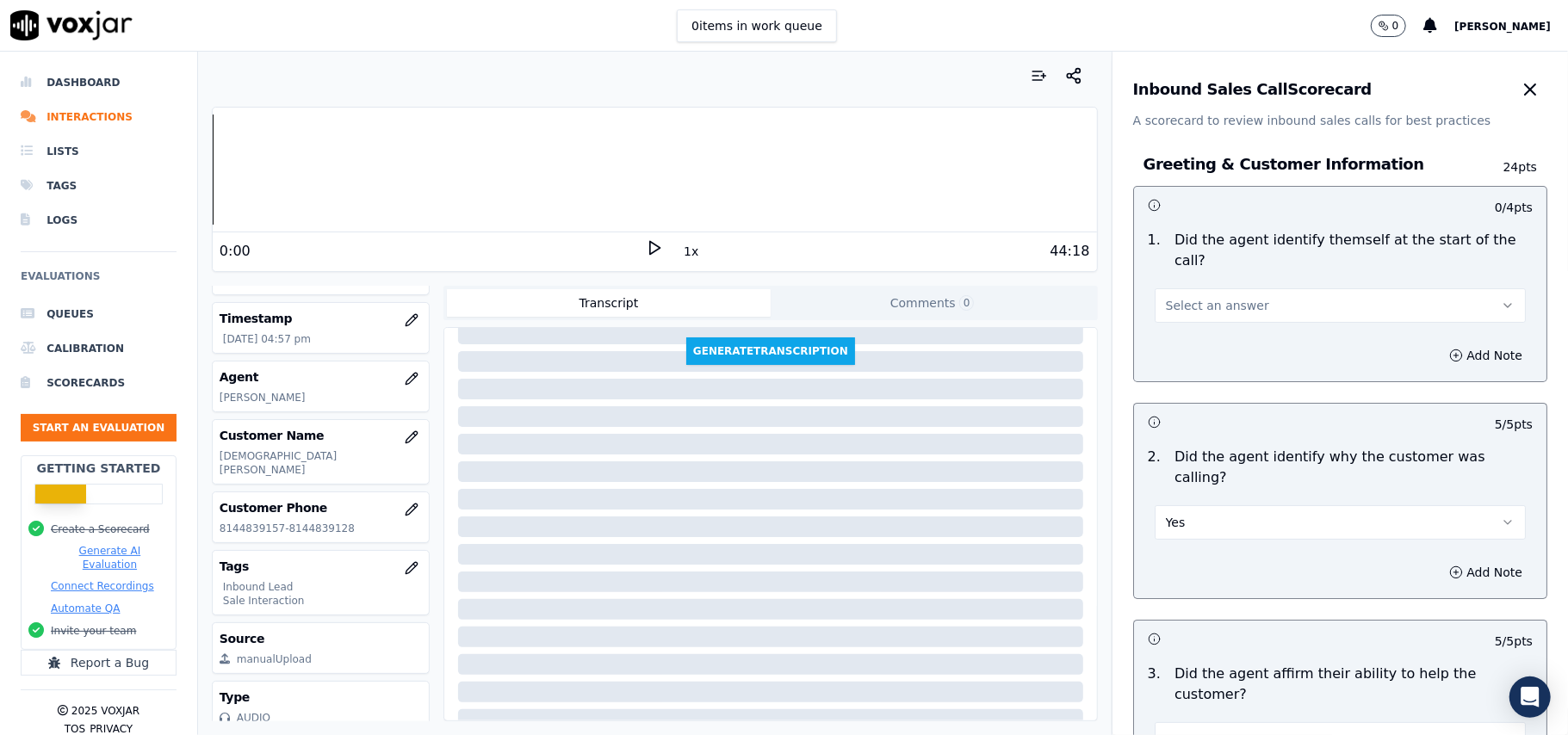
click at [1203, 288] on button "Select an answer" at bounding box center [1340, 306] width 371 height 35
click at [1205, 320] on div "Yes" at bounding box center [1303, 325] width 333 height 28
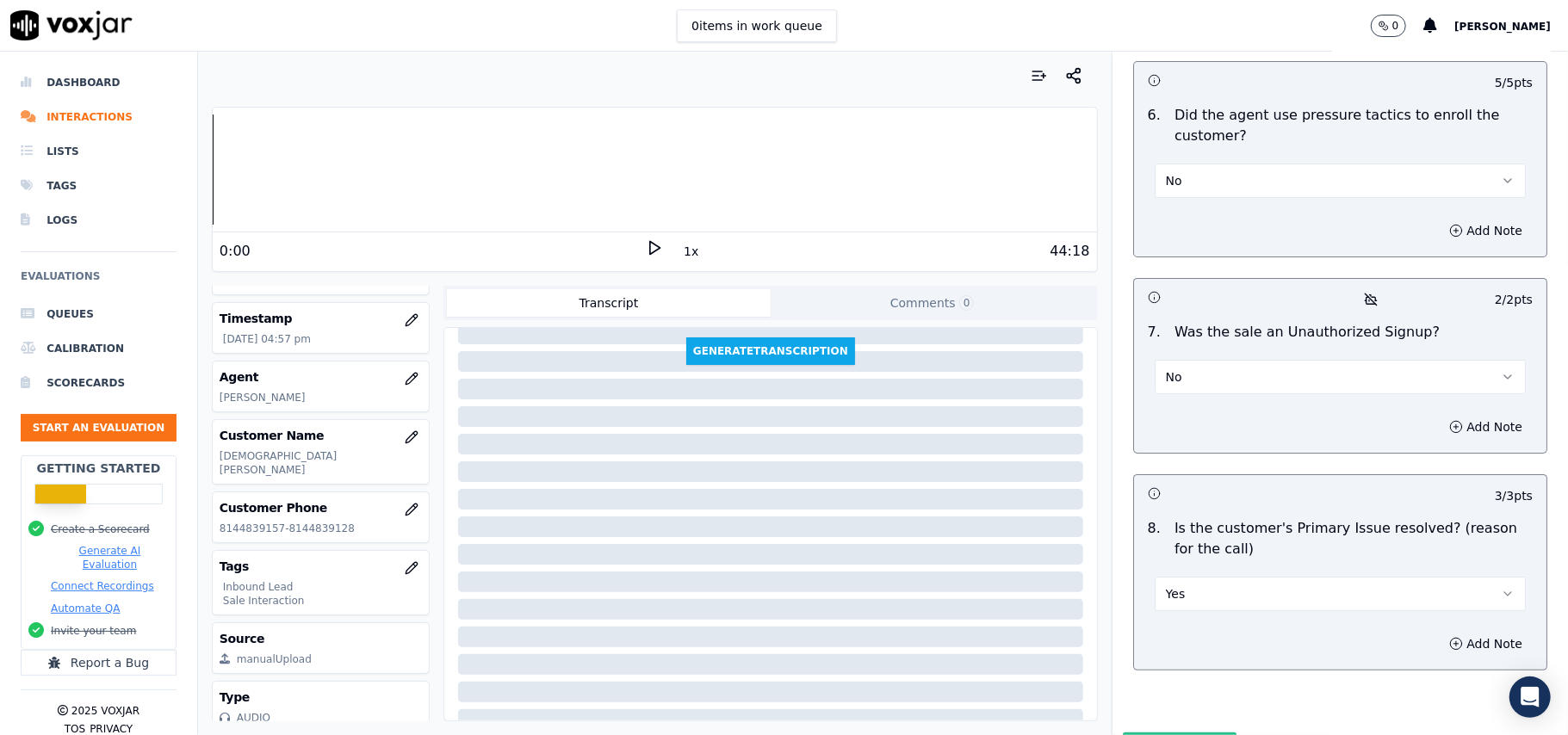
click at [1141, 732] on button "Submit Scores" at bounding box center [1180, 748] width 114 height 31
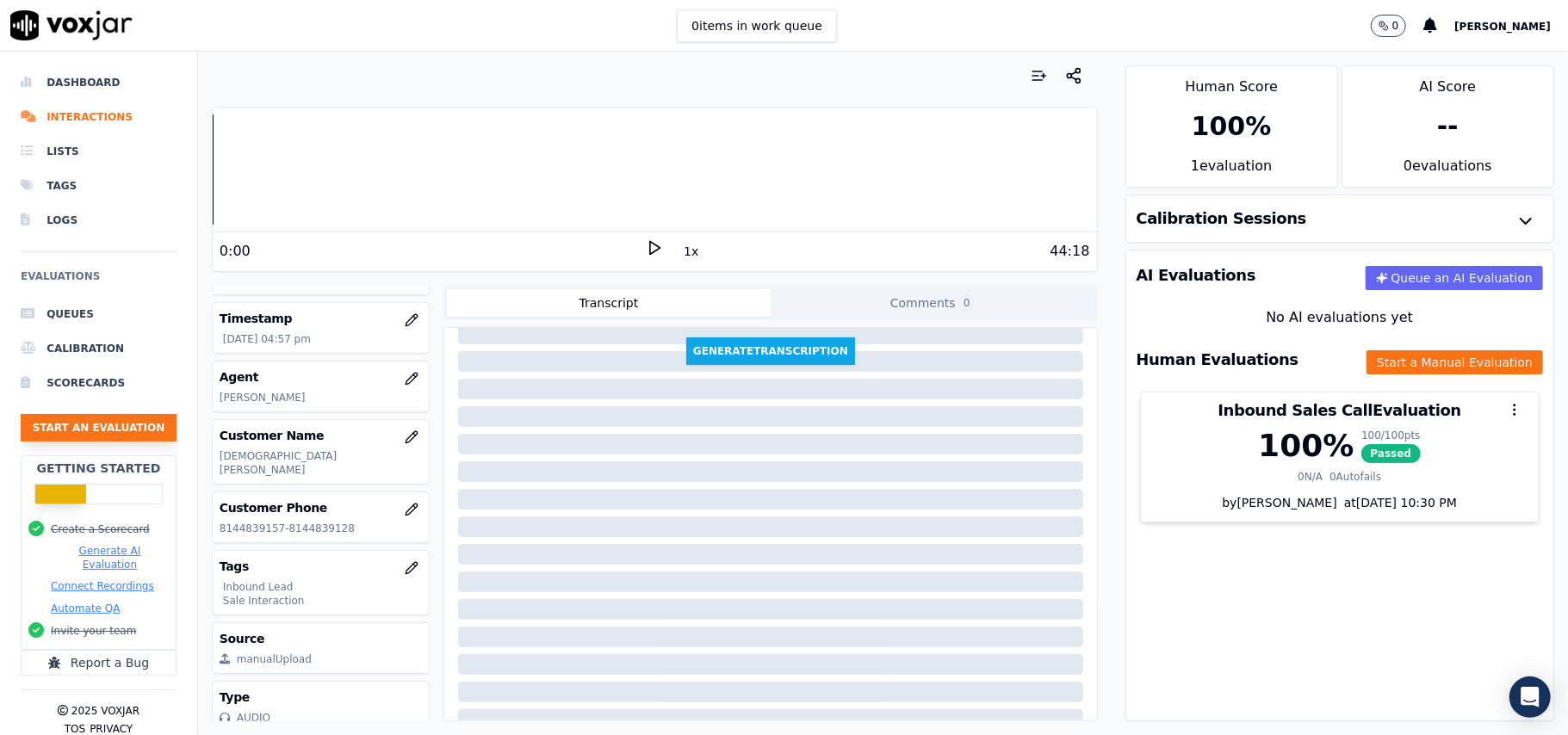
click at [60, 429] on button "Start an Evaluation" at bounding box center [99, 428] width 156 height 28
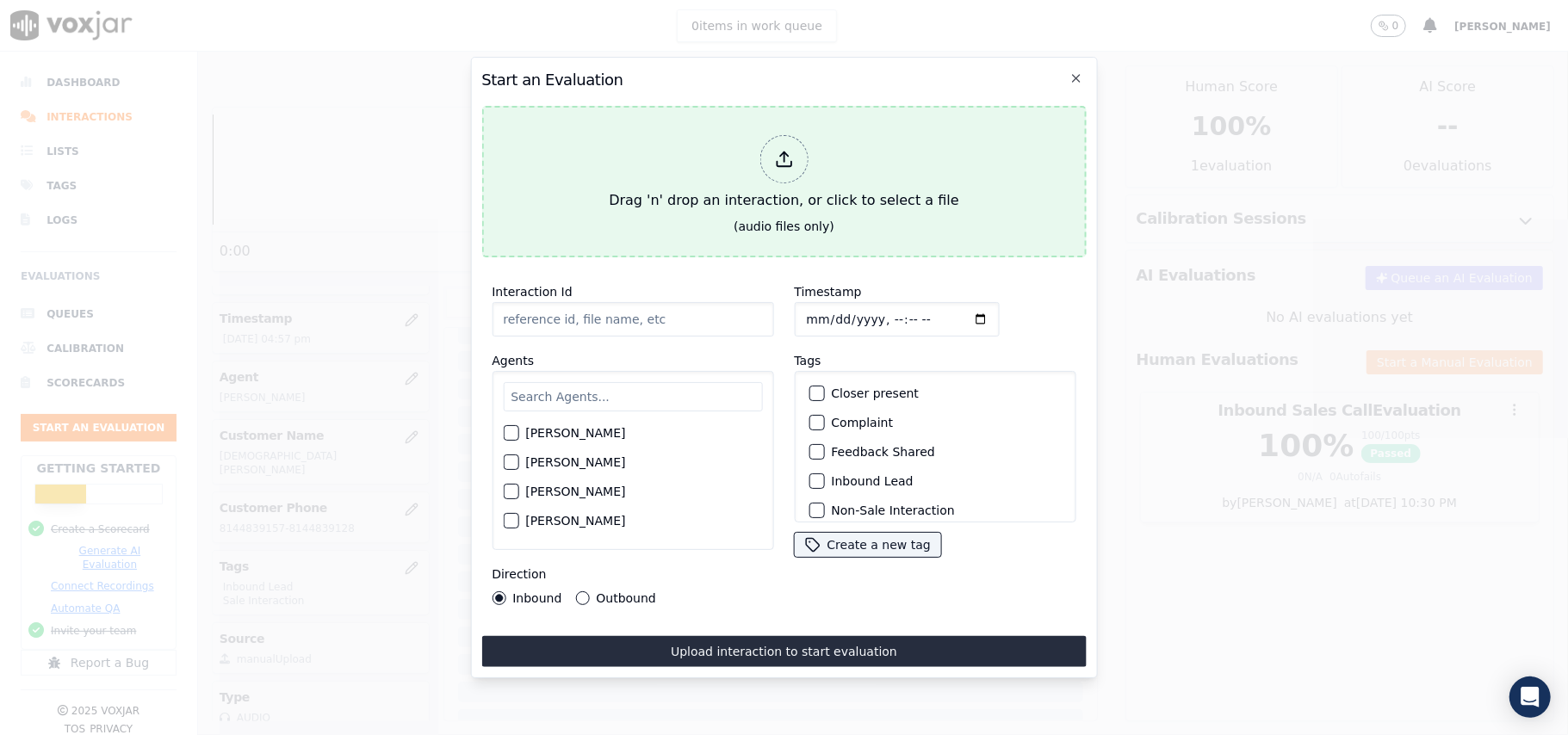
click at [793, 139] on div at bounding box center [784, 159] width 48 height 48
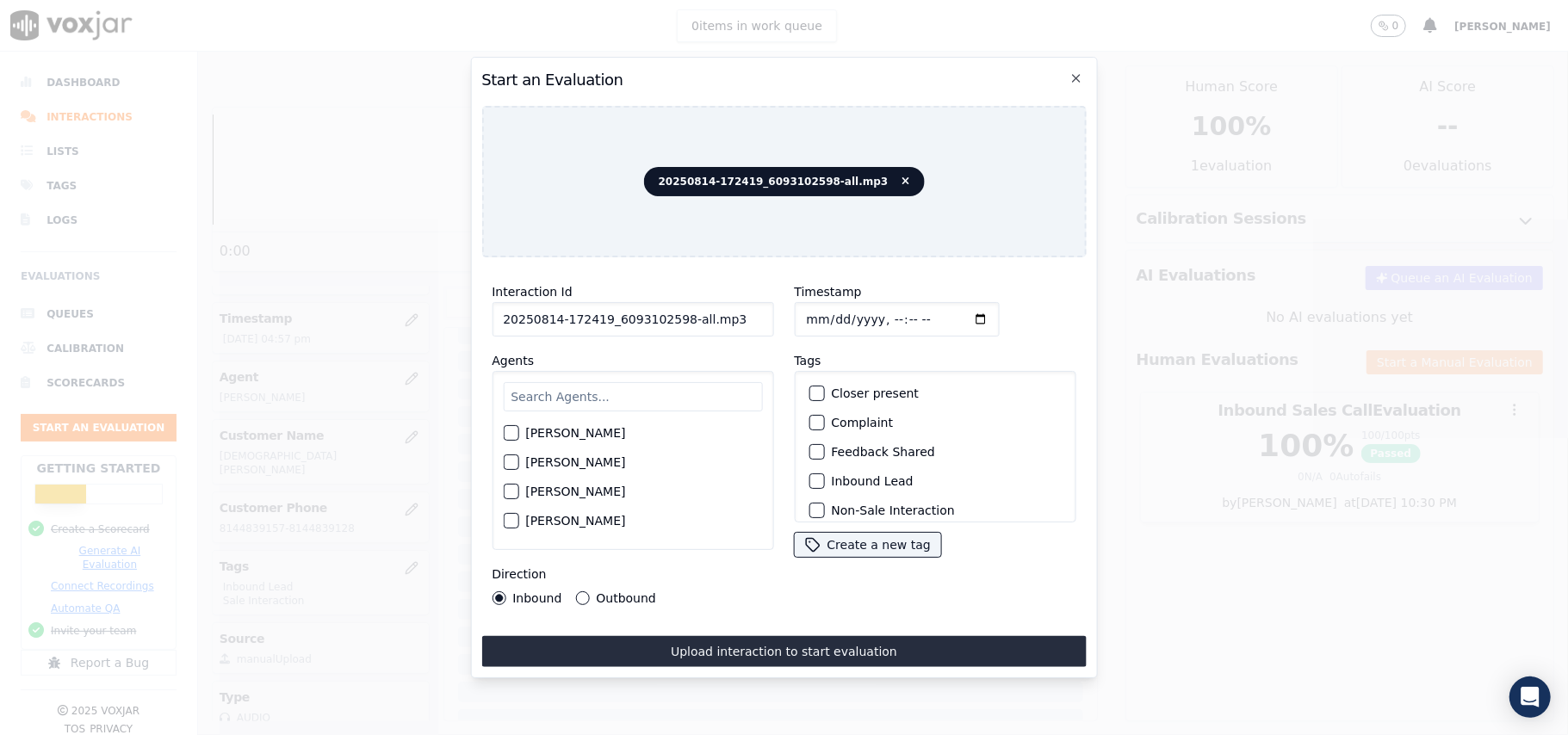
drag, startPoint x: 707, startPoint y: 307, endPoint x: 674, endPoint y: 303, distance: 33.2
click at [674, 303] on input "20250814-172419_6093102598-all.mp3" at bounding box center [632, 319] width 281 height 35
type input "20250814-172419_6093102598-C1"
click at [828, 311] on input "Timestamp" at bounding box center [896, 319] width 205 height 35
type input "2025-08-14T17:12"
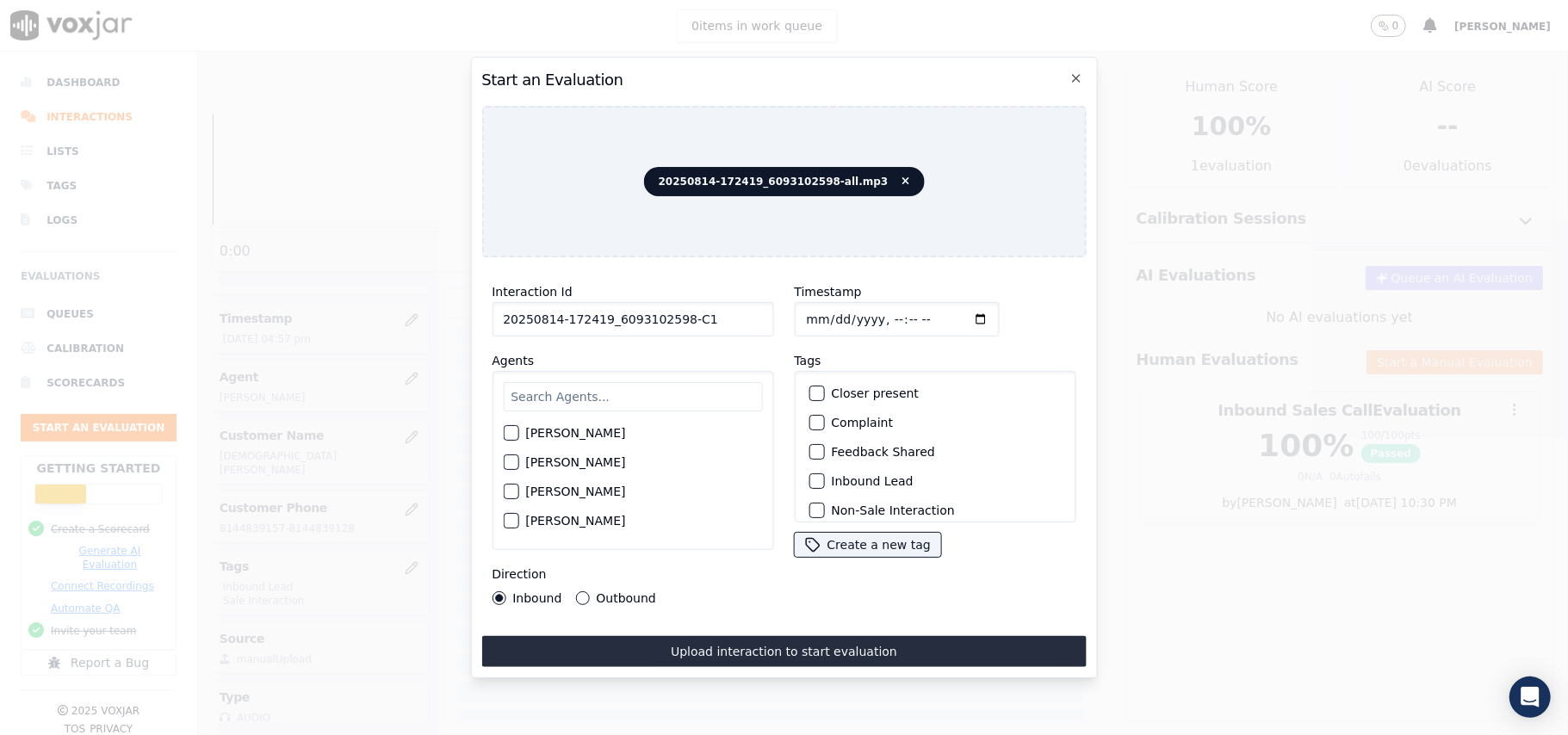
click at [668, 390] on input "text" at bounding box center [632, 397] width 259 height 29
type input "Max"
click at [508, 432] on div "button" at bounding box center [510, 438] width 12 height 12
click at [810, 475] on div "button" at bounding box center [816, 481] width 12 height 12
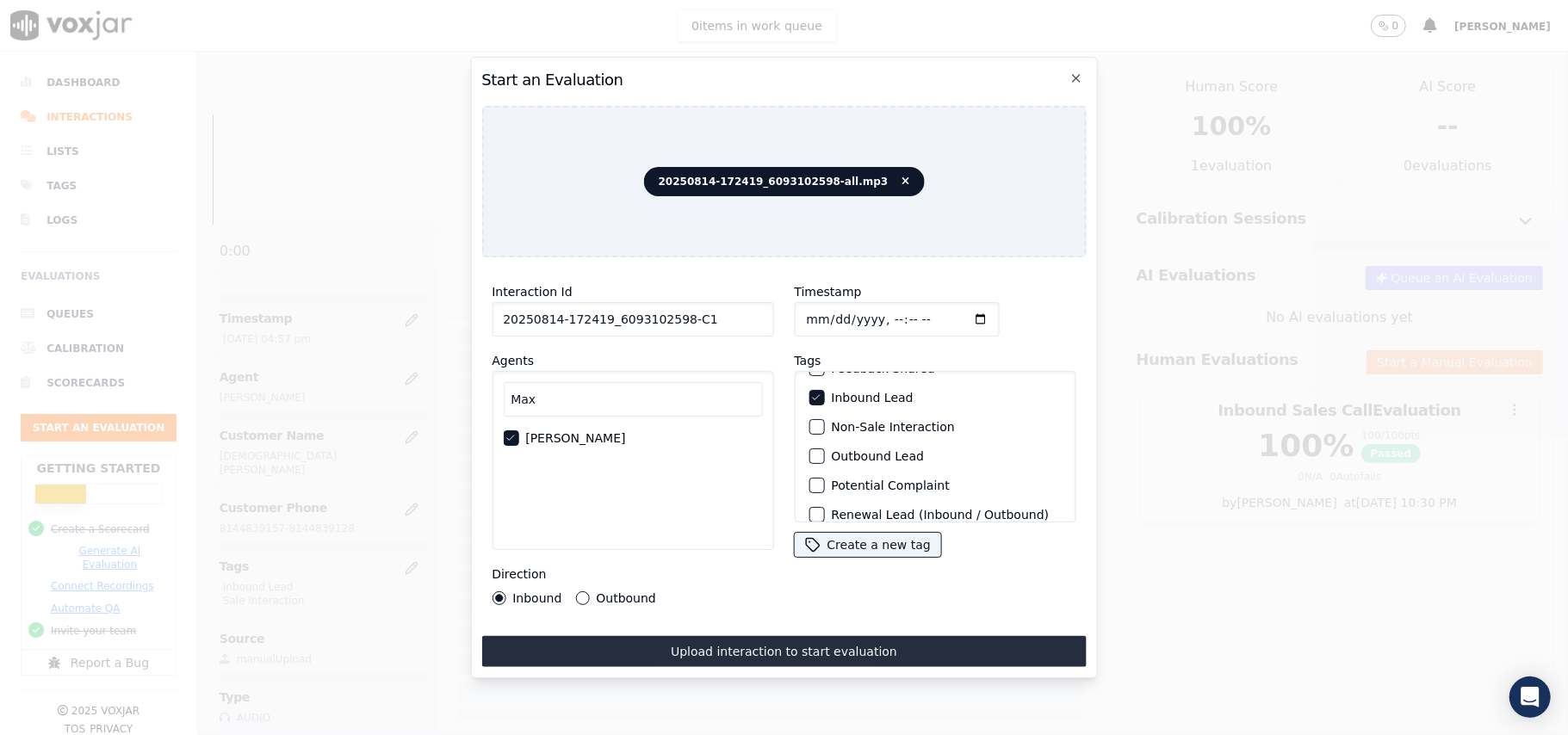
scroll to position [150, 0]
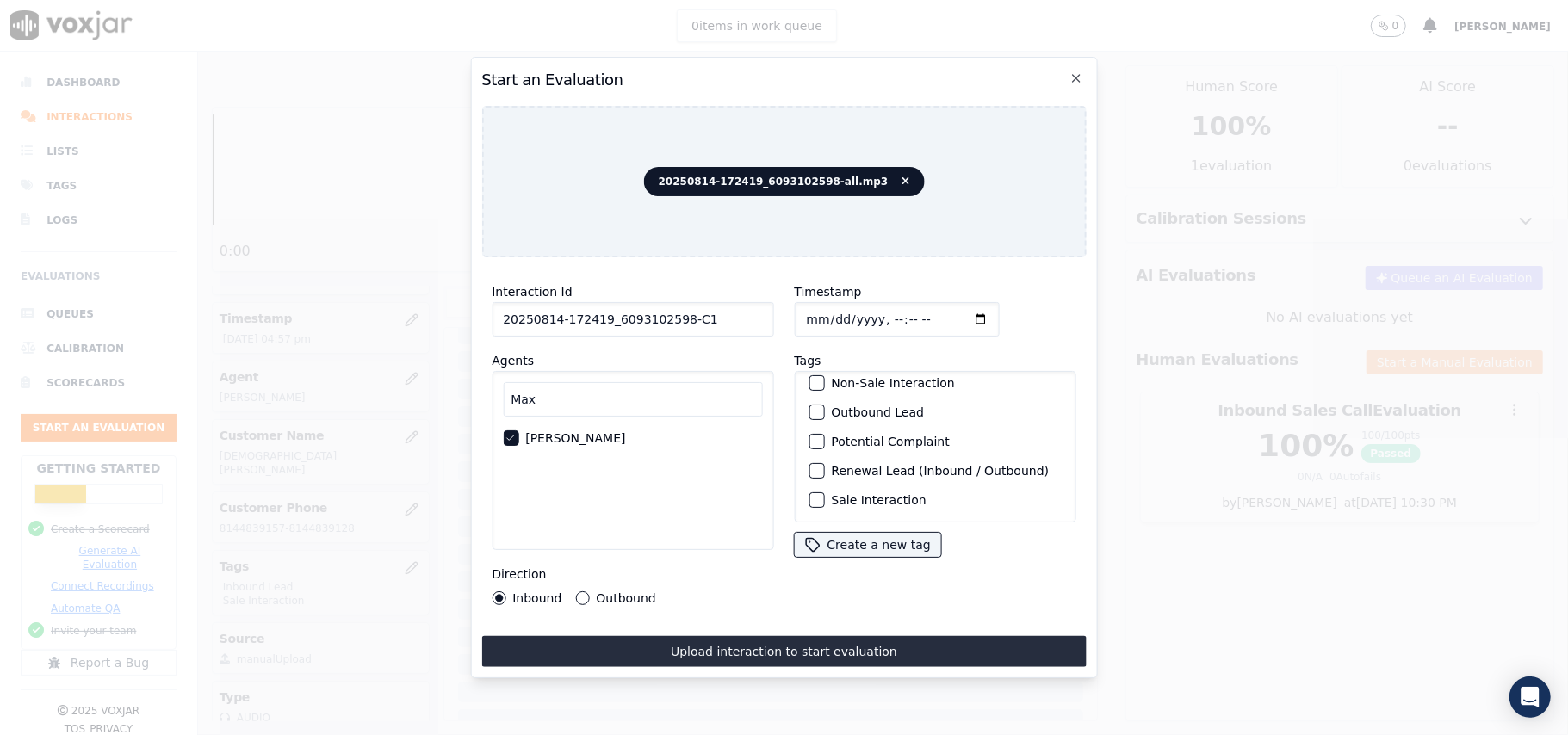
click at [809, 493] on button "Sale Interaction" at bounding box center [816, 500] width 16 height 16
click at [810, 469] on div "button" at bounding box center [816, 475] width 12 height 12
click at [811, 444] on icon "button" at bounding box center [816, 446] width 10 height 10
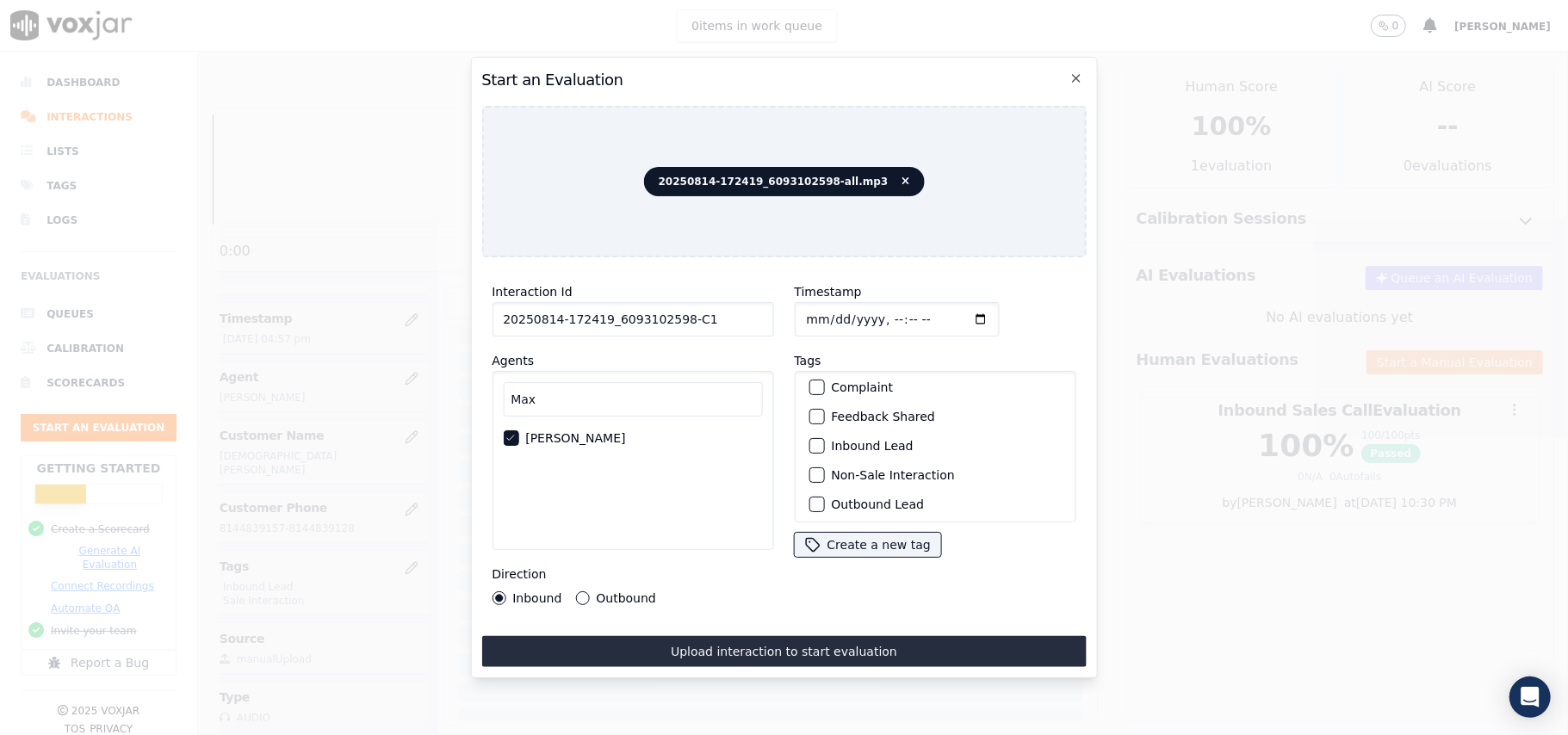
scroll to position [150, 0]
click at [815, 404] on button "Outbound Lead" at bounding box center [816, 412] width 16 height 16
click at [580, 591] on button "Outbound" at bounding box center [582, 598] width 14 height 14
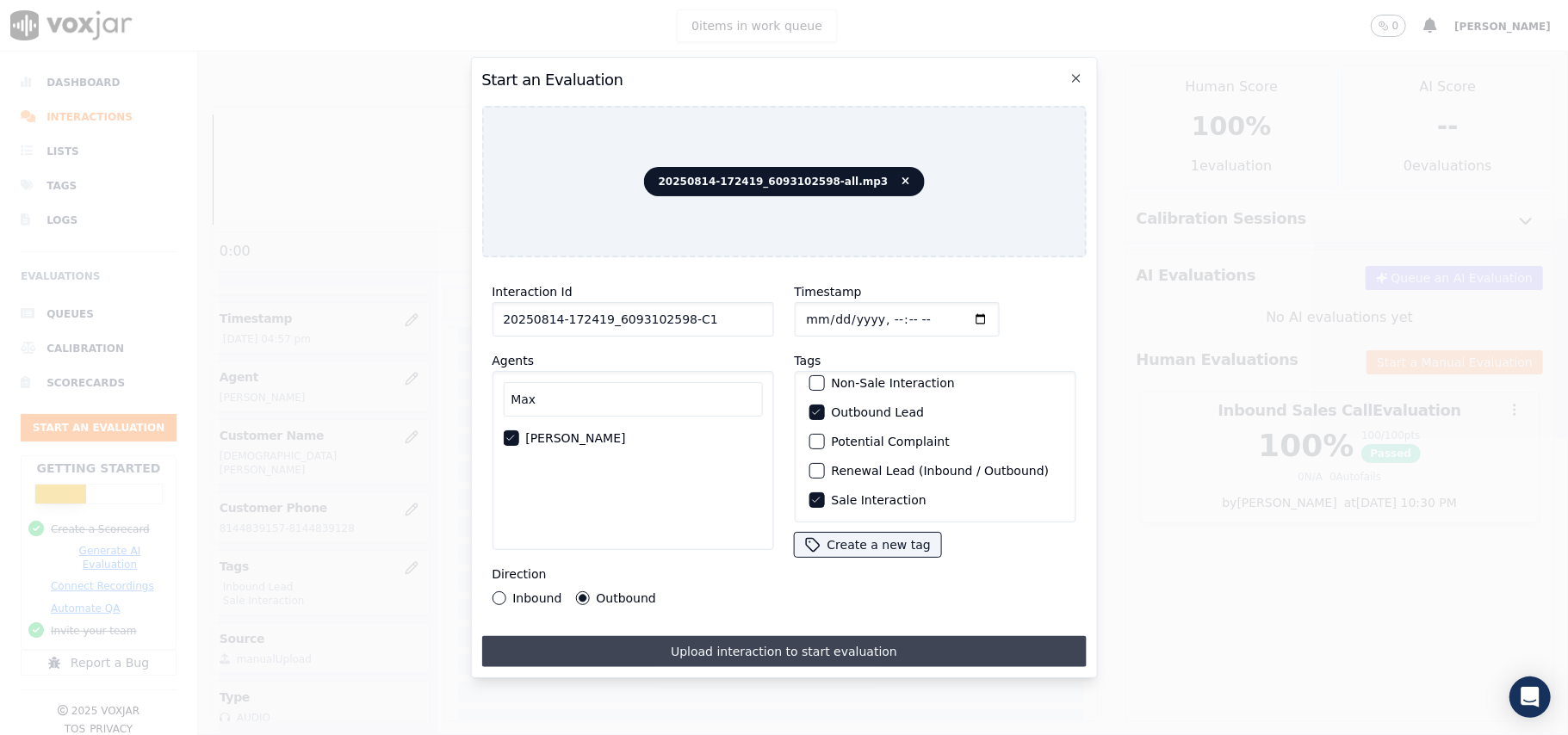
click at [725, 636] on button "Upload interaction to start evaluation" at bounding box center [784, 652] width 604 height 31
